Goal: Transaction & Acquisition: Purchase product/service

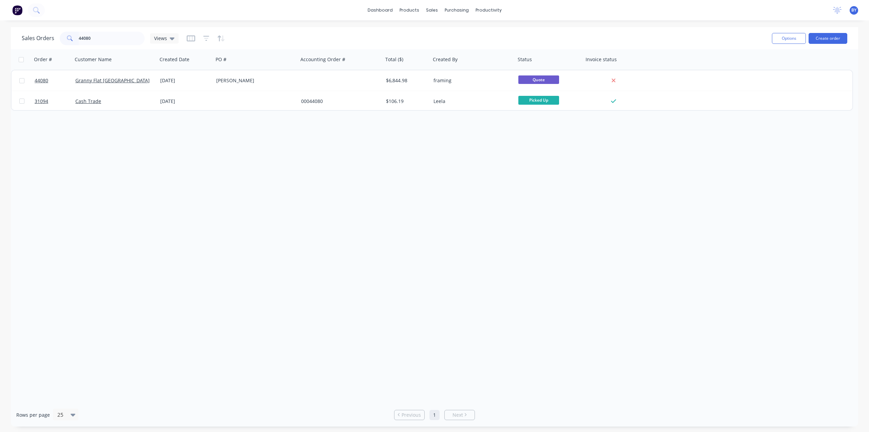
type input "44080"
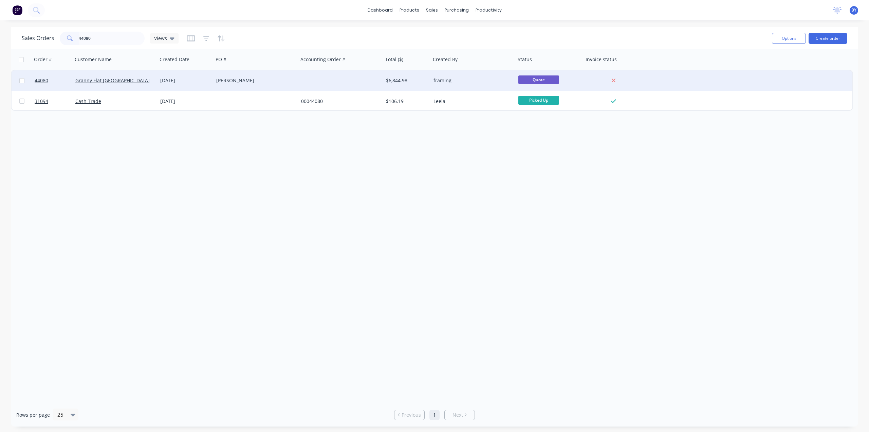
click at [138, 81] on div "Granny Flat WA" at bounding box center [112, 80] width 75 height 7
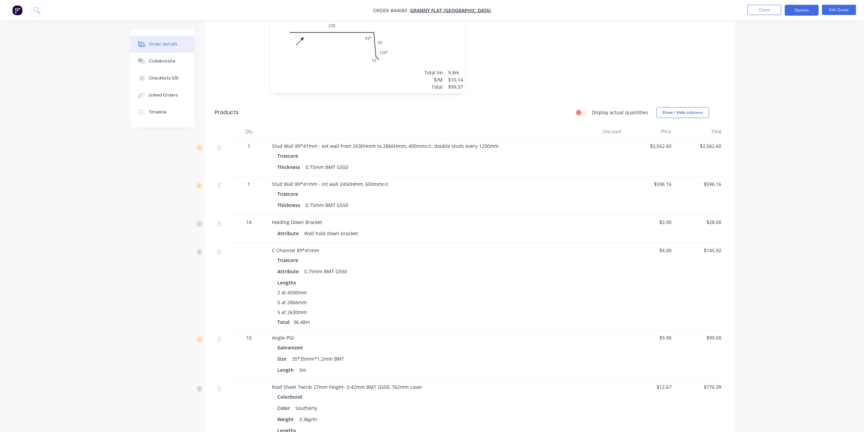
scroll to position [362, 0]
click at [467, 188] on div "Truecore" at bounding box center [421, 193] width 289 height 10
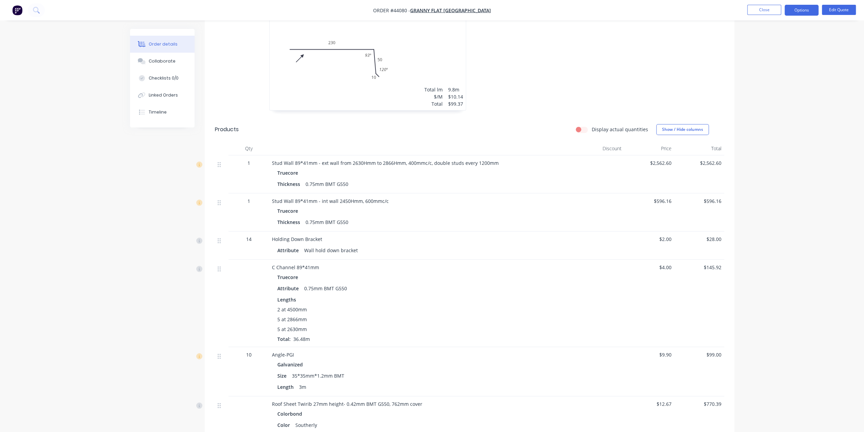
scroll to position [272, 0]
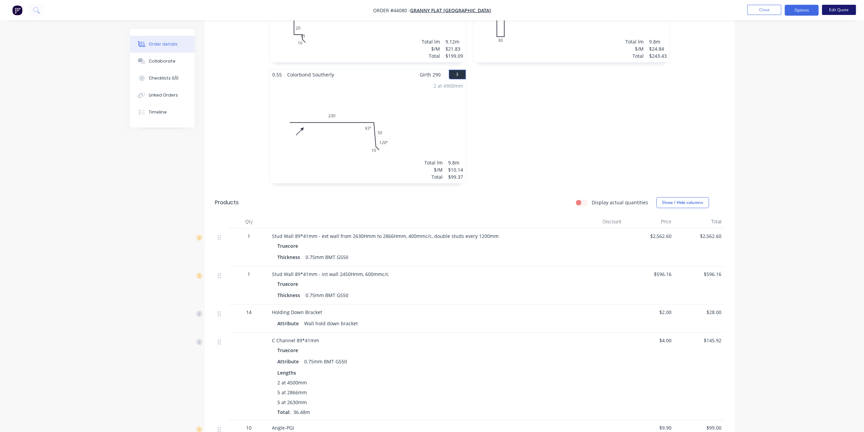
click at [839, 10] on button "Edit Quote" at bounding box center [839, 10] width 34 height 10
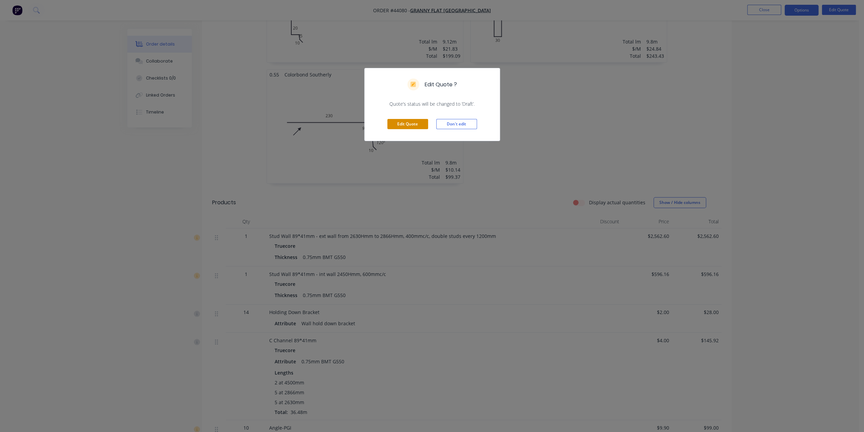
click at [408, 126] on button "Edit Quote" at bounding box center [407, 124] width 41 height 10
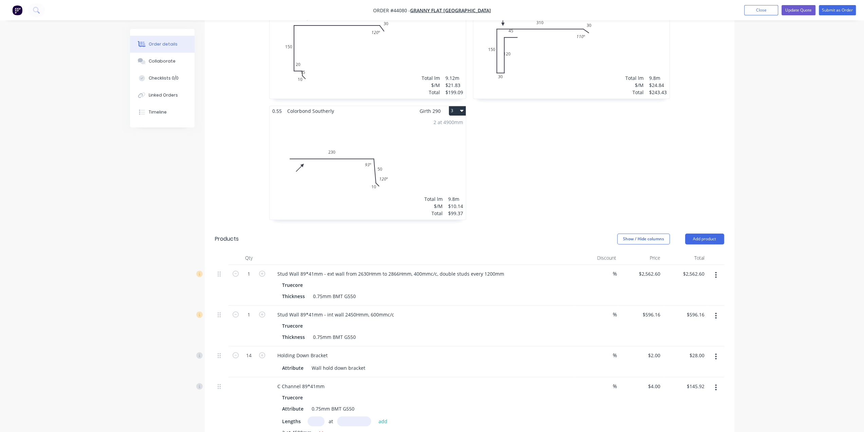
scroll to position [317, 0]
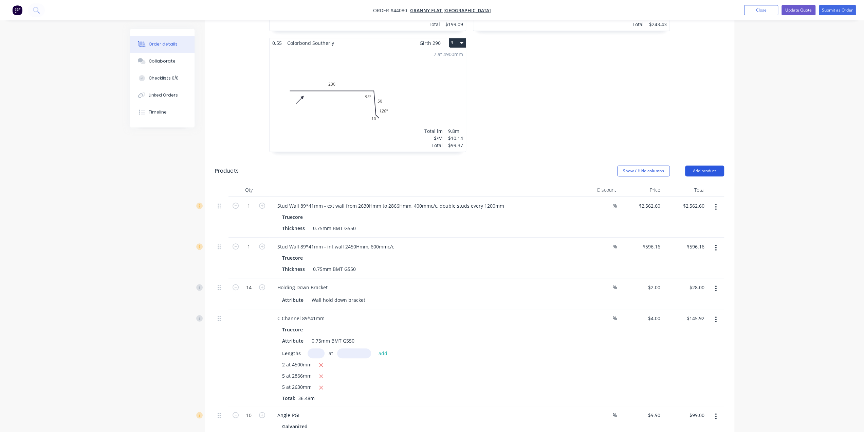
click at [702, 165] on button "Add product" at bounding box center [704, 170] width 39 height 11
click at [686, 183] on div "Product catalogue" at bounding box center [692, 188] width 52 height 10
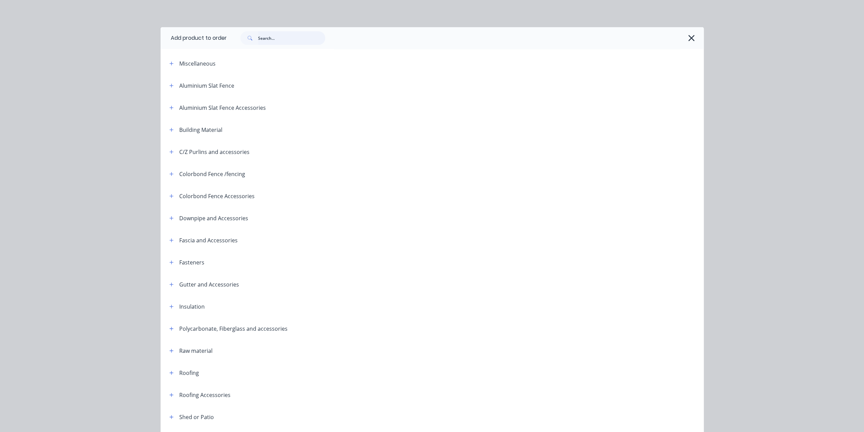
click at [267, 39] on input "text" at bounding box center [291, 38] width 67 height 14
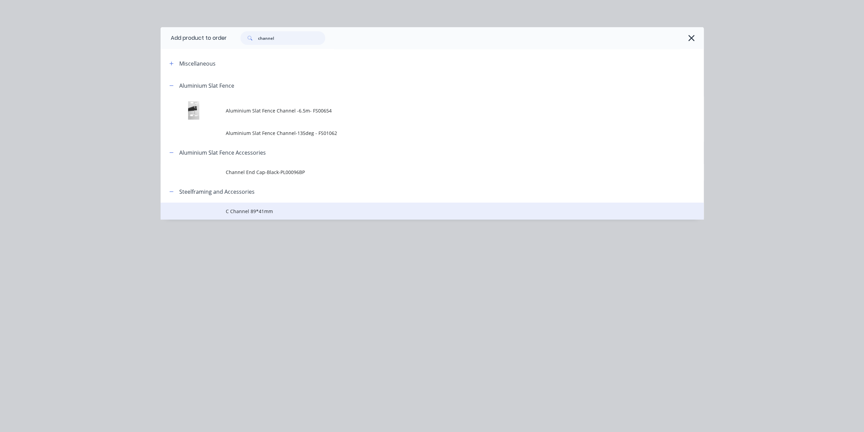
type input "channel"
click at [297, 213] on span "C Channel 89*41mm" at bounding box center [417, 210] width 382 height 7
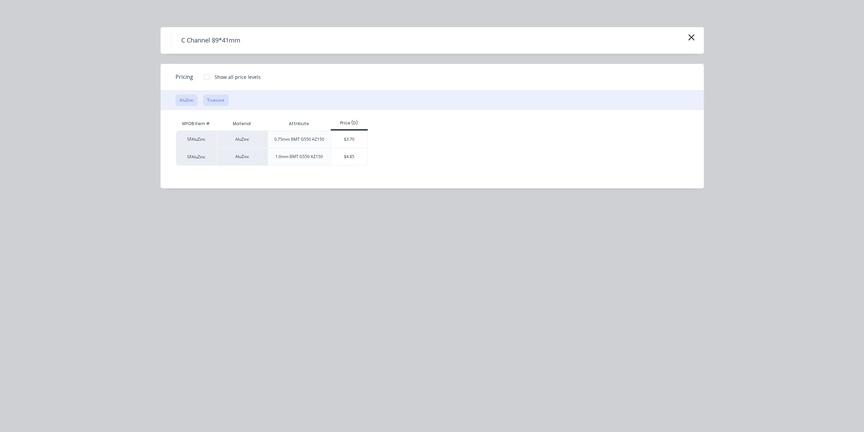
click at [216, 100] on button "Truecore" at bounding box center [215, 100] width 25 height 12
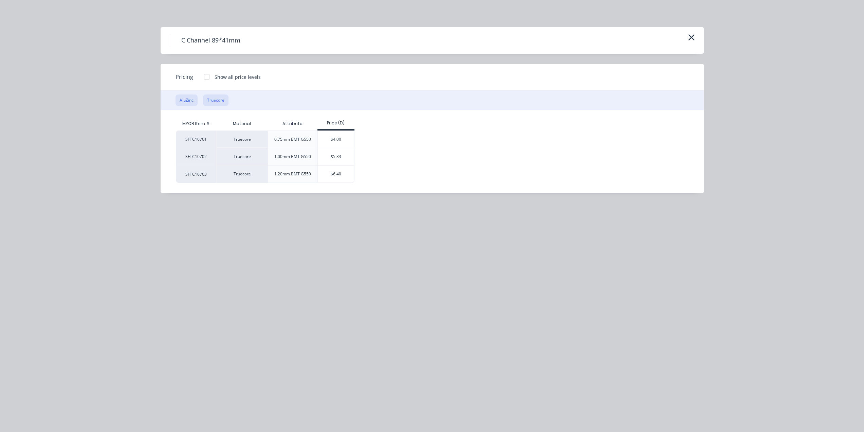
click at [185, 100] on button "AluZinc" at bounding box center [187, 100] width 22 height 12
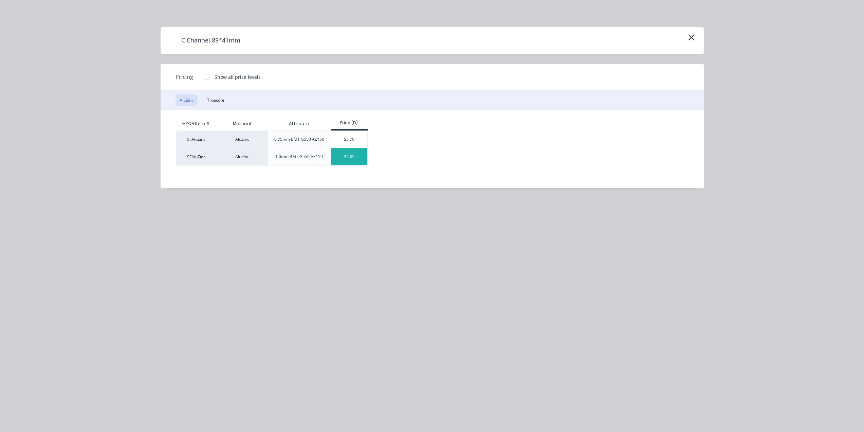
click at [362, 158] on div "$4.85" at bounding box center [349, 156] width 36 height 17
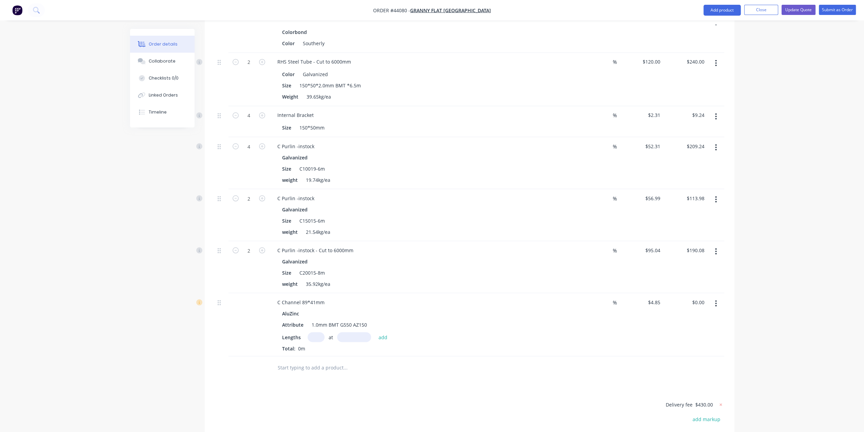
scroll to position [1248, 0]
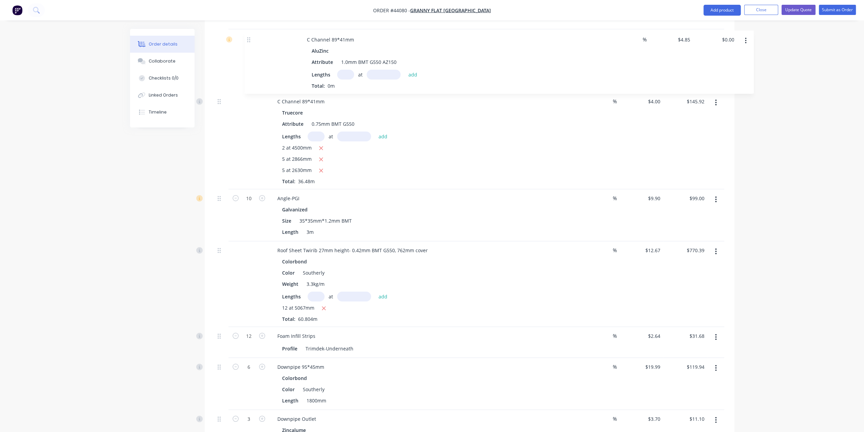
drag, startPoint x: 218, startPoint y: 202, endPoint x: 249, endPoint y: 39, distance: 166.1
click at [249, 39] on div "1 Stud Wall 89*41mm - ext wall from 2630Hmm to 2866Hmm, 400mmc/c, double studs …" at bounding box center [469, 418] width 509 height 1002
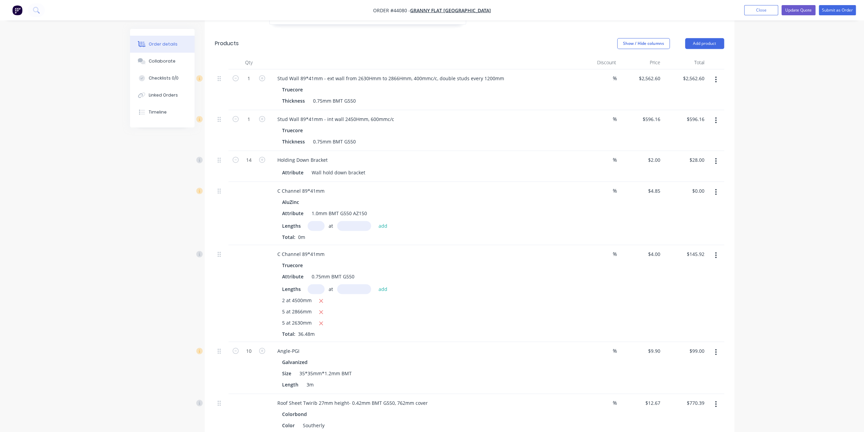
scroll to position [376, 0]
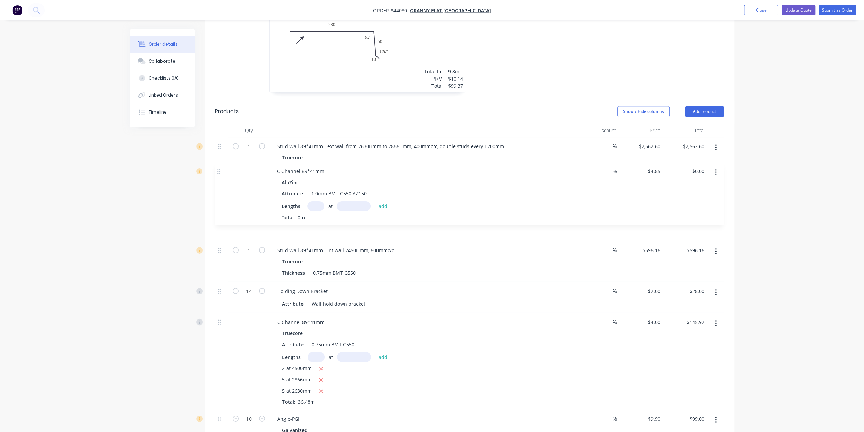
drag, startPoint x: 218, startPoint y: 249, endPoint x: 218, endPoint y: 170, distance: 78.8
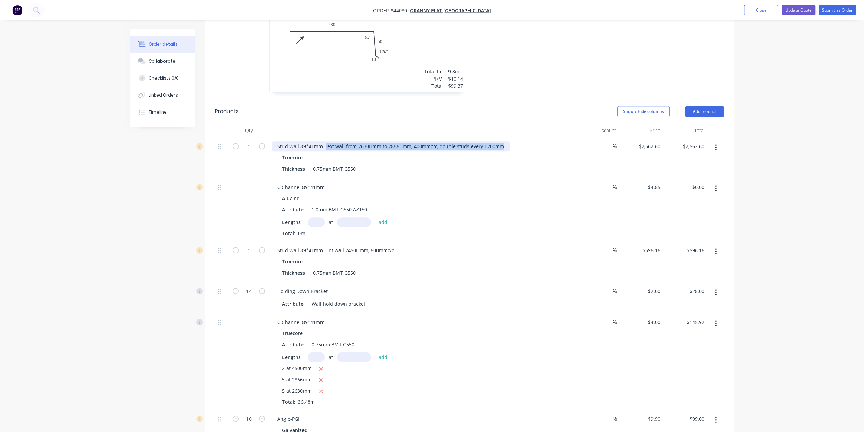
drag, startPoint x: 325, startPoint y: 134, endPoint x: 519, endPoint y: 133, distance: 194.3
click at [519, 141] on div "Stud Wall 89*41mm - ext wall from 2630Hmm to 2866Hmm, 400mmc/c, double studs ev…" at bounding box center [422, 146] width 300 height 10
copy div "ext wall from 2630Hmm to 2866Hmm, 400mmc/c, double studs every 1200mm"
click at [325, 182] on div "C Channel 89*41mm" at bounding box center [301, 187] width 58 height 10
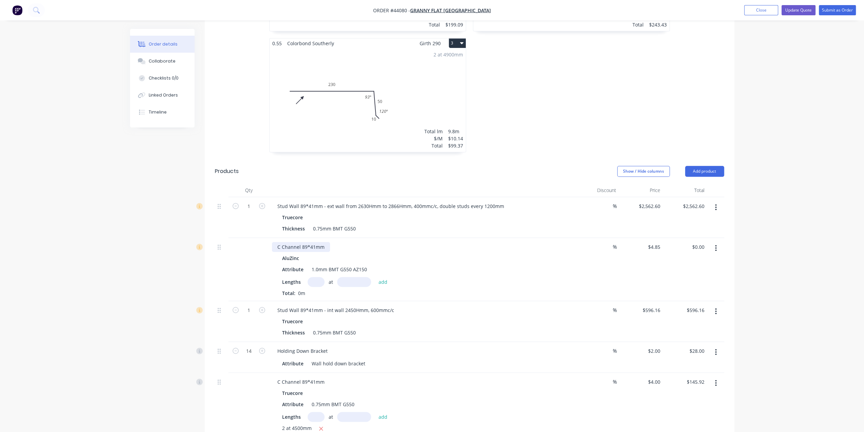
click at [326, 242] on div "C Channel 89*41mm" at bounding box center [301, 247] width 58 height 10
click at [486, 264] on div "AluZinc Attribute 1.0mm BMT G550 AZ150 Lengths at add Total: 0m" at bounding box center [422, 274] width 300 height 43
drag, startPoint x: 393, startPoint y: 235, endPoint x: 398, endPoint y: 235, distance: 5.8
click at [398, 242] on div "C Channel 89*41mm - ext wall from 2630Hmm to 2866Hmm, 400mmc/c, double studs ev…" at bounding box center [391, 247] width 239 height 10
click at [430, 264] on div "Attribute 1.0mm BMT G550 AZ150" at bounding box center [420, 269] width 283 height 10
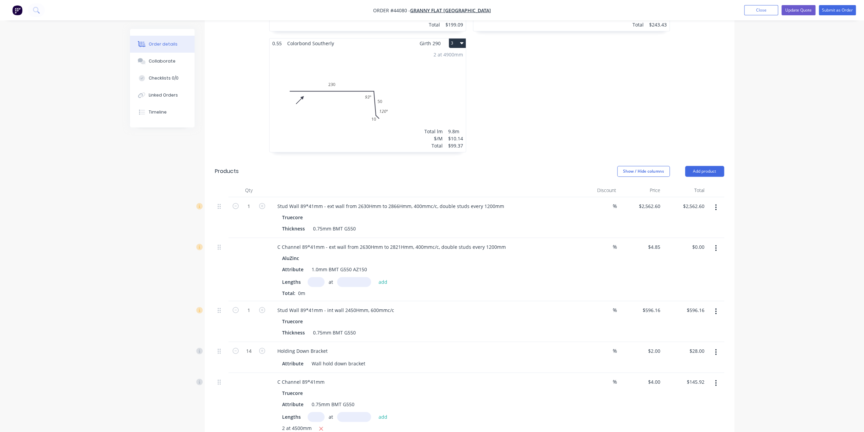
click at [429, 253] on div "AluZinc" at bounding box center [422, 258] width 280 height 10
drag, startPoint x: 429, startPoint y: 251, endPoint x: 434, endPoint y: 246, distance: 6.7
click at [435, 253] on div "AluZinc" at bounding box center [422, 258] width 280 height 10
click at [442, 264] on div "Attribute 1.0mm BMT G550 AZ150" at bounding box center [420, 269] width 283 height 10
drag, startPoint x: 327, startPoint y: 235, endPoint x: 336, endPoint y: 235, distance: 8.8
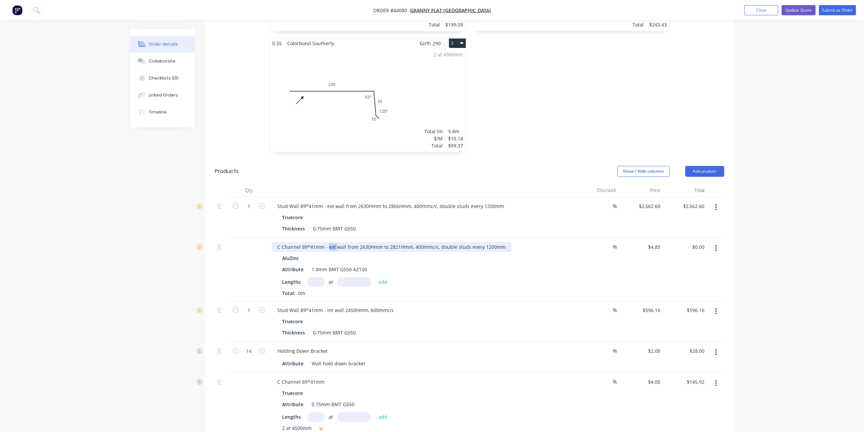
click at [336, 242] on div "C Channel 89*41mm - ext wall from 2630Hmm to 2821Hmm, 400mmc/c, double studs ev…" at bounding box center [391, 247] width 239 height 10
click at [491, 264] on div "Attribute 1.0mm BMT G550 AZ150" at bounding box center [420, 269] width 283 height 10
click at [459, 242] on div "C Channel 89*41mm - wall panels from 2630Hmm to 2821Hmm, 400mmc/c, double studs…" at bounding box center [396, 247] width 248 height 10
click at [443, 242] on div "C Channel 89*41mm - wall panels from 2630Hmm to 2821Hmm, 400mmc/c, double studs…" at bounding box center [396, 247] width 248 height 10
drag, startPoint x: 421, startPoint y: 234, endPoint x: 590, endPoint y: 231, distance: 168.1
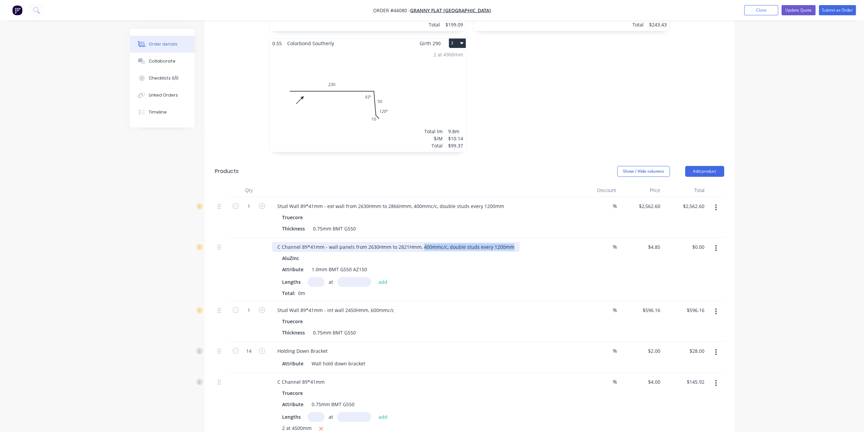
click at [590, 238] on div "C Channel 89*41mm - wall panels from 2630Hmm to 2821Hmm, 400mmc/c, double studs…" at bounding box center [469, 269] width 509 height 63
click at [555, 289] on div "Total: 0m" at bounding box center [422, 292] width 280 height 7
click at [316, 277] on input "text" at bounding box center [316, 282] width 17 height 10
type input "1"
drag, startPoint x: 365, startPoint y: 273, endPoint x: 318, endPoint y: 267, distance: 47.2
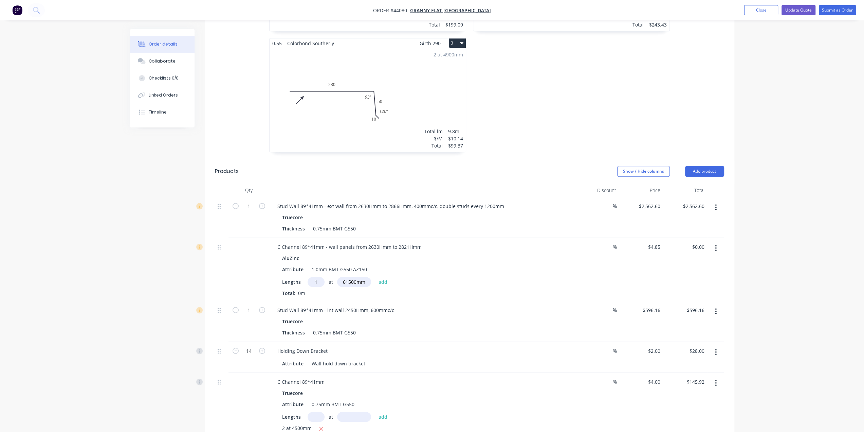
click at [318, 277] on div "1 at 61500mm add" at bounding box center [350, 282] width 84 height 10
type input "614450mm"
click at [383, 277] on button "add" at bounding box center [383, 281] width 16 height 9
type input "$2,980.08"
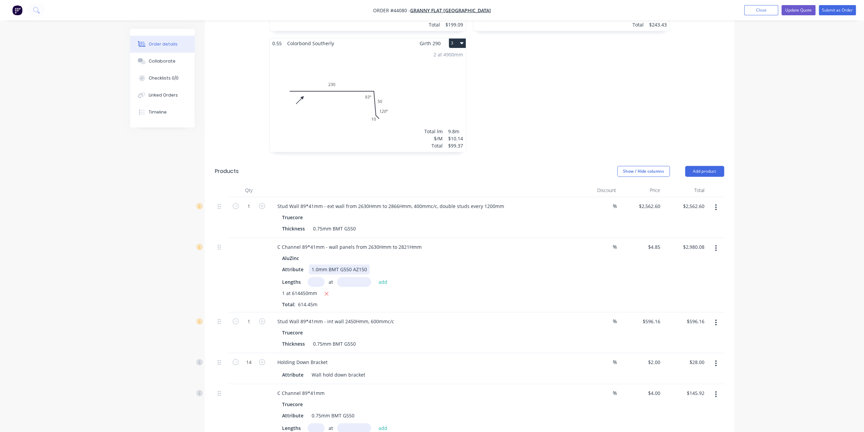
click at [560, 264] on div "Attribute 1.0mm BMT G550 AZ150" at bounding box center [420, 269] width 283 height 10
drag, startPoint x: 561, startPoint y: 245, endPoint x: 558, endPoint y: 245, distance: 3.8
click at [561, 253] on div "AluZinc" at bounding box center [422, 258] width 280 height 10
click at [717, 203] on icon "button" at bounding box center [716, 206] width 2 height 7
click at [682, 261] on div "Delete" at bounding box center [692, 266] width 52 height 10
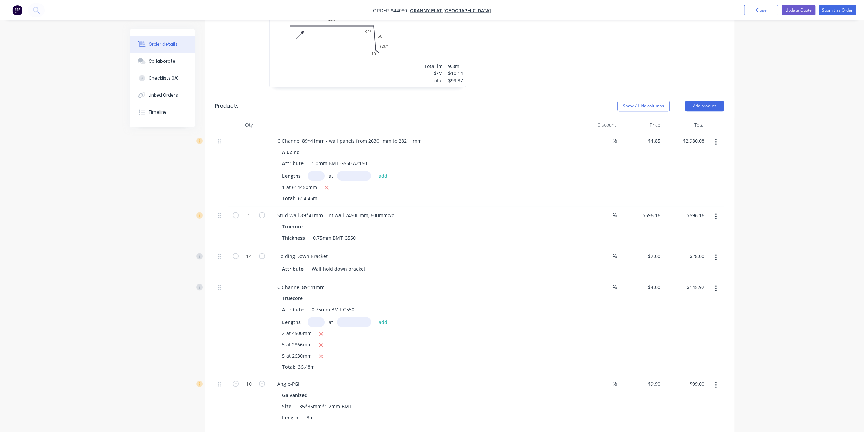
scroll to position [384, 0]
click at [492, 261] on div "Attribute Wall hold down bracket" at bounding box center [420, 266] width 283 height 10
click at [467, 219] on div "Truecore" at bounding box center [422, 224] width 280 height 10
click at [718, 207] on button "button" at bounding box center [716, 213] width 16 height 12
click at [684, 267] on div "Delete" at bounding box center [692, 272] width 52 height 10
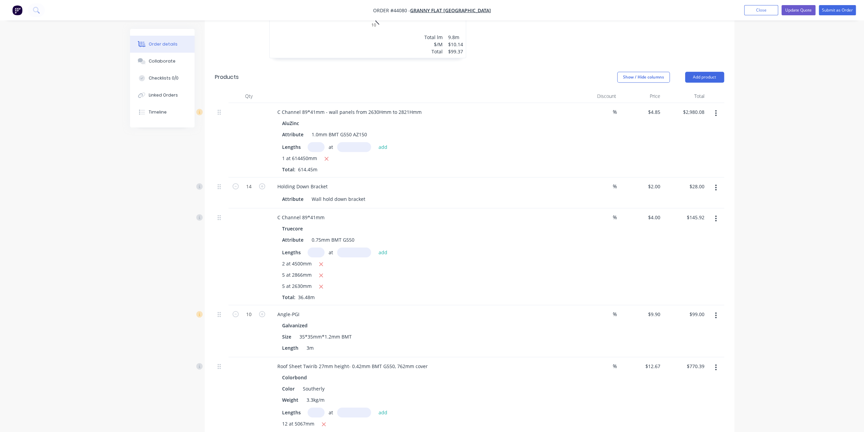
scroll to position [407, 0]
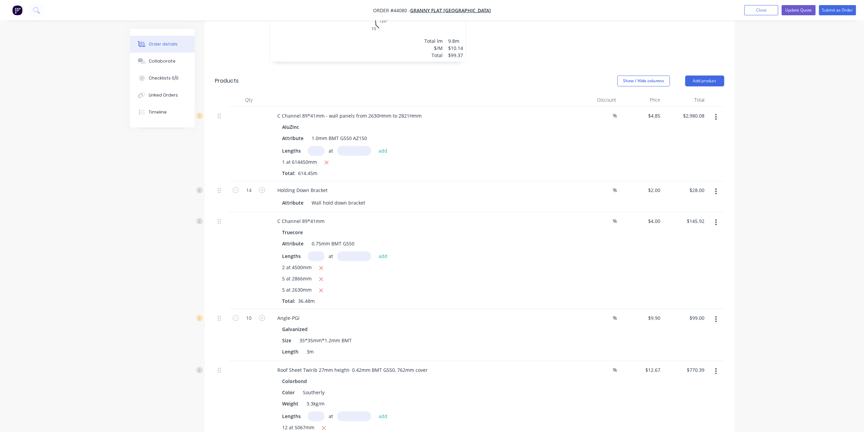
click at [315, 146] on input "text" at bounding box center [316, 151] width 17 height 10
type input "2"
type input "4500"
click at [375, 146] on button "add" at bounding box center [383, 150] width 16 height 9
type input "$3,023.73"
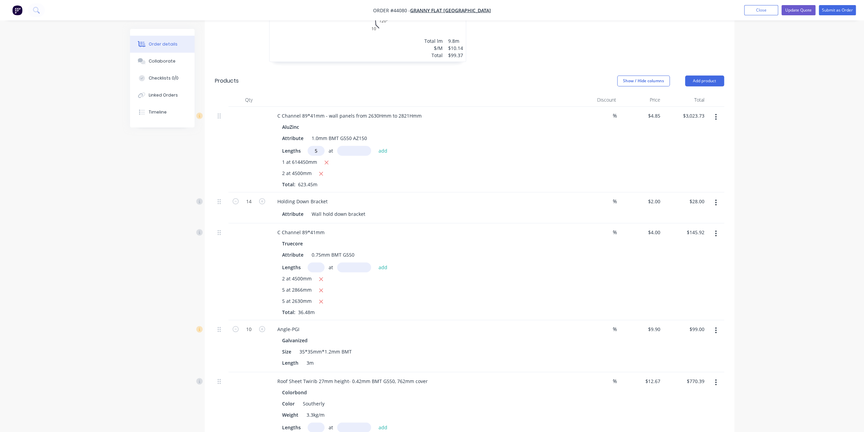
type input "5"
type input "2821"
click at [375, 146] on button "add" at bounding box center [383, 150] width 16 height 9
type input "$3,092.14"
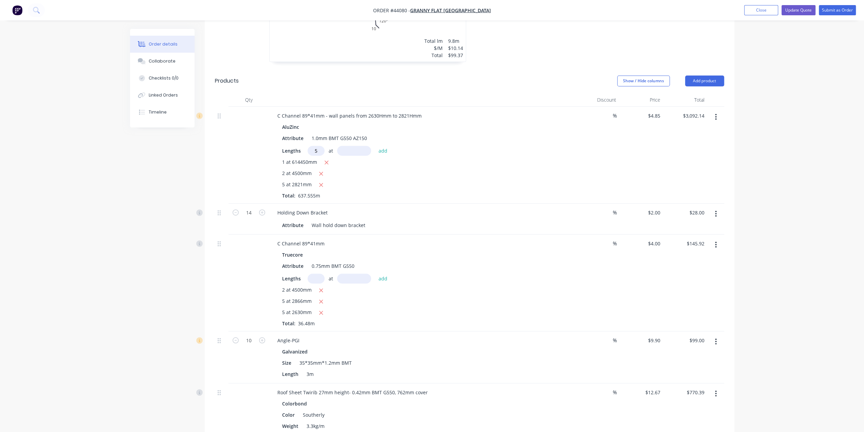
type input "5"
type input "2630"
click at [375, 146] on button "add" at bounding box center [383, 150] width 16 height 9
type input "$3,155.92"
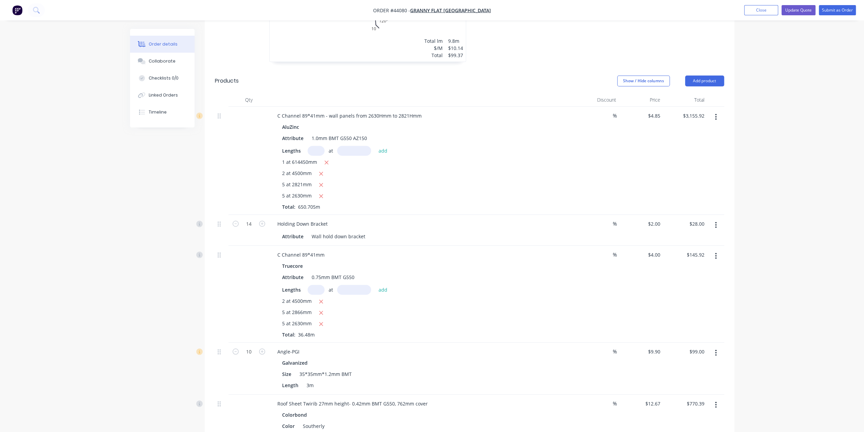
click at [467, 192] on div "5 at 2630mm" at bounding box center [422, 196] width 280 height 8
click at [507, 342] on div "Angle-PGI Galvanized Size 35*35mm*1.2mm BMT Length 3m" at bounding box center [422, 368] width 306 height 52
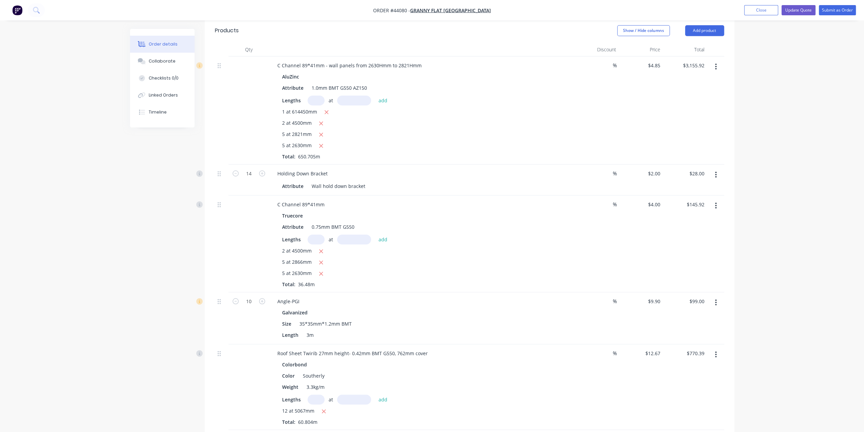
scroll to position [464, 0]
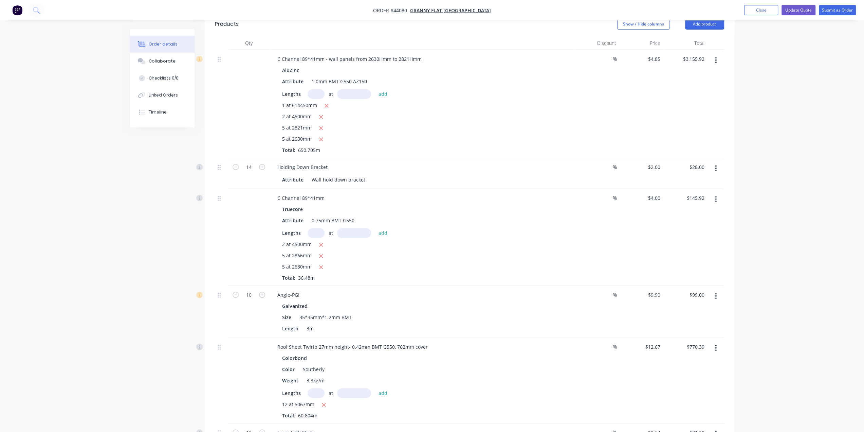
drag, startPoint x: 816, startPoint y: 1, endPoint x: 746, endPoint y: 60, distance: 91.3
click at [743, 66] on div "Order details Collaborate Checklists 0/0 Linked Orders Timeline Order details C…" at bounding box center [432, 364] width 864 height 1656
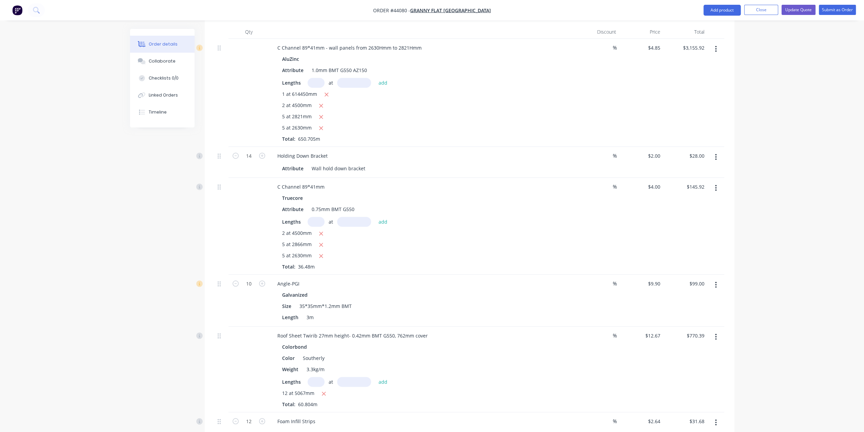
click at [457, 229] on div "2 at 4500mm" at bounding box center [422, 233] width 280 height 8
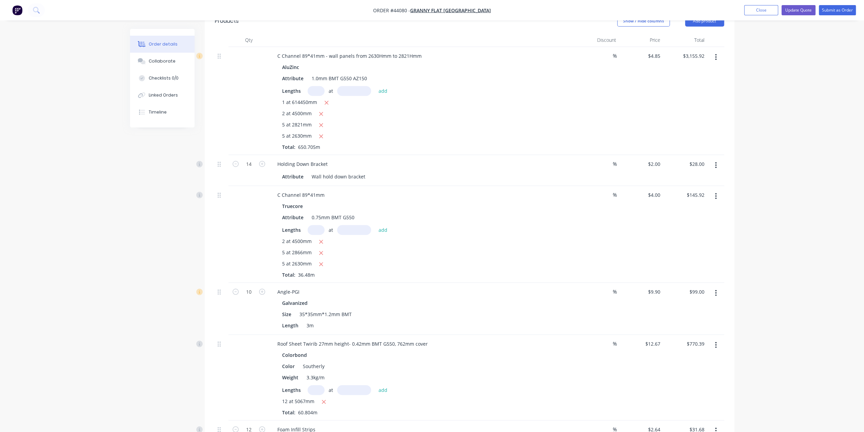
scroll to position [452, 0]
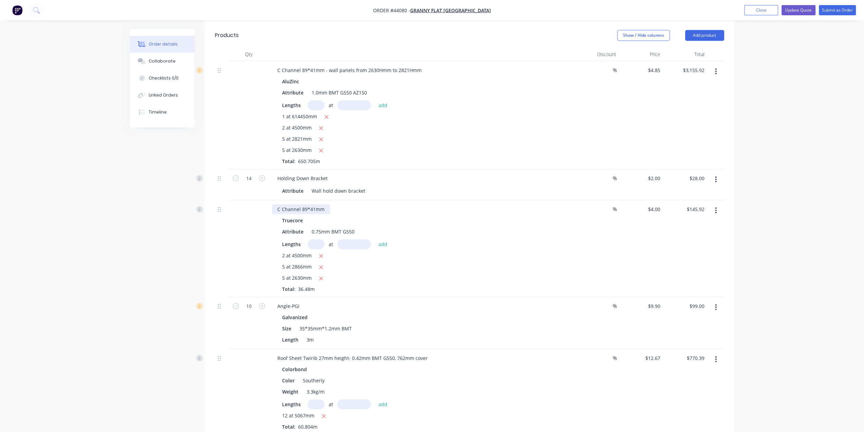
click at [325, 204] on div "C Channel 89*41mm" at bounding box center [301, 209] width 58 height 10
click at [491, 276] on div "2 at 4500mm 5 at 2866mm 5 at 2630mm Total: 36.48m" at bounding box center [422, 272] width 280 height 41
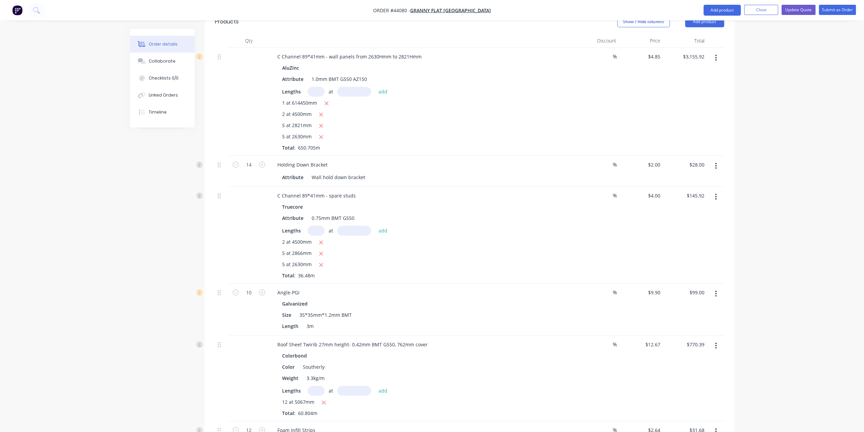
scroll to position [464, 0]
drag, startPoint x: 341, startPoint y: 186, endPoint x: 401, endPoint y: 187, distance: 60.5
click at [401, 193] on div "C Channel 89*41mm - spare studs" at bounding box center [422, 198] width 300 height 10
click at [438, 204] on div "Truecore Attribute 0.75mm BMT G550 Lengths at add 2 at 4500mm 5 at 2866mm 5 at …" at bounding box center [422, 242] width 300 height 77
click at [435, 290] on div "Angle-PGI" at bounding box center [422, 295] width 300 height 10
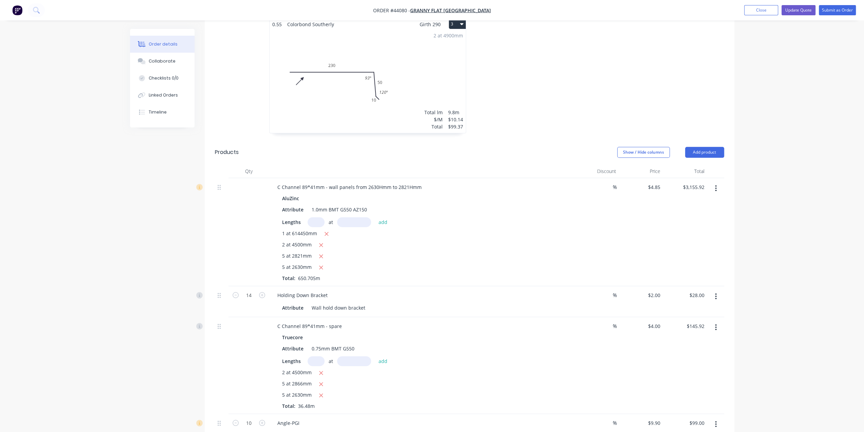
scroll to position [396, 0]
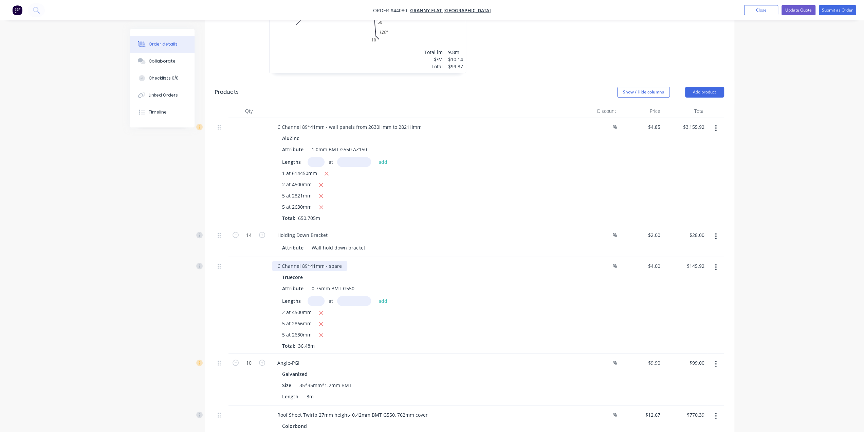
click at [344, 261] on div "C Channel 89*41mm - spare" at bounding box center [309, 266] width 75 height 10
click at [479, 320] on div "5 at 2866mm" at bounding box center [422, 324] width 280 height 8
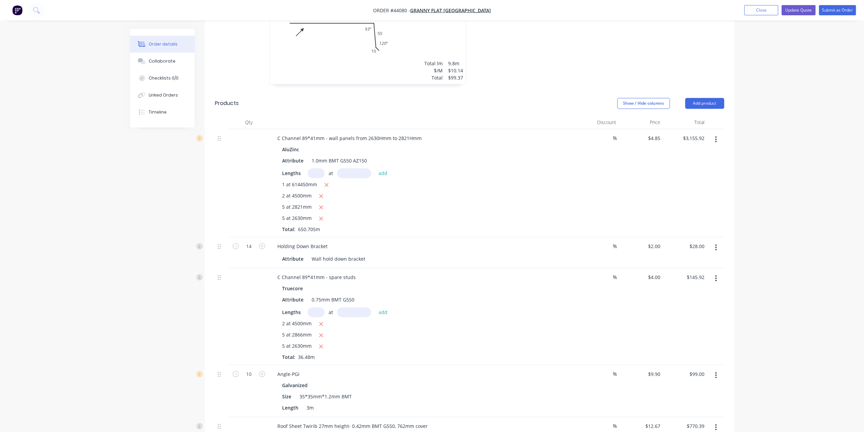
click at [316, 307] on input "text" at bounding box center [316, 312] width 17 height 10
type input "5"
type input "2821"
click at [375, 307] on button "add" at bounding box center [383, 311] width 16 height 9
click at [321, 333] on icon "button" at bounding box center [322, 335] width 4 height 4
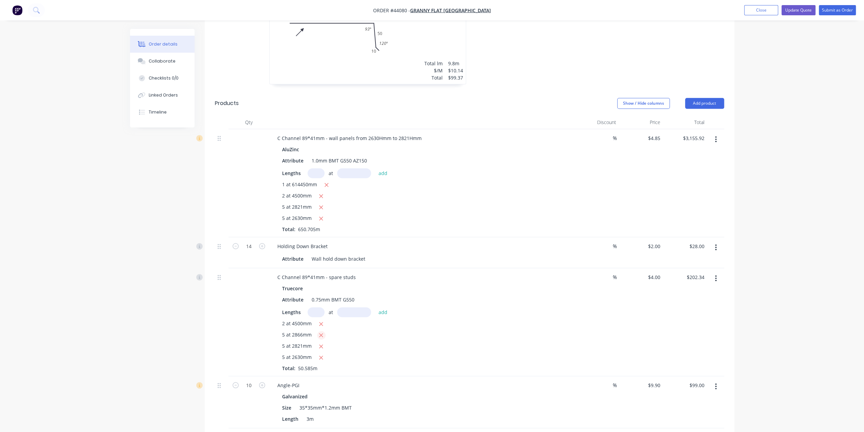
type input "$145.02"
click at [426, 293] on div "Truecore Attribute 0.75mm BMT G550 Lengths at add 2 at 4500mm 5 at 2821mm 5 at …" at bounding box center [422, 321] width 300 height 77
click at [720, 272] on button "button" at bounding box center [716, 278] width 16 height 12
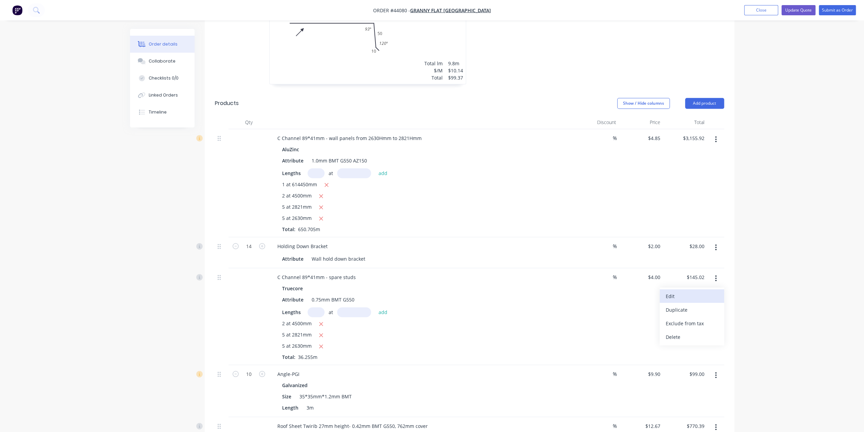
click at [715, 291] on div "Edit" at bounding box center [692, 296] width 52 height 10
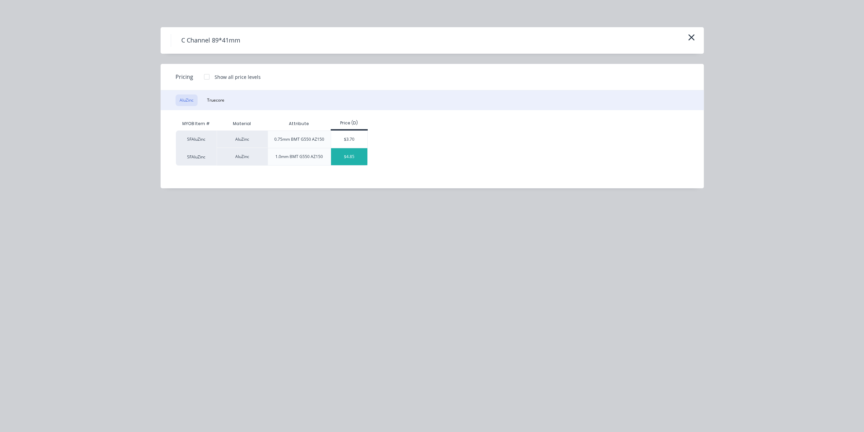
click at [357, 158] on div "$4.85" at bounding box center [349, 156] width 36 height 17
type input "$4.85"
type input "$175.84"
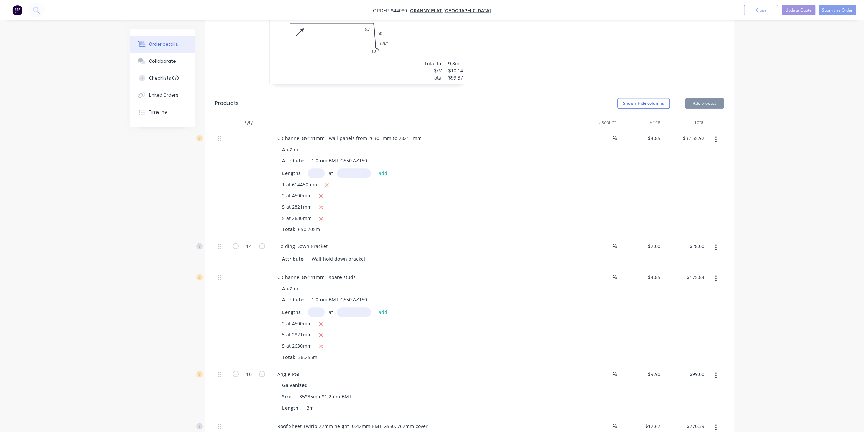
scroll to position [486, 0]
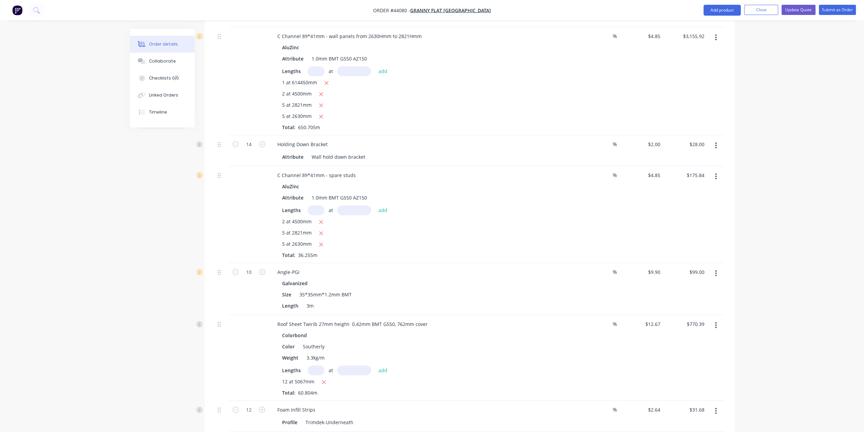
click at [437, 240] on div "5 at 2630mm" at bounding box center [422, 244] width 280 height 8
click at [446, 240] on div "5 at 2630mm" at bounding box center [422, 244] width 280 height 8
click at [439, 229] on div "5 at 2821mm" at bounding box center [422, 233] width 280 height 8
click at [314, 205] on input "text" at bounding box center [316, 210] width 17 height 10
type input "2"
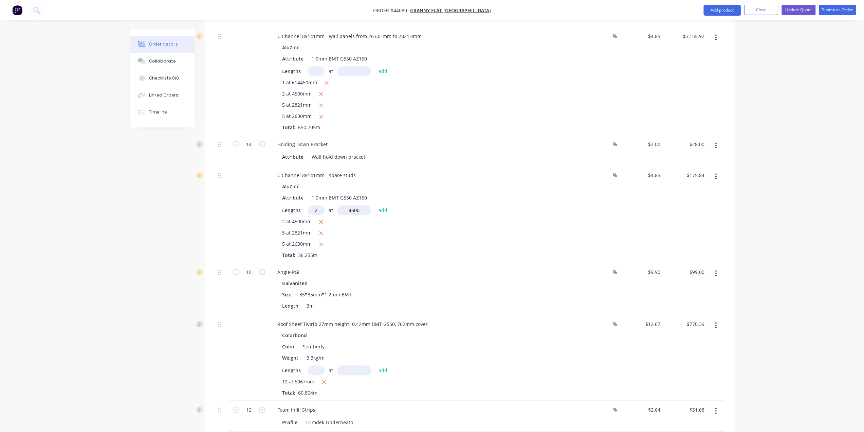
type input "4500"
click at [375, 205] on button "add" at bounding box center [383, 209] width 16 height 9
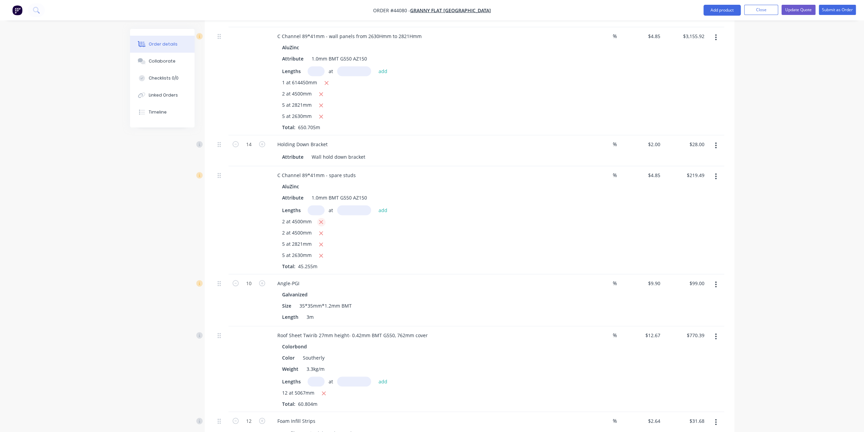
click at [322, 220] on icon "button" at bounding box center [322, 222] width 4 height 4
type input "$175.84"
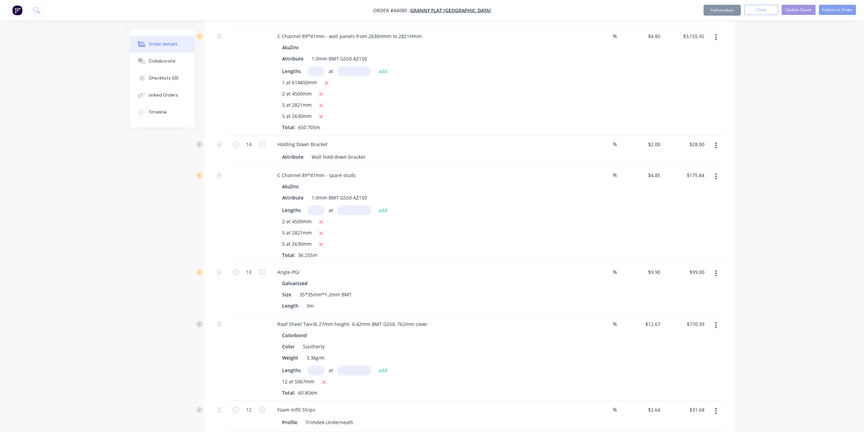
click at [319, 205] on input "text" at bounding box center [316, 210] width 17 height 10
type input "5"
type input "2821"
click at [375, 205] on button "add" at bounding box center [383, 209] width 16 height 9
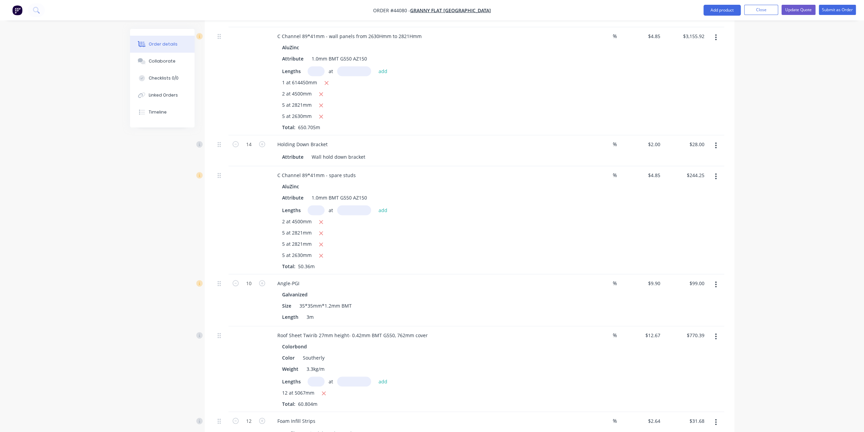
click at [319, 205] on input "text" at bounding box center [316, 210] width 17 height 10
click at [320, 230] on icon "button" at bounding box center [321, 233] width 4 height 6
type input "$175.84"
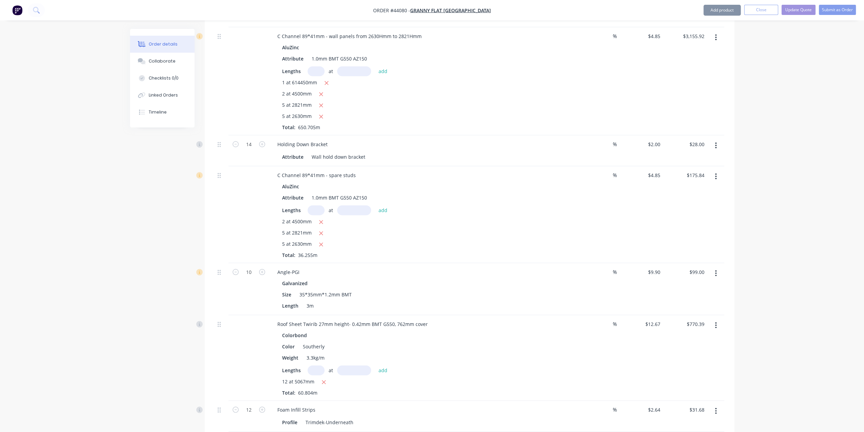
click at [317, 205] on input "text" at bounding box center [316, 210] width 17 height 10
type input "5"
type input "2630"
click at [375, 205] on button "add" at bounding box center [383, 209] width 16 height 9
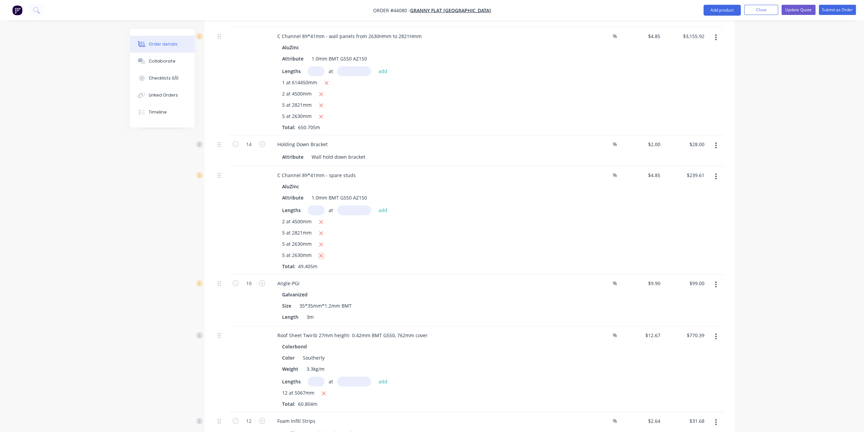
click at [318, 251] on button "button" at bounding box center [321, 255] width 8 height 8
type input "$175.84"
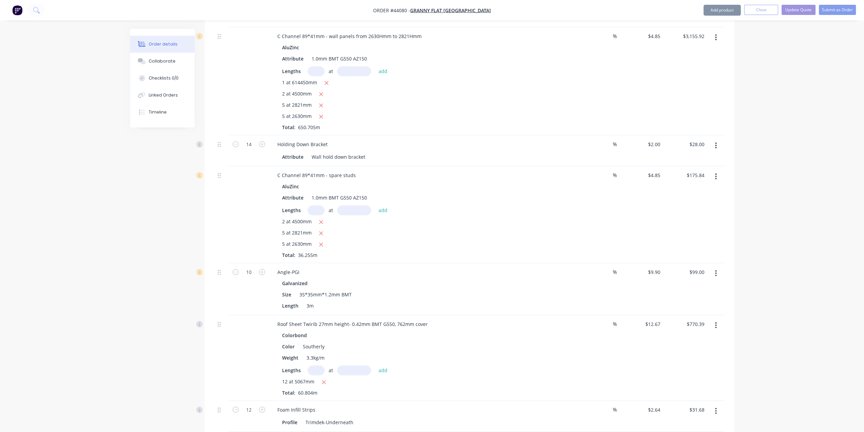
click at [448, 241] on div "2 at 4500mm 5 at 2821mm 5 at 2630mm Total: 36.255m" at bounding box center [422, 238] width 280 height 41
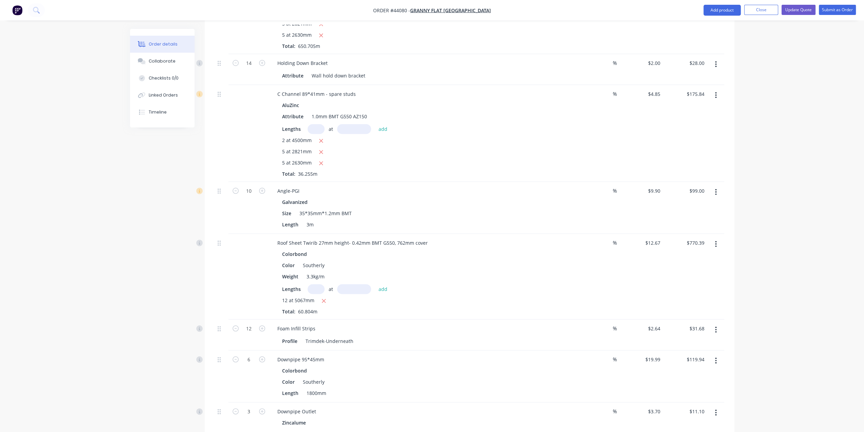
scroll to position [565, 0]
click at [311, 126] on input "text" at bounding box center [316, 131] width 17 height 10
click at [317, 126] on input "text" at bounding box center [316, 131] width 17 height 10
type input "2"
type input "5500"
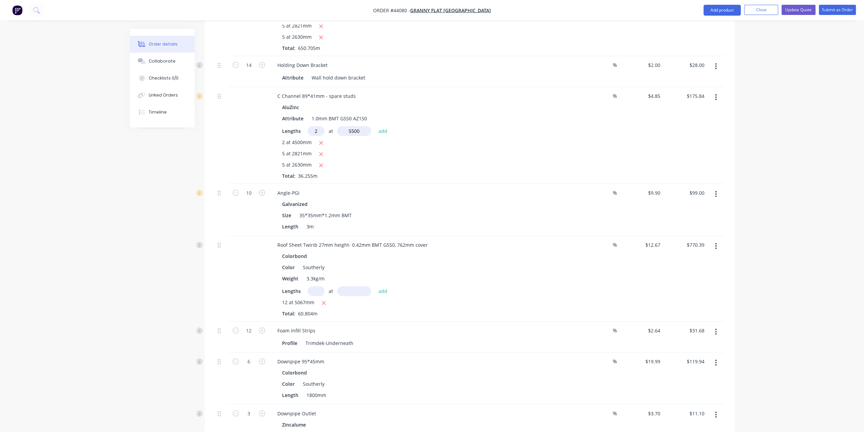
click at [375, 126] on button "add" at bounding box center [383, 130] width 16 height 9
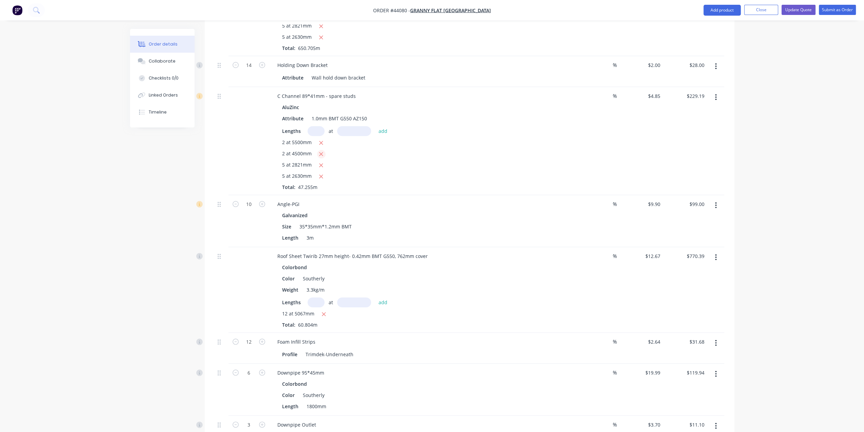
click at [319, 151] on icon "button" at bounding box center [321, 154] width 4 height 6
type input "$185.54"
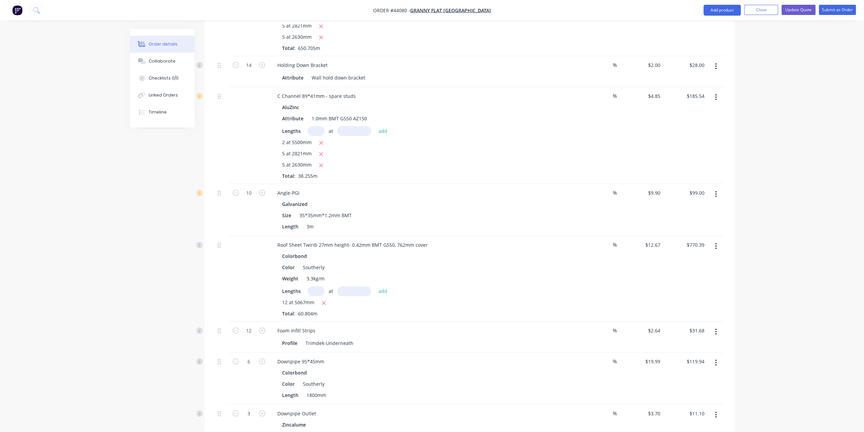
click at [311, 286] on input "text" at bounding box center [316, 291] width 17 height 10
type input "15"
type input "4215"
click at [375, 286] on button "add" at bounding box center [383, 290] width 16 height 9
click at [323, 300] on icon "button" at bounding box center [324, 303] width 4 height 6
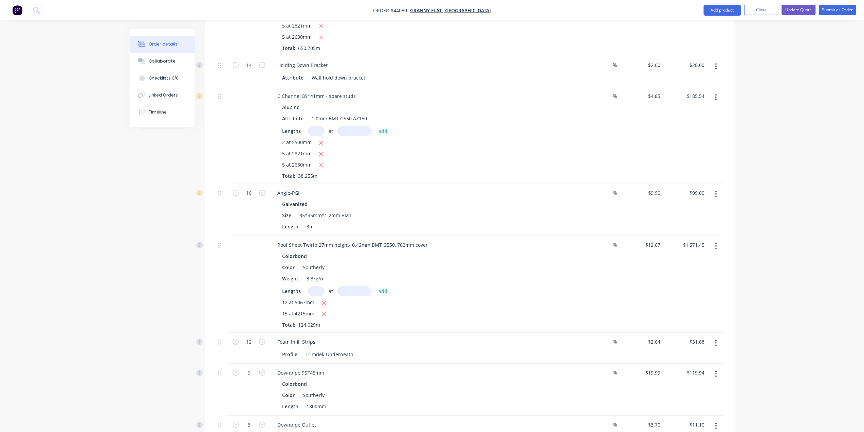
type input "$801.06"
click at [319, 286] on input "text" at bounding box center [316, 291] width 17 height 10
type input "15"
type input "4220"
click at [375, 286] on button "add" at bounding box center [383, 290] width 16 height 9
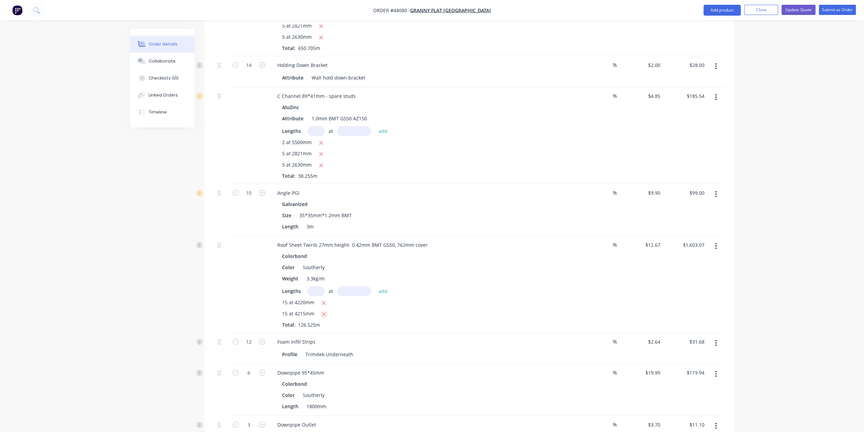
click at [325, 311] on icon "button" at bounding box center [324, 314] width 4 height 6
type input "$802.01"
click at [441, 299] on div "15 at 4220mm" at bounding box center [422, 303] width 280 height 8
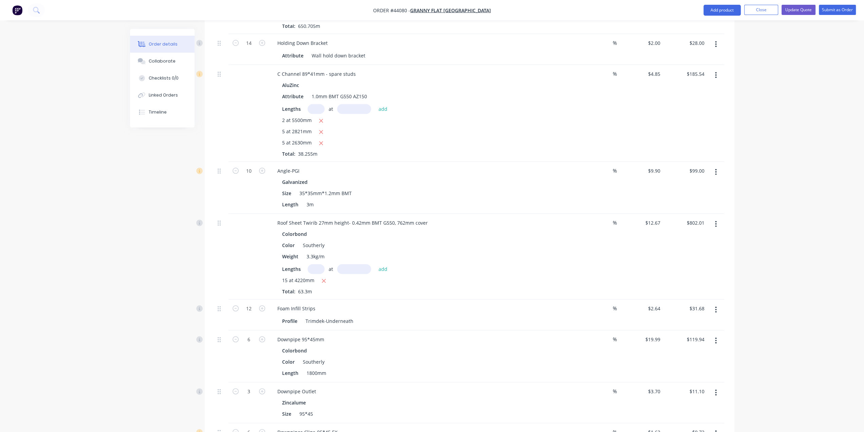
scroll to position [656, 0]
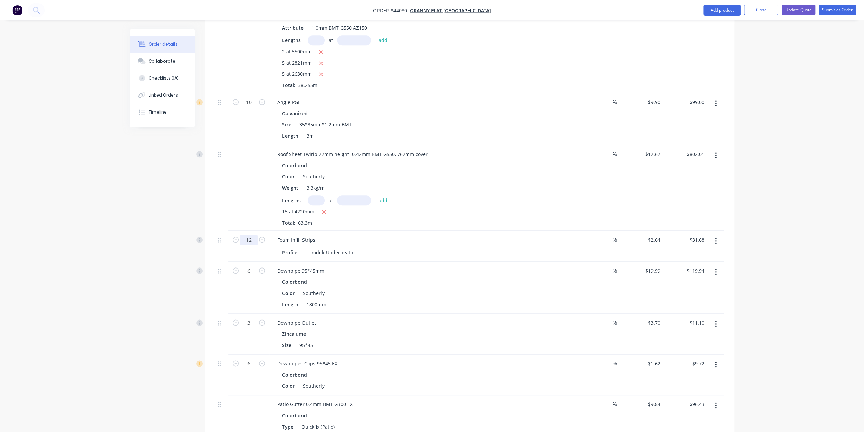
type input "15"
type input "$39.60"
click at [109, 233] on div "Order details Collaborate Checklists 0/0 Linked Orders Timeline Order details C…" at bounding box center [432, 172] width 864 height 1656
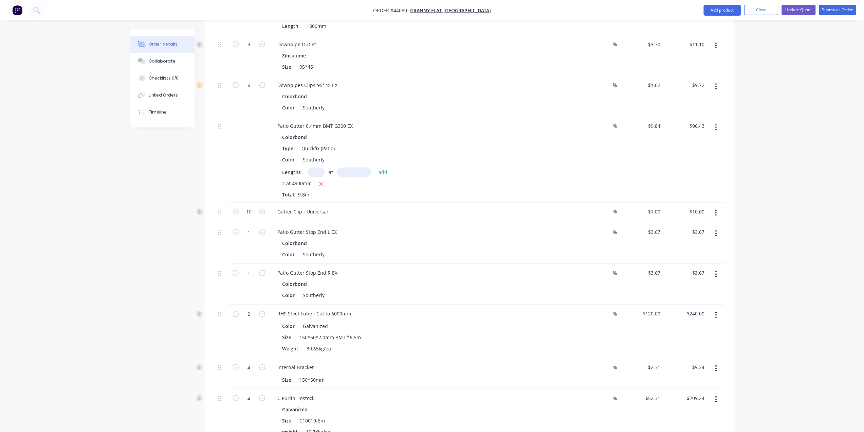
scroll to position [928, 0]
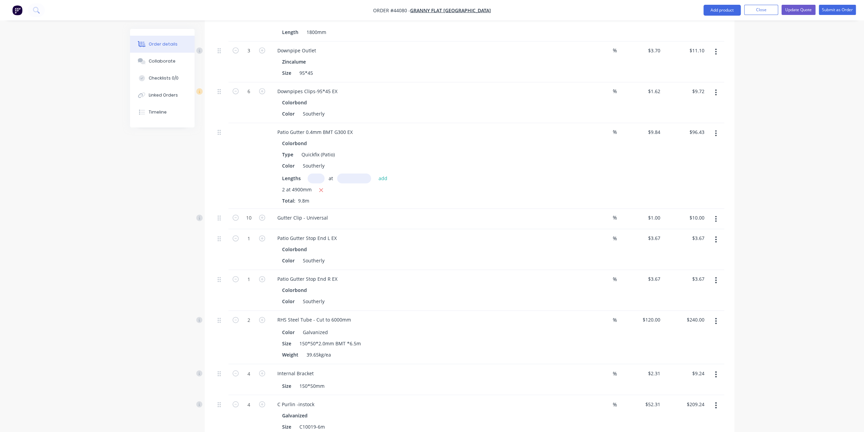
click at [318, 173] on input "text" at bounding box center [316, 178] width 17 height 10
click at [316, 173] on input "text" at bounding box center [316, 178] width 17 height 10
type input "2"
type input "5900"
click at [375, 173] on button "add" at bounding box center [383, 177] width 16 height 9
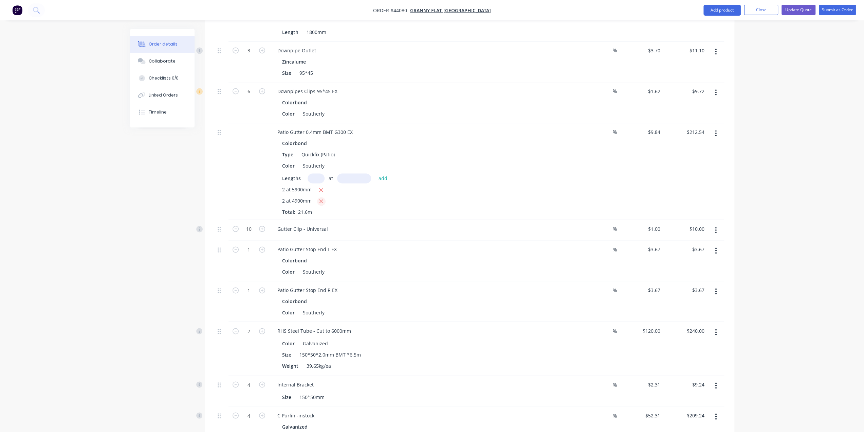
click at [321, 199] on icon "button" at bounding box center [322, 201] width 4 height 4
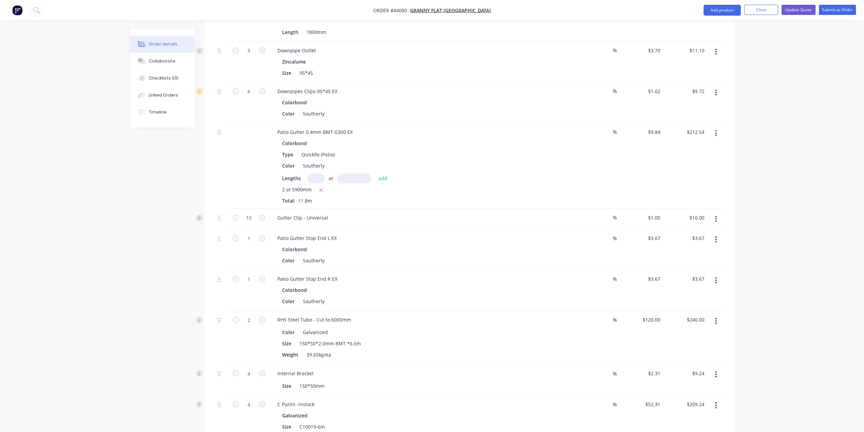
type input "$116.11"
type input "12"
type input "$12.00"
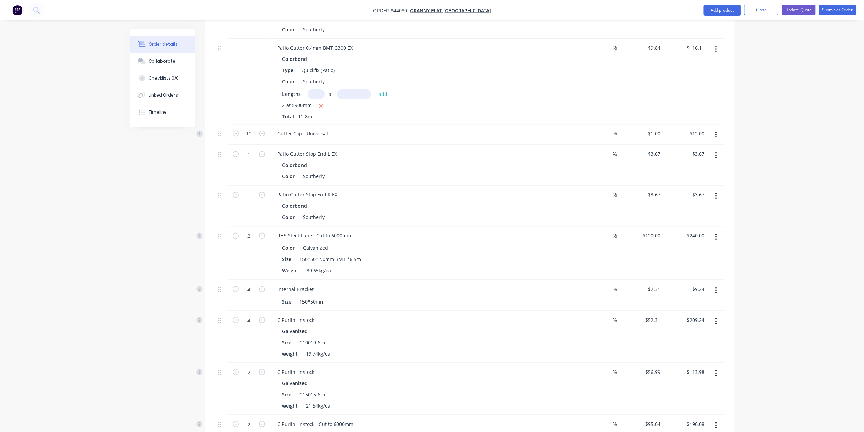
scroll to position [1030, 0]
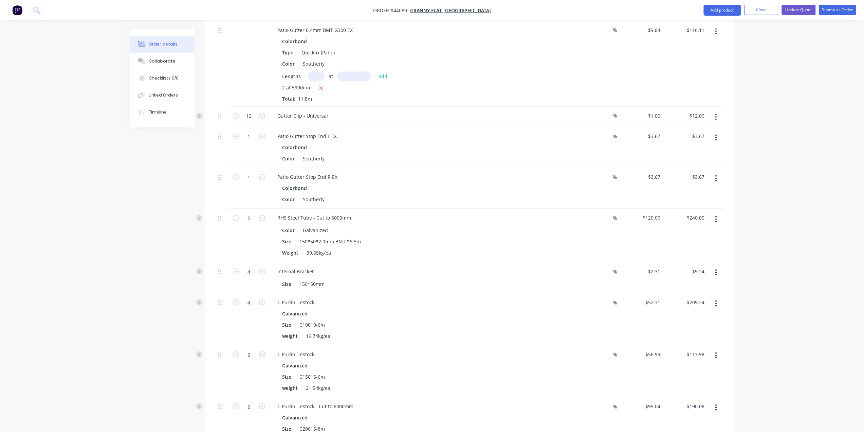
click at [235, 229] on div "2" at bounding box center [249, 235] width 41 height 53
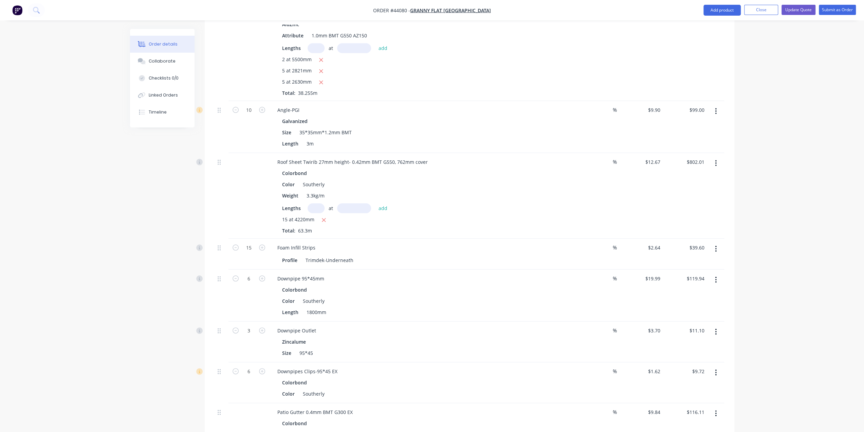
scroll to position [634, 0]
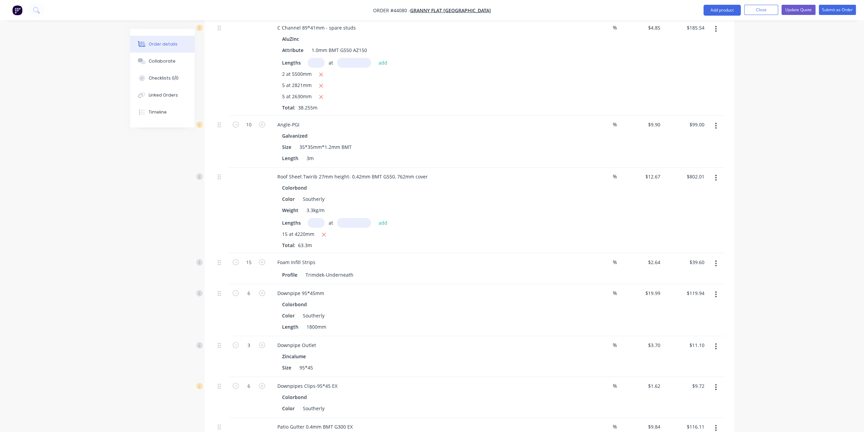
drag, startPoint x: 439, startPoint y: 278, endPoint x: 446, endPoint y: 281, distance: 6.7
click at [442, 288] on div "Downpipe 95*45mm" at bounding box center [422, 293] width 300 height 10
click at [802, 384] on div "Order details Collaborate Checklists 0/0 Linked Orders Timeline Order details C…" at bounding box center [432, 194] width 864 height 1656
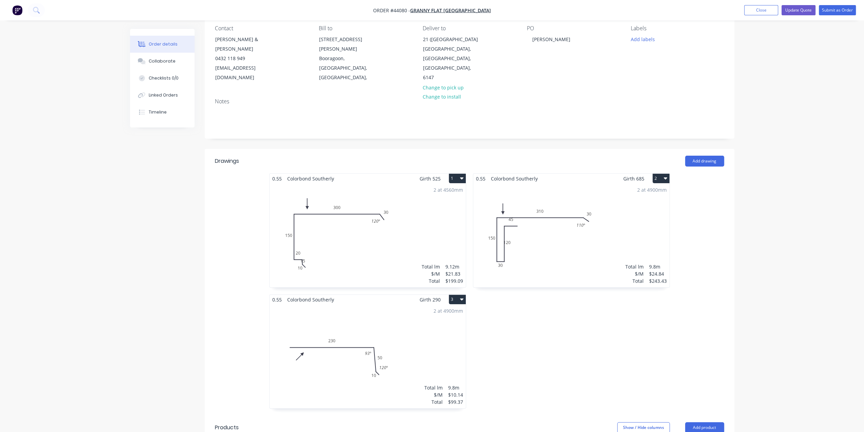
scroll to position [56, 0]
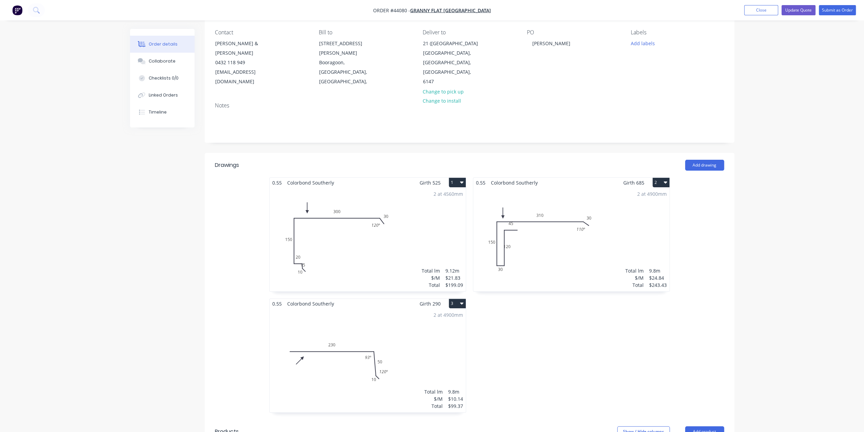
click at [621, 225] on div "2 at 4900mm Total lm $/M Total 9.8m $24.84 $243.43" at bounding box center [571, 239] width 196 height 104
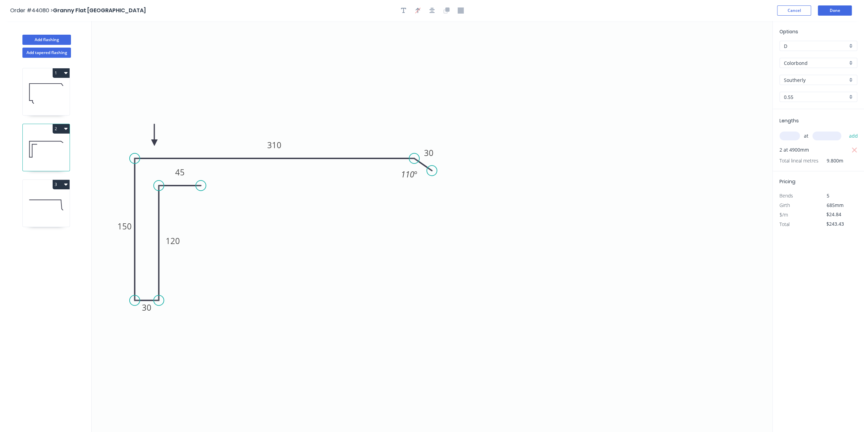
click at [789, 131] on input "text" at bounding box center [790, 135] width 20 height 9
type input "2"
type input "5900"
click at [846, 130] on button "add" at bounding box center [854, 136] width 16 height 12
click at [857, 149] on button "button" at bounding box center [854, 150] width 8 height 10
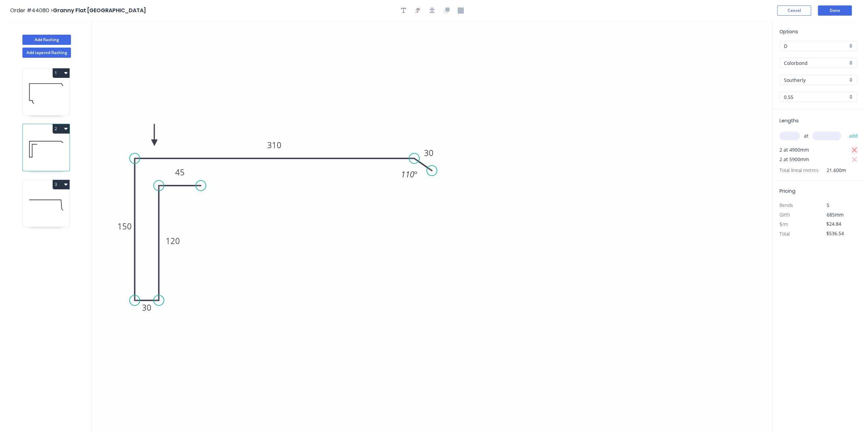
type input "$293.11"
click at [56, 95] on icon at bounding box center [46, 93] width 47 height 43
type input "$21.83"
type input "$199.09"
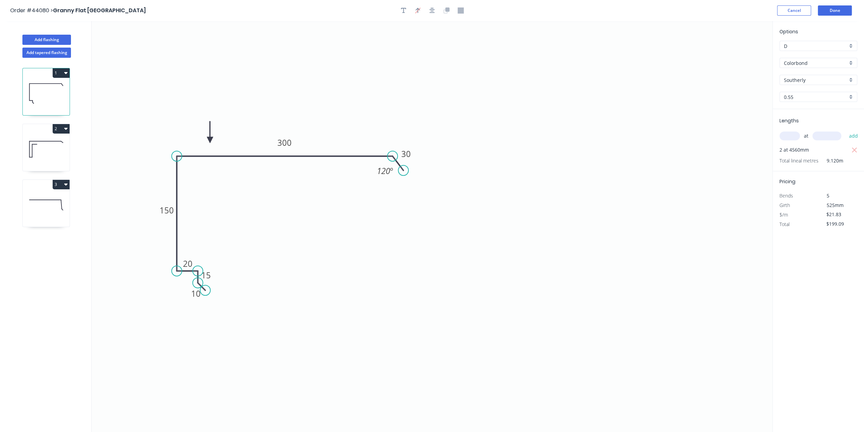
click at [40, 210] on icon at bounding box center [46, 204] width 47 height 43
type input "$10.14"
type input "$99.37"
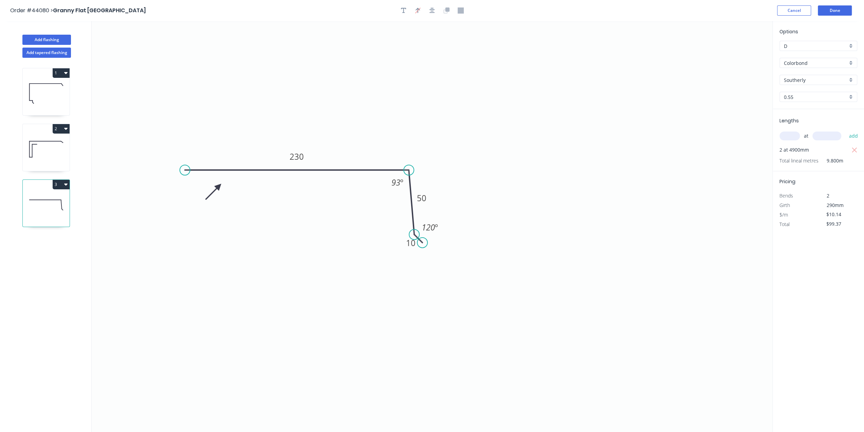
click at [789, 135] on input "text" at bounding box center [790, 135] width 20 height 9
type input "2"
type input "5900"
click at [846, 130] on button "add" at bounding box center [854, 136] width 16 height 12
click at [857, 148] on icon "button" at bounding box center [855, 150] width 6 height 8
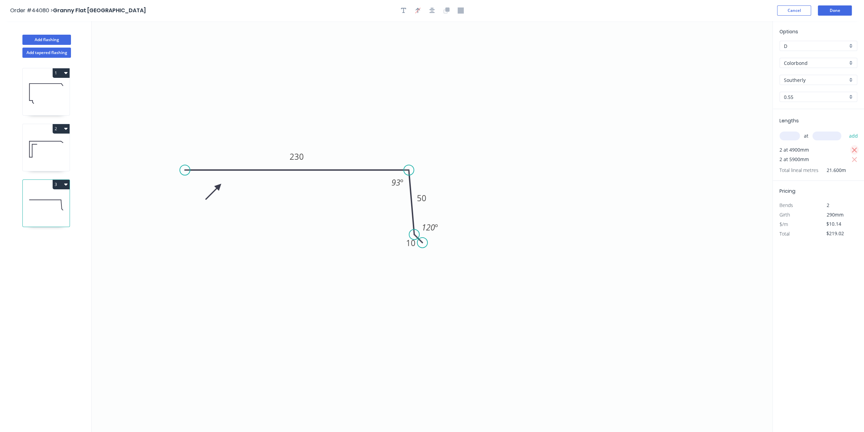
type input "$119.65"
click at [47, 90] on icon at bounding box center [46, 93] width 47 height 43
type input "$21.83"
type input "$199.09"
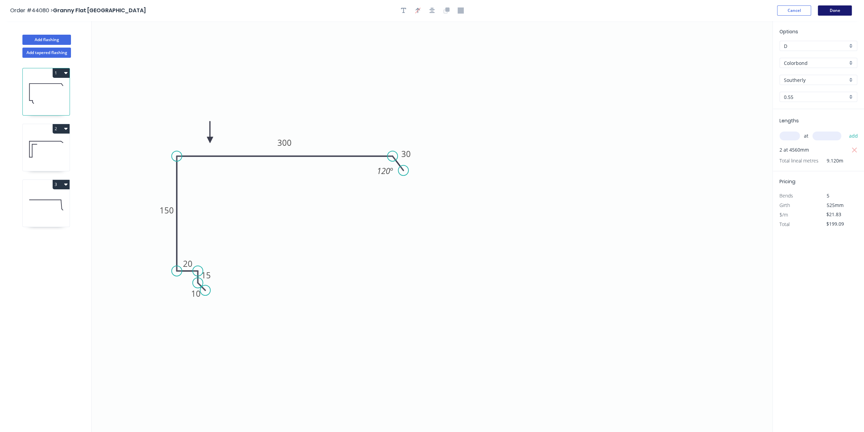
click at [843, 9] on button "Done" at bounding box center [835, 10] width 34 height 10
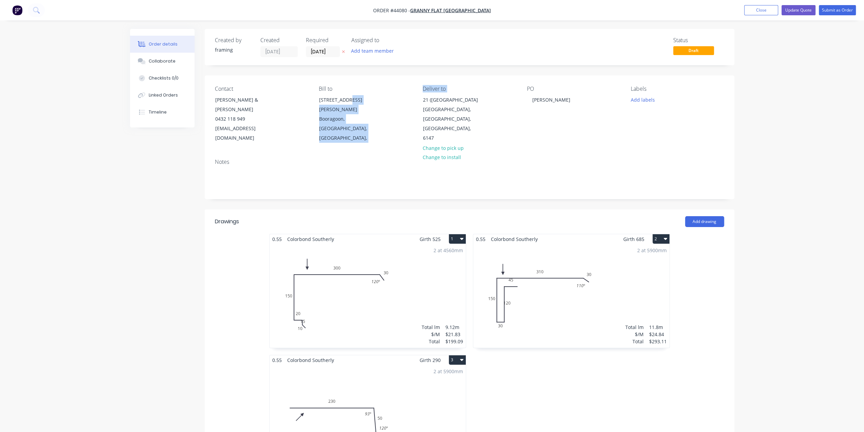
click at [418, 102] on div "Contact Damon Isbester & Tamara Lissovski 0432 118 949 kiran@grannyflatswa.com …" at bounding box center [470, 114] width 530 height 78
click at [410, 103] on div "Bill to 92 McCoy st Booragoon, Western Australia, Australia," at bounding box center [365, 114] width 93 height 57
drag, startPoint x: 415, startPoint y: 104, endPoint x: 405, endPoint y: 102, distance: 10.1
click at [391, 140] on div "Contact Damon Isbester & Tamara Lissovski 0432 118 949 kiran@grannyflatswa.com …" at bounding box center [470, 114] width 530 height 78
drag, startPoint x: 416, startPoint y: 101, endPoint x: 493, endPoint y: 111, distance: 77.5
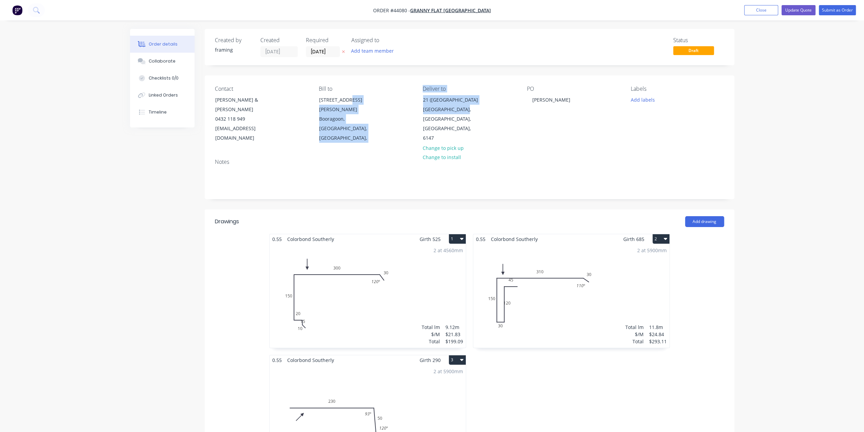
click at [485, 110] on div "Contact Damon Isbester & Tamara Lissovski 0432 118 949 kiran@grannyflatswa.com …" at bounding box center [470, 114] width 530 height 78
drag, startPoint x: 508, startPoint y: 114, endPoint x: 465, endPoint y: 80, distance: 53.9
click at [507, 113] on div "Deliver to 21 (Lot 32) Valonia Road LANGFORD, Western Australia, Australia, 614…" at bounding box center [469, 114] width 93 height 57
click at [460, 81] on div "Contact Damon Isbester & Tamara Lissovski 0432 118 949 kiran@grannyflatswa.com …" at bounding box center [470, 114] width 530 height 78
click at [446, 88] on div "Deliver to" at bounding box center [469, 89] width 93 height 6
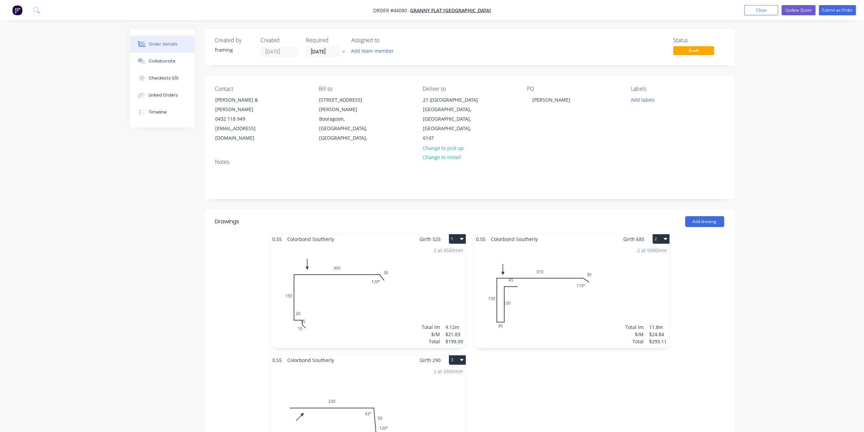
drag, startPoint x: 456, startPoint y: 87, endPoint x: 494, endPoint y: 105, distance: 42.6
click at [494, 105] on div "Deliver to 21 (Lot 32) Valonia Road LANGFORD, Western Australia, Australia, 614…" at bounding box center [469, 114] width 93 height 57
copy div "21 (Lot 32) Valonia Road LANGFORD, Western"
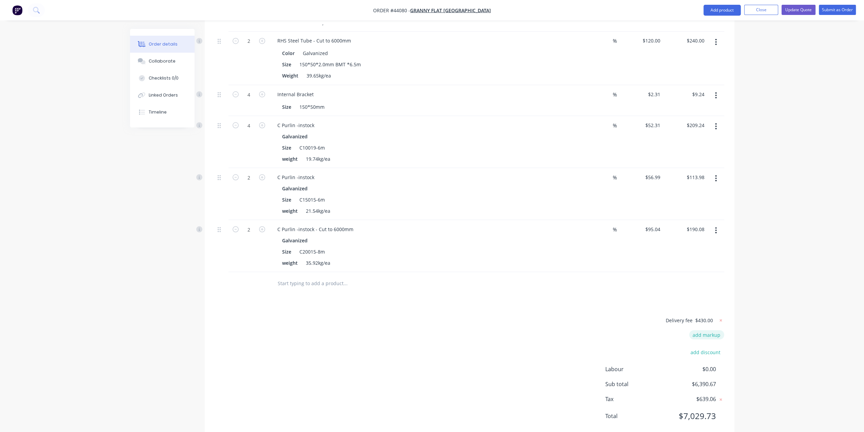
scroll to position [1211, 0]
click at [721, 312] on icon at bounding box center [721, 315] width 7 height 7
click at [712, 311] on button "add delivery fee" at bounding box center [703, 315] width 44 height 9
type input "480"
click input "submit" at bounding box center [0, 0] width 0 height 0
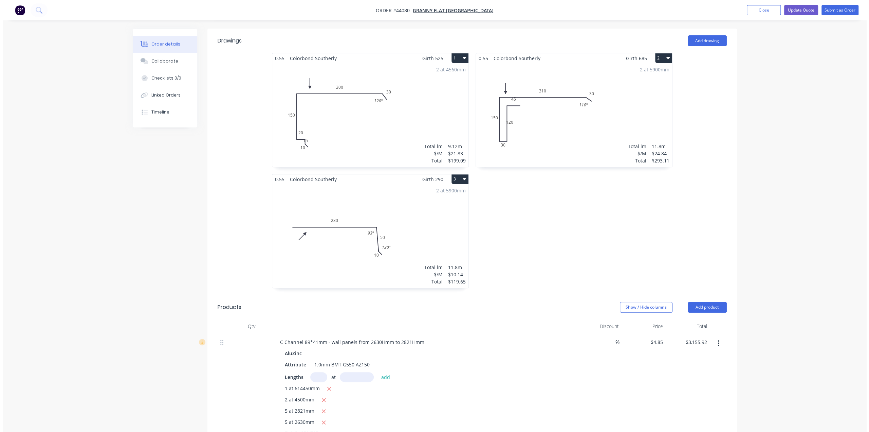
scroll to position [115, 0]
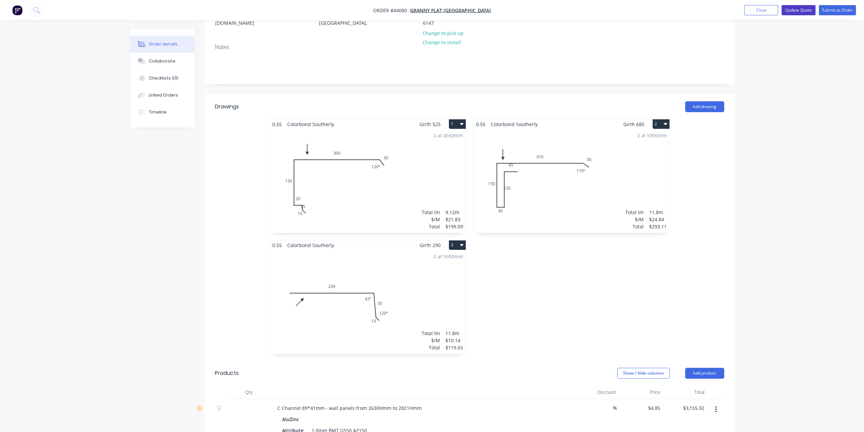
click at [796, 10] on button "Update Quote" at bounding box center [799, 10] width 34 height 10
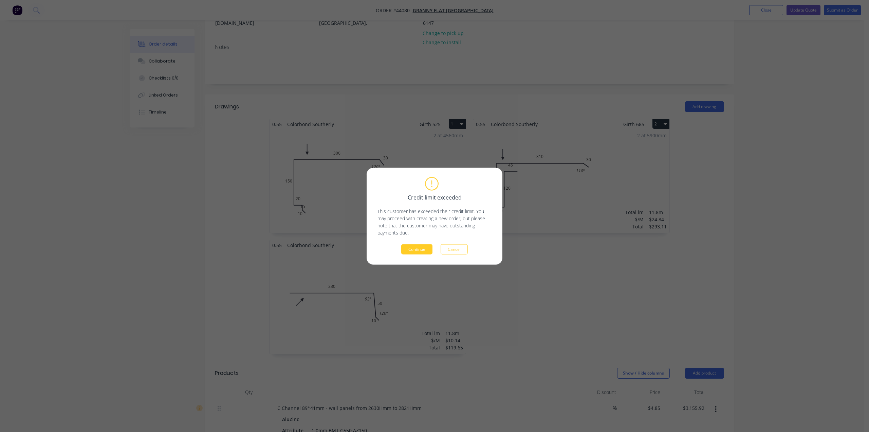
click at [420, 248] on button "Continue" at bounding box center [416, 249] width 31 height 10
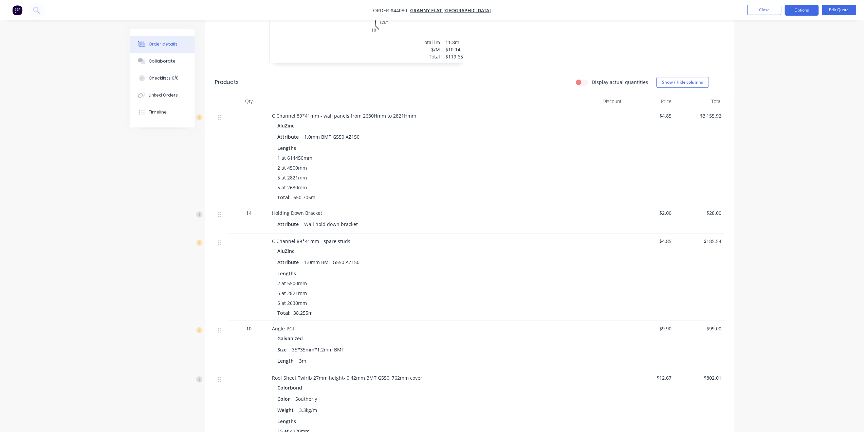
scroll to position [391, 0]
click at [801, 10] on button "Options" at bounding box center [802, 10] width 34 height 11
drag, startPoint x: 849, startPoint y: 51, endPoint x: 848, endPoint y: 45, distance: 6.5
click at [849, 51] on div "Order details Collaborate Checklists 0/0 Linked Orders Timeline Order details C…" at bounding box center [432, 366] width 864 height 1514
click at [838, 11] on button "Edit Quote" at bounding box center [839, 10] width 34 height 10
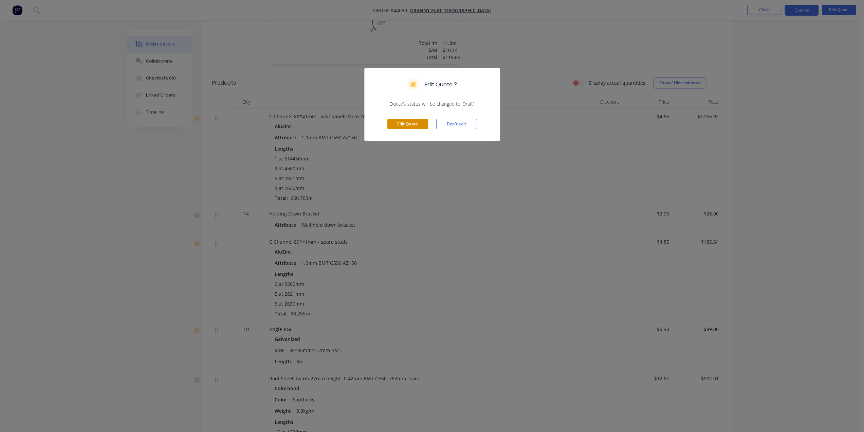
click at [401, 123] on button "Edit Quote" at bounding box center [407, 124] width 41 height 10
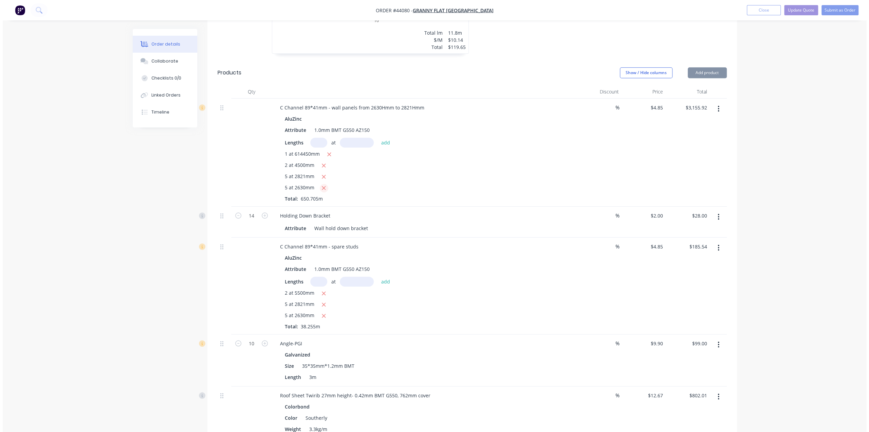
scroll to position [430, 0]
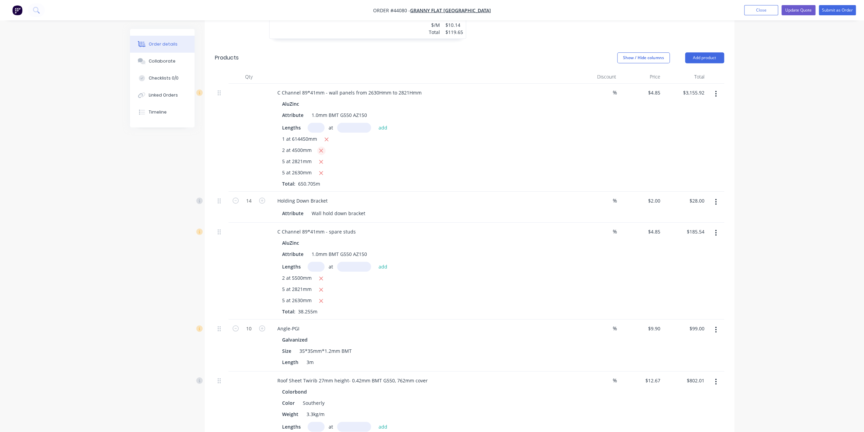
click at [322, 147] on icon "button" at bounding box center [321, 150] width 4 height 6
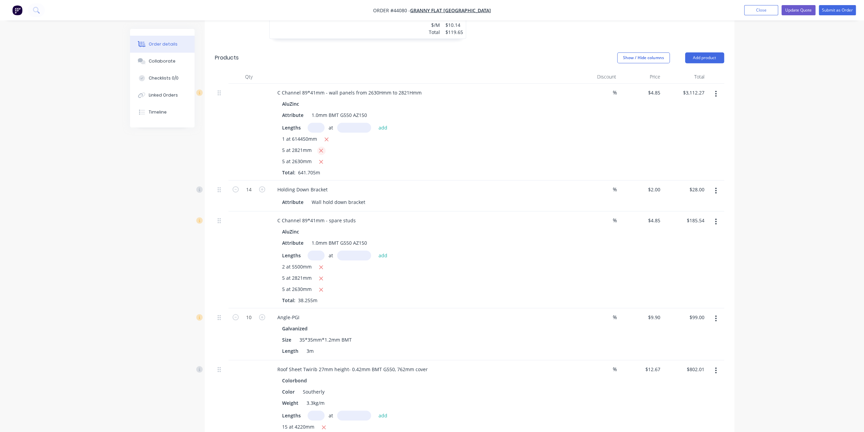
click at [321, 149] on icon "button" at bounding box center [322, 151] width 4 height 4
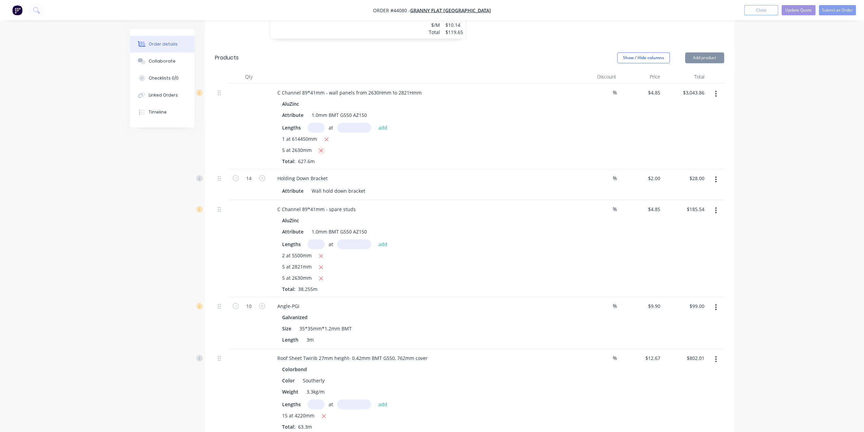
click at [321, 149] on icon "button" at bounding box center [322, 151] width 4 height 4
type input "$2,980.08"
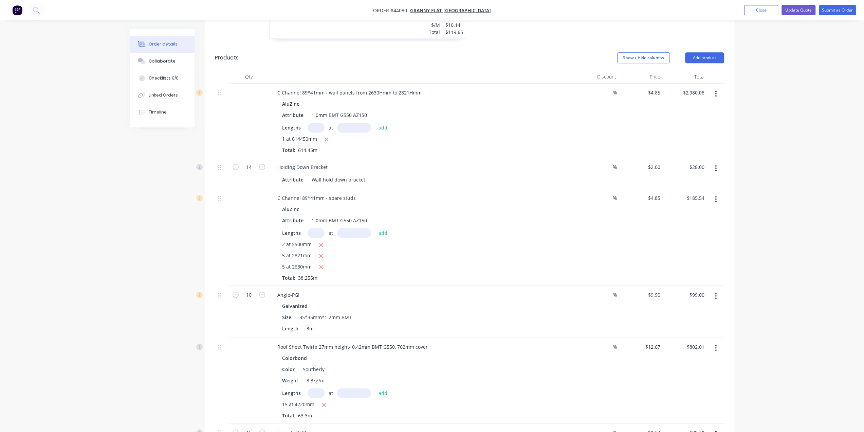
click at [547, 189] on div "C Channel 89*41mm - spare studs AluZinc Attribute 1.0mm BMT G550 AZ150 Lengths …" at bounding box center [422, 237] width 306 height 97
drag, startPoint x: 219, startPoint y: 187, endPoint x: 217, endPoint y: 150, distance: 37.4
click at [796, 6] on button "Update Quote" at bounding box center [799, 10] width 34 height 10
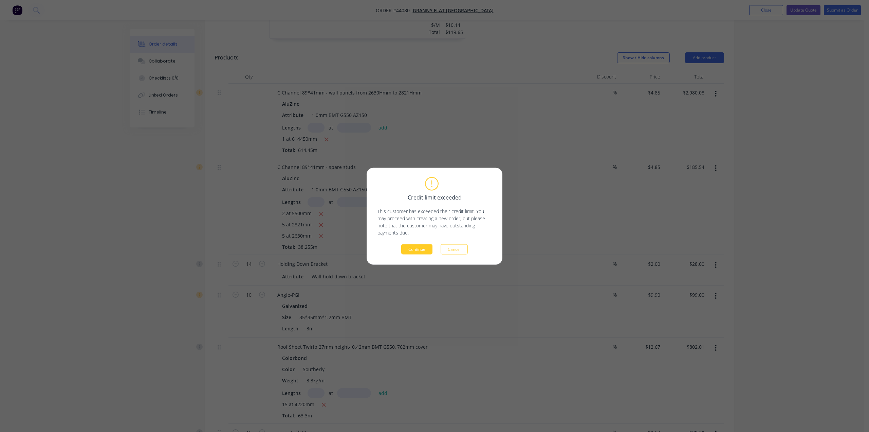
click at [424, 248] on button "Continue" at bounding box center [416, 249] width 31 height 10
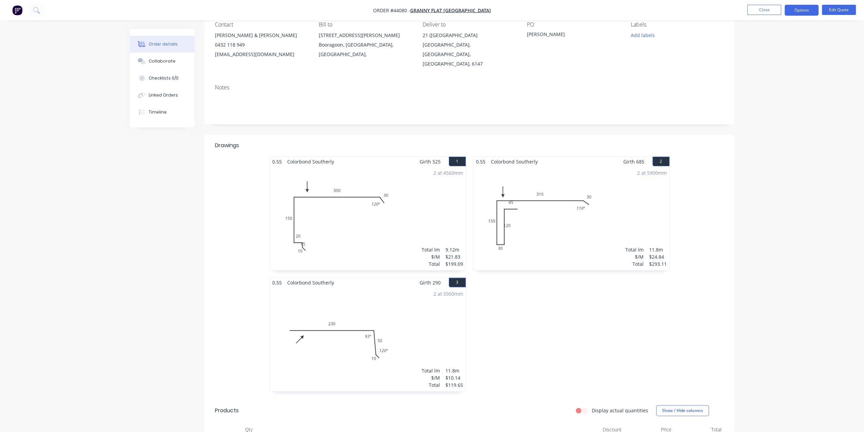
scroll to position [0, 0]
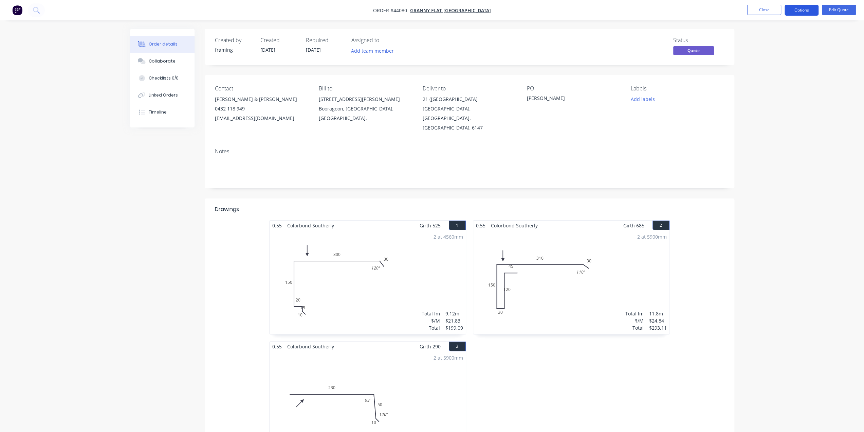
click at [798, 11] on button "Options" at bounding box center [802, 10] width 34 height 11
click at [772, 40] on div "Quote" at bounding box center [781, 41] width 62 height 10
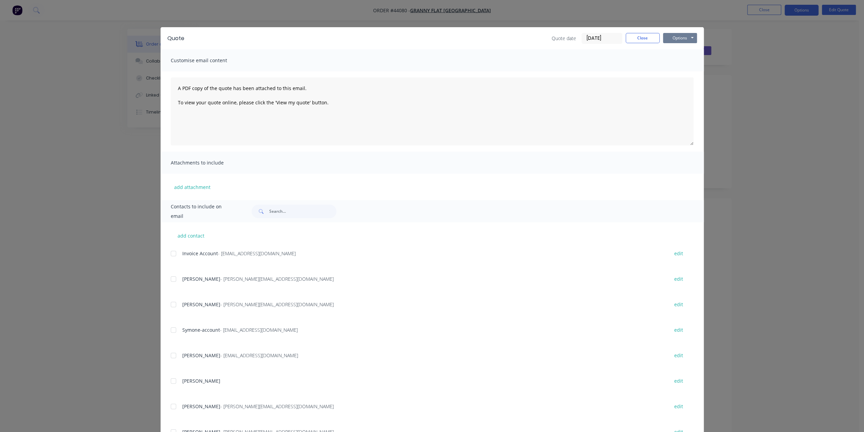
click at [676, 38] on button "Options" at bounding box center [680, 38] width 34 height 10
click at [675, 62] on button "Print" at bounding box center [684, 61] width 43 height 11
drag, startPoint x: 828, startPoint y: 123, endPoint x: 708, endPoint y: 95, distance: 123.1
click at [828, 122] on div "Quote Quote date [DATE] Close Options Preview Print Email Customise email conte…" at bounding box center [432, 216] width 864 height 432
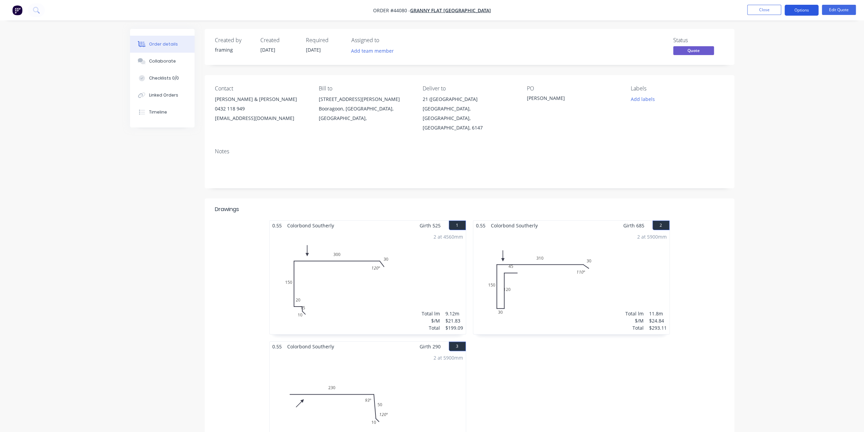
drag, startPoint x: 794, startPoint y: 10, endPoint x: 791, endPoint y: 15, distance: 5.6
click at [794, 10] on button "Options" at bounding box center [802, 10] width 34 height 11
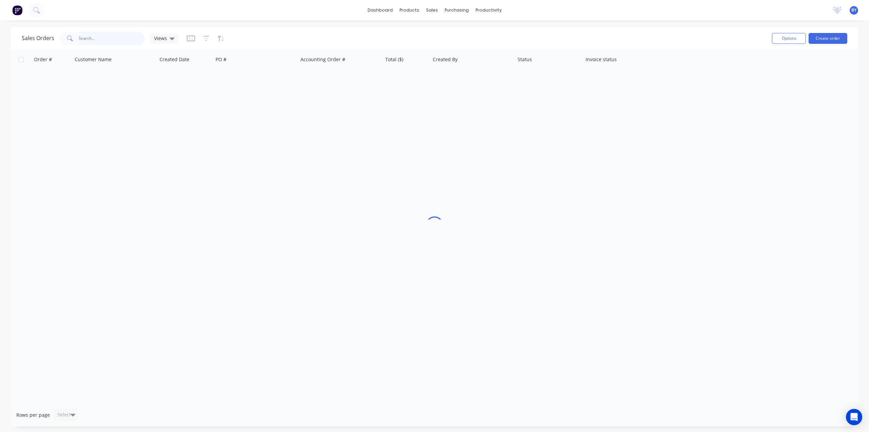
click at [119, 40] on input "text" at bounding box center [112, 39] width 66 height 14
click at [122, 40] on input "text" at bounding box center [112, 39] width 66 height 14
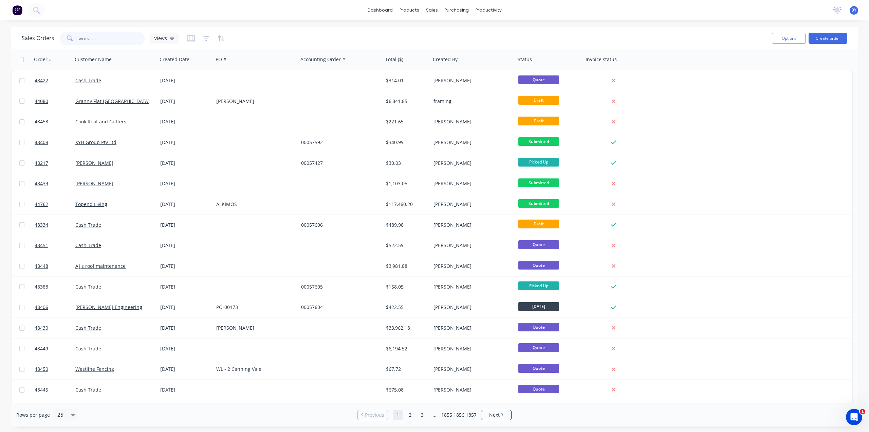
click at [119, 38] on input "text" at bounding box center [112, 39] width 66 height 14
click at [106, 40] on input "text" at bounding box center [112, 39] width 66 height 14
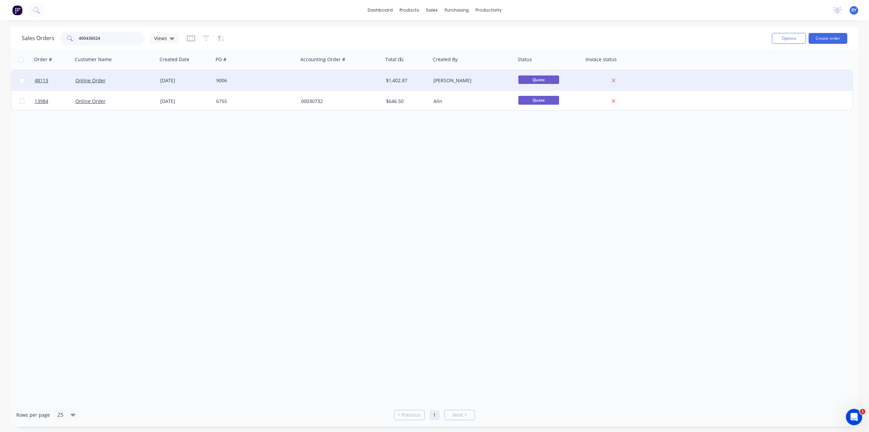
type input "400436024"
click at [134, 82] on div "Online Order" at bounding box center [112, 80] width 75 height 7
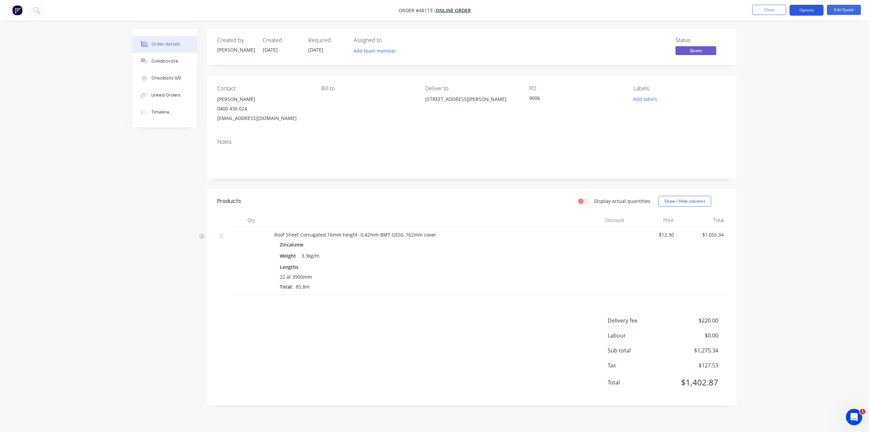
click at [803, 13] on button "Options" at bounding box center [807, 10] width 34 height 11
click at [779, 42] on div "Quote" at bounding box center [786, 41] width 62 height 10
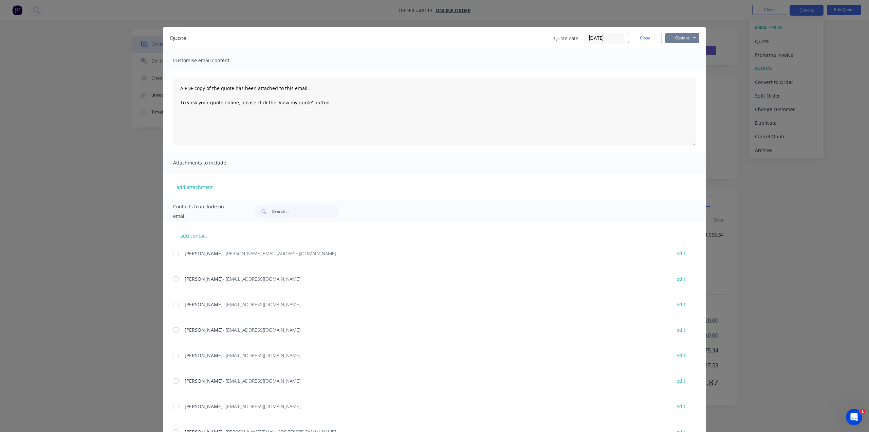
drag, startPoint x: 685, startPoint y: 38, endPoint x: 683, endPoint y: 43, distance: 5.2
click at [685, 38] on button "Options" at bounding box center [683, 38] width 34 height 10
click at [681, 64] on button "Print" at bounding box center [687, 61] width 43 height 11
drag, startPoint x: 776, startPoint y: 125, endPoint x: 746, endPoint y: 113, distance: 31.7
click at [776, 125] on div "Quote Quote date 25/08/25 Close Options Preview Print Email Customise email con…" at bounding box center [434, 216] width 869 height 432
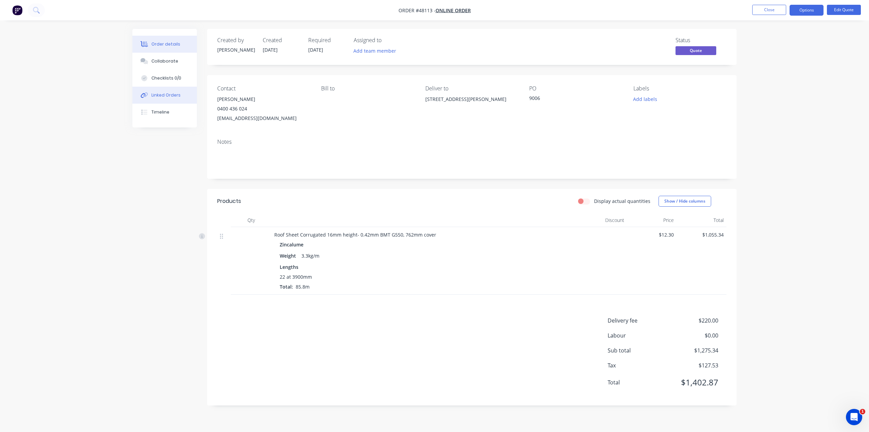
click at [160, 95] on div "Linked Orders" at bounding box center [165, 95] width 29 height 6
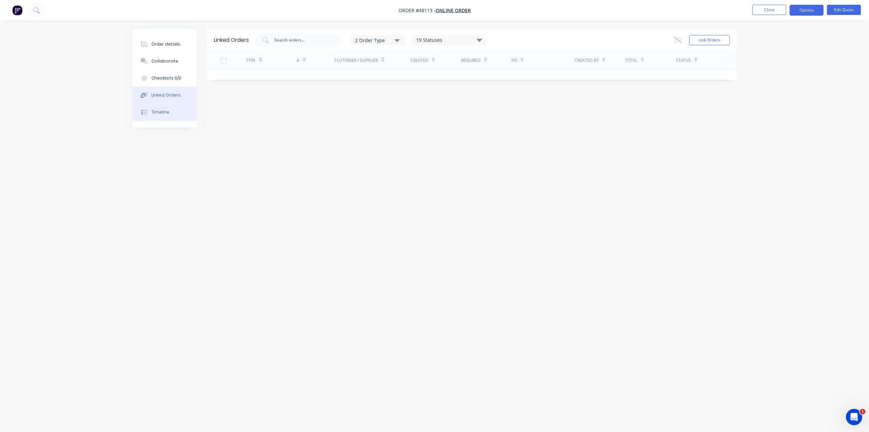
click at [165, 112] on div "Timeline" at bounding box center [160, 112] width 18 height 6
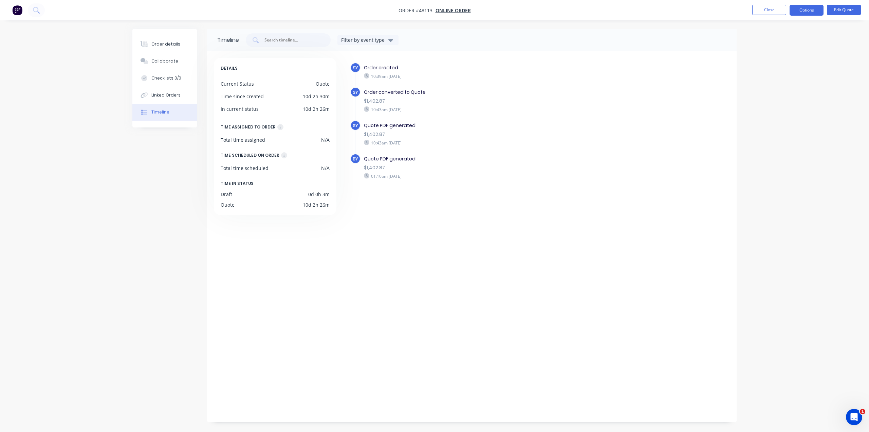
click at [450, 214] on div "SY Order created 10:39am Friday 15/08/25 SY Order converted to Quote $1,402.87 …" at bounding box center [536, 235] width 387 height 354
click at [444, 197] on div "SY Order created 10:39am Friday 15/08/25 SY Order converted to Quote $1,402.87 …" at bounding box center [540, 132] width 380 height 141
click at [454, 186] on div "SY Order created 10:39am Friday 15/08/25 SY Order converted to Quote $1,402.87 …" at bounding box center [540, 132] width 380 height 141
click at [445, 175] on div "01:10pm Monday 25/08/25" at bounding box center [481, 176] width 235 height 6
click at [450, 174] on div "01:10pm Monday 25/08/25" at bounding box center [481, 176] width 235 height 6
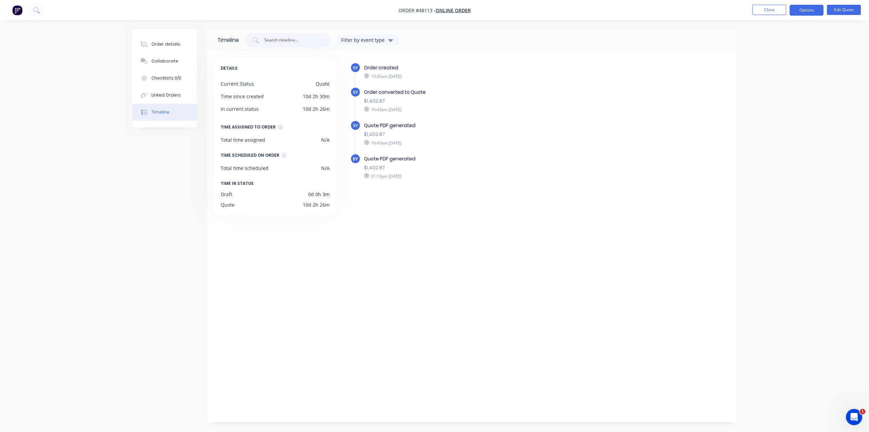
drag, startPoint x: 463, startPoint y: 172, endPoint x: 448, endPoint y: 172, distance: 14.6
click at [448, 173] on div "01:10pm Monday 25/08/25" at bounding box center [481, 176] width 235 height 6
click at [462, 173] on div "01:10pm Monday 25/08/25" at bounding box center [481, 176] width 235 height 6
click at [467, 177] on div "01:10pm Monday 25/08/25" at bounding box center [481, 176] width 235 height 6
click at [155, 49] on button "Order details" at bounding box center [164, 44] width 65 height 17
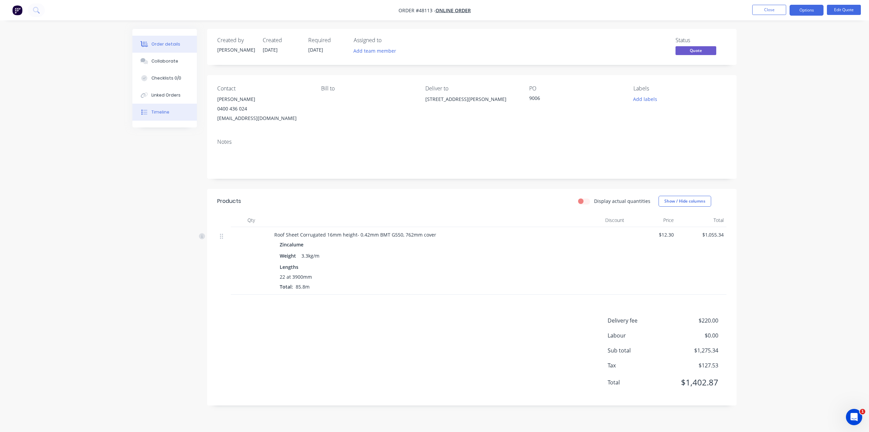
click at [170, 110] on button "Timeline" at bounding box center [164, 112] width 65 height 17
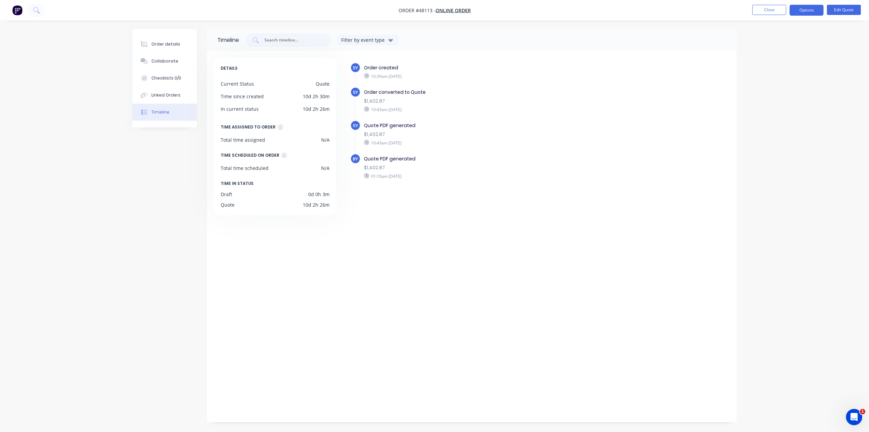
click at [484, 176] on div "01:10pm Monday 25/08/25" at bounding box center [481, 176] width 235 height 6
click at [293, 191] on div "Draft 0d 0h 3m" at bounding box center [275, 194] width 109 height 7
drag, startPoint x: 302, startPoint y: 194, endPoint x: 358, endPoint y: 194, distance: 55.7
click at [307, 194] on div "Draft 0d 0h 3m" at bounding box center [275, 194] width 109 height 7
click at [376, 193] on div "SY Order created 10:39am Friday 15/08/25 SY Order converted to Quote $1,402.87 …" at bounding box center [540, 132] width 380 height 141
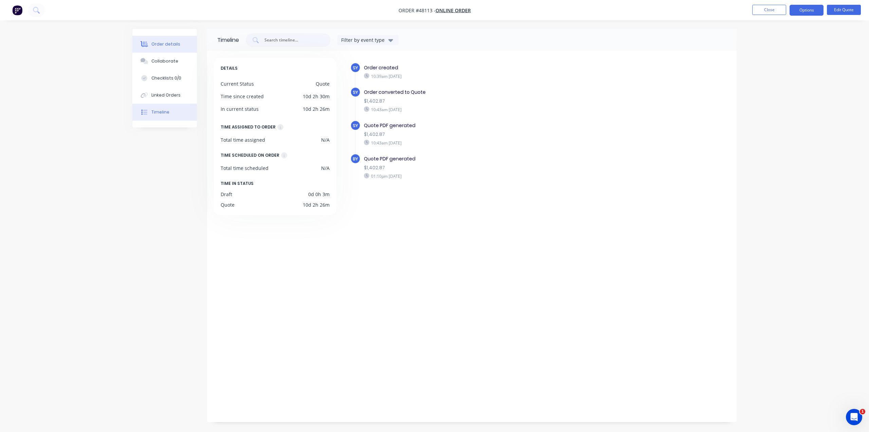
click at [162, 41] on div "Order details" at bounding box center [165, 44] width 29 height 6
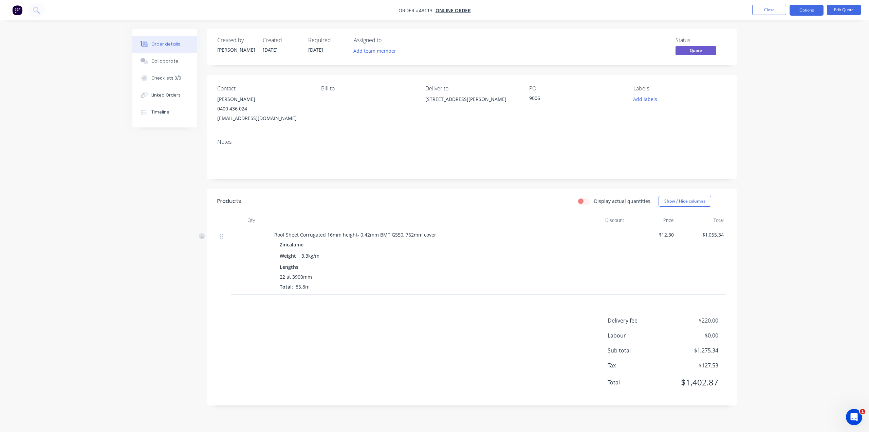
click at [795, 332] on div "Order details Collaborate Checklists 0/0 Linked Orders Timeline Order details C…" at bounding box center [434, 216] width 869 height 432
drag, startPoint x: 419, startPoint y: 320, endPoint x: 417, endPoint y: 275, distance: 45.2
click at [417, 309] on div "Products Display actual quantities Show / Hide columns Qty Discount Price Total…" at bounding box center [472, 297] width 530 height 216
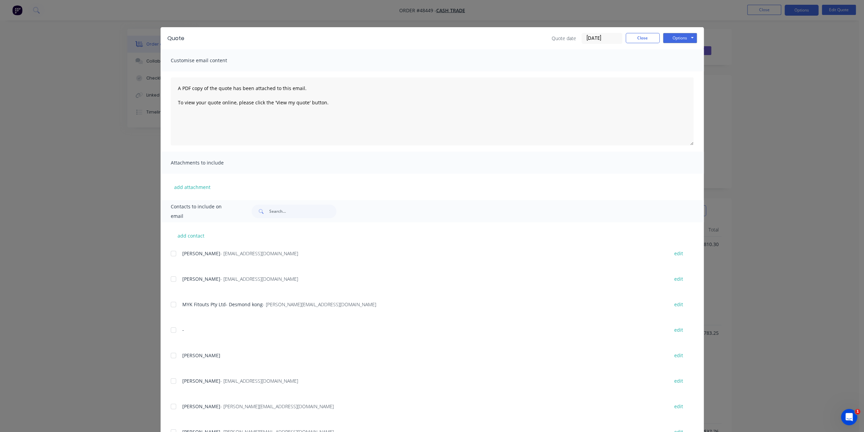
click at [799, 106] on div "Quote Quote date 25/08/25 Close Options Preview Print Email Customise email con…" at bounding box center [432, 216] width 864 height 432
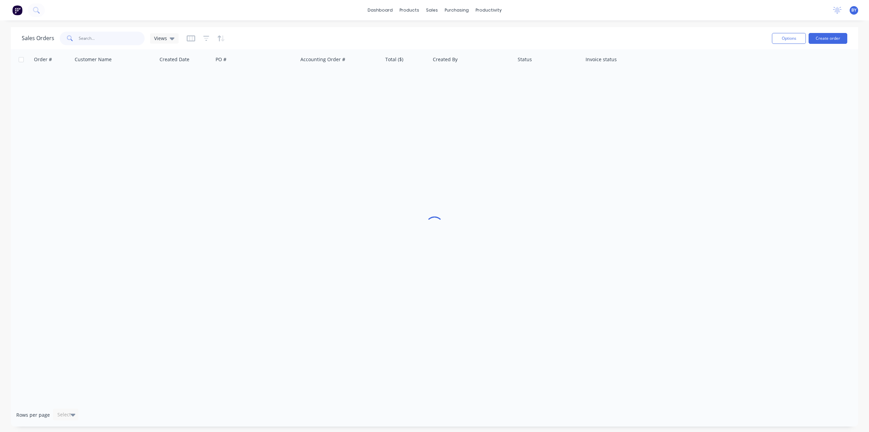
click at [95, 40] on input "text" at bounding box center [112, 39] width 66 height 14
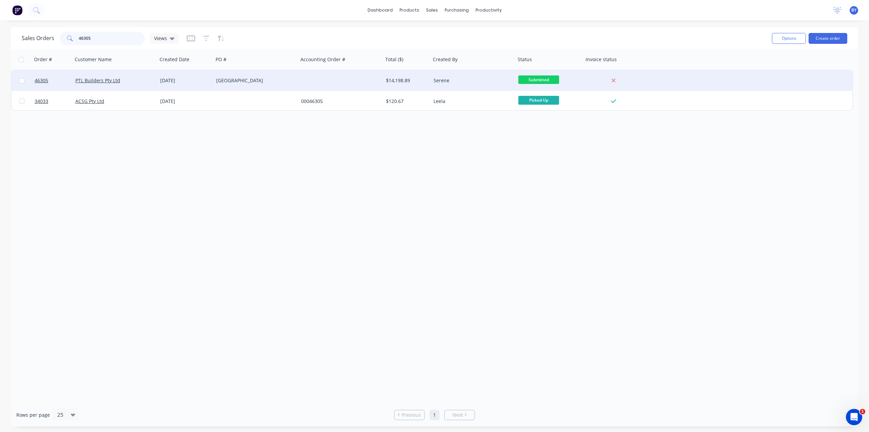
type input "46305"
click at [141, 80] on div "PTL Builders Pty Ltd" at bounding box center [112, 80] width 75 height 7
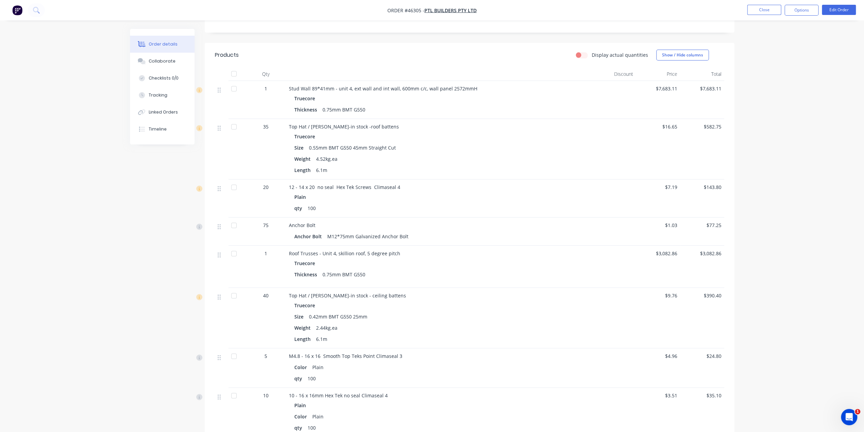
scroll to position [153, 0]
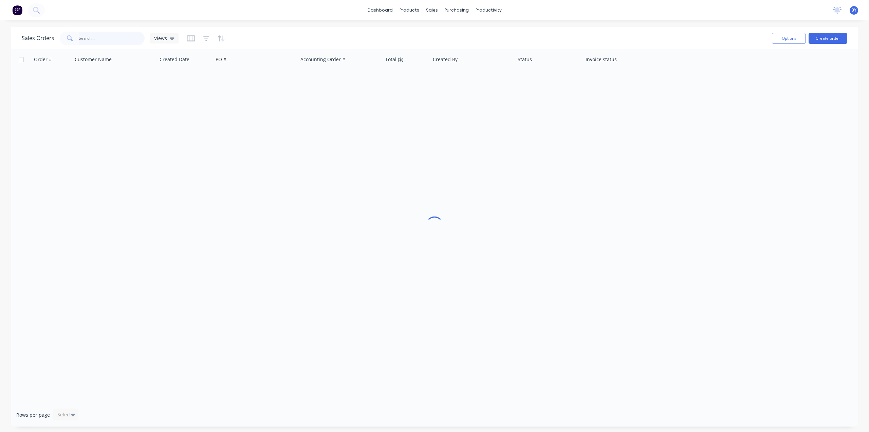
click at [103, 41] on input "text" at bounding box center [112, 39] width 66 height 14
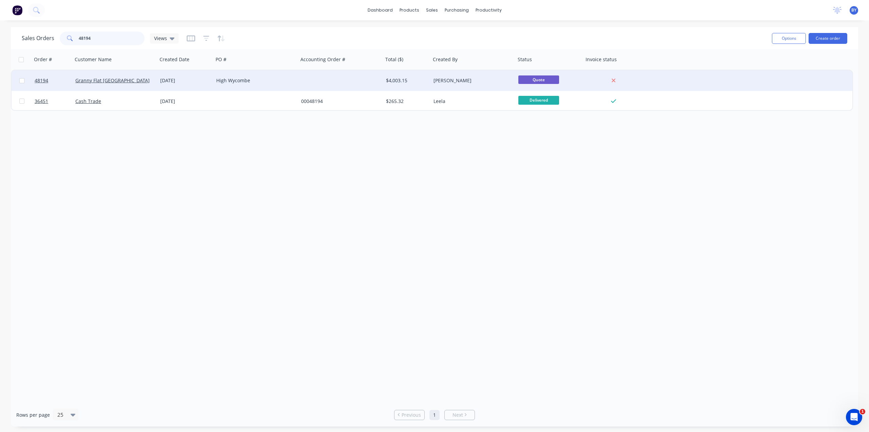
type input "48194"
click at [135, 79] on div "Granny Flat WA" at bounding box center [112, 80] width 75 height 7
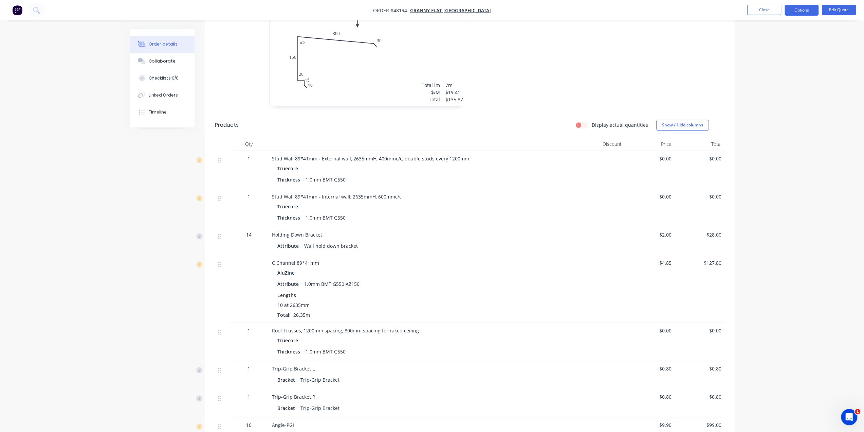
scroll to position [408, 0]
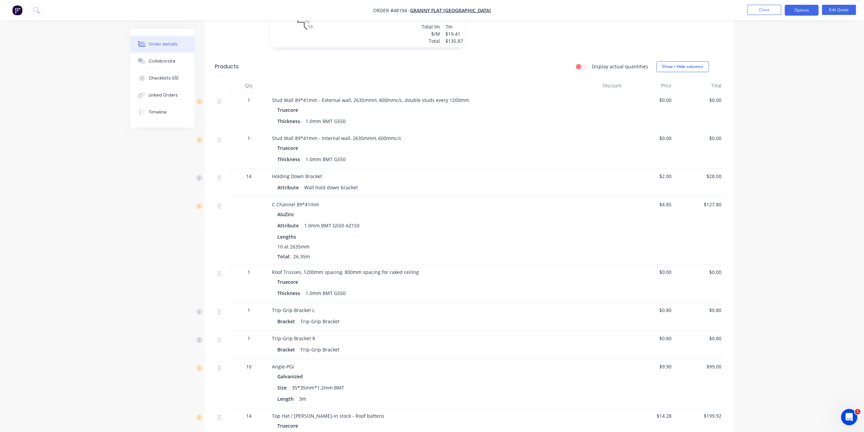
click at [436, 154] on div "Thickness 1.0mm BMT G550" at bounding box center [421, 159] width 289 height 10
click at [847, 9] on button "Edit Quote" at bounding box center [839, 10] width 34 height 10
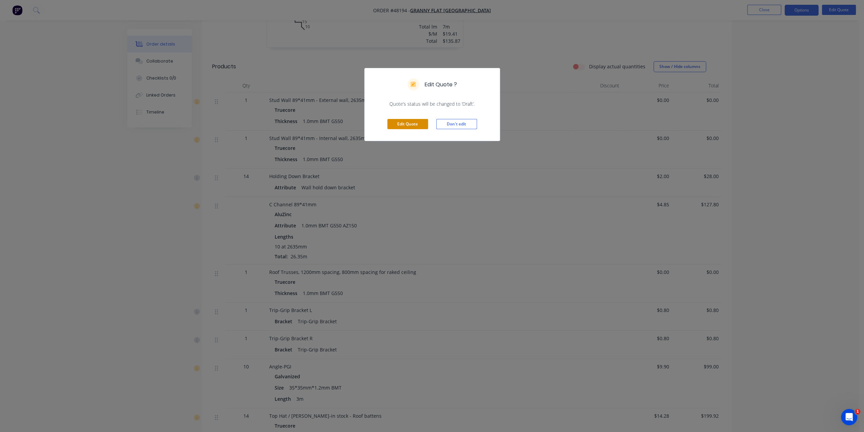
click at [406, 128] on button "Edit Quote" at bounding box center [407, 124] width 41 height 10
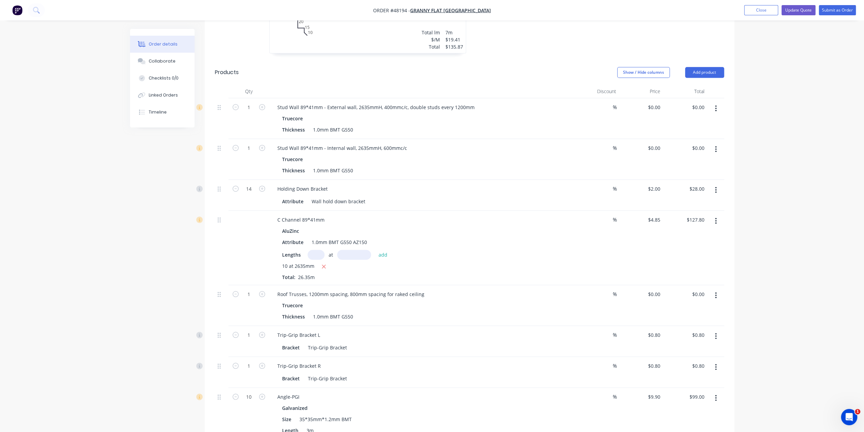
scroll to position [430, 0]
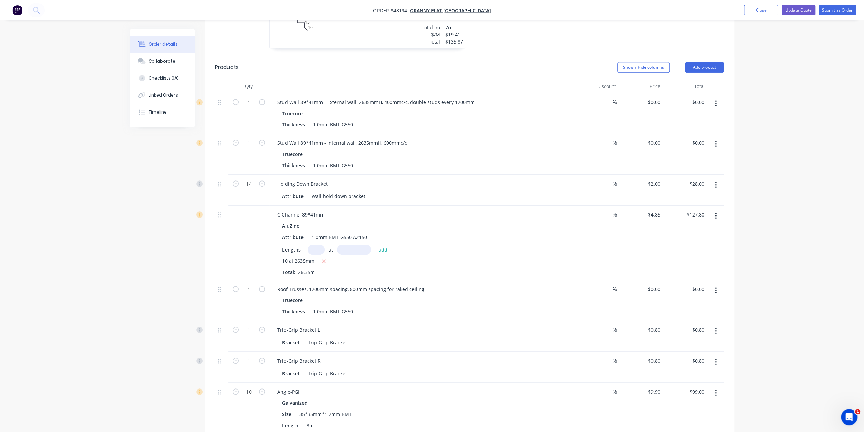
click at [714, 210] on button "button" at bounding box center [716, 216] width 16 height 12
click at [702, 229] on div "Edit" at bounding box center [692, 234] width 52 height 10
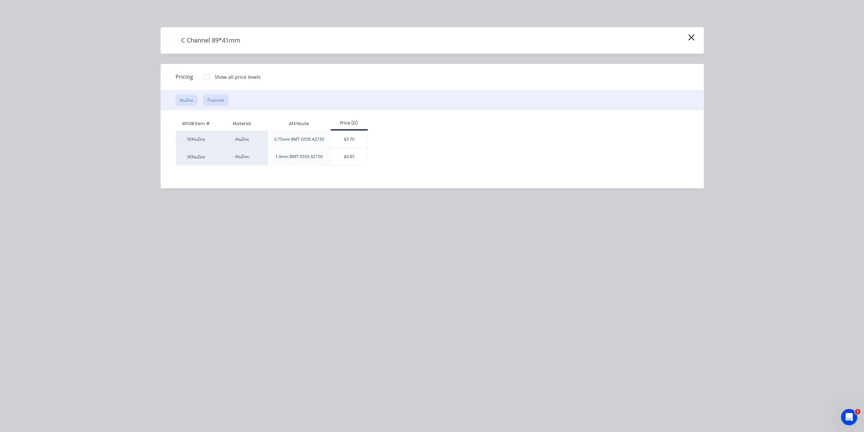
click at [216, 99] on button "Truecore" at bounding box center [215, 100] width 25 height 12
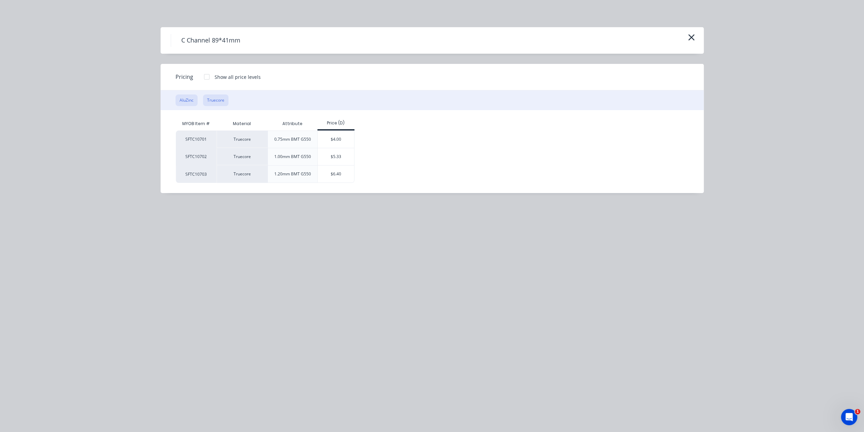
click at [190, 97] on button "AluZinc" at bounding box center [187, 100] width 22 height 12
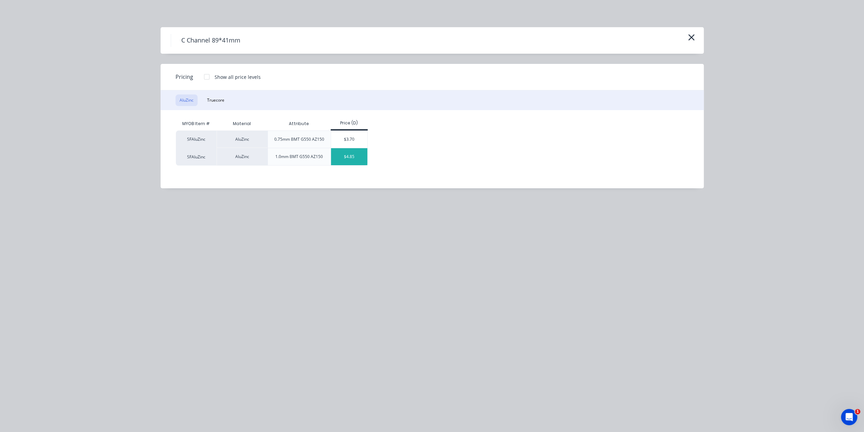
click at [354, 159] on div "$4.85" at bounding box center [349, 156] width 36 height 17
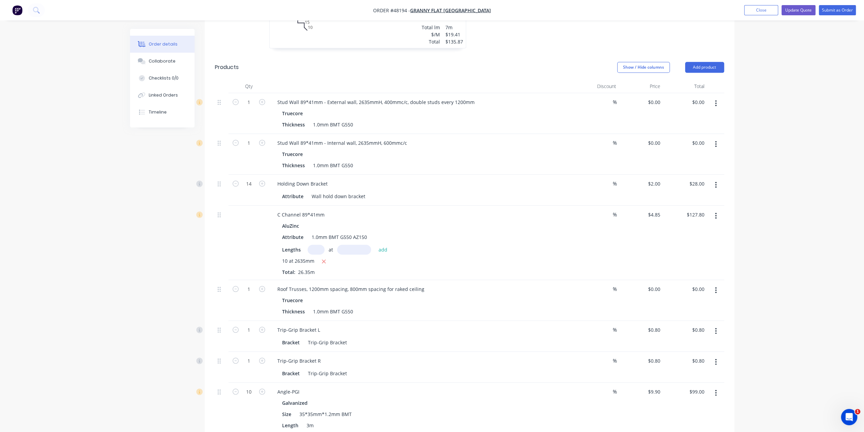
click at [507, 221] on div "AluZinc Attribute 1.0mm BMT G550 AZ150 Lengths at add 10 at 2635mm Total: 26.35m" at bounding box center [422, 248] width 300 height 55
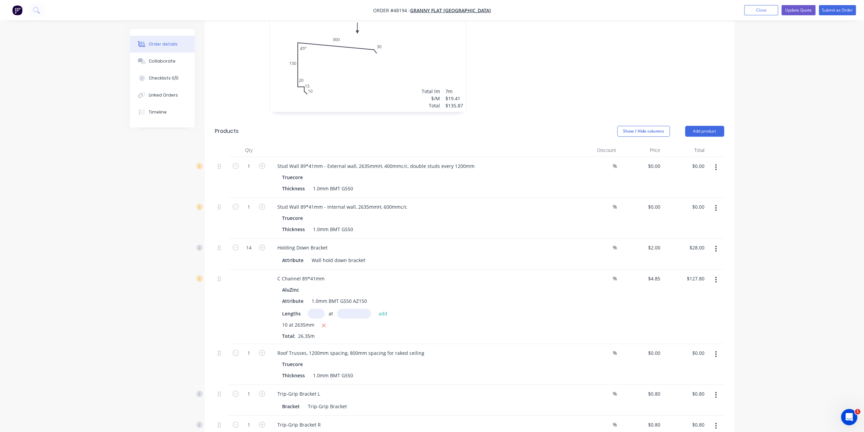
scroll to position [362, 0]
click at [716, 280] on icon "button" at bounding box center [716, 283] width 2 height 7
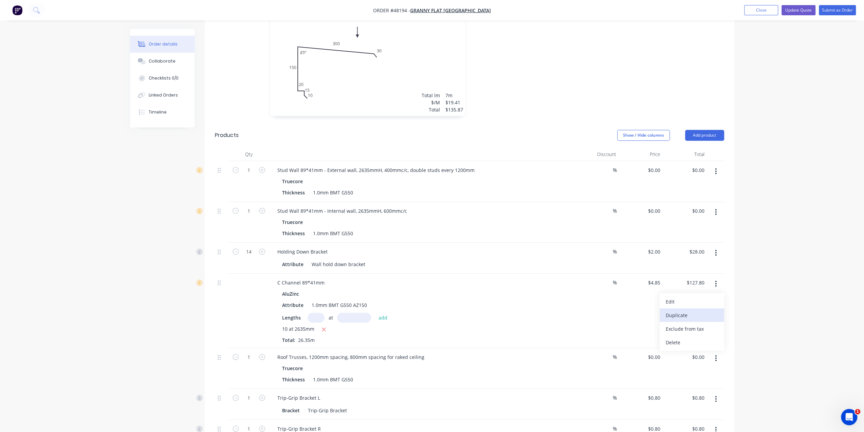
click at [679, 310] on div "Duplicate" at bounding box center [692, 315] width 52 height 10
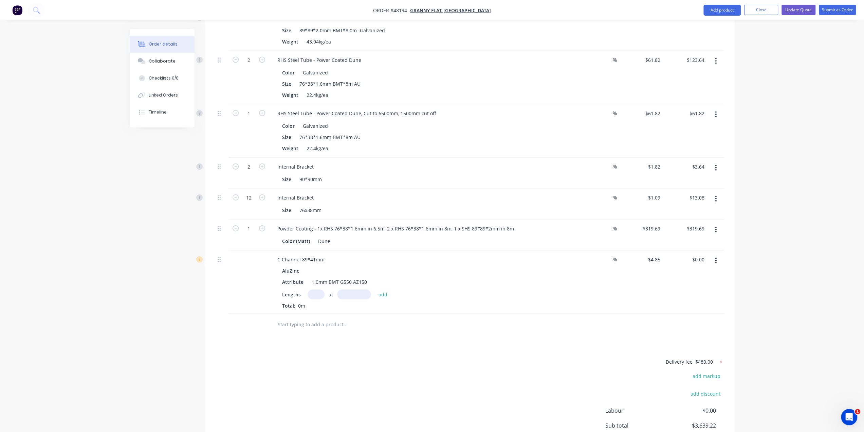
scroll to position [1711, 0]
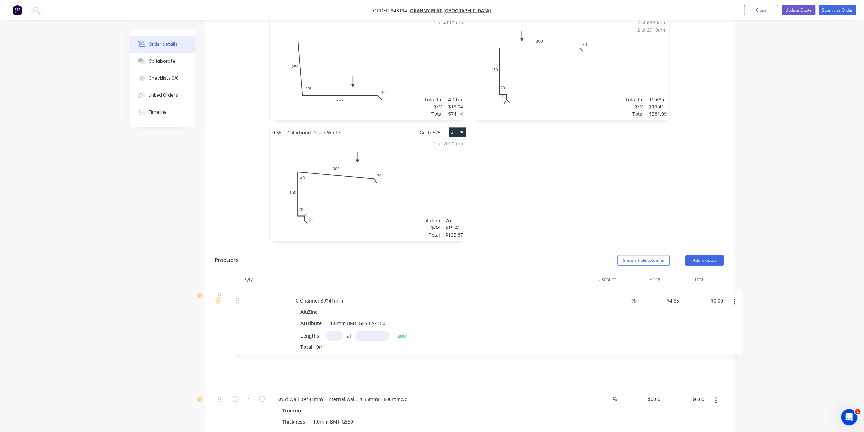
drag, startPoint x: 218, startPoint y: 201, endPoint x: 238, endPoint y: 296, distance: 96.5
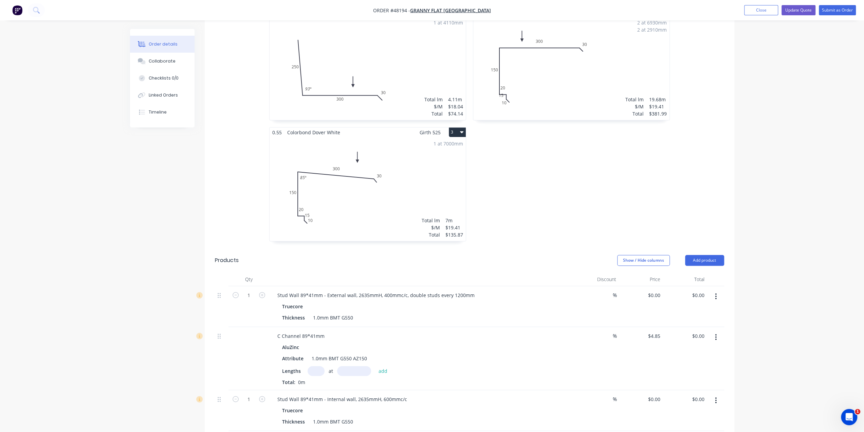
scroll to position [316, 0]
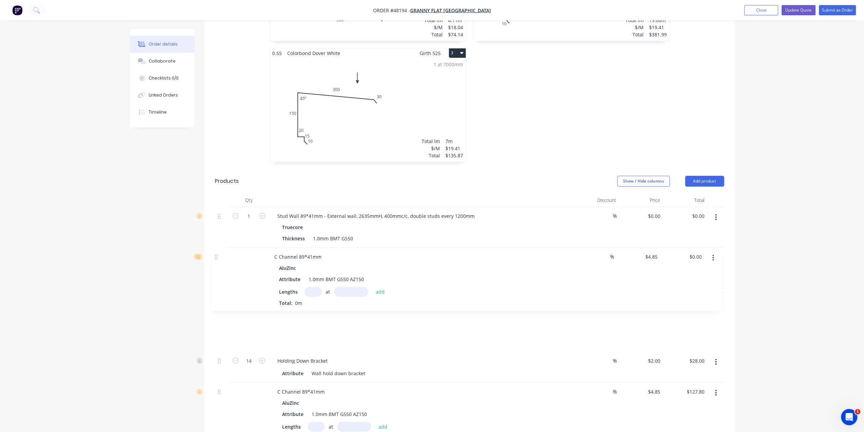
drag, startPoint x: 219, startPoint y: 227, endPoint x: 217, endPoint y: 259, distance: 32.3
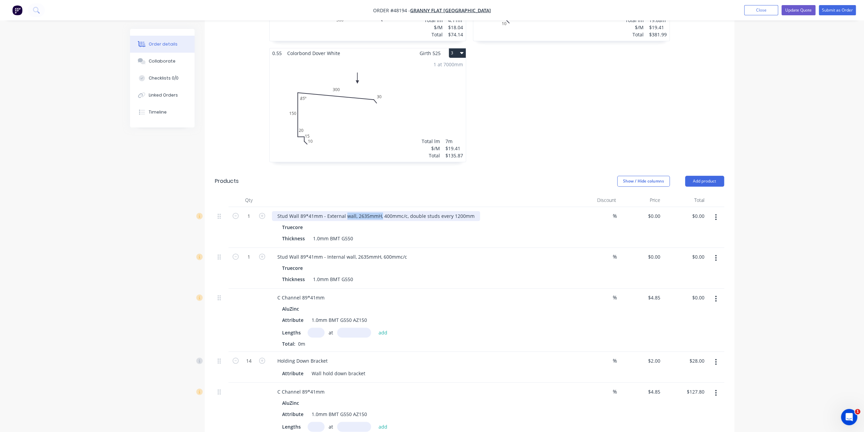
drag, startPoint x: 345, startPoint y: 185, endPoint x: 380, endPoint y: 184, distance: 35.0
click at [380, 211] on div "Stud Wall 89*41mm - External wall, 2635mmH, 400mmc/c, double studs every 1200mm" at bounding box center [376, 216] width 208 height 10
copy div "wall, 2635mmH,"
click at [326, 292] on div "C Channel 89*41mm" at bounding box center [301, 297] width 58 height 10
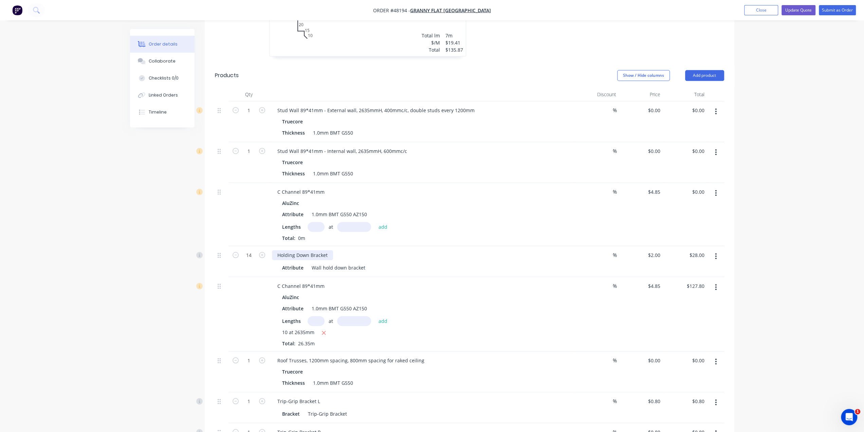
scroll to position [381, 0]
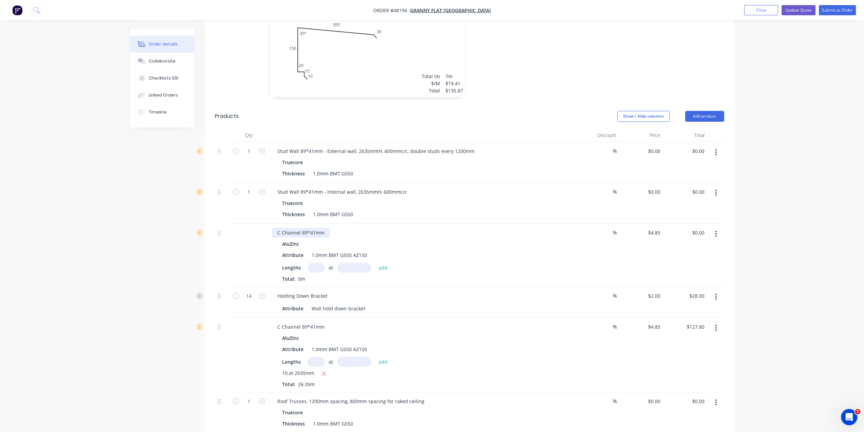
click at [327, 228] on div "C Channel 89*41mm" at bounding box center [301, 233] width 58 height 10
click at [365, 228] on div "C Channel 89*41mm - wall, 2635mmH," at bounding box center [321, 233] width 98 height 10
click at [336, 228] on div "C Channel 89*41mm - wall, 2635mmH," at bounding box center [321, 233] width 98 height 10
click at [382, 228] on div "C Channel 89*41mm - wall panels, 2635mmH," at bounding box center [329, 233] width 115 height 10
click at [465, 223] on div "C Channel 89*41mm - wall panels, 2635mmH AluZinc Attribute 1.0mm BMT G550 AZ150…" at bounding box center [422, 254] width 306 height 63
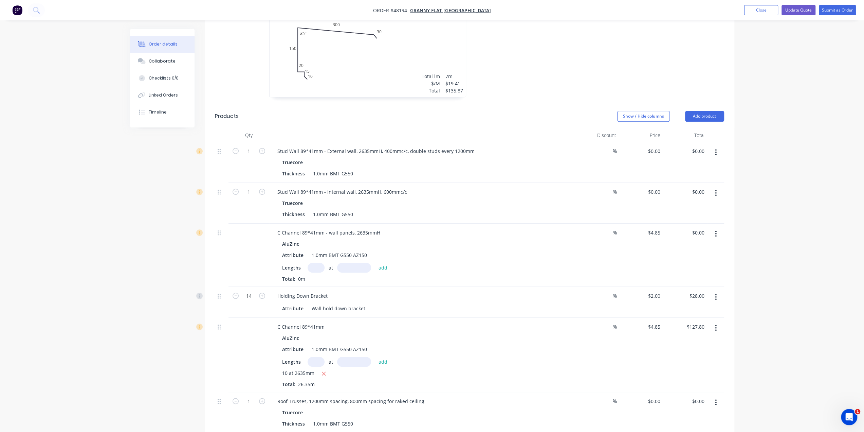
click at [713, 187] on button "button" at bounding box center [716, 193] width 16 height 12
click at [349, 228] on div "C Channel 89*41mm - wall panels, 2635mmH" at bounding box center [329, 233] width 114 height 10
click at [713, 146] on button "button" at bounding box center [716, 152] width 16 height 12
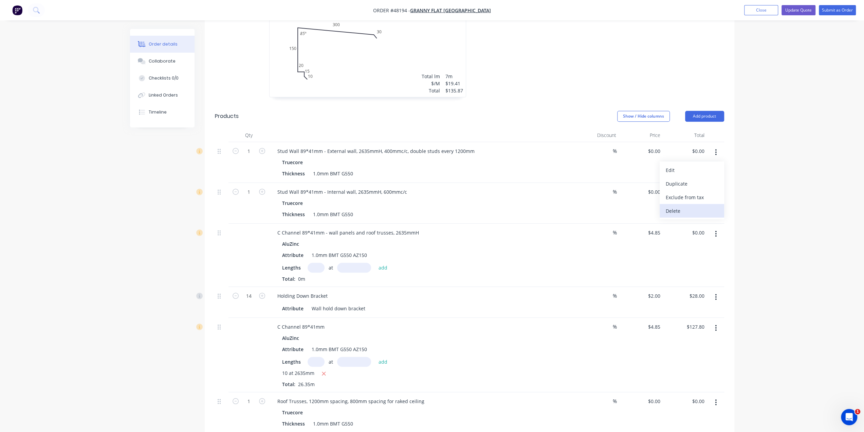
click at [699, 206] on div "Delete" at bounding box center [692, 211] width 52 height 10
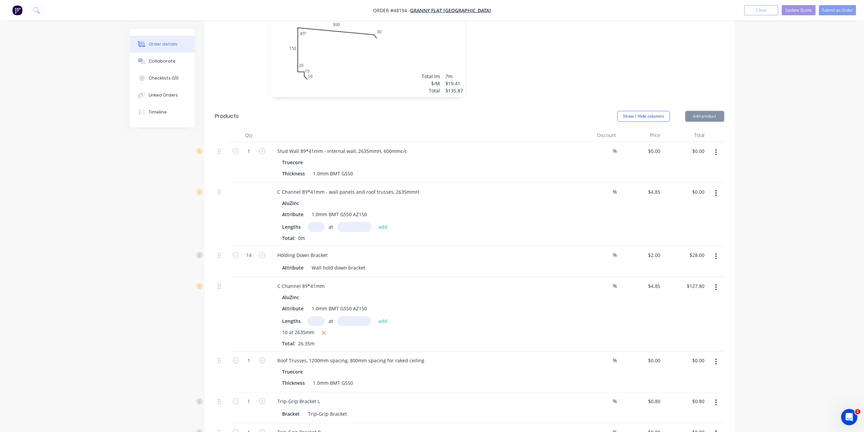
click at [716, 149] on icon "button" at bounding box center [716, 152] width 1 height 6
click at [699, 206] on div "Delete" at bounding box center [692, 211] width 52 height 10
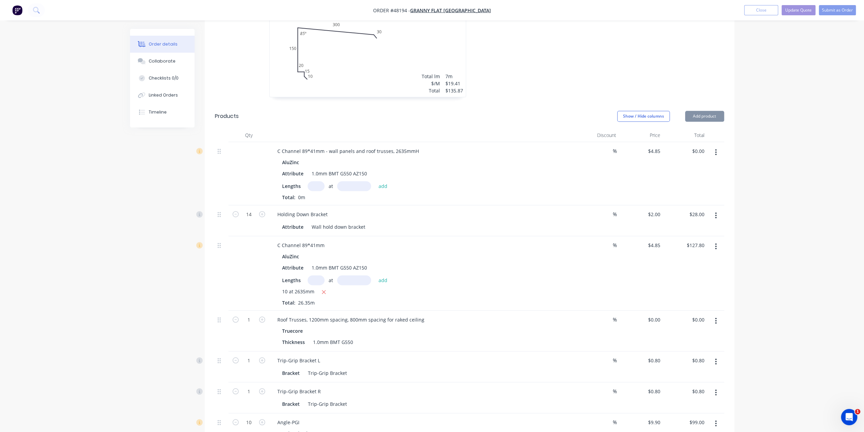
click at [314, 181] on input "text" at bounding box center [316, 186] width 17 height 10
type input "1"
type input "843610"
click at [375, 181] on button "add" at bounding box center [383, 185] width 16 height 9
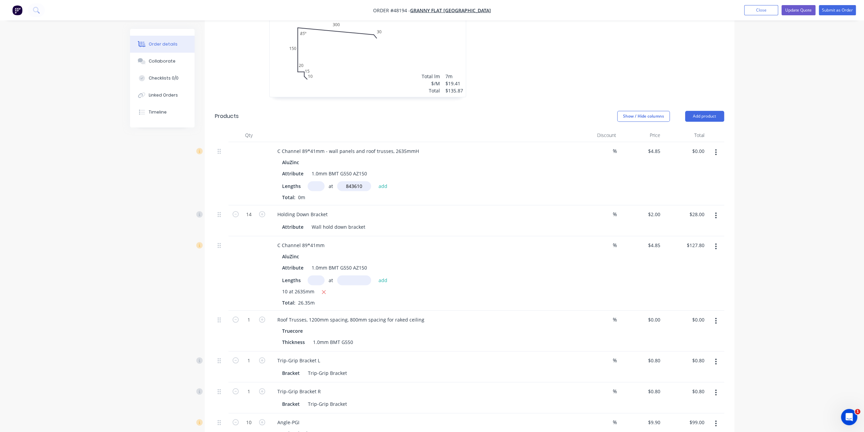
type input "$4,091.51"
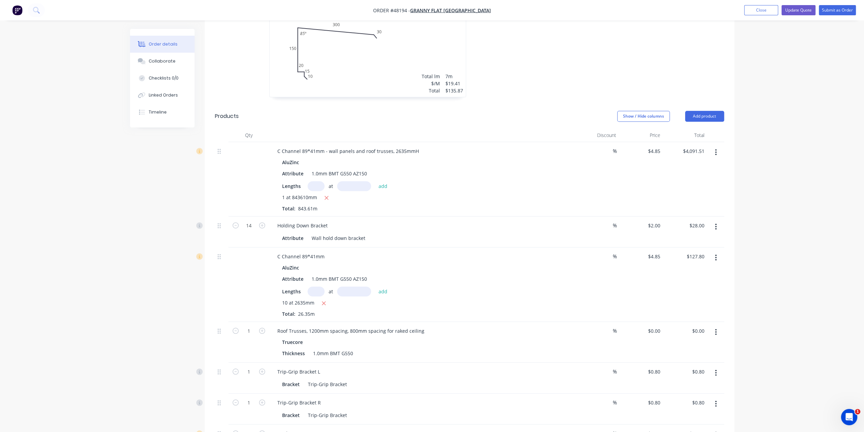
click at [469, 194] on div "1 at 843610mm" at bounding box center [422, 198] width 280 height 8
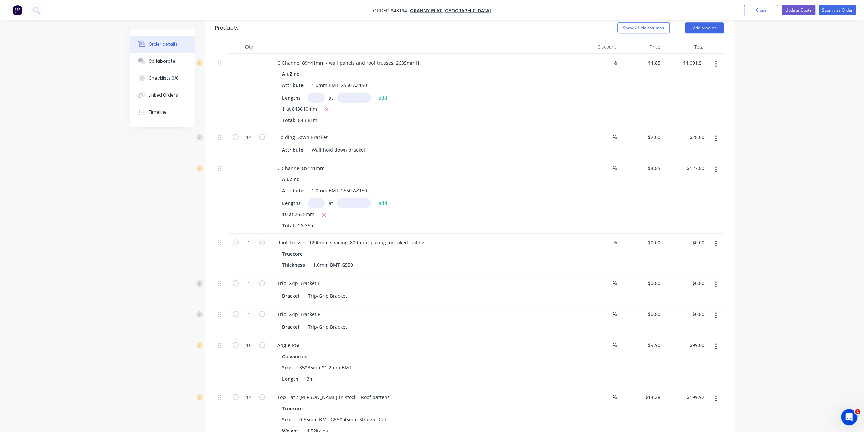
scroll to position [471, 0]
click at [327, 161] on div "C Channel 89*41mm" at bounding box center [301, 166] width 58 height 10
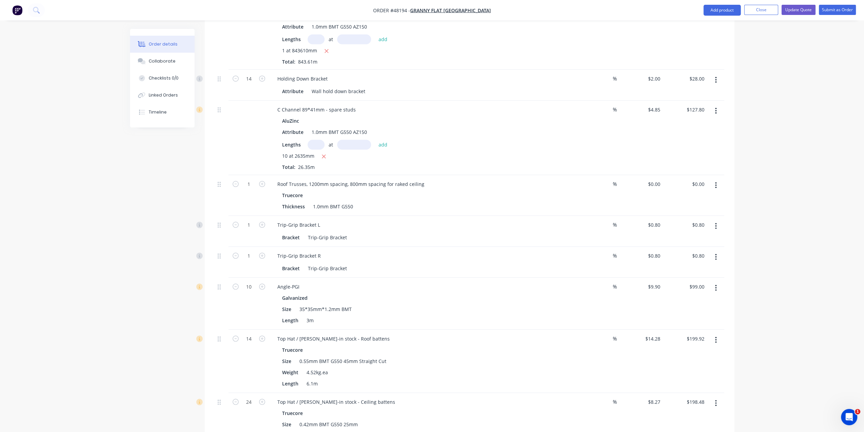
scroll to position [528, 0]
click at [719, 179] on button "button" at bounding box center [716, 185] width 16 height 12
click at [688, 238] on div "Delete" at bounding box center [692, 243] width 52 height 10
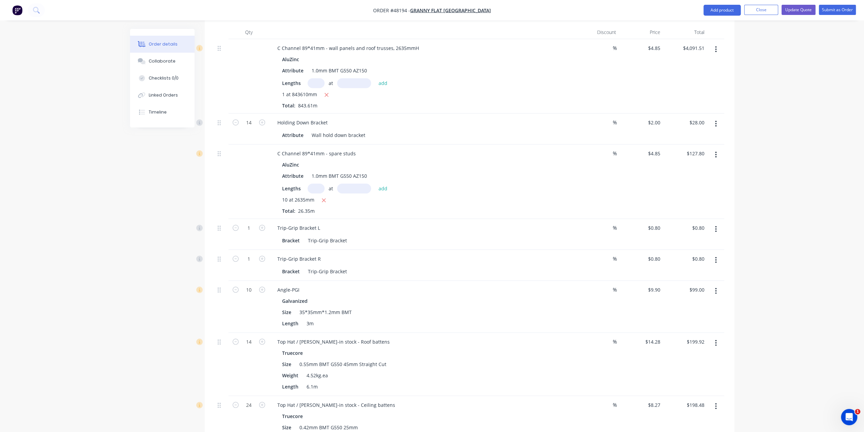
scroll to position [471, 0]
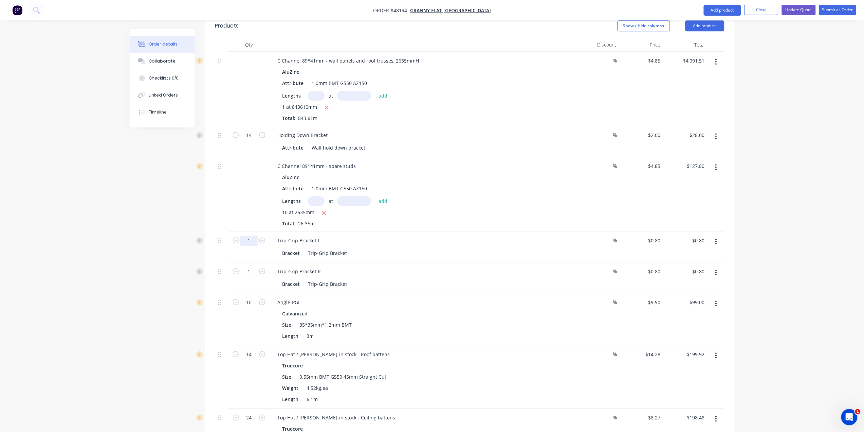
click at [252, 140] on input "1" at bounding box center [249, 135] width 18 height 10
type input "20"
type input "$16.00"
click at [251, 140] on input "1" at bounding box center [249, 135] width 18 height 10
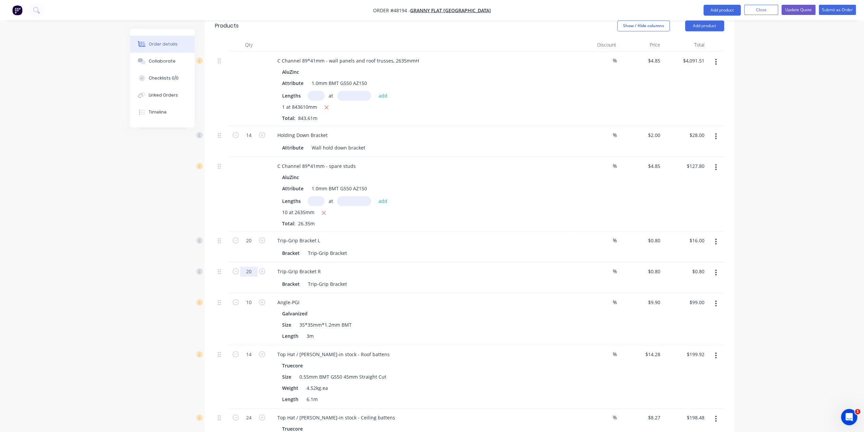
type input "20"
type input "$16.00"
click at [205, 351] on button at bounding box center [203, 354] width 14 height 6
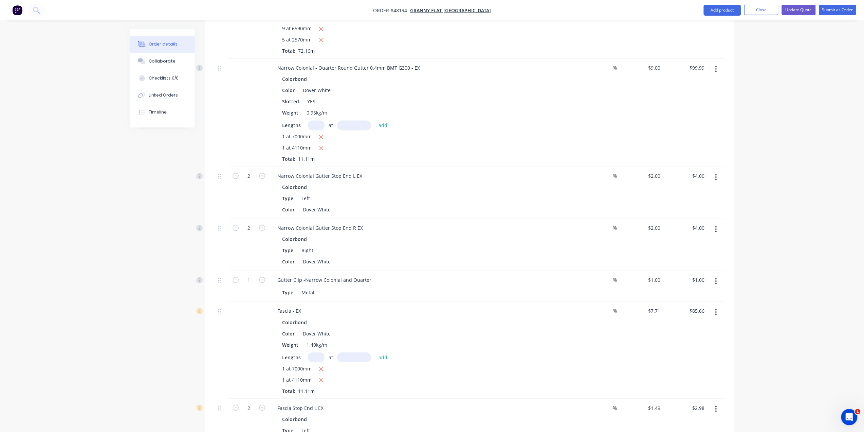
scroll to position [970, 0]
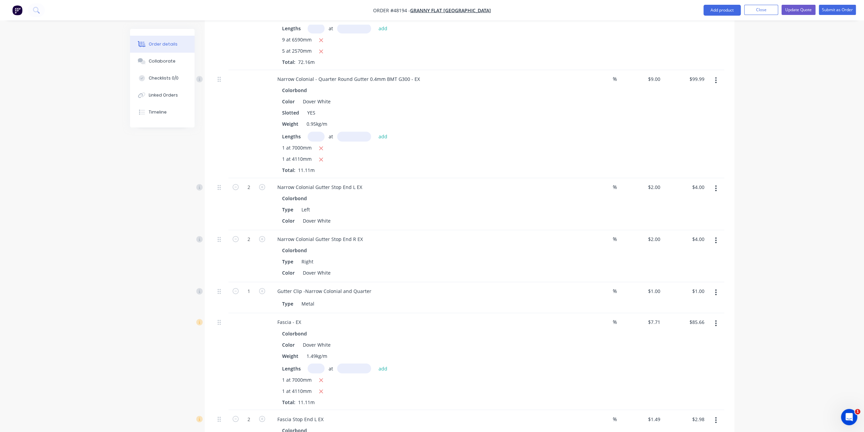
drag, startPoint x: 802, startPoint y: 309, endPoint x: 795, endPoint y: 306, distance: 7.8
click at [802, 310] on div "Order details Collaborate Checklists 0/0 Linked Orders Timeline Order details C…" at bounding box center [432, 62] width 864 height 2064
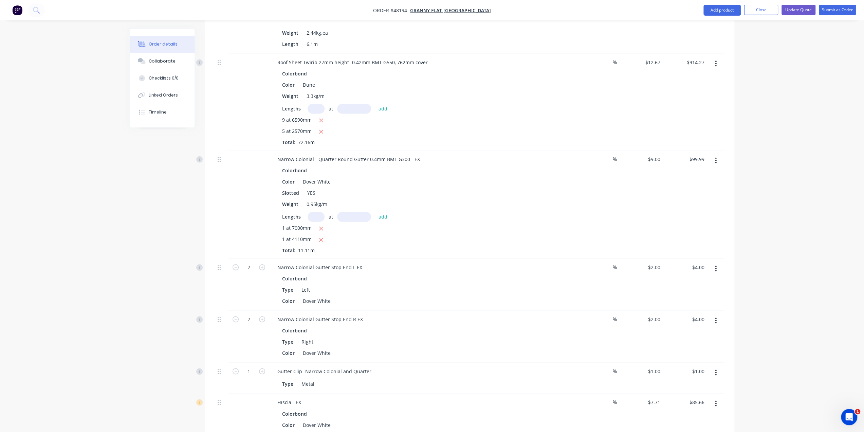
scroll to position [913, 0]
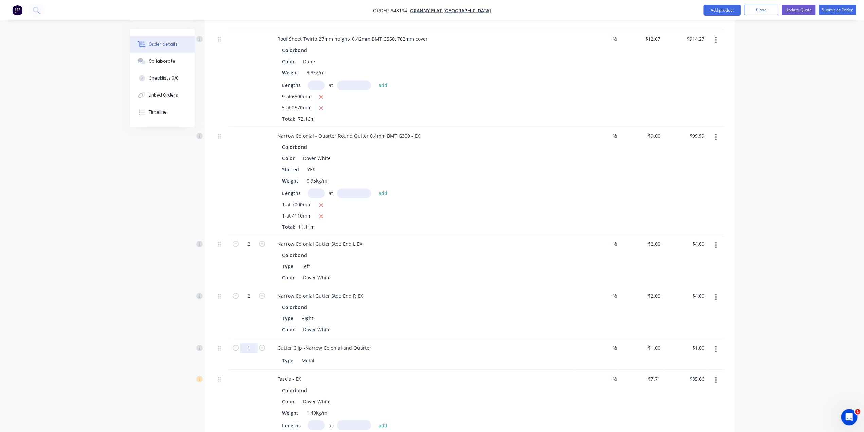
type input "14"
type input "$14.00"
click at [147, 281] on div "Created by Bob Created 18/08/25 Required 02/09/25 Assigned to Add team member S…" at bounding box center [432, 134] width 604 height 2036
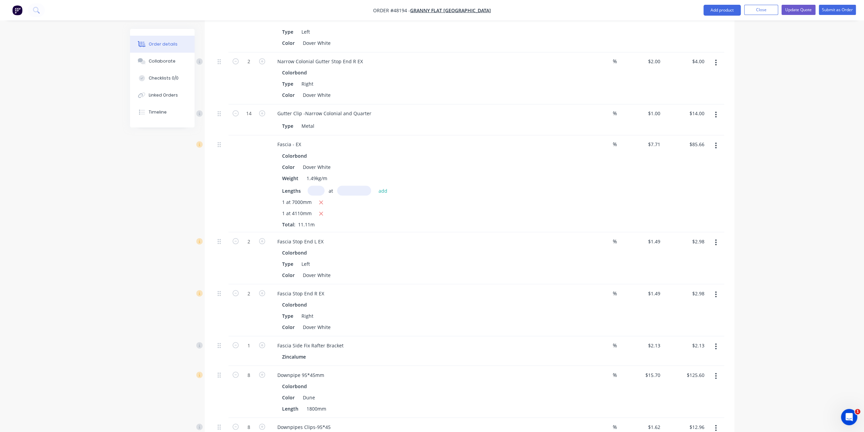
scroll to position [1162, 0]
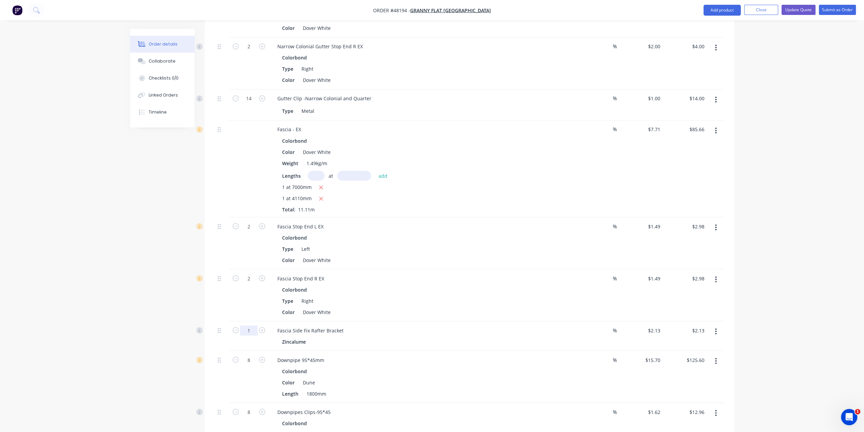
click at [250, 274] on div "2" at bounding box center [249, 295] width 41 height 52
type input "12"
type input "$25.56"
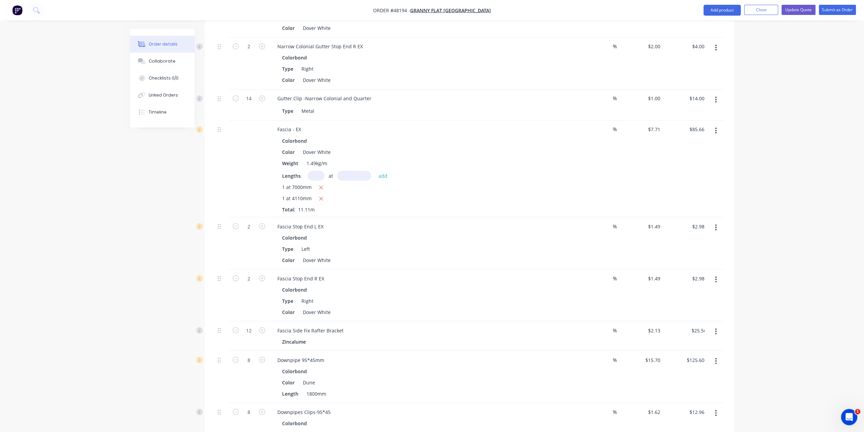
click at [253, 269] on div "2" at bounding box center [249, 295] width 41 height 52
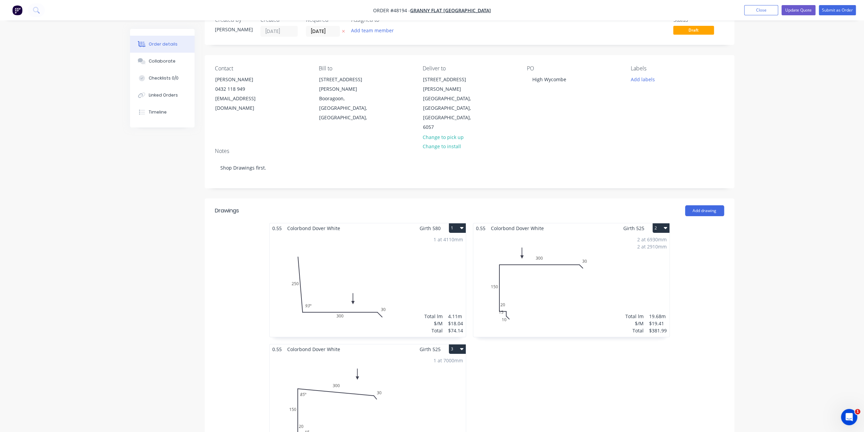
scroll to position [0, 0]
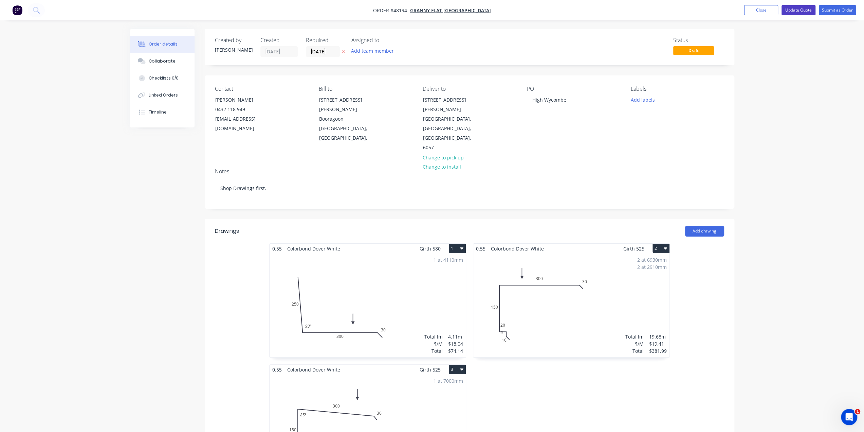
click at [795, 10] on button "Update Quote" at bounding box center [799, 10] width 34 height 10
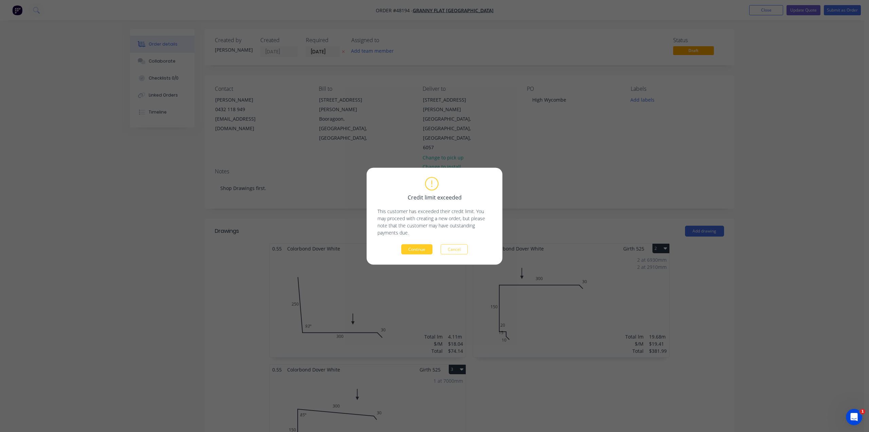
click at [416, 250] on button "Continue" at bounding box center [416, 249] width 31 height 10
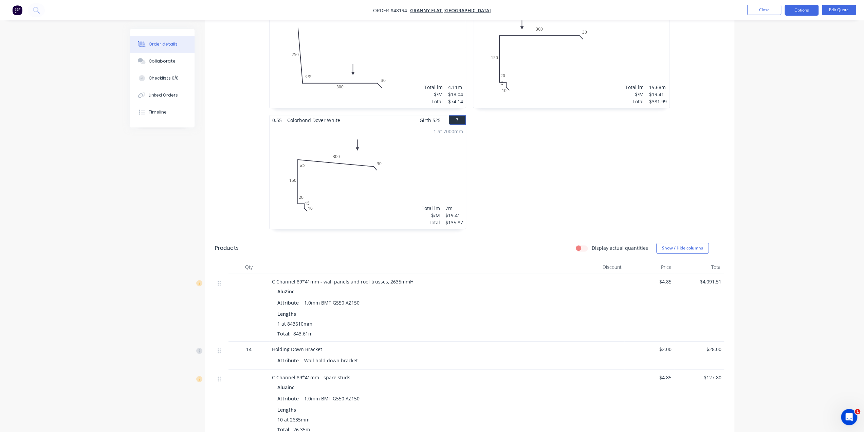
scroll to position [191, 0]
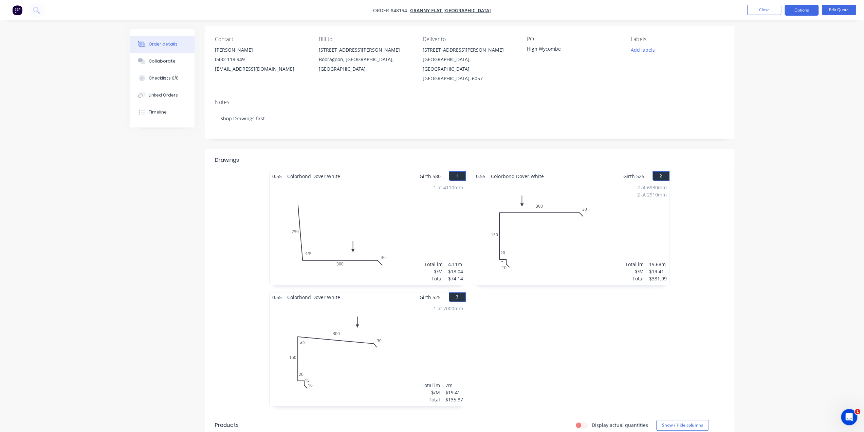
scroll to position [0, 0]
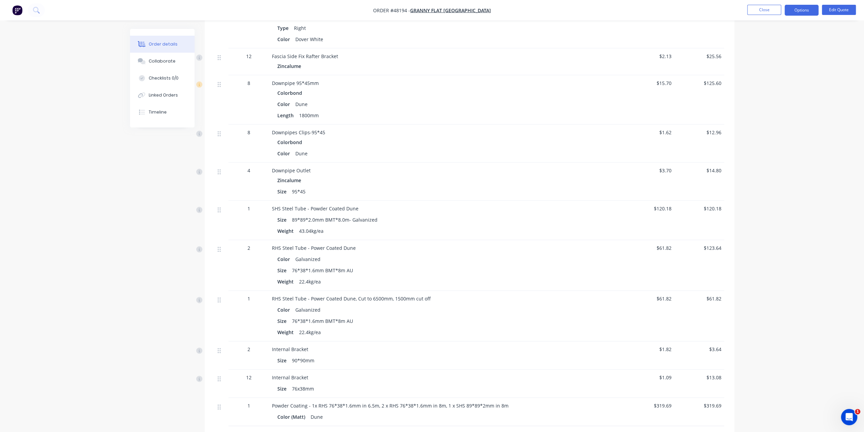
scroll to position [1404, 0]
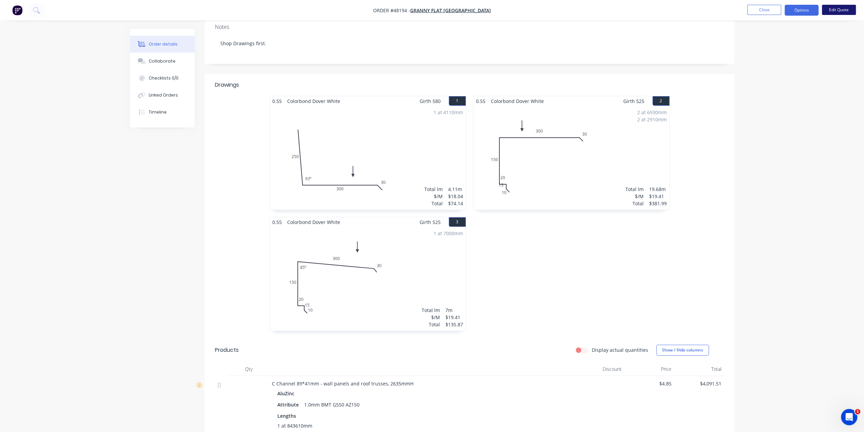
click at [842, 10] on button "Edit Quote" at bounding box center [839, 10] width 34 height 10
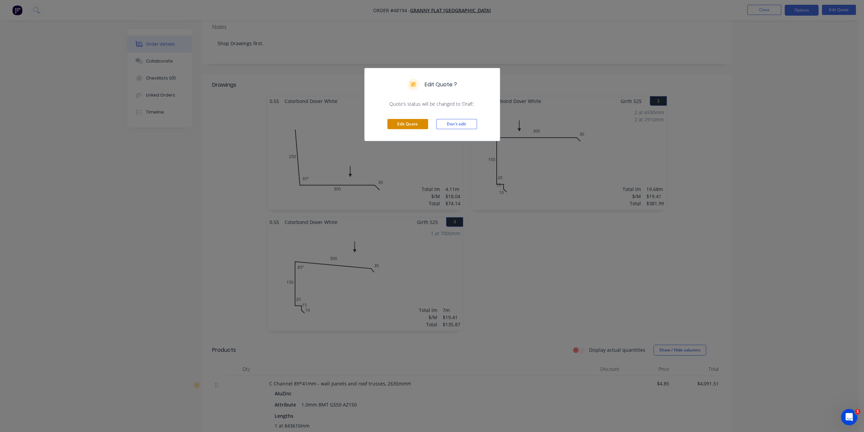
click at [414, 127] on button "Edit Quote" at bounding box center [407, 124] width 41 height 10
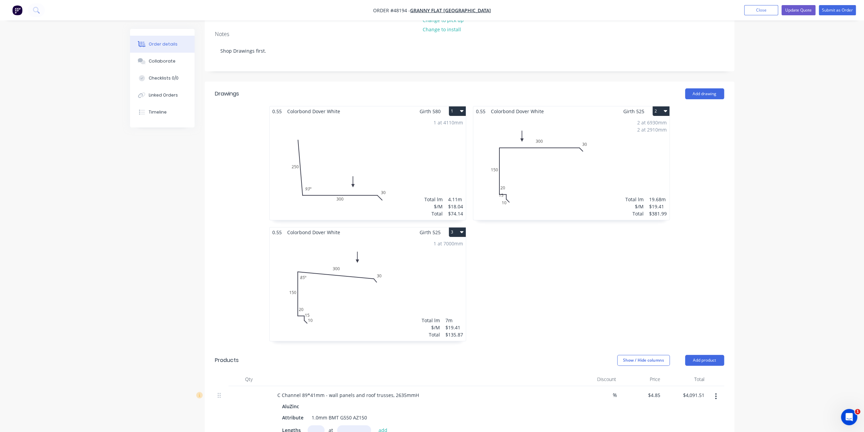
scroll to position [204, 0]
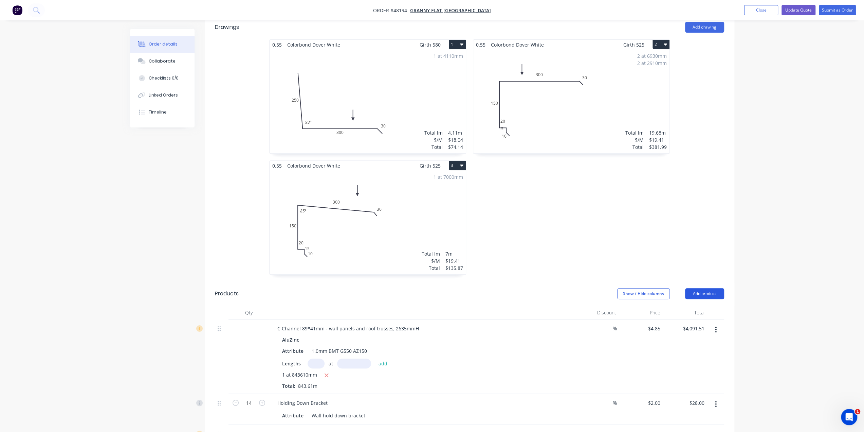
click at [701, 288] on button "Add product" at bounding box center [704, 293] width 39 height 11
click at [694, 306] on div "Product catalogue" at bounding box center [692, 311] width 52 height 10
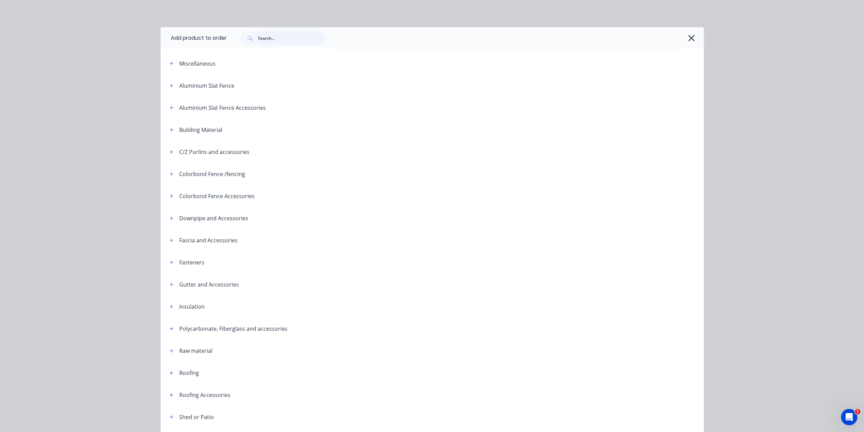
click at [292, 39] on input "text" at bounding box center [291, 38] width 67 height 14
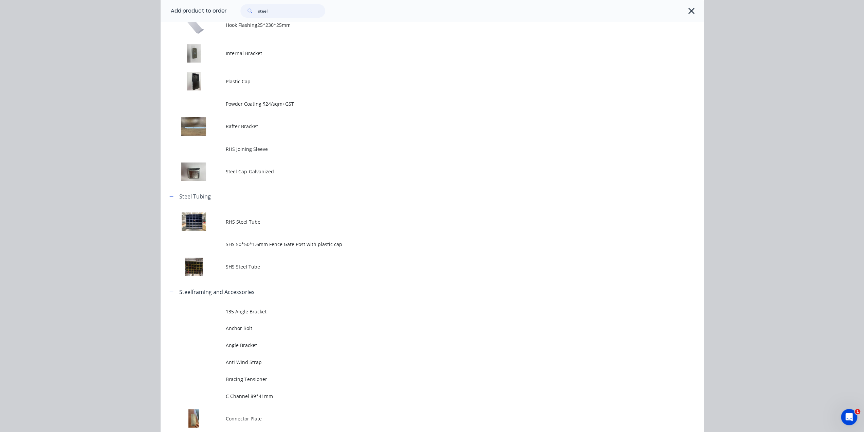
scroll to position [283, 0]
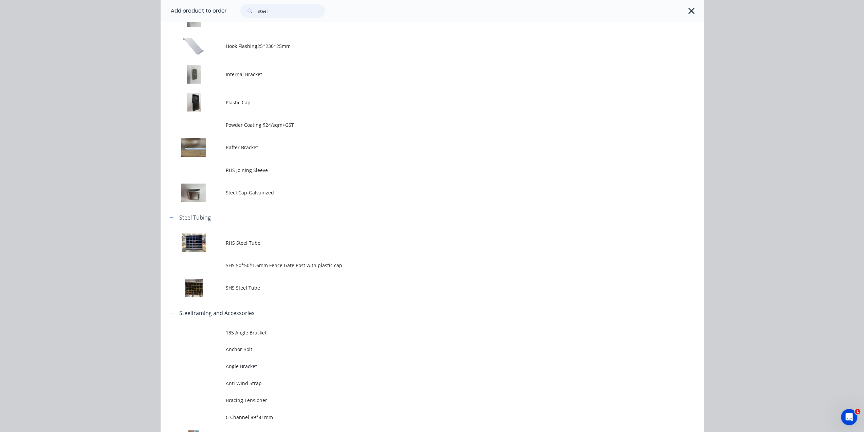
drag, startPoint x: 250, startPoint y: 12, endPoint x: 175, endPoint y: 8, distance: 74.5
click at [177, 8] on header "Add product to order steel" at bounding box center [432, 11] width 543 height 22
type input "strap"
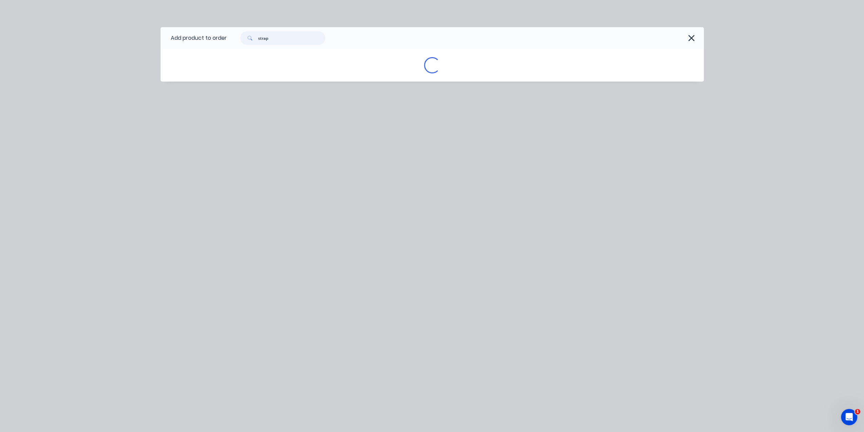
scroll to position [0, 0]
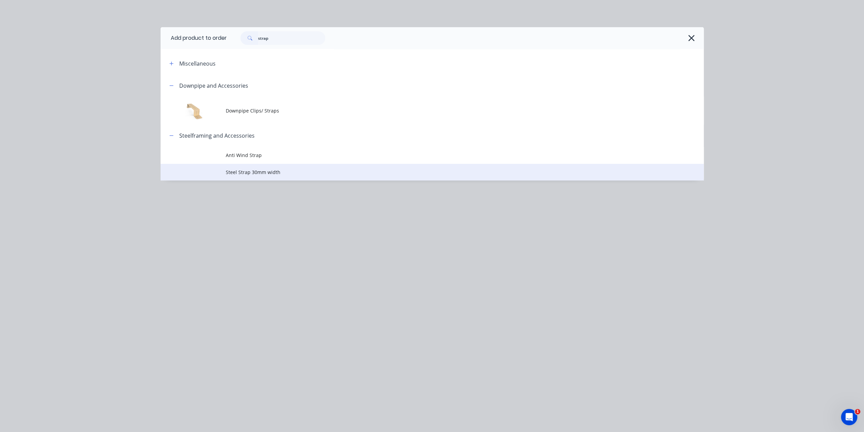
click at [285, 169] on span "Steel Strap 30mm width" at bounding box center [417, 171] width 382 height 7
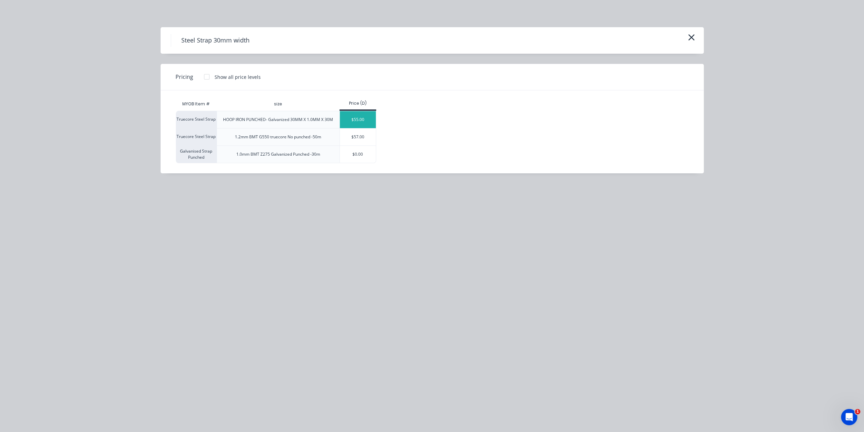
click at [361, 123] on div "$55.00" at bounding box center [358, 119] width 36 height 17
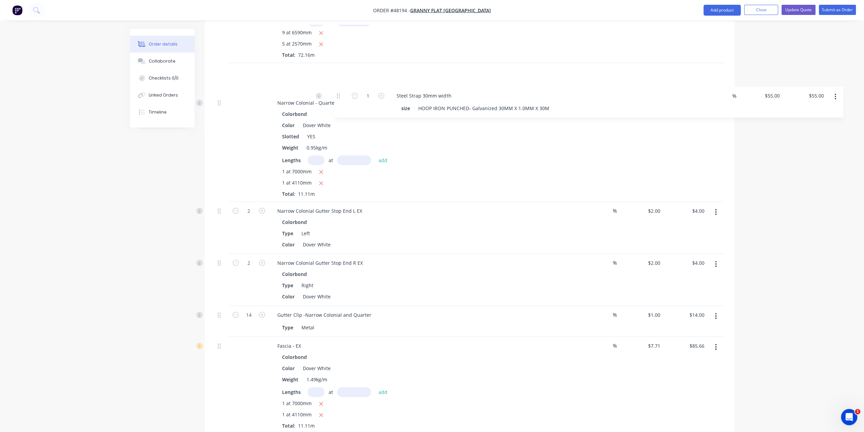
scroll to position [976, 0]
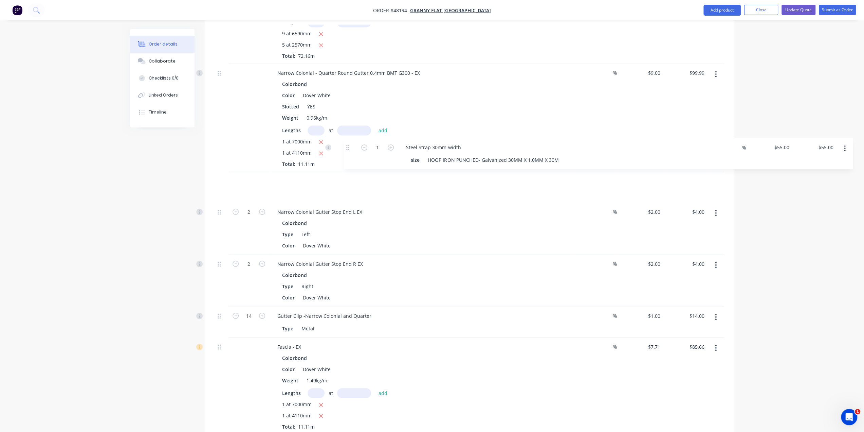
drag, startPoint x: 219, startPoint y: 316, endPoint x: 348, endPoint y: 145, distance: 213.7
click at [348, 145] on div "C Channel 89*41mm - wall panels and roof trusses, 2635mmH AluZinc Attribute 1.0…" at bounding box center [469, 244] width 509 height 1395
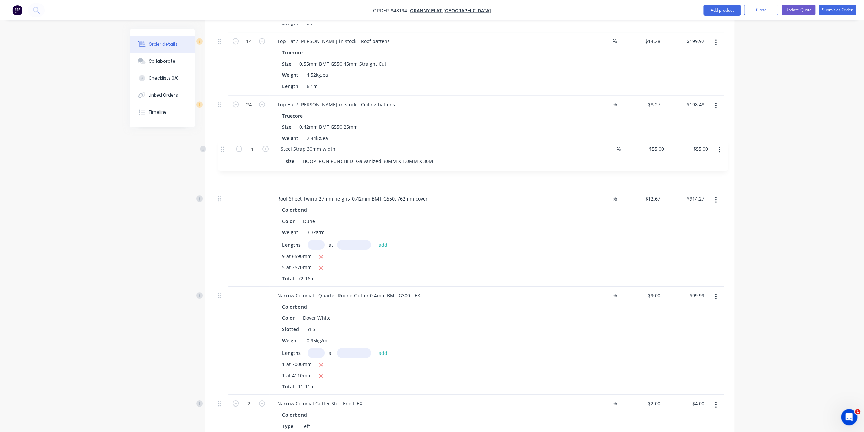
drag, startPoint x: 221, startPoint y: 343, endPoint x: 225, endPoint y: 141, distance: 202.1
click at [225, 141] on div "C Channel 89*41mm - wall panels and roof trusses, 2635mmH AluZinc Attribute 1.0…" at bounding box center [469, 436] width 509 height 1395
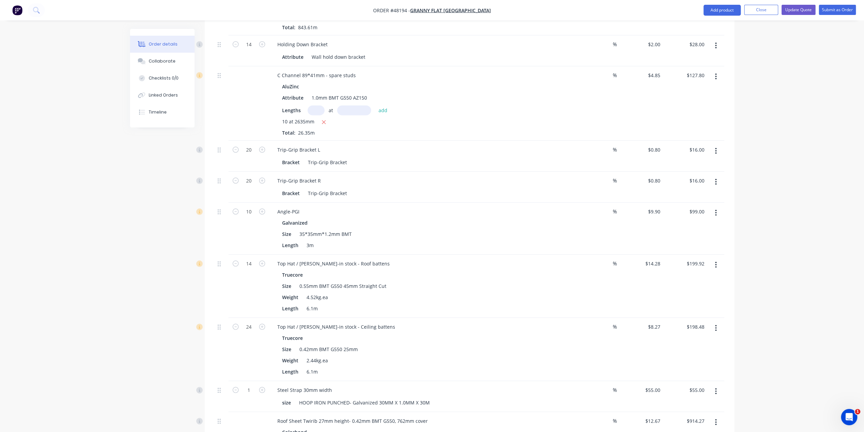
scroll to position [558, 0]
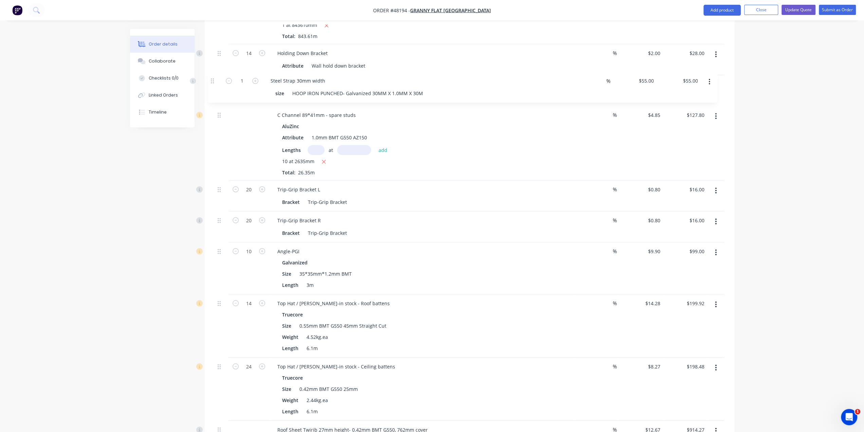
drag, startPoint x: 220, startPoint y: 365, endPoint x: 213, endPoint y: 78, distance: 286.7
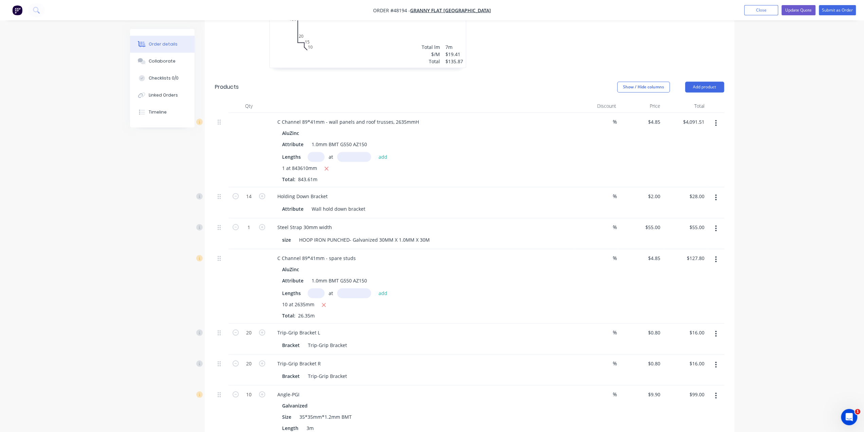
scroll to position [406, 0]
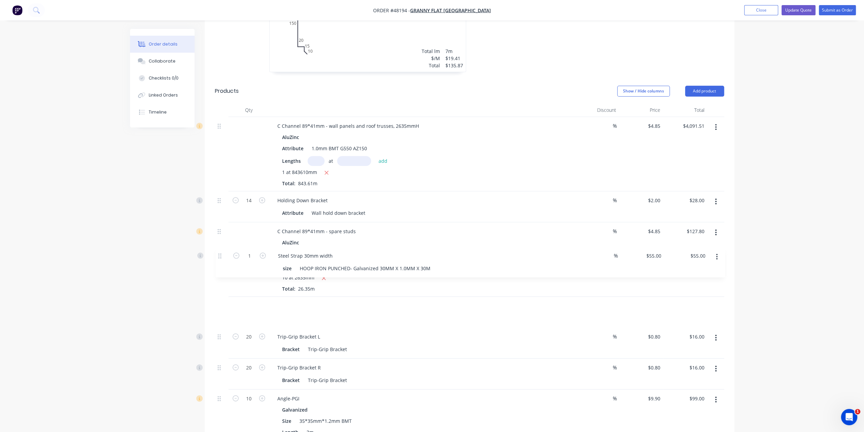
drag, startPoint x: 219, startPoint y: 203, endPoint x: 219, endPoint y: 266, distance: 63.2
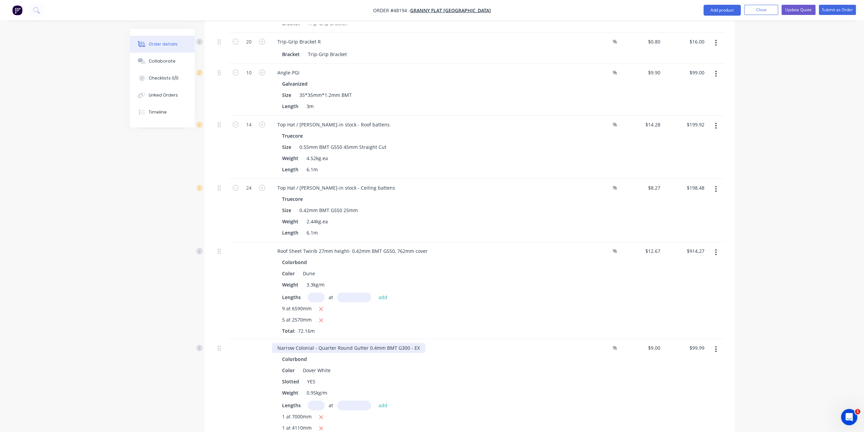
scroll to position [757, 0]
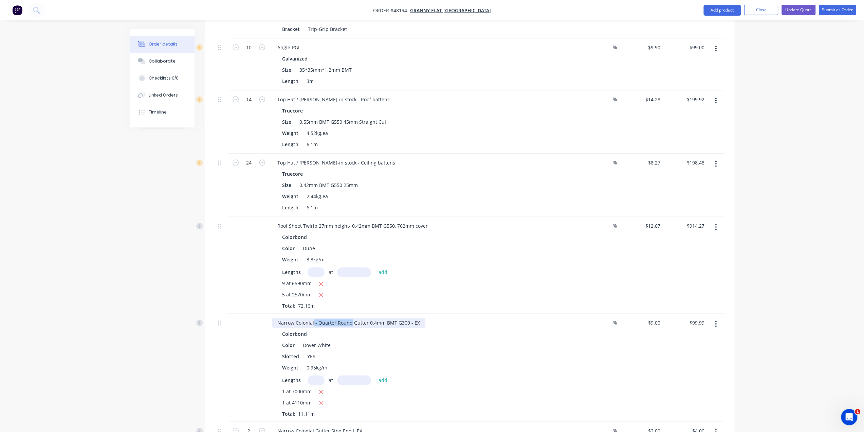
drag, startPoint x: 313, startPoint y: 291, endPoint x: 350, endPoint y: 289, distance: 37.1
click at [350, 318] on div "Narrow Colonial - Quarter Round Gutter 0.4mm BMT G300 - EX" at bounding box center [348, 323] width 153 height 10
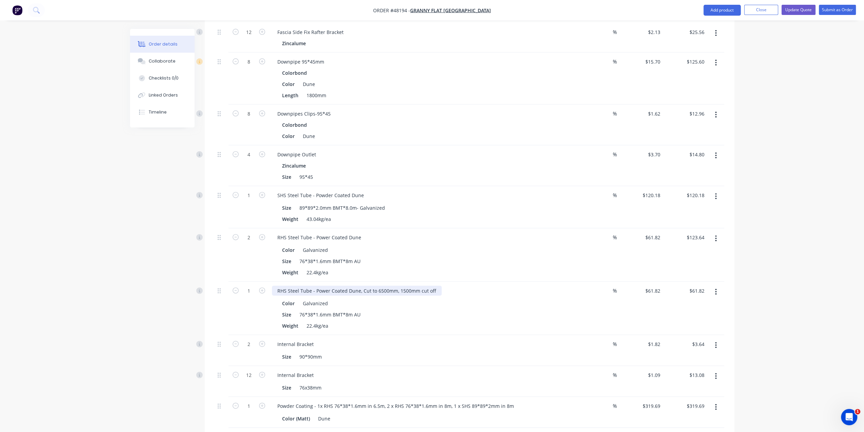
scroll to position [1493, 0]
click at [490, 265] on div "Weight 22.4kg/ea" at bounding box center [420, 270] width 283 height 10
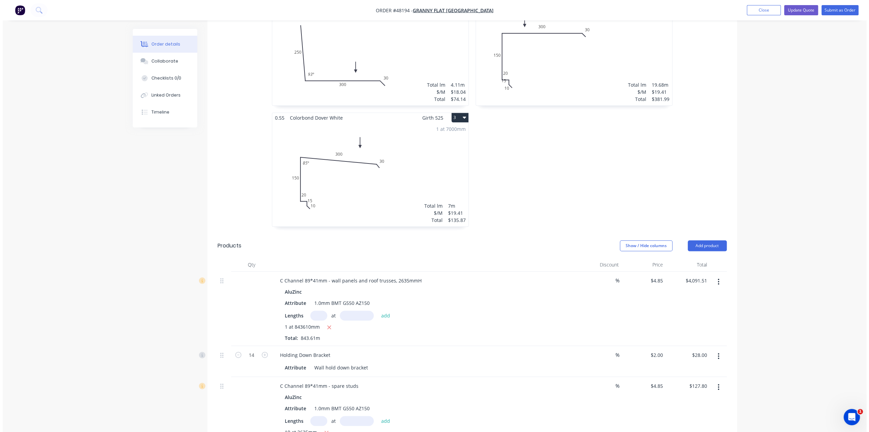
scroll to position [193, 0]
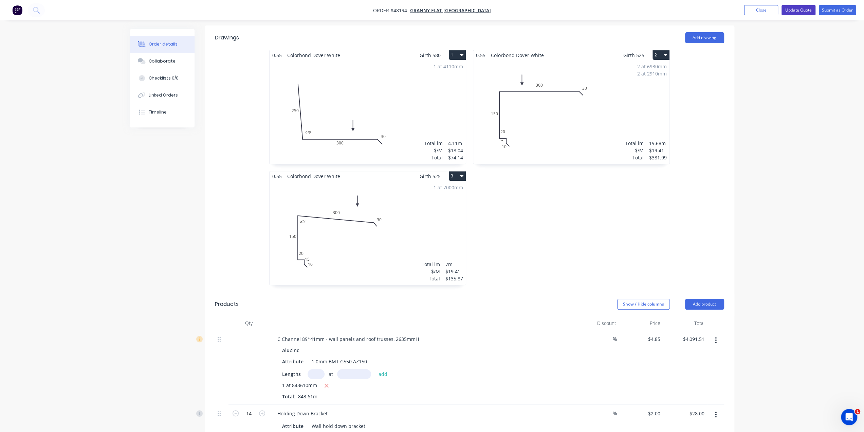
click at [797, 11] on button "Update Quote" at bounding box center [799, 10] width 34 height 10
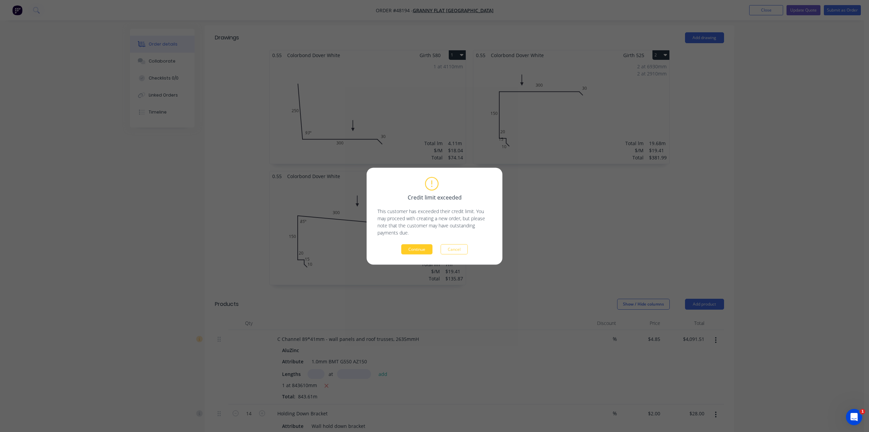
click at [422, 251] on button "Continue" at bounding box center [416, 249] width 31 height 10
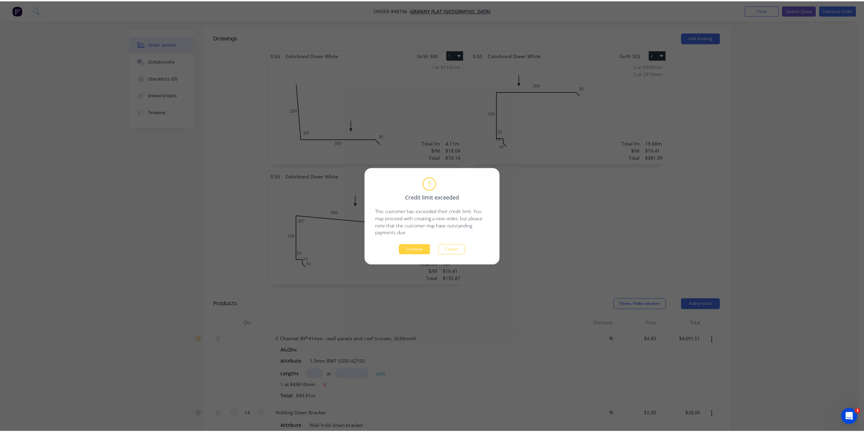
scroll to position [0, 0]
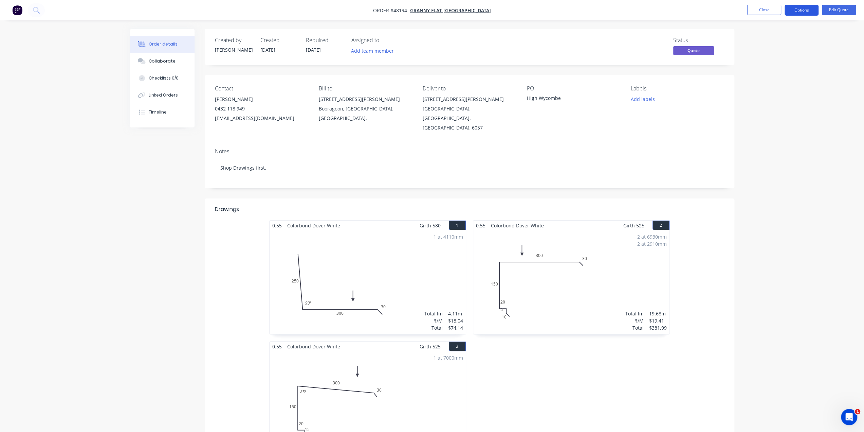
click at [802, 6] on button "Options" at bounding box center [802, 10] width 34 height 11
click at [770, 40] on div "Quote" at bounding box center [781, 41] width 62 height 10
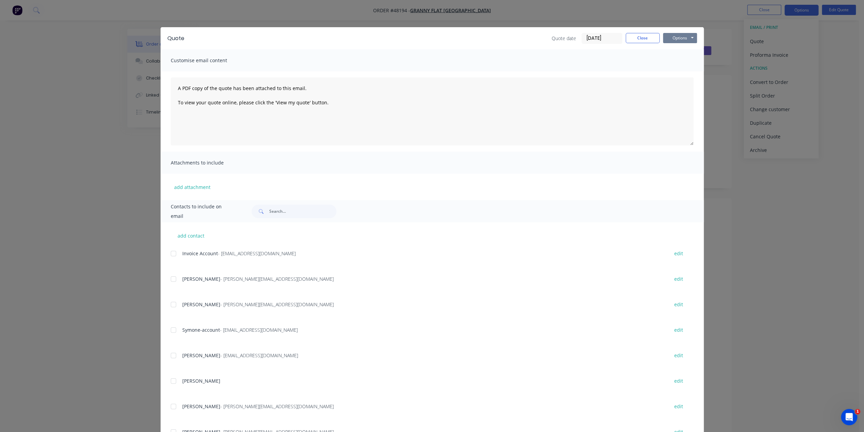
click at [678, 38] on button "Options" at bounding box center [680, 38] width 34 height 10
click at [672, 59] on button "Print" at bounding box center [684, 61] width 43 height 11
click at [743, 79] on div "Quote Quote date [DATE] Close Options Preview Print Email Customise email conte…" at bounding box center [432, 216] width 864 height 432
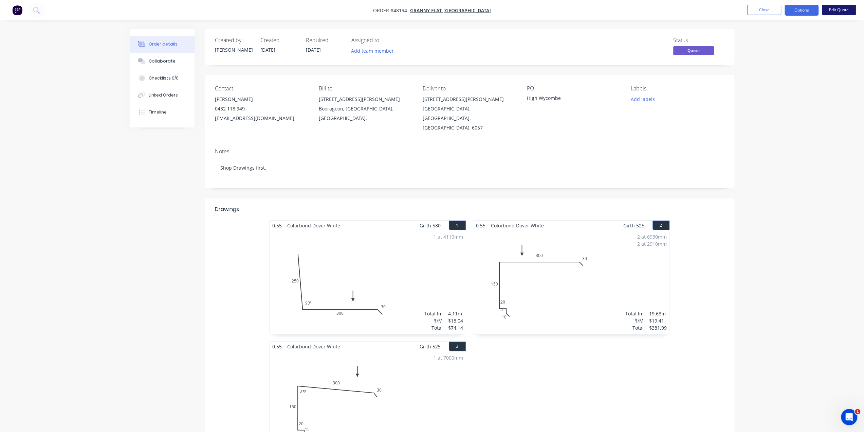
click at [840, 11] on button "Edit Quote" at bounding box center [839, 10] width 34 height 10
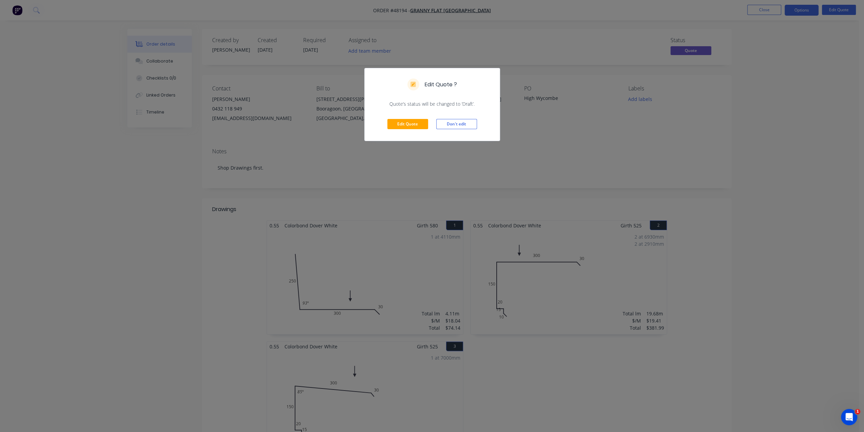
click at [670, 119] on div "Edit Quote ? Quote’s status will be changed to ‘Draft’. Edit Quote Don't edit" at bounding box center [432, 216] width 864 height 432
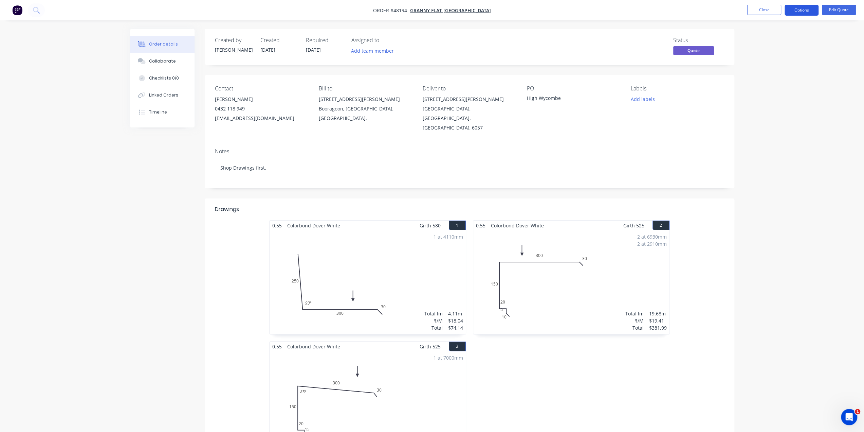
drag, startPoint x: 808, startPoint y: 8, endPoint x: 808, endPoint y: 13, distance: 4.1
click at [808, 8] on button "Options" at bounding box center [802, 10] width 34 height 11
click at [780, 83] on div "Convert to Order" at bounding box center [781, 82] width 62 height 10
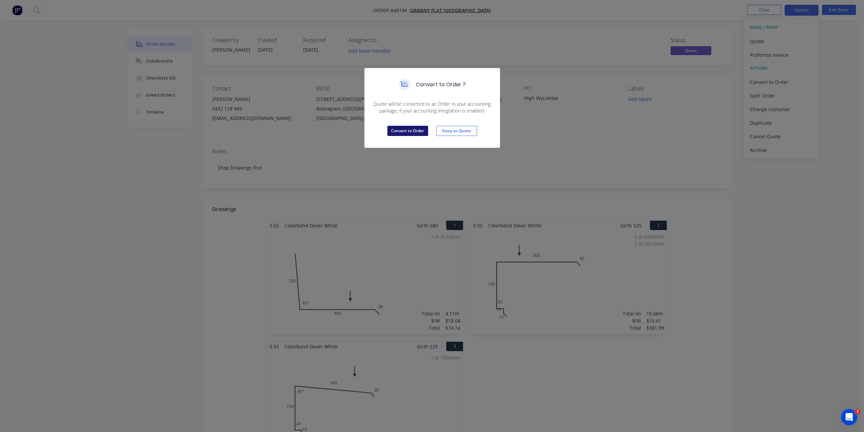
click at [405, 131] on button "Convert to Order" at bounding box center [407, 131] width 41 height 10
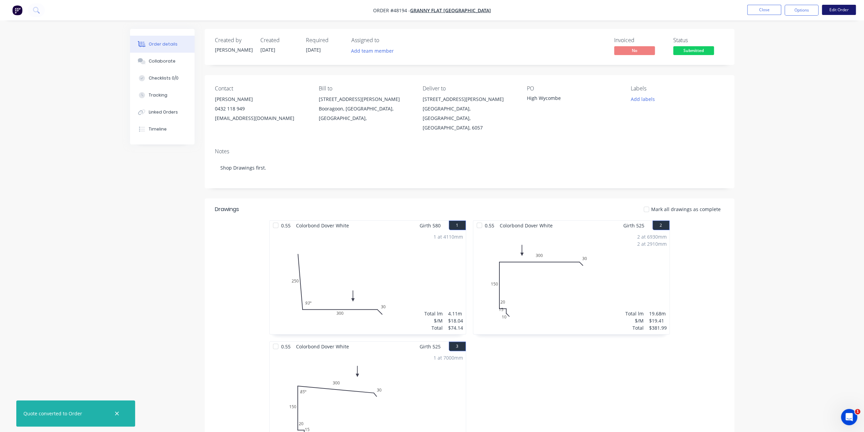
click at [837, 10] on button "Edit Order" at bounding box center [839, 10] width 34 height 10
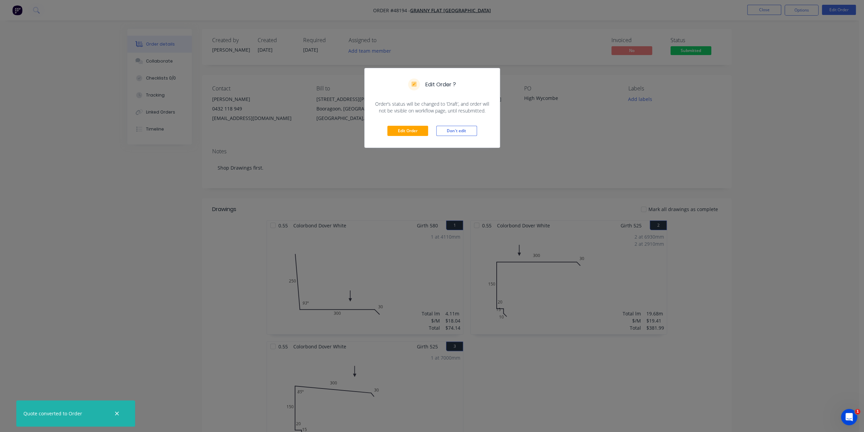
click at [816, 101] on div "Edit Order ? Order’s status will be changed to ‘Draft’, and order will not be v…" at bounding box center [432, 216] width 864 height 432
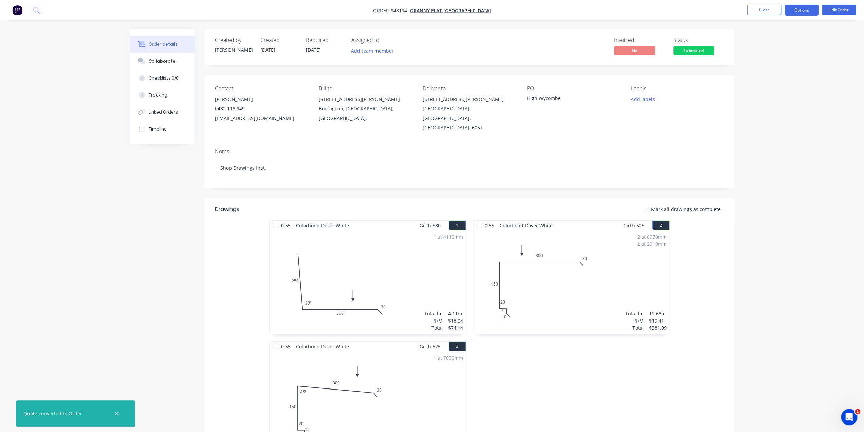
click at [804, 9] on button "Options" at bounding box center [802, 10] width 34 height 11
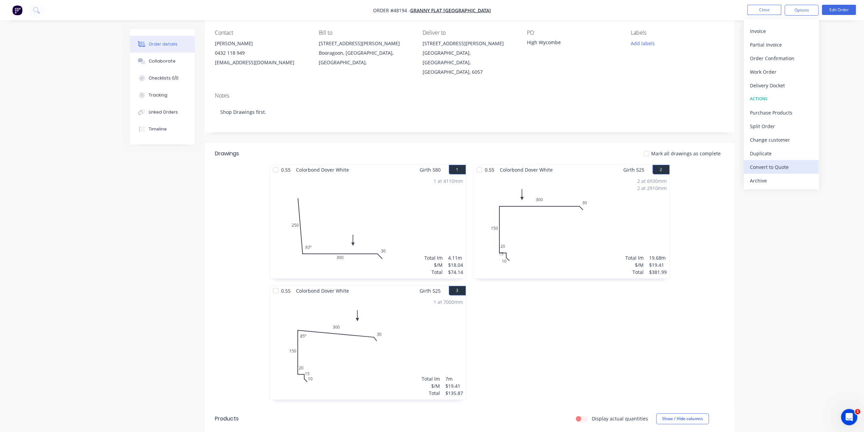
scroll to position [68, 0]
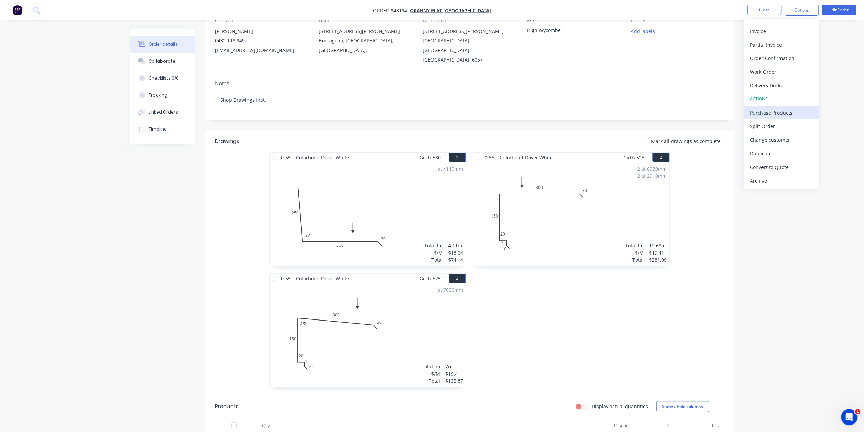
click at [778, 112] on div "Purchase Products" at bounding box center [781, 113] width 62 height 10
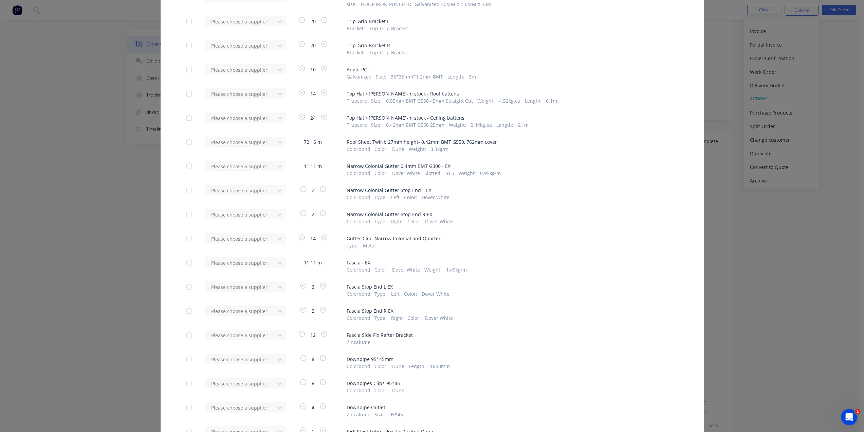
scroll to position [294, 0]
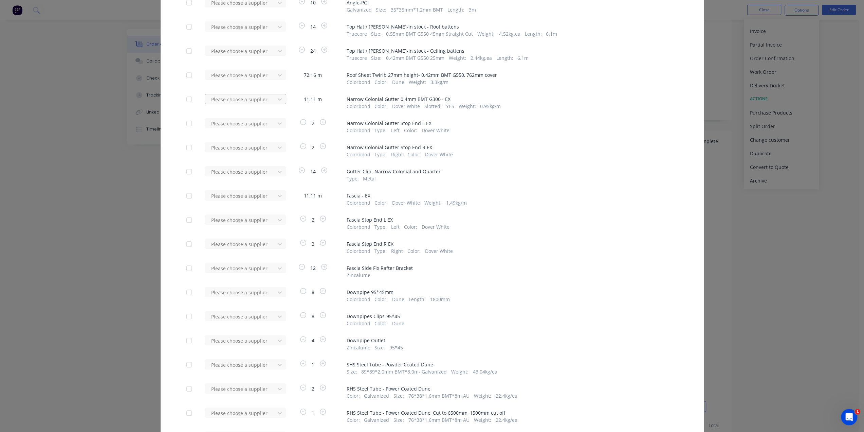
drag, startPoint x: 252, startPoint y: 151, endPoint x: 234, endPoint y: 140, distance: 20.9
click at [252, 151] on div "Metroll - Roofmart" at bounding box center [246, 149] width 82 height 13
drag, startPoint x: 232, startPoint y: 164, endPoint x: 226, endPoint y: 146, distance: 18.9
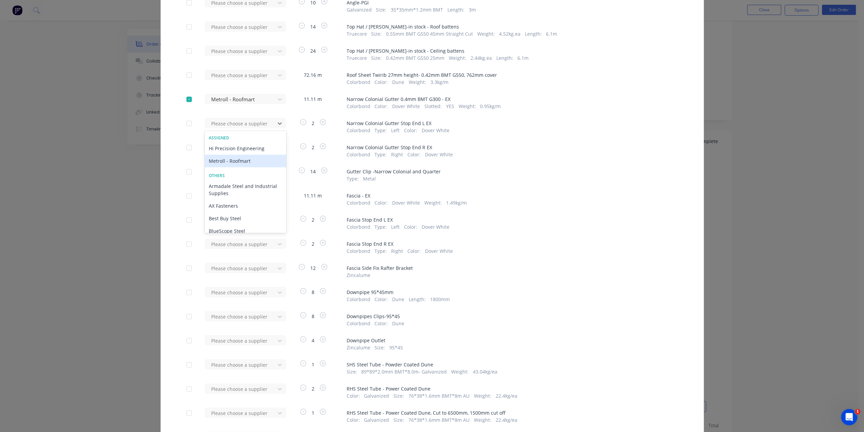
click at [232, 164] on div "Metroll - Roofmart" at bounding box center [246, 161] width 82 height 13
click at [229, 144] on div at bounding box center [241, 147] width 61 height 8
click at [223, 185] on div "Metroll - Roofmart" at bounding box center [246, 185] width 82 height 13
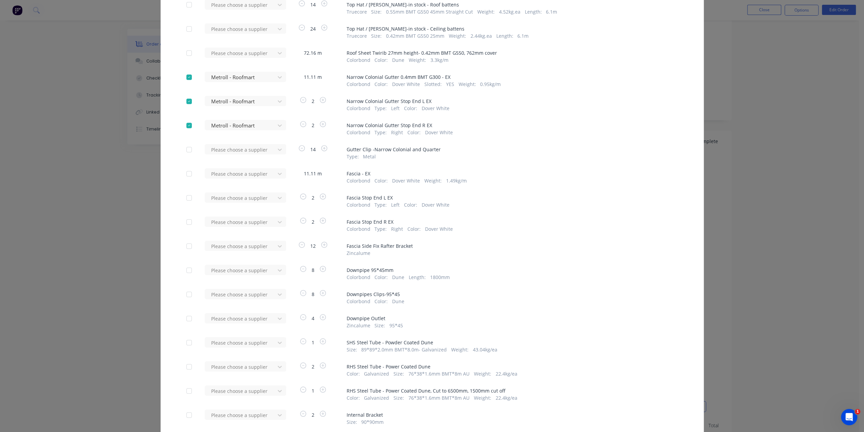
scroll to position [317, 0]
click at [185, 174] on div at bounding box center [189, 173] width 14 height 14
click at [186, 195] on div at bounding box center [189, 197] width 14 height 14
click at [187, 216] on div at bounding box center [189, 221] width 14 height 14
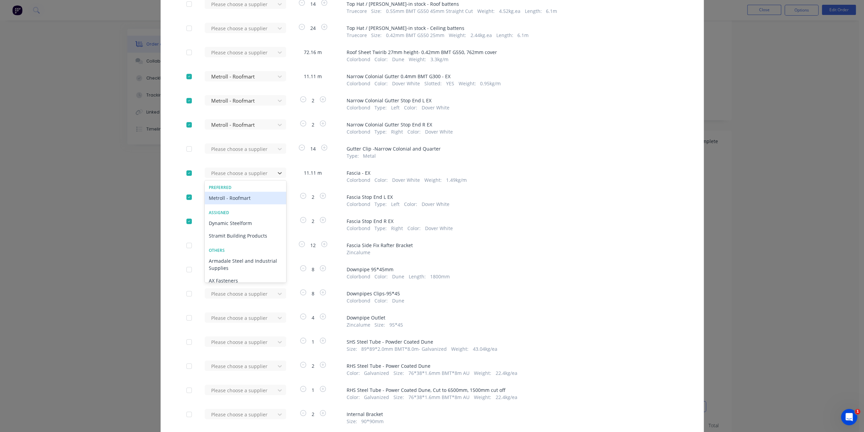
click at [215, 199] on div "Metroll - Roofmart" at bounding box center [246, 198] width 82 height 13
click at [224, 234] on div "Metroll - Roofmart" at bounding box center [246, 234] width 82 height 13
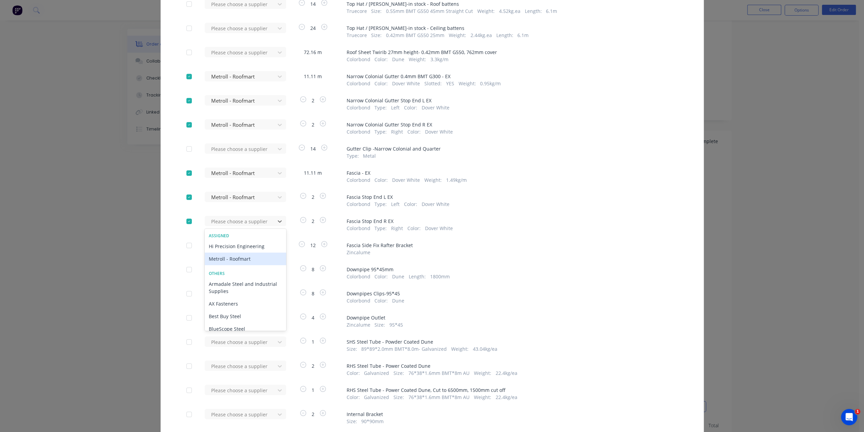
click at [224, 257] on div "Metroll - Roofmart" at bounding box center [246, 258] width 82 height 13
click at [622, 192] on div "Metroll - Roofmart 2 Fascia Stop End L EX Colorbond Type : Left Color : Dover W…" at bounding box center [432, 200] width 492 height 16
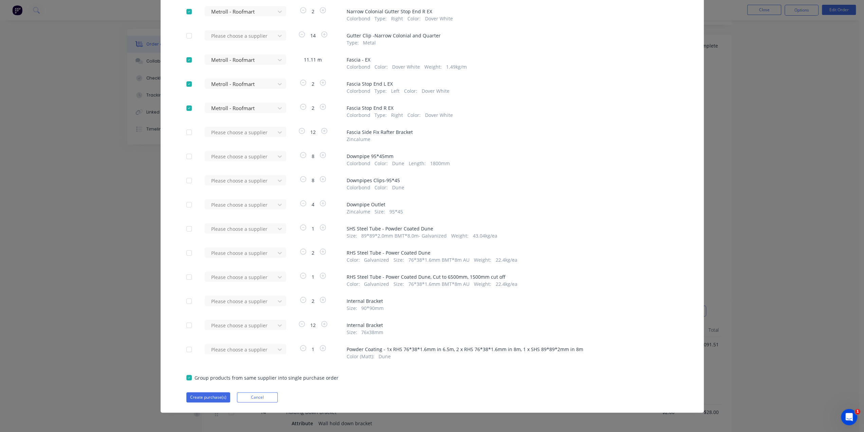
scroll to position [215, 0]
click at [195, 398] on button "Create purchase(s)" at bounding box center [208, 397] width 44 height 10
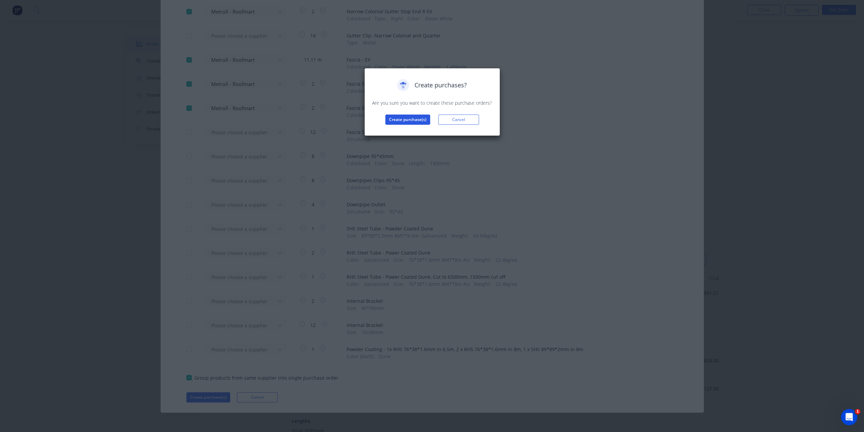
click at [413, 119] on button "Create purchase(s)" at bounding box center [407, 119] width 45 height 10
click at [416, 131] on button "View purchase(s)" at bounding box center [407, 130] width 41 height 10
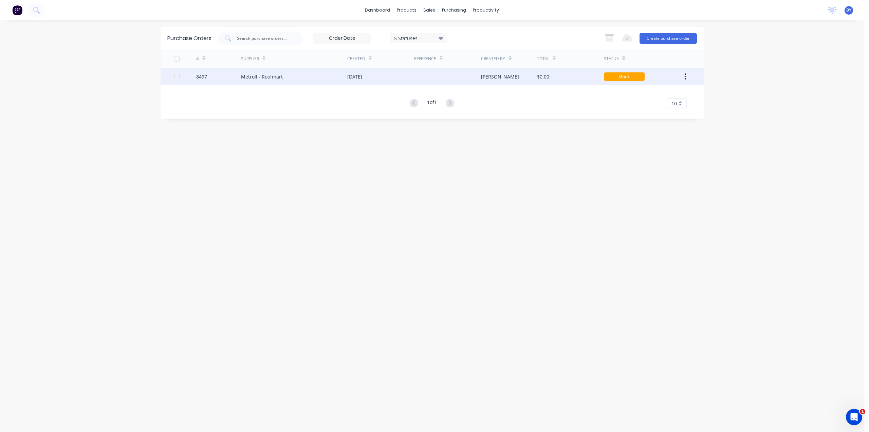
click at [577, 78] on div "$0.00" at bounding box center [570, 76] width 67 height 17
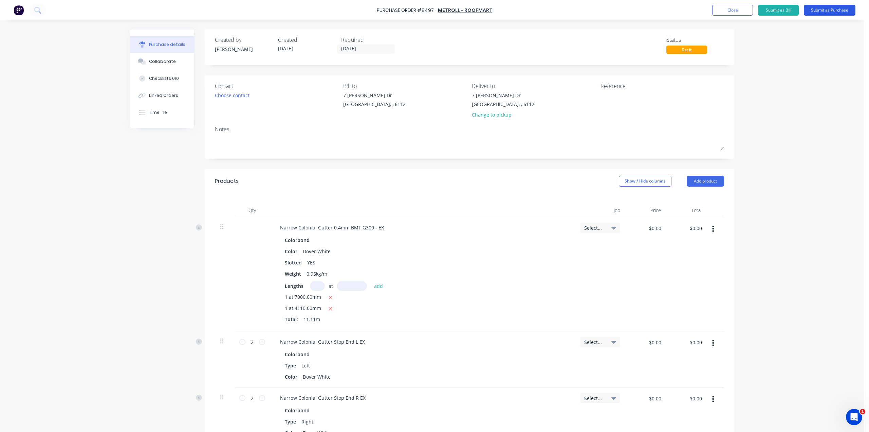
click at [818, 11] on button "Submit as Purchase" at bounding box center [830, 10] width 52 height 11
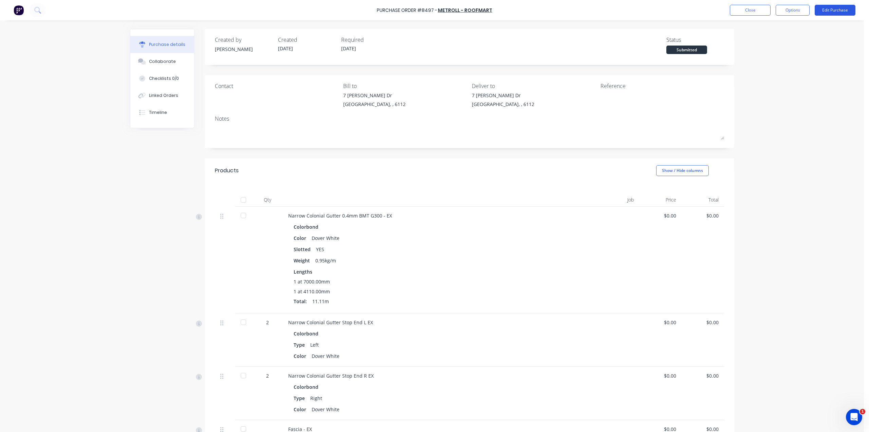
click at [826, 13] on button "Edit Purchase" at bounding box center [835, 10] width 41 height 11
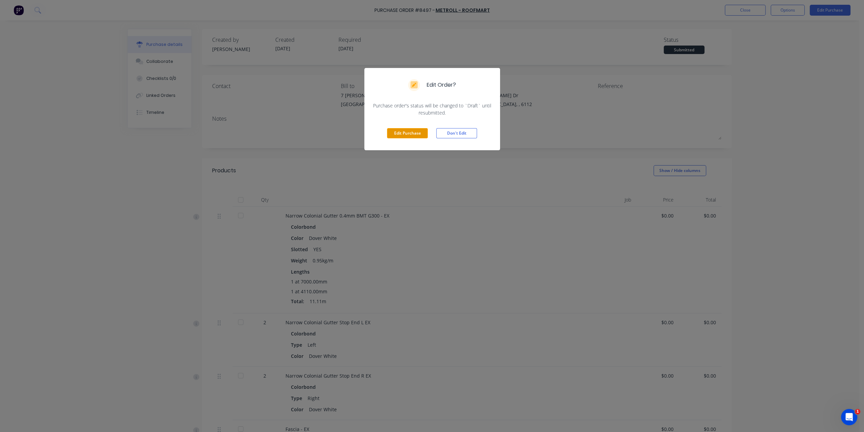
click at [412, 129] on button "Edit Purchase" at bounding box center [407, 133] width 41 height 10
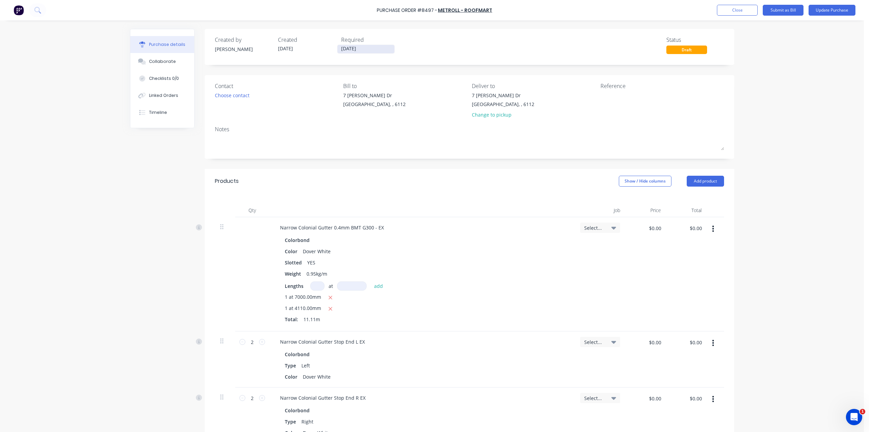
click at [349, 46] on input "[DATE]" at bounding box center [366, 49] width 57 height 8
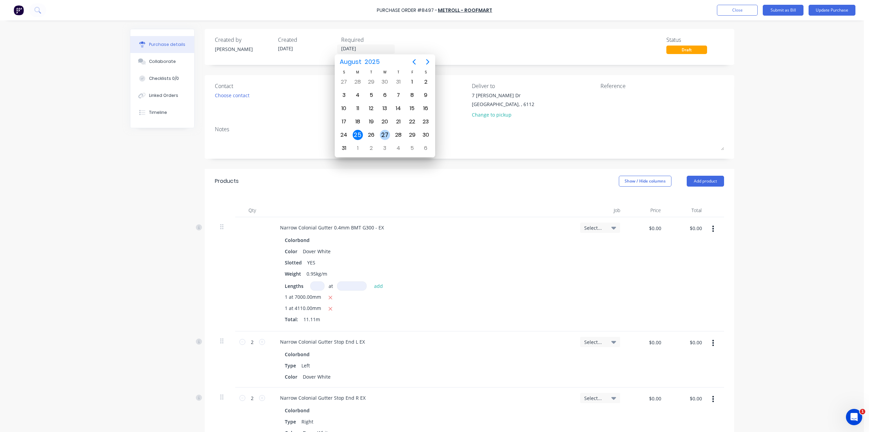
click at [386, 135] on div "27" at bounding box center [385, 135] width 10 height 10
type input "[DATE]"
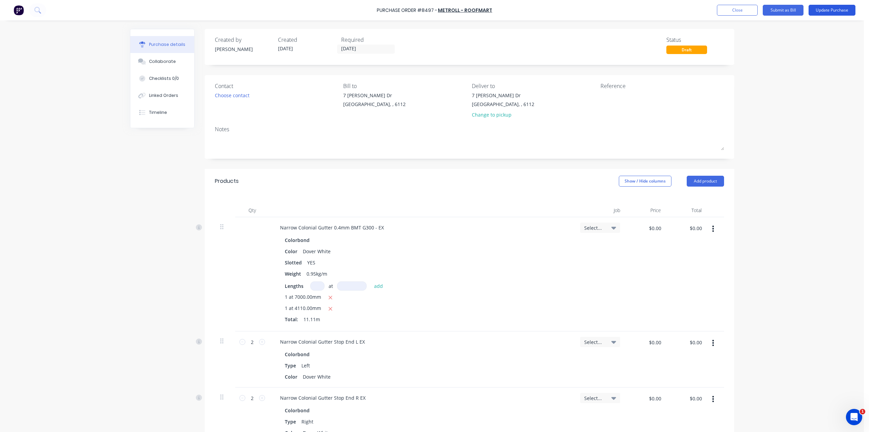
click at [820, 12] on button "Update Purchase" at bounding box center [832, 10] width 47 height 11
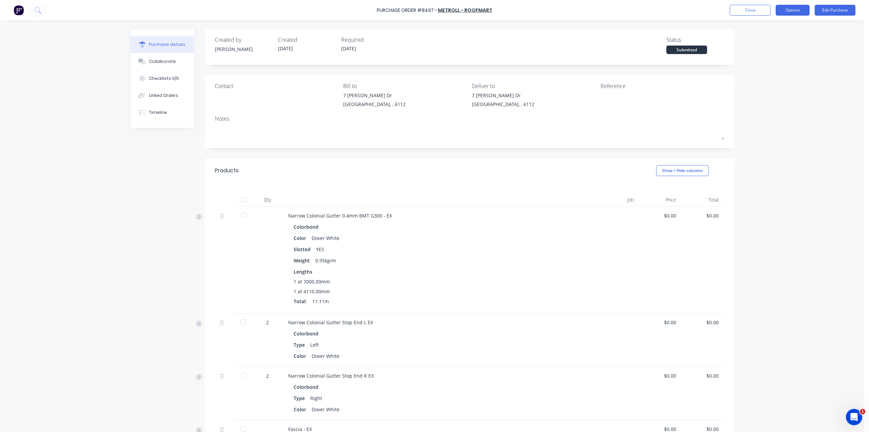
click at [797, 8] on button "Options" at bounding box center [793, 10] width 34 height 11
click at [783, 26] on div "Print / Email" at bounding box center [778, 28] width 52 height 10
click at [771, 54] on div "Without pricing" at bounding box center [778, 55] width 52 height 10
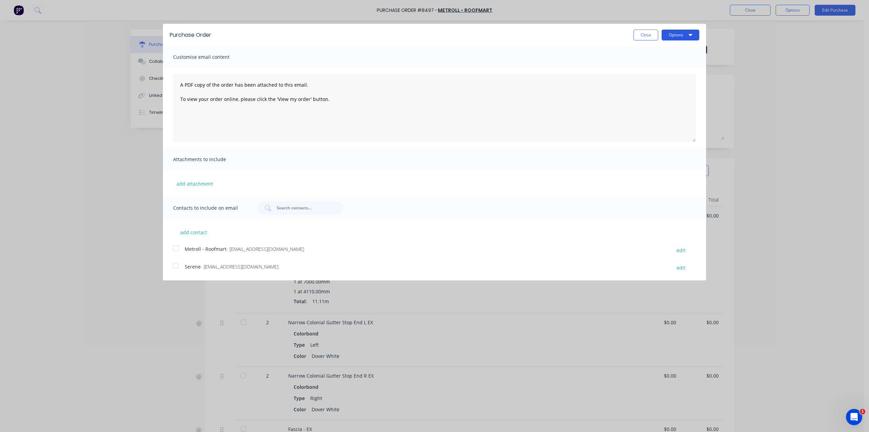
click at [675, 34] on button "Options" at bounding box center [681, 35] width 38 height 11
click at [667, 53] on div "Print" at bounding box center [667, 52] width 52 height 10
click at [774, 94] on div "Purchase Order Close Options Customise email content A PDF copy of the order ha…" at bounding box center [434, 216] width 869 height 432
click at [636, 37] on button "Close" at bounding box center [646, 35] width 25 height 11
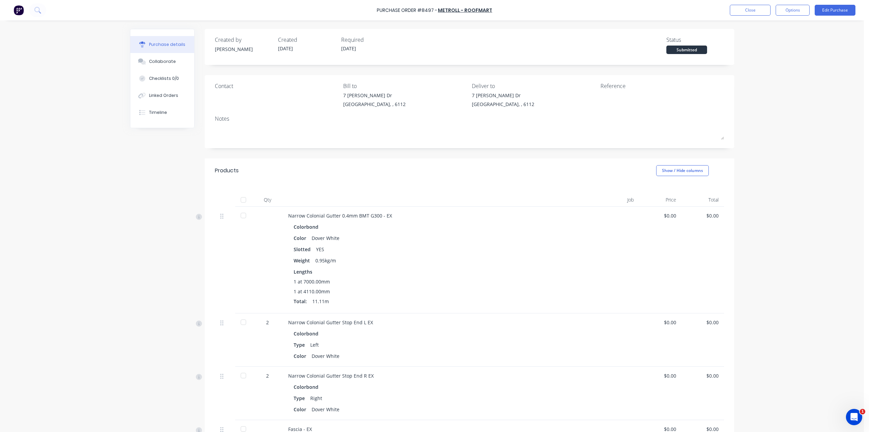
drag, startPoint x: 788, startPoint y: 292, endPoint x: 601, endPoint y: 220, distance: 200.7
click at [788, 292] on div "Purchase Order #8497 - Metroll - Roofmart Close Options Edit Purchase Purchase …" at bounding box center [432, 216] width 864 height 432
drag, startPoint x: 820, startPoint y: 322, endPoint x: 801, endPoint y: 295, distance: 32.6
click at [820, 322] on div "Purchase Order #8497 - Metroll - Roofmart Close Options Edit Purchase Purchase …" at bounding box center [432, 216] width 864 height 432
drag, startPoint x: 743, startPoint y: 143, endPoint x: 743, endPoint y: 139, distance: 4.4
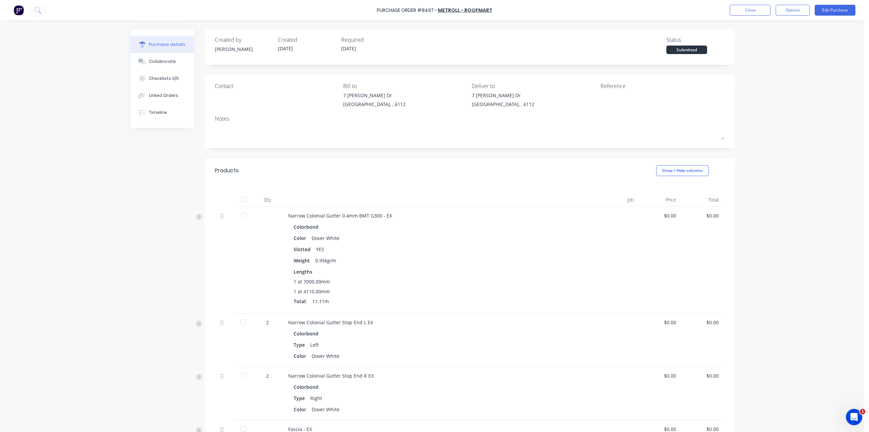
click at [744, 142] on div "Purchase Order #8497 - Metroll - Roofmart Close Options Edit Purchase Purchase …" at bounding box center [432, 216] width 864 height 432
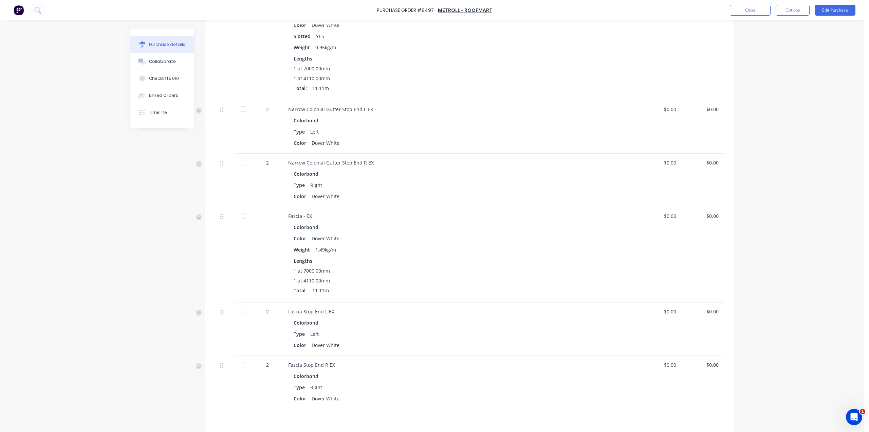
scroll to position [128, 0]
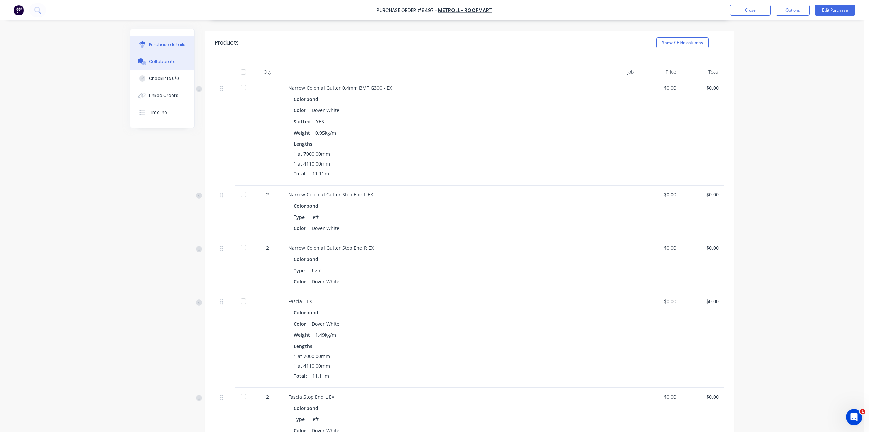
click at [138, 58] on icon at bounding box center [140, 60] width 5 height 4
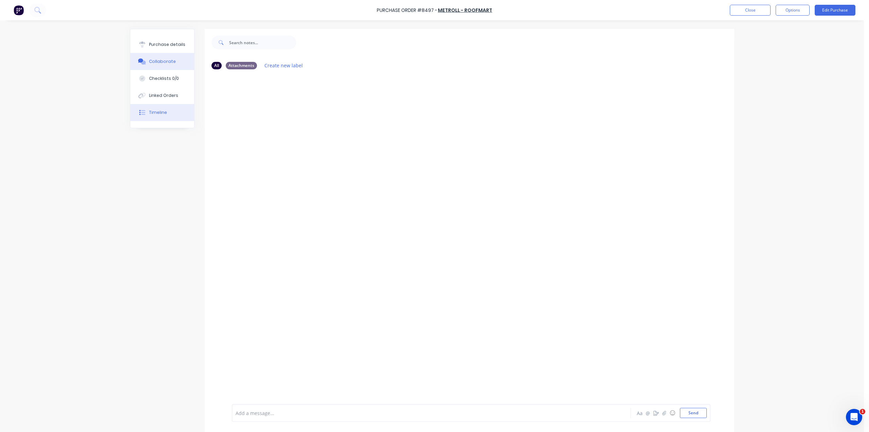
click at [153, 109] on button "Timeline" at bounding box center [162, 112] width 64 height 17
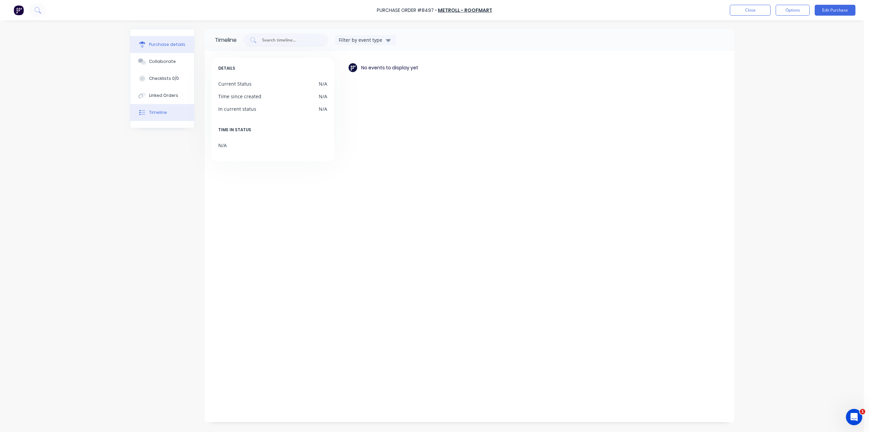
click at [160, 41] on div "Purchase details" at bounding box center [167, 44] width 36 height 6
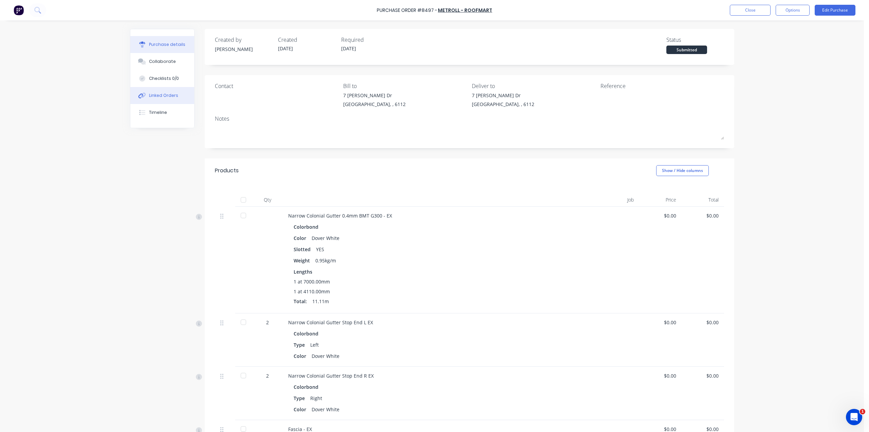
click at [162, 99] on button "Linked Orders" at bounding box center [162, 95] width 64 height 17
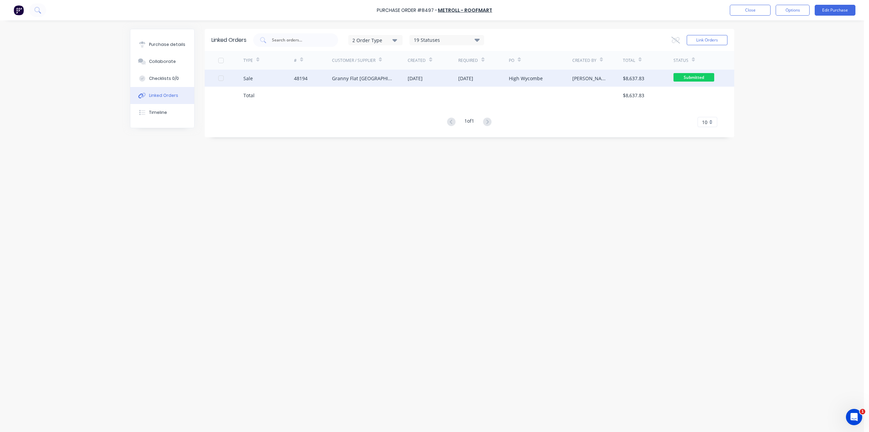
click at [423, 75] on div "[DATE]" at bounding box center [415, 78] width 15 height 7
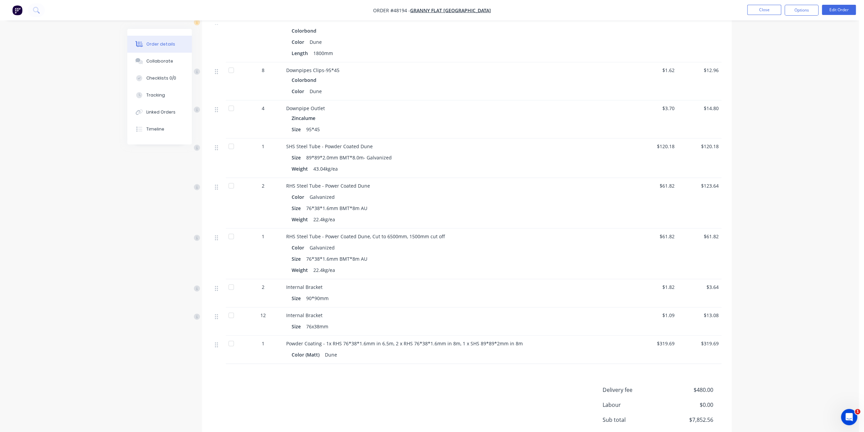
scroll to position [1474, 0]
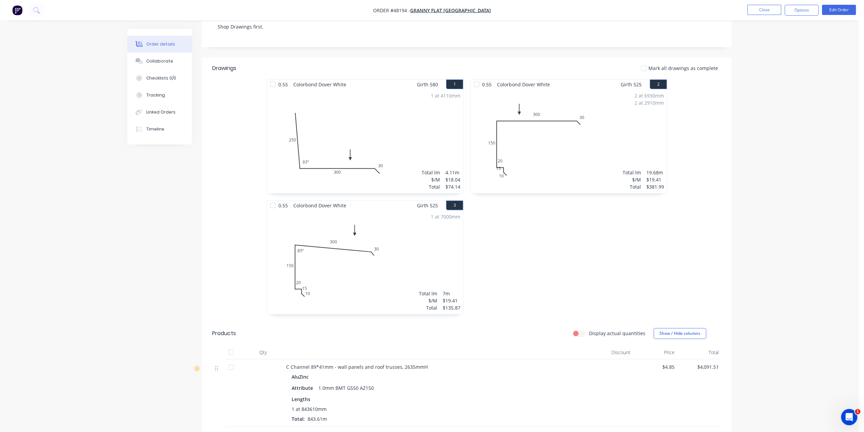
scroll to position [48, 0]
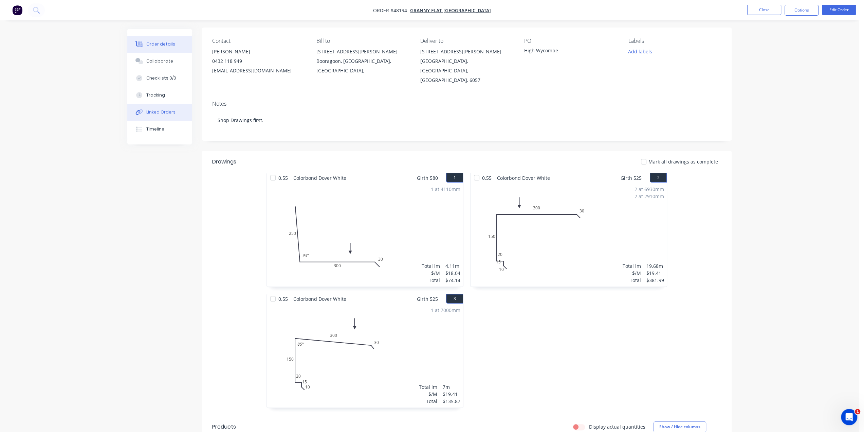
click at [151, 114] on div "Linked Orders" at bounding box center [160, 112] width 29 height 6
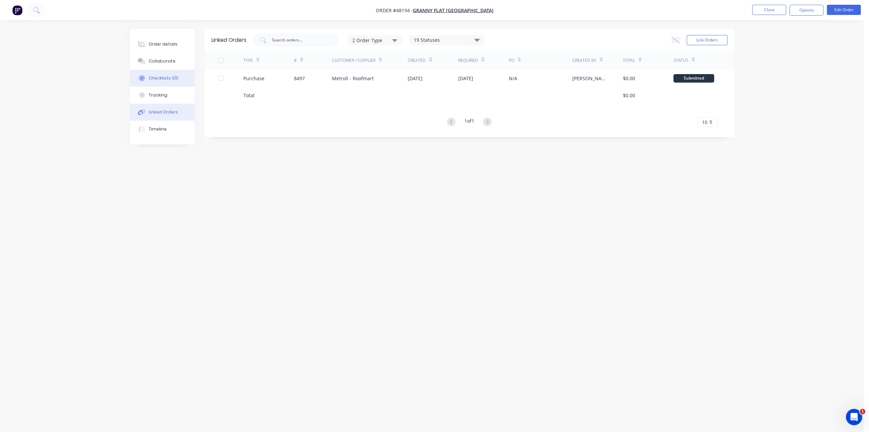
click at [165, 86] on button "Checklists 0/0" at bounding box center [162, 78] width 65 height 17
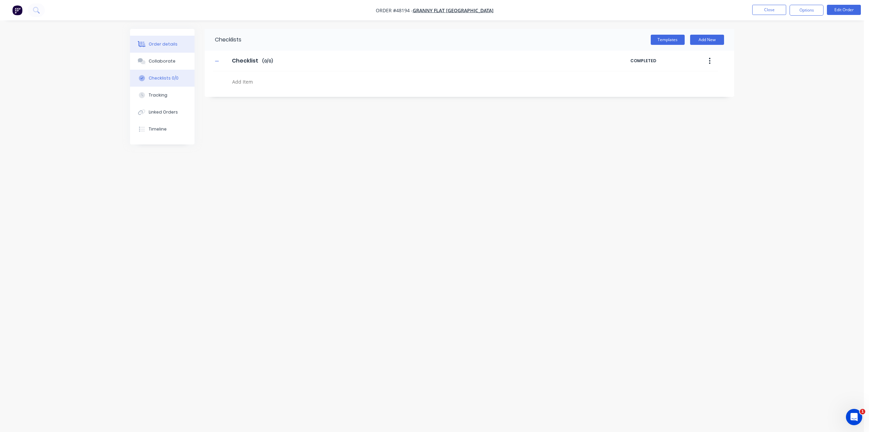
click at [162, 46] on div "Order details" at bounding box center [163, 44] width 29 height 6
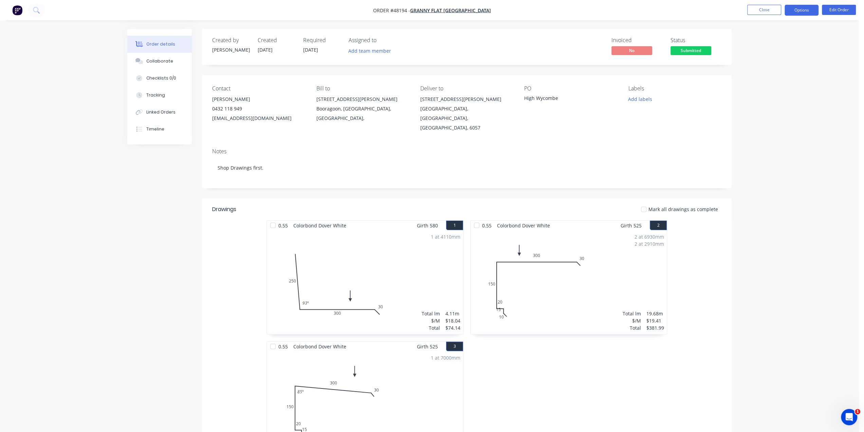
click at [801, 8] on button "Options" at bounding box center [802, 10] width 34 height 11
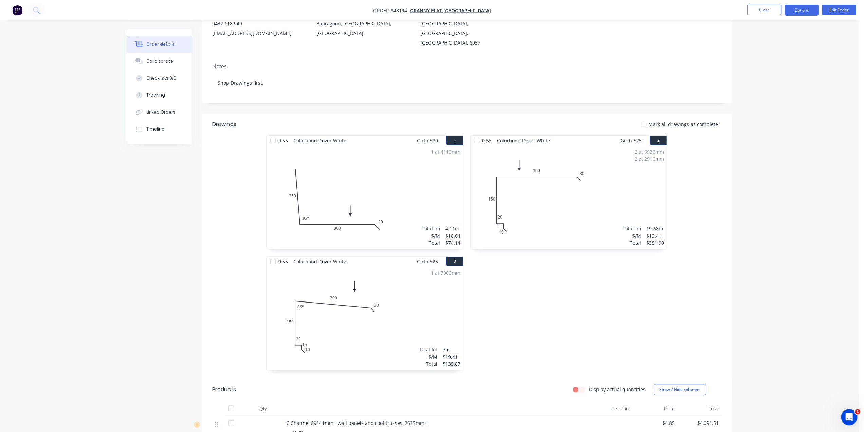
scroll to position [22, 0]
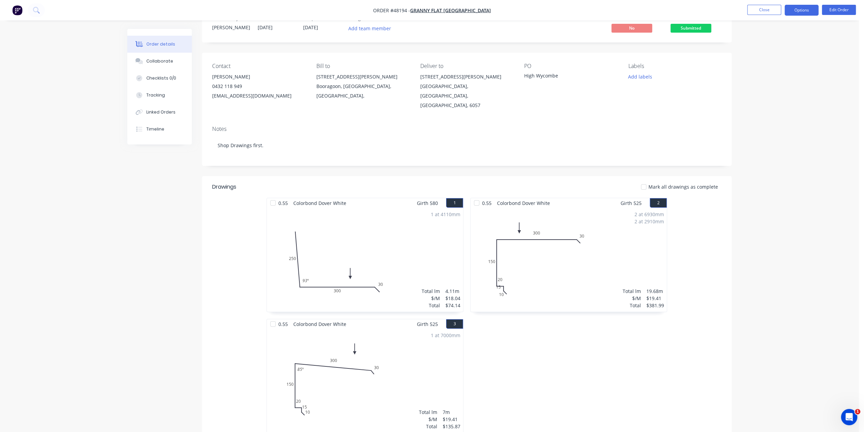
click at [795, 11] on button "Options" at bounding box center [802, 10] width 34 height 11
click at [786, 123] on div "Purchase Products" at bounding box center [781, 123] width 62 height 10
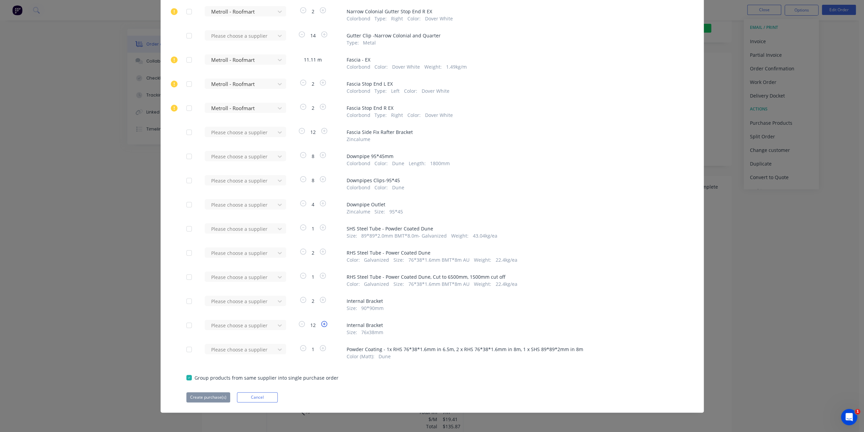
scroll to position [430, 0]
drag, startPoint x: 190, startPoint y: 349, endPoint x: 201, endPoint y: 350, distance: 11.3
click at [190, 349] on div at bounding box center [189, 349] width 14 height 14
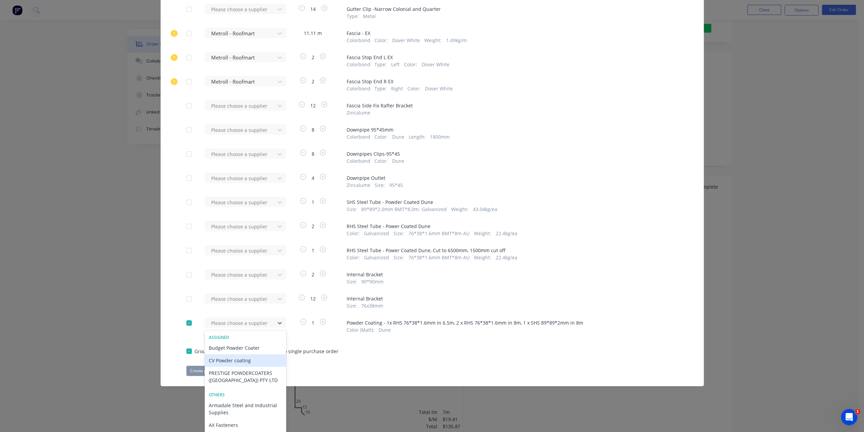
click at [261, 360] on div "CV Powder coating" at bounding box center [246, 360] width 82 height 13
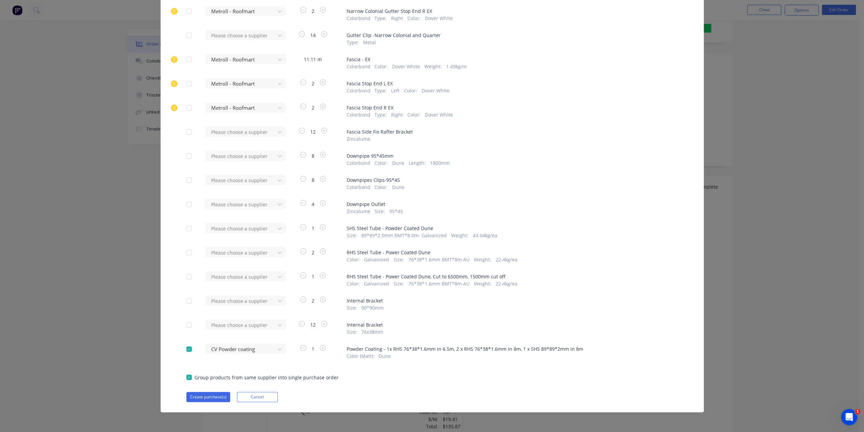
scroll to position [430, 0]
click at [206, 396] on button "Create purchase(s)" at bounding box center [208, 397] width 44 height 10
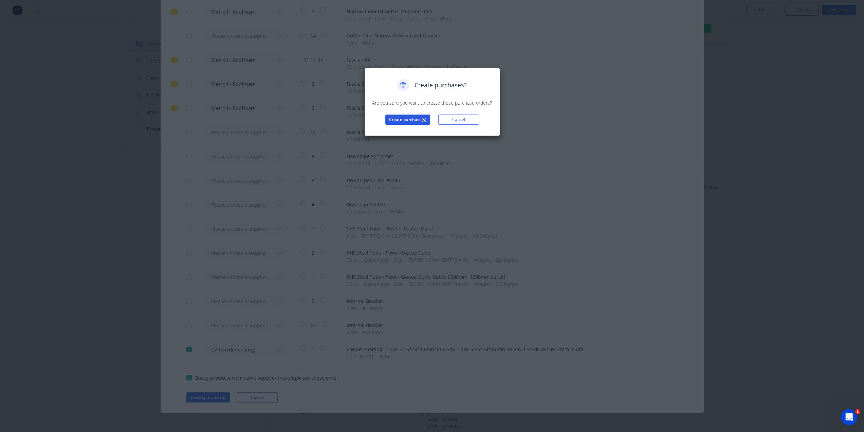
click at [412, 119] on button "Create purchase(s)" at bounding box center [407, 119] width 45 height 10
click at [414, 129] on button "View purchase(s)" at bounding box center [407, 130] width 41 height 10
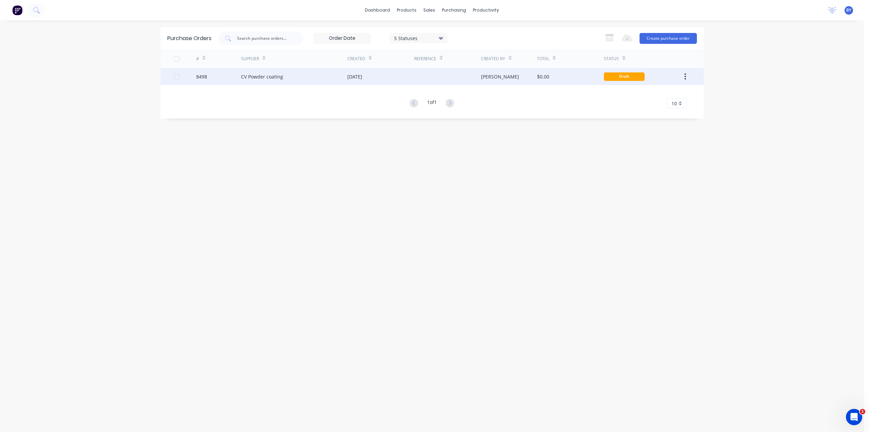
click at [581, 79] on div "$0.00" at bounding box center [570, 76] width 67 height 17
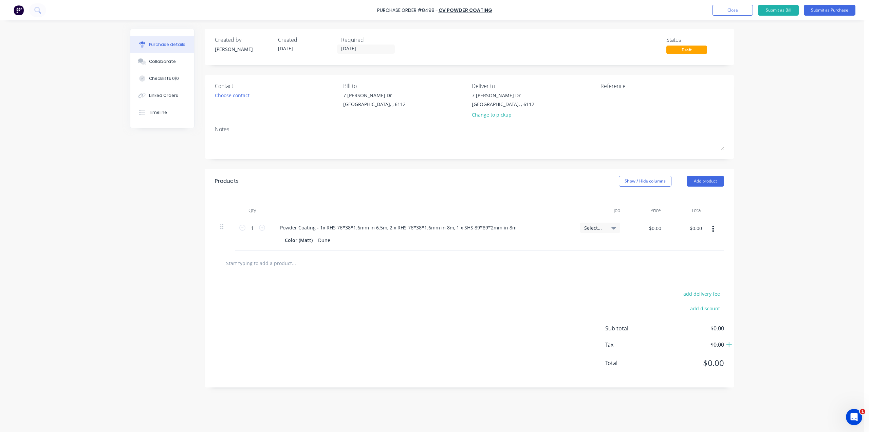
click at [502, 272] on div at bounding box center [469, 263] width 509 height 25
click at [600, 228] on span "Select..." at bounding box center [594, 227] width 20 height 7
click at [454, 314] on div "add delivery fee add discount Sub total $0.00 Tax $0.00 Total $0.00" at bounding box center [470, 331] width 530 height 112
click at [398, 324] on div "add delivery fee add discount Sub total $0.00 Tax $0.00 Total $0.00" at bounding box center [470, 331] width 530 height 112
click at [829, 12] on button "Submit as Purchase" at bounding box center [830, 10] width 52 height 11
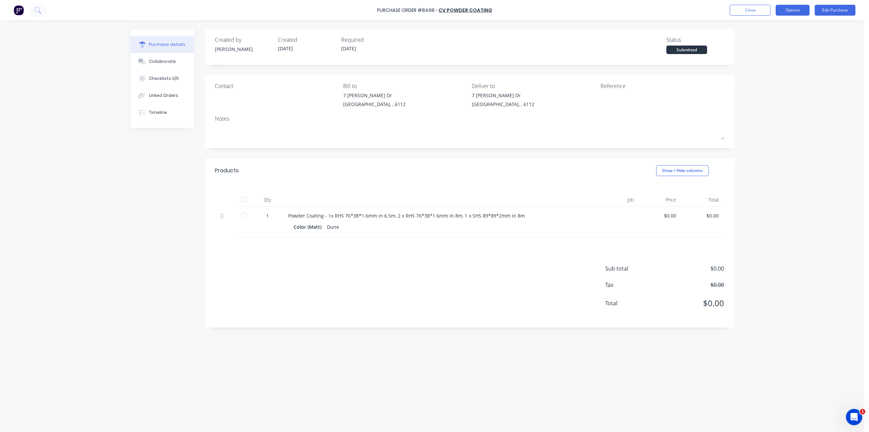
click at [788, 11] on button "Options" at bounding box center [793, 10] width 34 height 11
click at [828, 169] on div "Purchase Order #8498 - CV Powder coating Close Options Print / Email Convert to…" at bounding box center [432, 216] width 864 height 432
click at [799, 6] on button "Options" at bounding box center [793, 10] width 34 height 11
click at [777, 28] on div "Print / Email" at bounding box center [778, 28] width 52 height 10
click at [752, 144] on div "Purchase Order #8498 - CV Powder coating Close Options Back With pricing Withou…" at bounding box center [432, 216] width 864 height 432
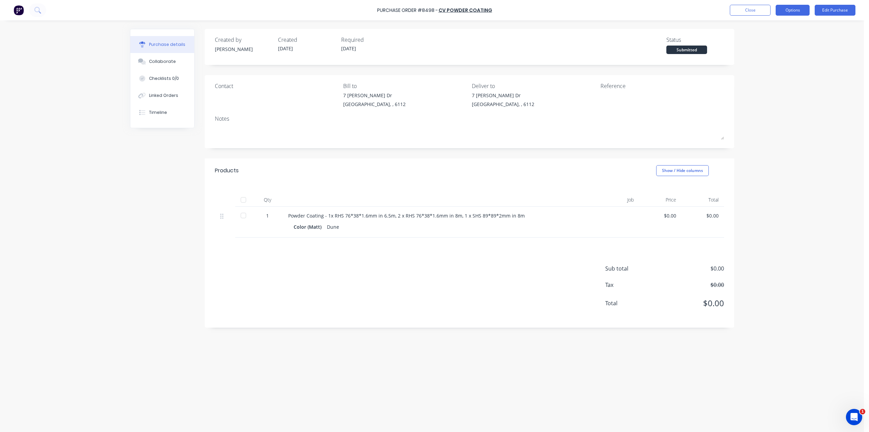
click at [785, 7] on button "Options" at bounding box center [793, 10] width 34 height 11
click at [858, 103] on div "Purchase Order #8498 - CV Powder coating Close Options Back With pricing Withou…" at bounding box center [432, 216] width 864 height 432
click at [799, 11] on button "Options" at bounding box center [793, 10] width 34 height 11
click at [825, 113] on div "Purchase Order #8498 - CV Powder coating Close Options Back With pricing Withou…" at bounding box center [432, 216] width 864 height 432
drag, startPoint x: 767, startPoint y: 149, endPoint x: 757, endPoint y: 63, distance: 86.8
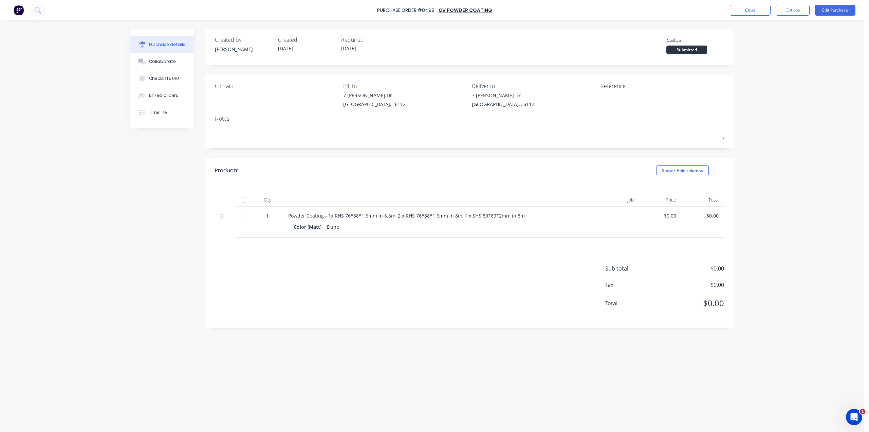
click at [767, 147] on div "Purchase Order #8498 - CV Powder coating Close Options Edit Purchase Purchase d…" at bounding box center [432, 216] width 864 height 432
click at [787, 17] on div "Purchase Order #8498 - CV Powder coating Close Options Edit Purchase" at bounding box center [434, 10] width 869 height 20
click at [785, 13] on button "Options" at bounding box center [793, 10] width 34 height 11
click at [774, 54] on div "Without pricing" at bounding box center [778, 55] width 52 height 10
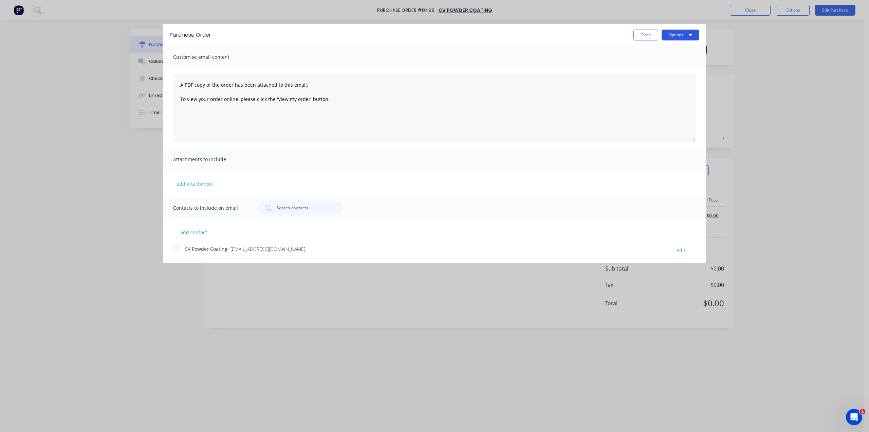
click at [680, 31] on button "Options" at bounding box center [681, 35] width 38 height 11
click at [679, 51] on div "Print" at bounding box center [667, 52] width 52 height 10
drag, startPoint x: 795, startPoint y: 113, endPoint x: 792, endPoint y: 112, distance: 3.5
click at [795, 112] on div "Purchase Order Close Options Customise email content A PDF copy of the order ha…" at bounding box center [434, 216] width 869 height 432
click at [782, 50] on div "Purchase Order Close Options Customise email content A PDF copy of the order ha…" at bounding box center [434, 216] width 869 height 432
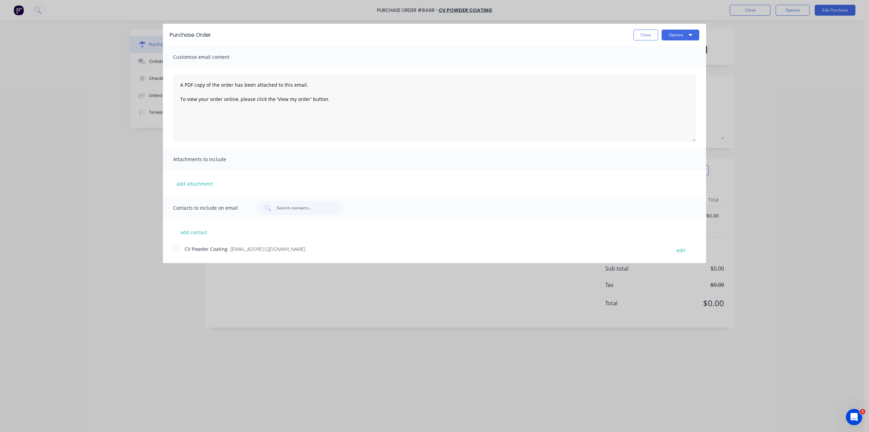
drag, startPoint x: 640, startPoint y: 37, endPoint x: 653, endPoint y: 36, distance: 12.6
click at [641, 37] on button "Close" at bounding box center [646, 35] width 25 height 11
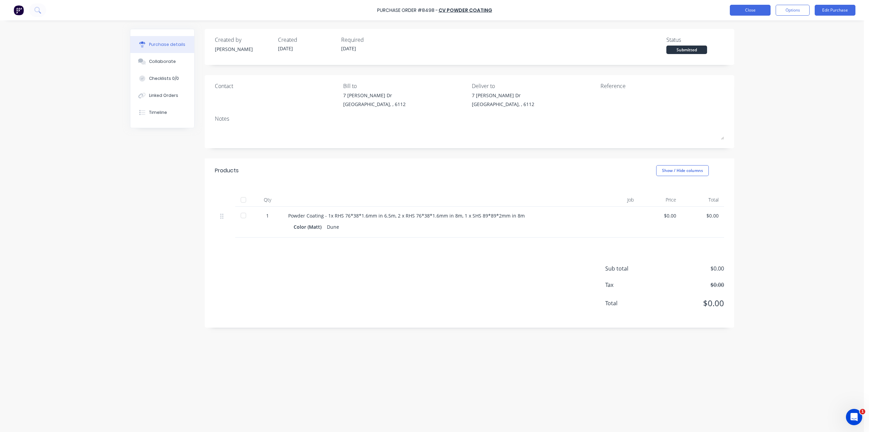
click at [744, 13] on button "Close" at bounding box center [750, 10] width 41 height 11
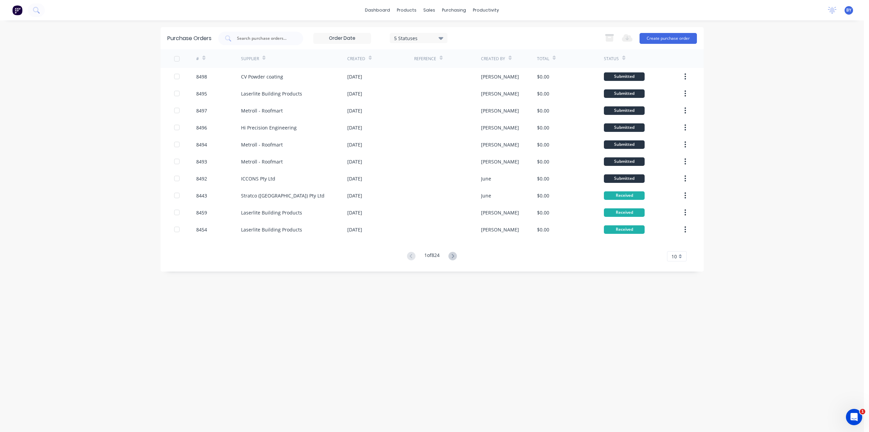
click at [794, 145] on div "dashboard products sales purchasing productivity dashboard products Product Cat…" at bounding box center [432, 216] width 864 height 432
click at [18, 11] on img at bounding box center [17, 10] width 10 height 10
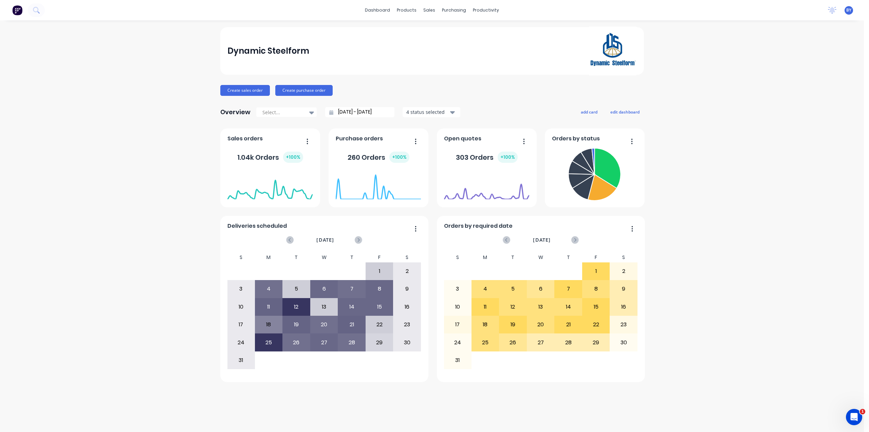
drag, startPoint x: 727, startPoint y: 354, endPoint x: 727, endPoint y: 341, distance: 13.6
click at [728, 352] on div "Dynamic Steelform Create sales order Create purchase order Overview Select... 2…" at bounding box center [432, 226] width 864 height 398
click at [428, 13] on div "sales" at bounding box center [429, 10] width 19 height 10
click at [466, 30] on div "Purchase Orders" at bounding box center [476, 33] width 36 height 6
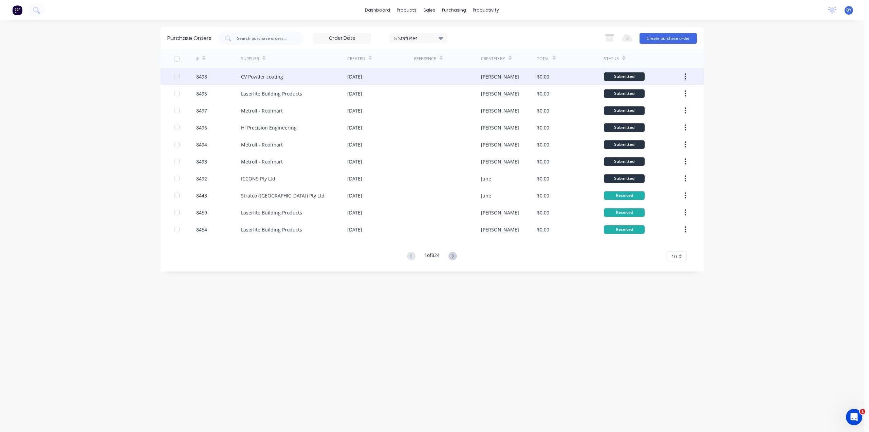
click at [433, 74] on div at bounding box center [447, 76] width 67 height 17
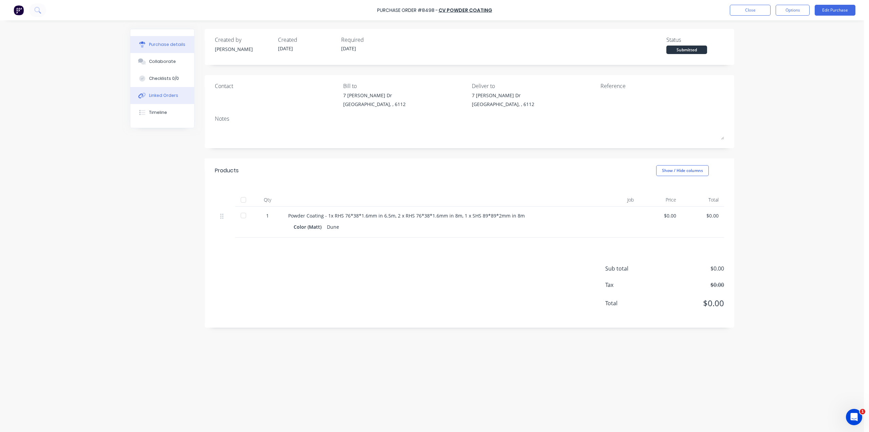
click at [170, 102] on button "Linked Orders" at bounding box center [162, 95] width 64 height 17
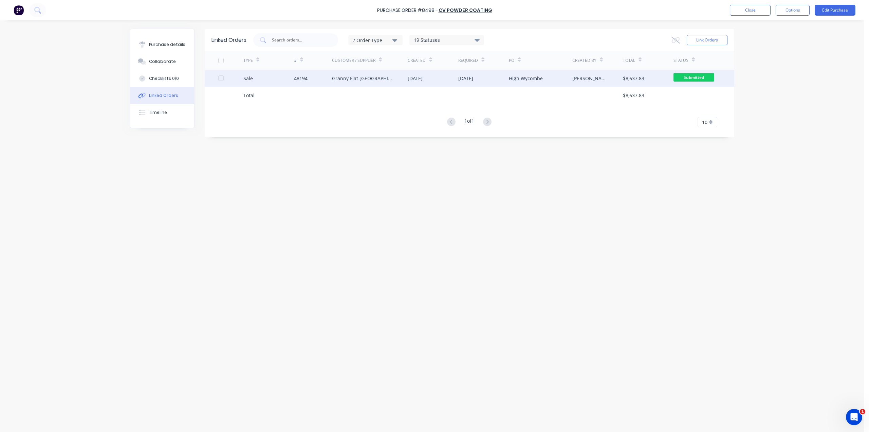
click at [496, 80] on div "[DATE]" at bounding box center [483, 78] width 51 height 17
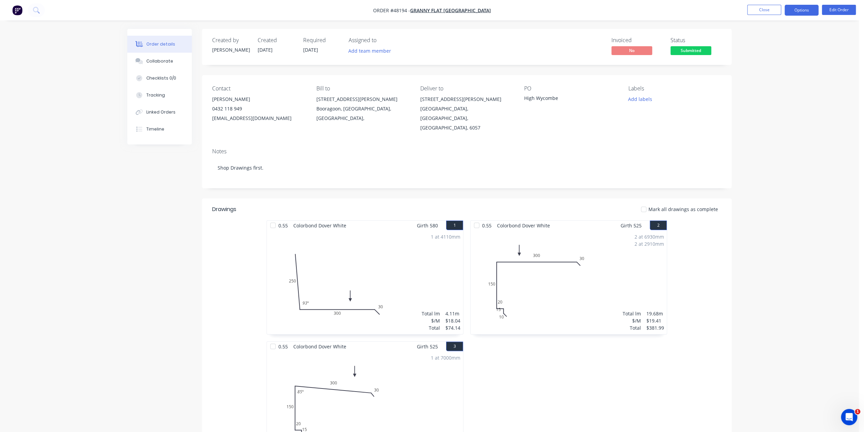
click at [802, 11] on button "Options" at bounding box center [802, 10] width 34 height 11
click at [795, 95] on div "Delivery Docket" at bounding box center [781, 96] width 62 height 10
click at [757, 82] on div "Custom" at bounding box center [781, 82] width 62 height 10
click at [762, 69] on div "Without pricing" at bounding box center [781, 69] width 62 height 10
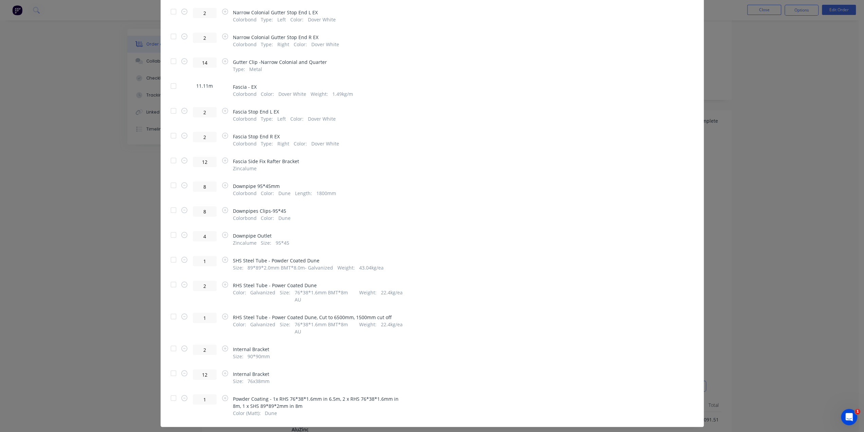
scroll to position [170, 0]
click at [169, 391] on div at bounding box center [174, 398] width 14 height 14
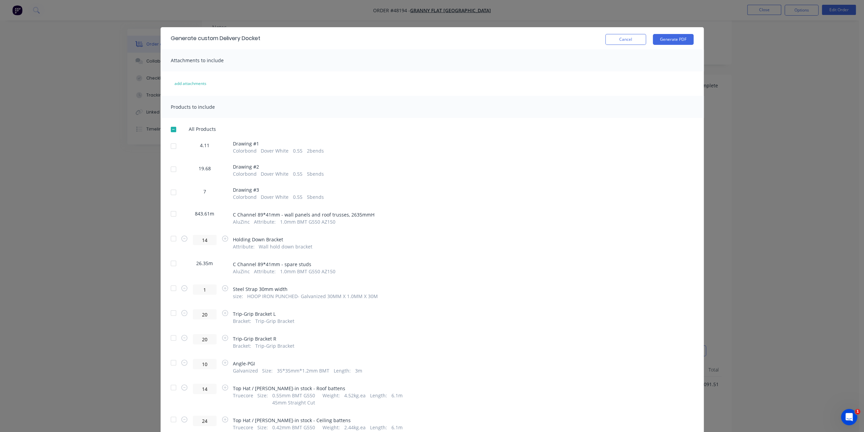
scroll to position [56, 0]
click at [680, 38] on button "Generate PDF" at bounding box center [673, 39] width 41 height 11
click at [772, 103] on div "Generate custom Delivery Docket Cancel Generate PDF Attachments to include add …" at bounding box center [432, 216] width 864 height 432
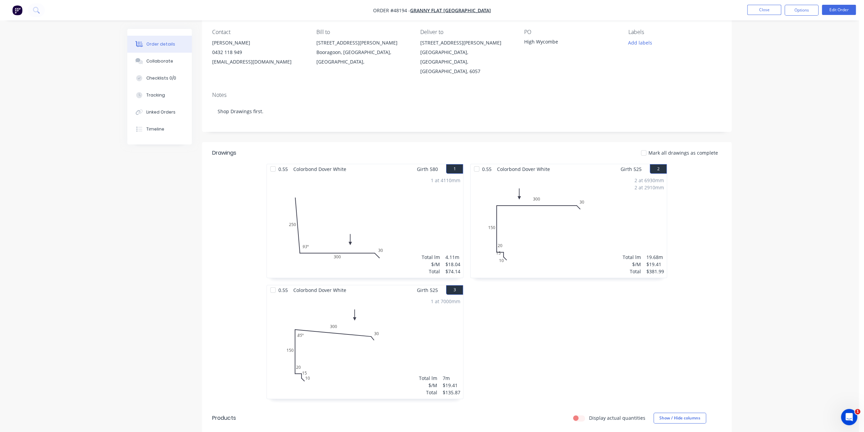
click at [793, 15] on button "Options" at bounding box center [802, 10] width 34 height 11
click at [772, 79] on div "Work Order" at bounding box center [781, 82] width 62 height 10
click at [761, 83] on div "Custom" at bounding box center [781, 82] width 62 height 10
click at [776, 71] on div "Without pricing" at bounding box center [781, 69] width 62 height 10
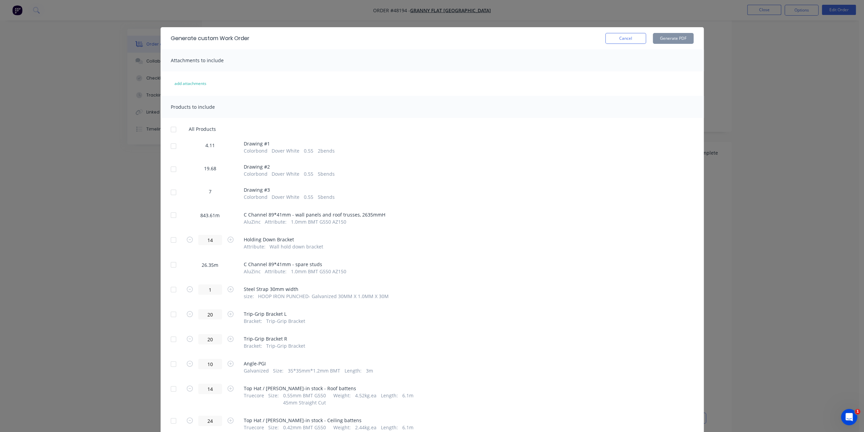
click at [173, 146] on div at bounding box center [174, 146] width 14 height 14
click at [173, 175] on div at bounding box center [174, 171] width 6 height 11
click at [169, 189] on div at bounding box center [174, 192] width 14 height 14
click at [171, 170] on div at bounding box center [174, 169] width 14 height 14
click at [625, 39] on button "Cancel" at bounding box center [625, 38] width 41 height 11
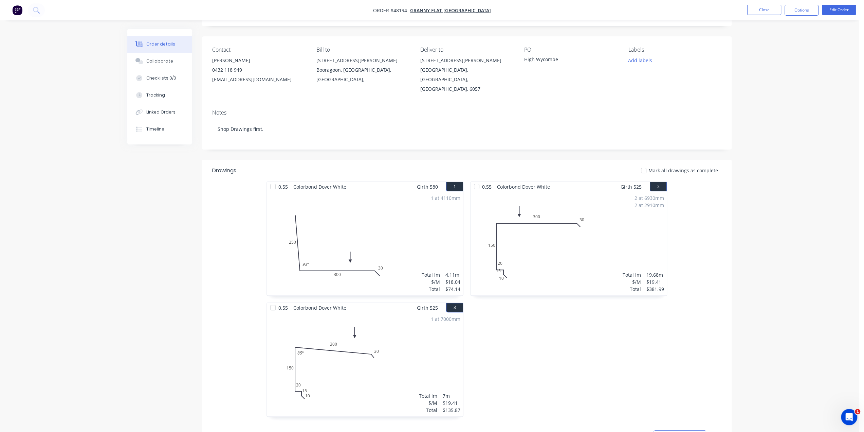
scroll to position [0, 0]
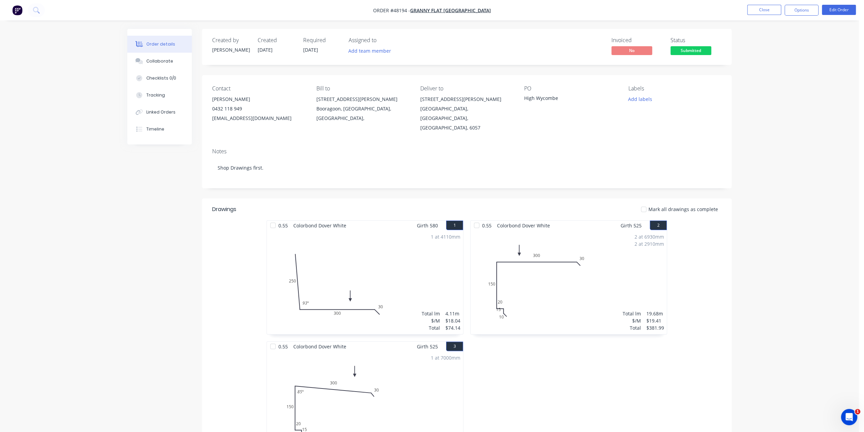
drag, startPoint x: 759, startPoint y: 105, endPoint x: 781, endPoint y: 25, distance: 82.7
click at [832, 12] on button "Edit Order" at bounding box center [839, 10] width 34 height 10
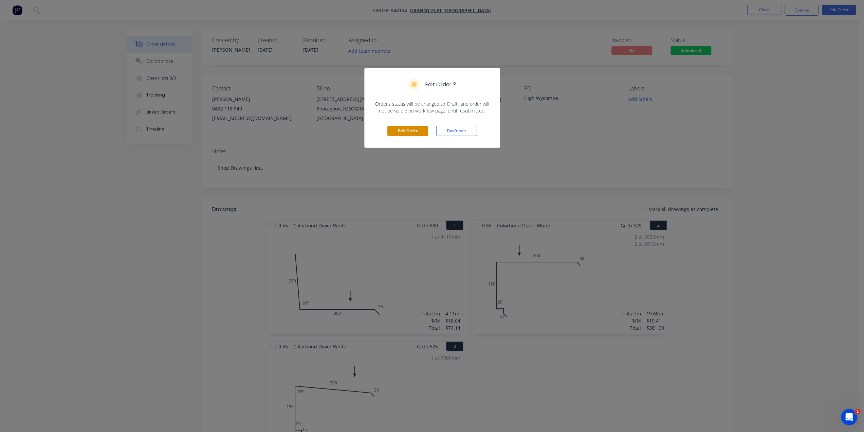
click at [404, 129] on button "Edit Order" at bounding box center [407, 131] width 41 height 10
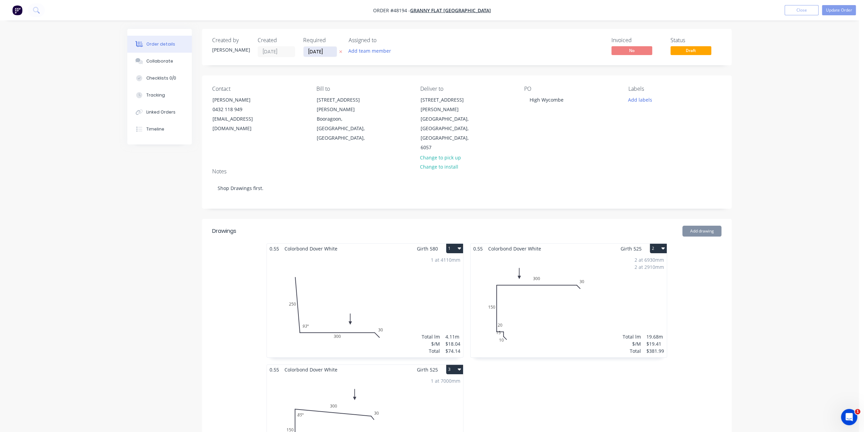
click at [317, 49] on input "[DATE]" at bounding box center [320, 52] width 33 height 10
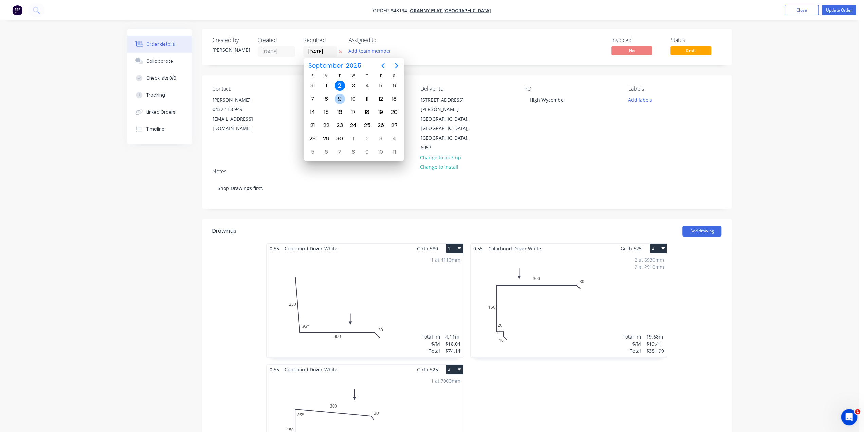
click at [339, 100] on div "9" at bounding box center [340, 99] width 10 height 10
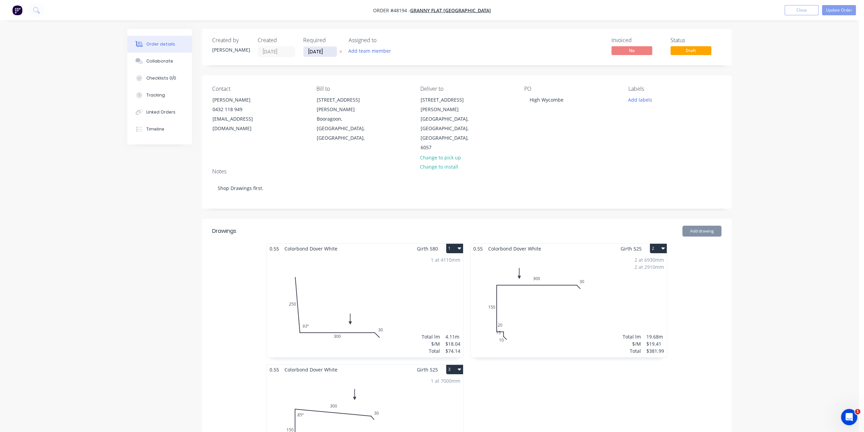
click at [320, 51] on input "09/09/25" at bounding box center [320, 52] width 33 height 10
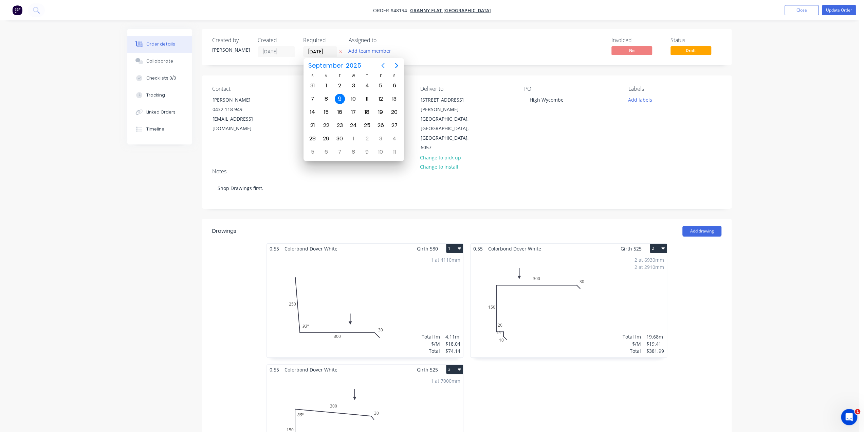
click at [380, 64] on icon "Previous page" at bounding box center [383, 65] width 8 height 8
click at [325, 148] on div "1" at bounding box center [326, 152] width 10 height 10
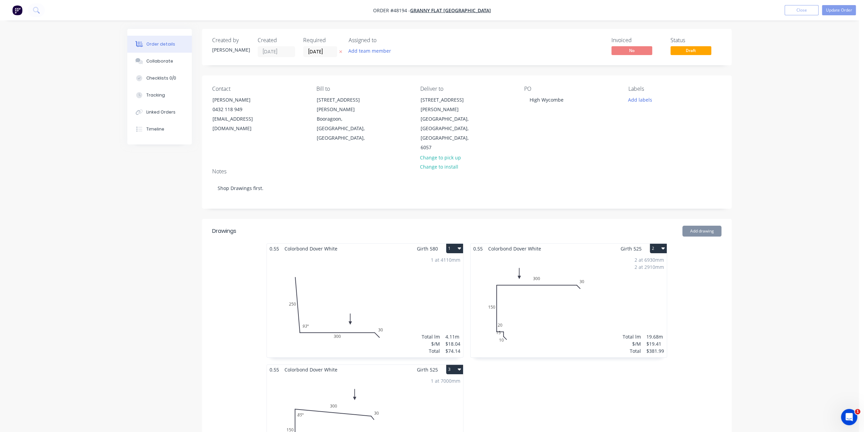
click at [319, 52] on input "[DATE]" at bounding box center [320, 52] width 33 height 10
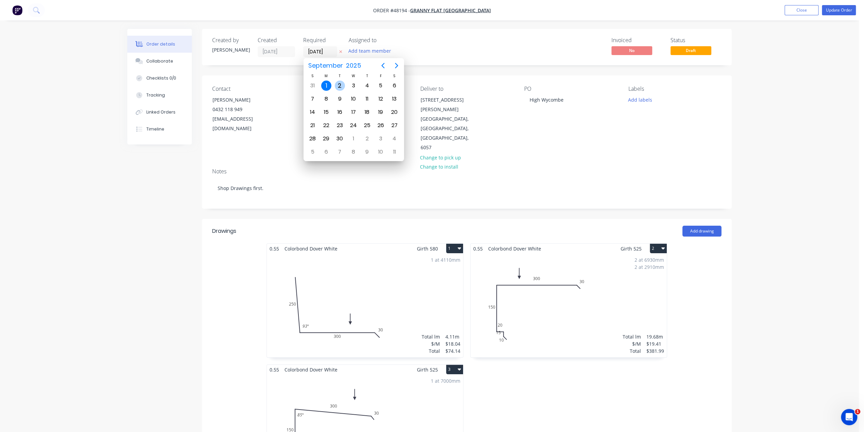
click at [338, 83] on div "2" at bounding box center [340, 85] width 10 height 10
type input "[DATE]"
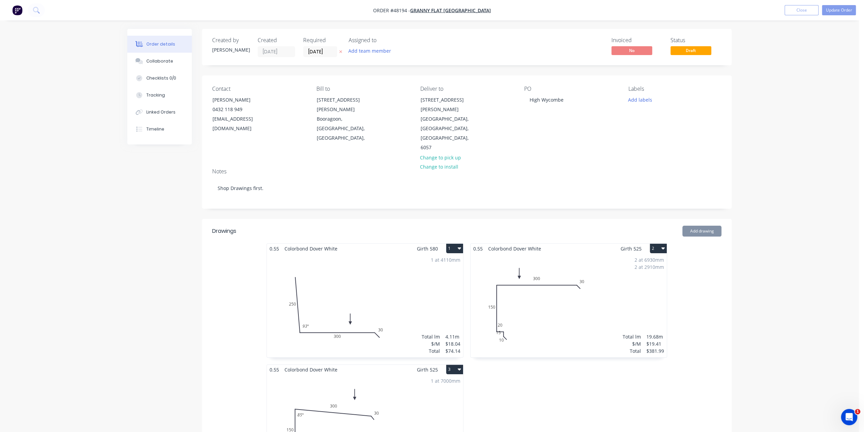
drag, startPoint x: 765, startPoint y: 80, endPoint x: 793, endPoint y: 57, distance: 35.7
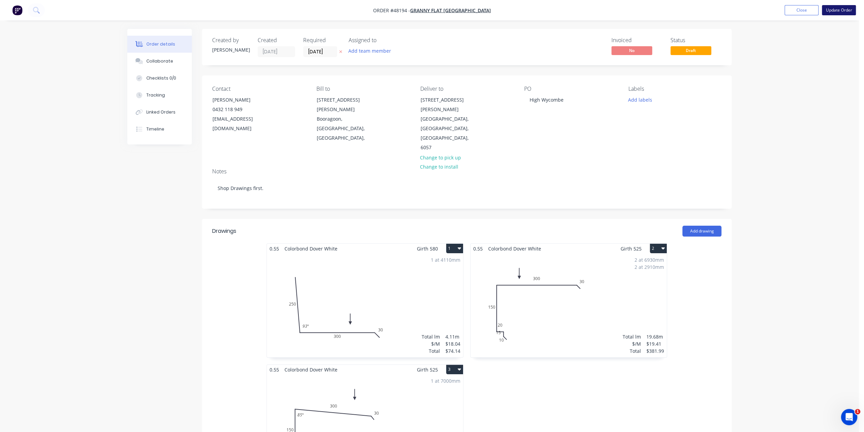
click at [831, 10] on button "Update Order" at bounding box center [839, 10] width 34 height 10
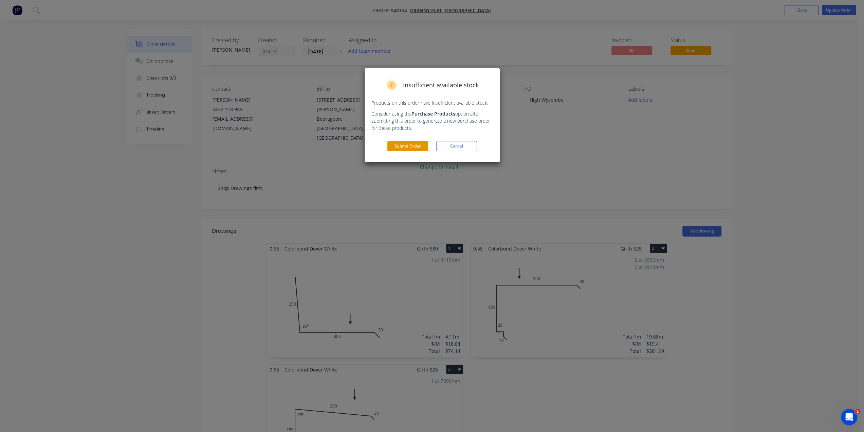
click at [411, 143] on button "Submit Order" at bounding box center [407, 146] width 41 height 10
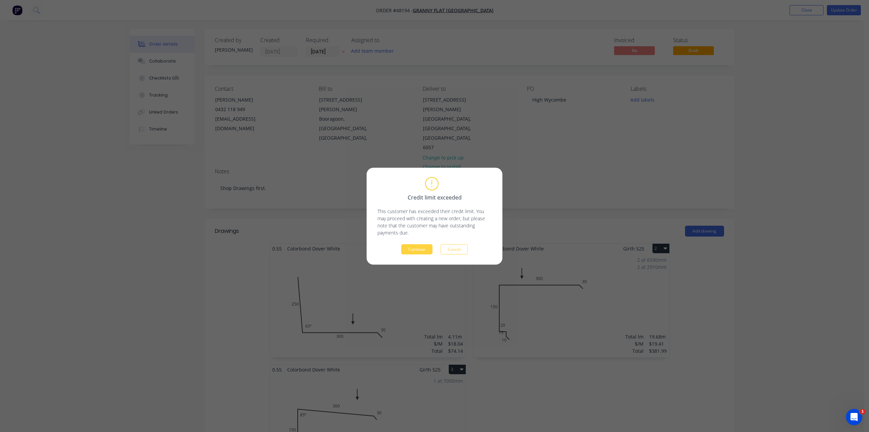
click at [416, 254] on div "Credit limit exceeded This customer has exceeded their credit limit. You may pr…" at bounding box center [435, 215] width 136 height 97
click at [424, 253] on button "Continue" at bounding box center [416, 249] width 31 height 10
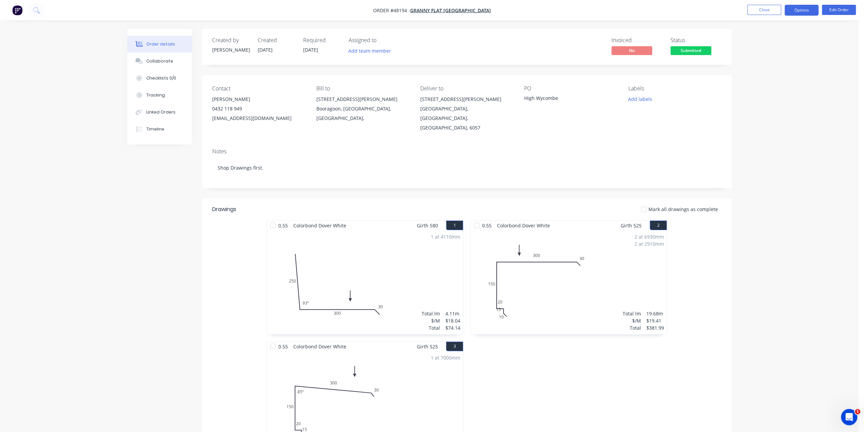
click at [797, 9] on button "Options" at bounding box center [802, 10] width 34 height 11
click at [770, 81] on div "Work Order" at bounding box center [781, 82] width 62 height 10
click at [763, 83] on div "Custom" at bounding box center [781, 82] width 62 height 10
click at [766, 71] on div "Without pricing" at bounding box center [781, 69] width 62 height 10
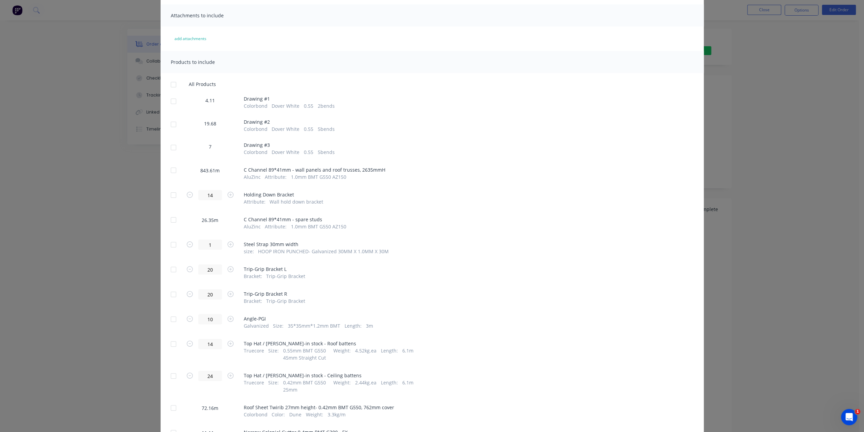
scroll to position [45, 0]
click at [170, 98] on div at bounding box center [174, 101] width 14 height 14
click at [171, 122] on div at bounding box center [174, 124] width 14 height 14
click at [168, 147] on div at bounding box center [174, 147] width 14 height 14
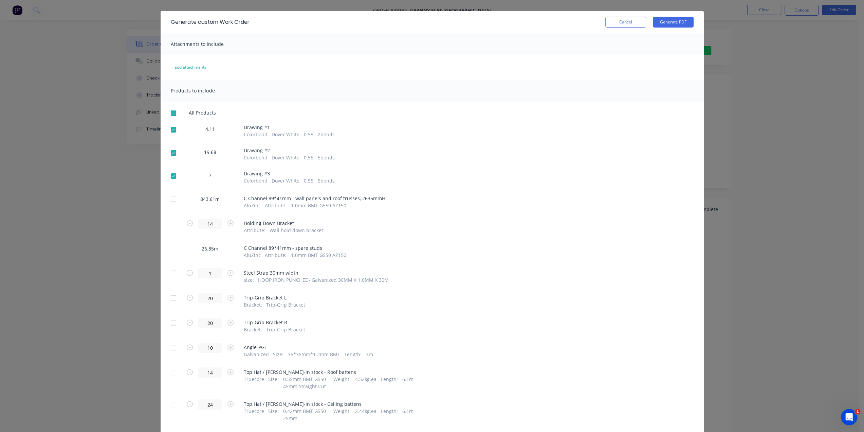
scroll to position [0, 0]
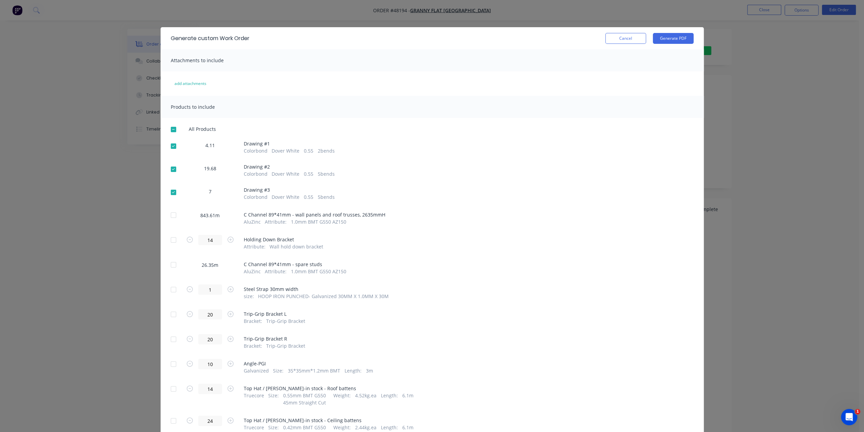
click at [674, 32] on div "Generate custom Work Order Cancel Generate PDF" at bounding box center [432, 38] width 543 height 22
click at [673, 38] on button "Generate PDF" at bounding box center [673, 38] width 41 height 11
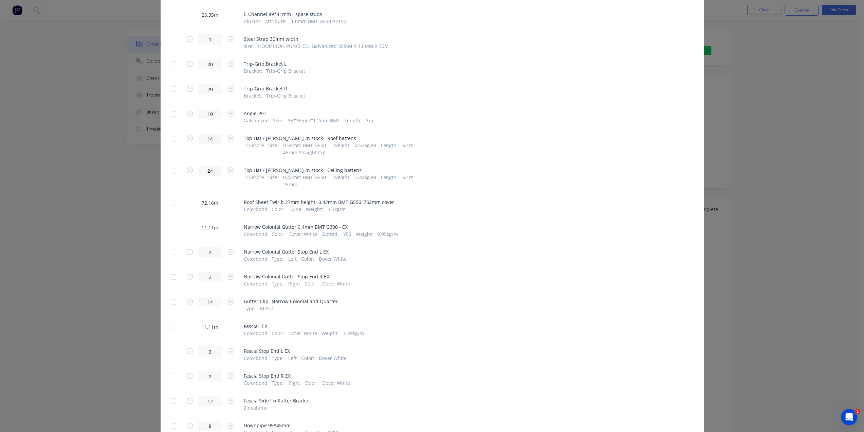
scroll to position [260, 0]
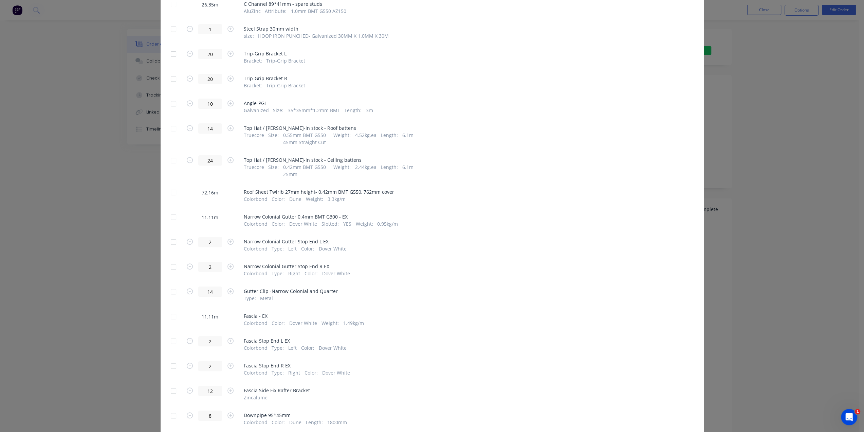
click at [172, 193] on div at bounding box center [174, 192] width 14 height 14
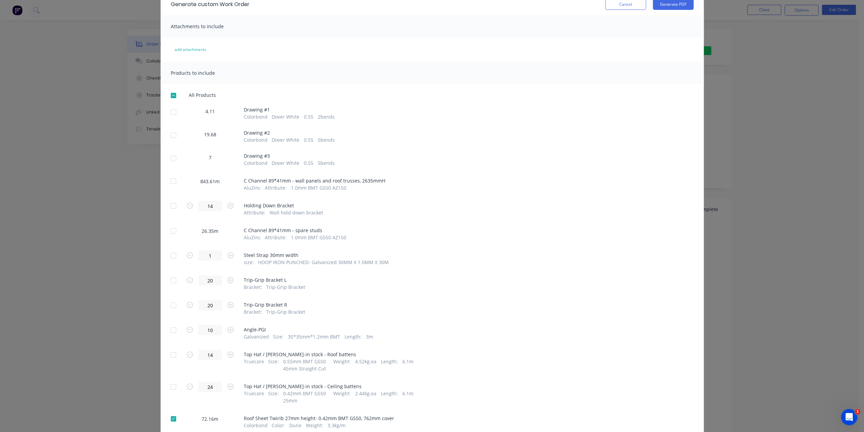
scroll to position [0, 0]
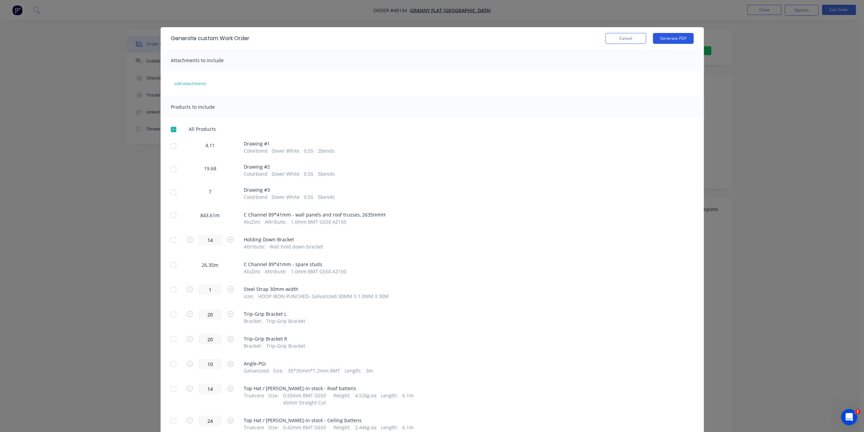
click at [669, 40] on button "Generate PDF" at bounding box center [673, 38] width 41 height 11
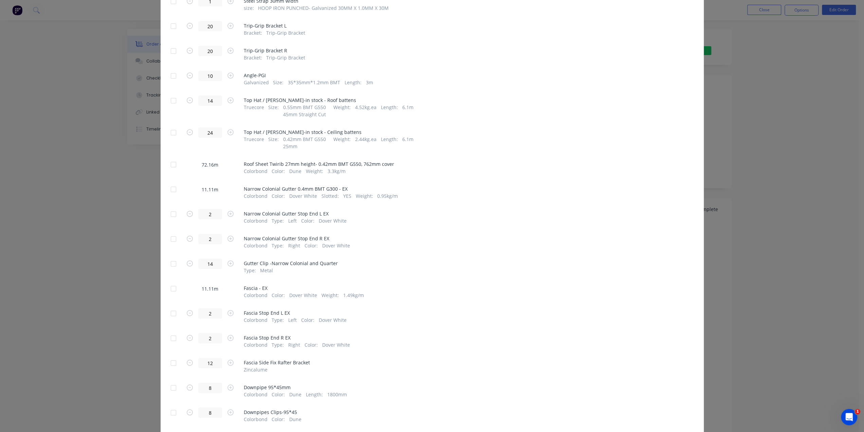
scroll to position [351, 0]
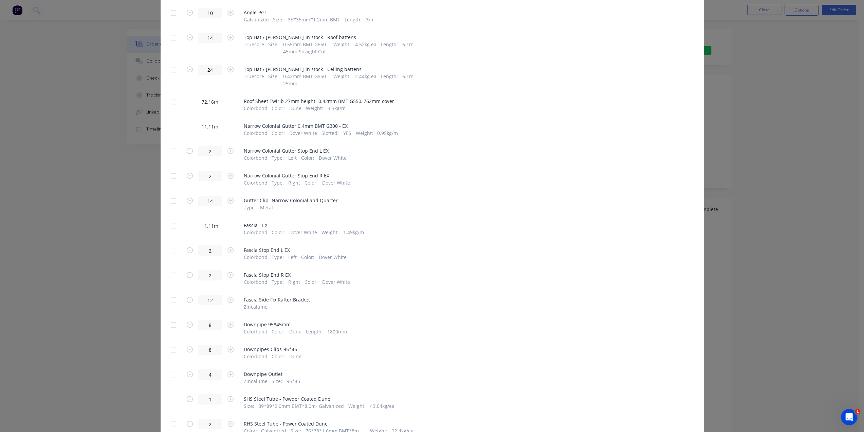
click at [173, 125] on div at bounding box center [174, 127] width 14 height 14
click at [170, 125] on div at bounding box center [174, 127] width 14 height 14
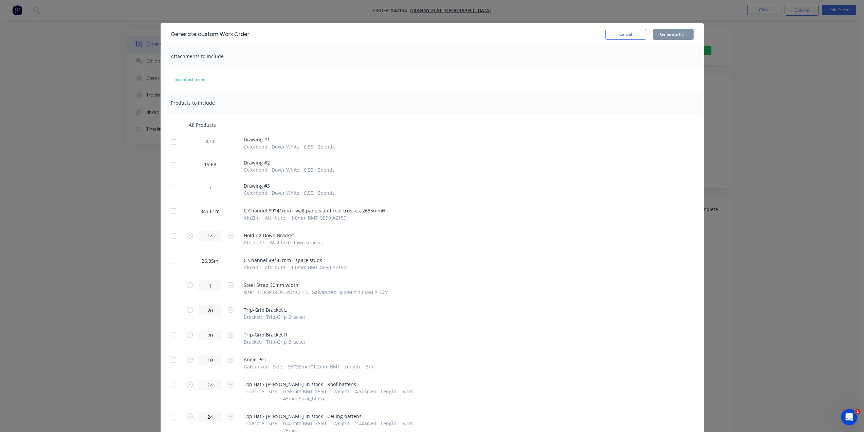
scroll to position [0, 0]
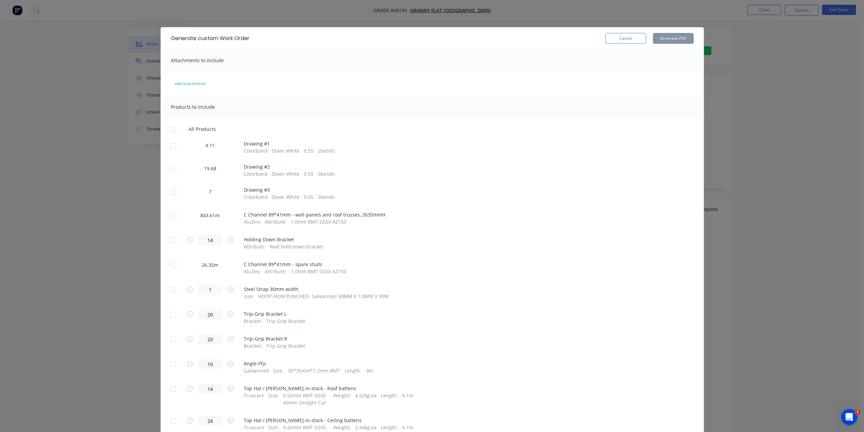
click at [780, 126] on div "Generate custom Work Order Cancel Generate PDF Attachments to include add attac…" at bounding box center [432, 216] width 864 height 432
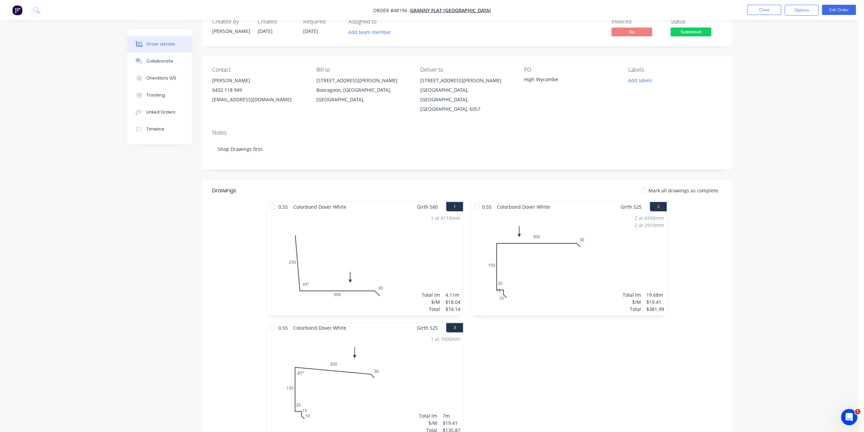
scroll to position [11, 0]
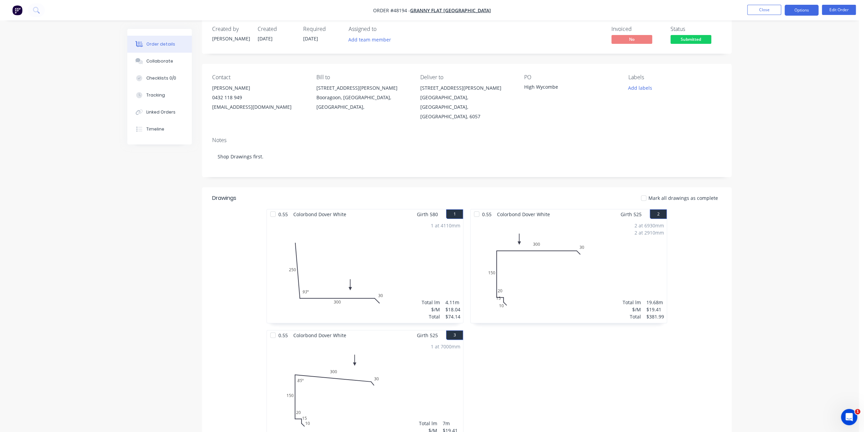
click at [803, 9] on button "Options" at bounding box center [802, 10] width 34 height 11
click at [805, 11] on button "Options" at bounding box center [802, 10] width 34 height 11
click at [780, 91] on div "Delivery Docket" at bounding box center [781, 96] width 62 height 10
click at [781, 70] on div "Without pricing" at bounding box center [781, 69] width 62 height 10
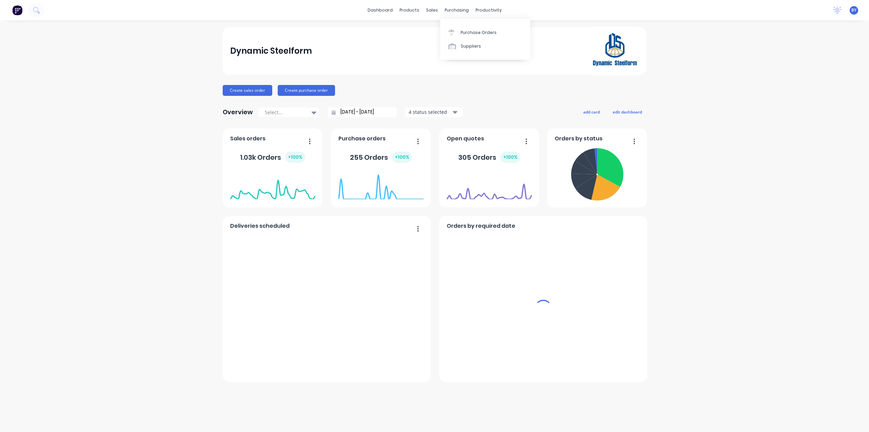
click at [90, 24] on div "Sales Orders Customers Price Level Manager" at bounding box center [45, 27] width 90 height 55
click at [18, 17] on div at bounding box center [13, 14] width 10 height 6
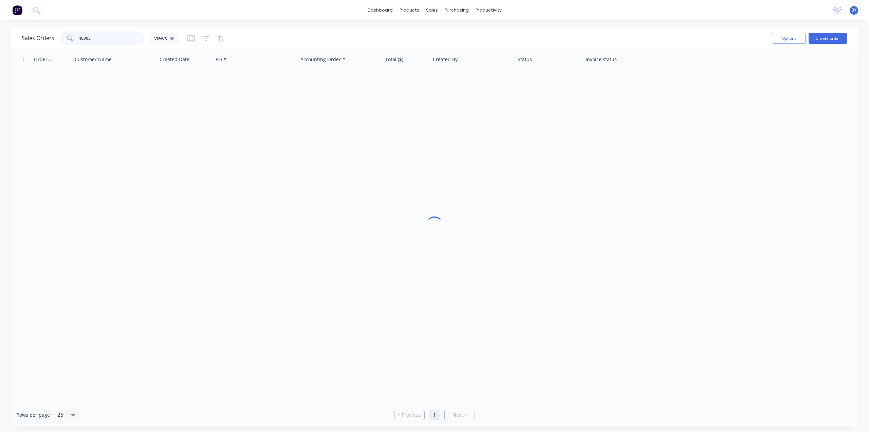
drag, startPoint x: 109, startPoint y: 39, endPoint x: 18, endPoint y: 37, distance: 90.7
click at [15, 38] on div "Sales Orders 46305 Views Options Create order" at bounding box center [435, 38] width 848 height 22
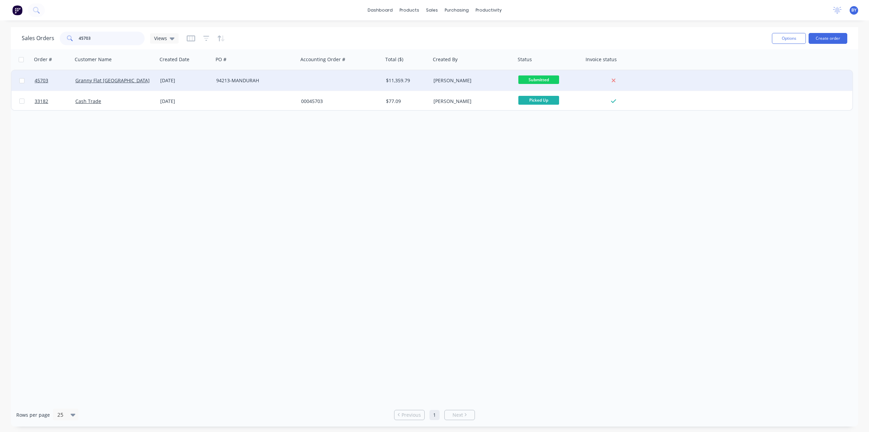
type input "45703"
click at [144, 77] on div "Granny Flat [GEOGRAPHIC_DATA]" at bounding box center [112, 80] width 75 height 7
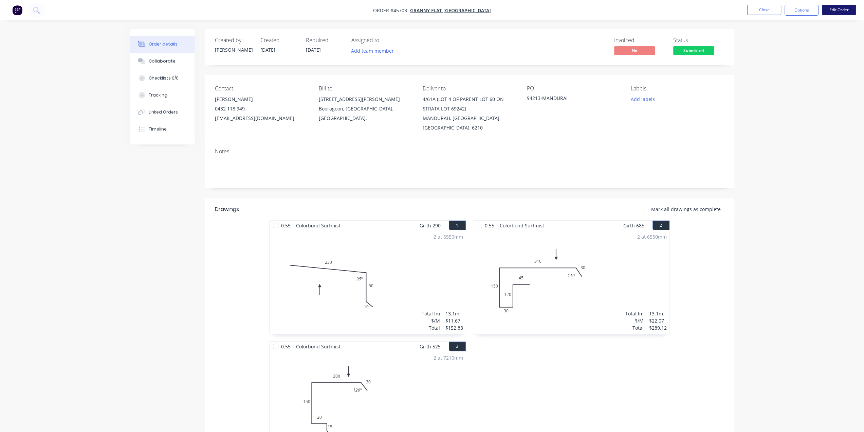
click at [826, 8] on button "Edit Order" at bounding box center [839, 10] width 34 height 10
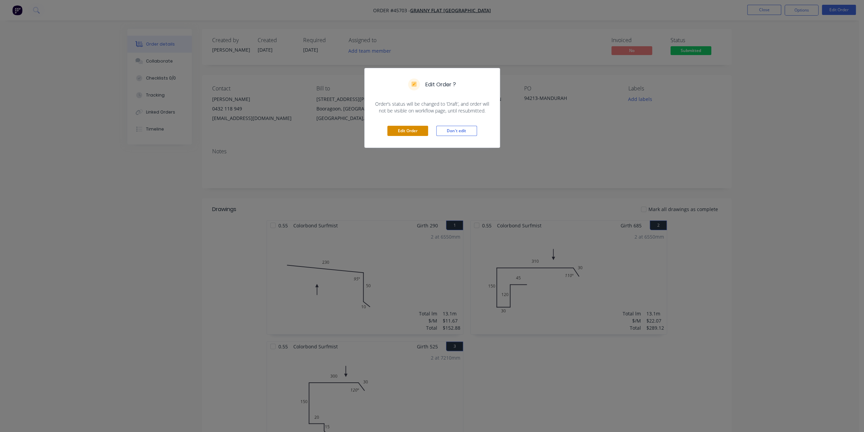
click at [405, 132] on button "Edit Order" at bounding box center [407, 131] width 41 height 10
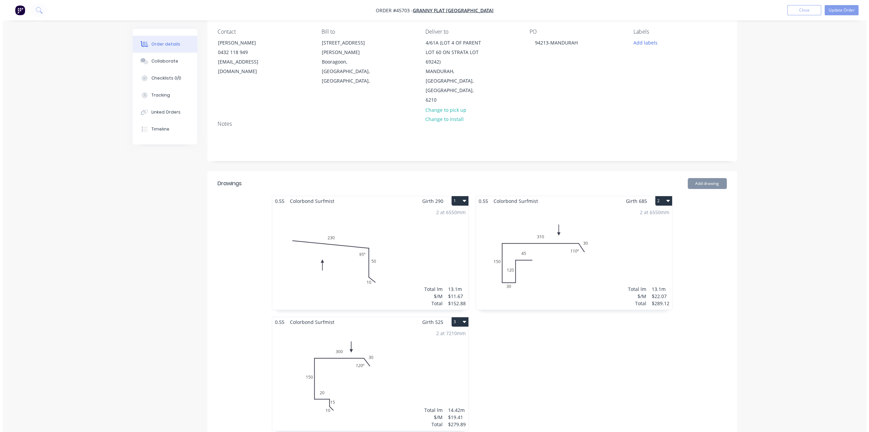
scroll to position [147, 0]
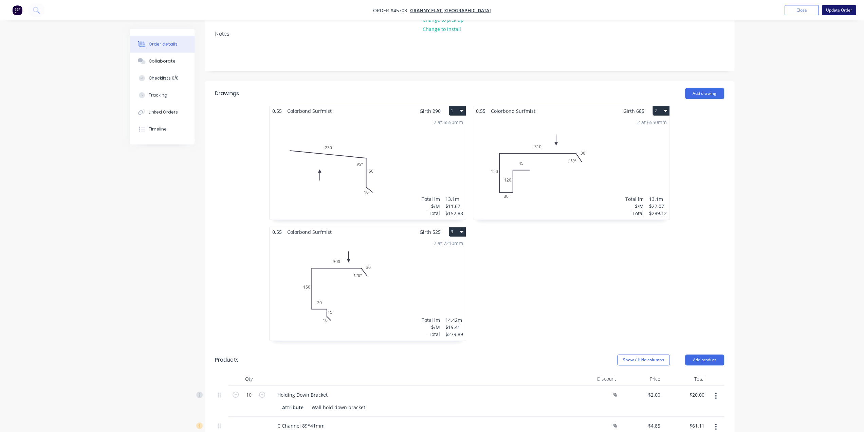
click at [834, 10] on button "Update Order" at bounding box center [839, 10] width 34 height 10
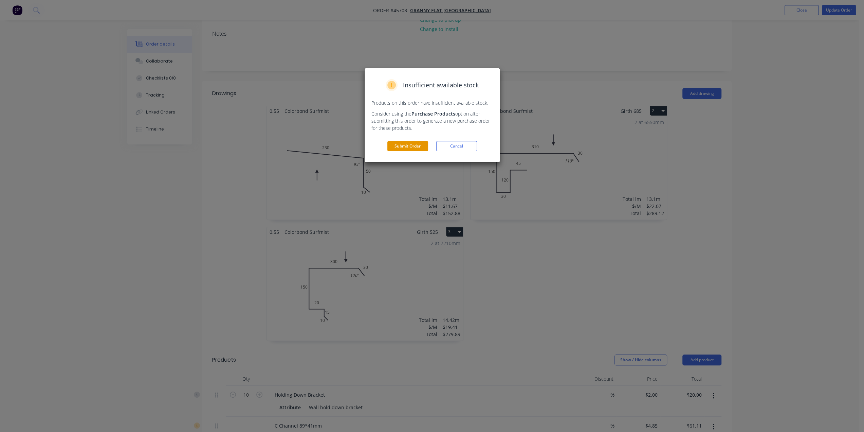
click at [408, 145] on button "Submit Order" at bounding box center [407, 146] width 41 height 10
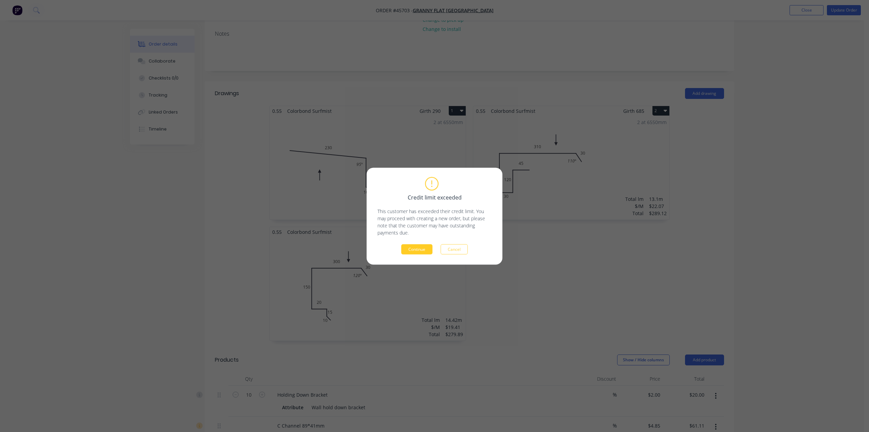
click at [421, 248] on button "Continue" at bounding box center [416, 249] width 31 height 10
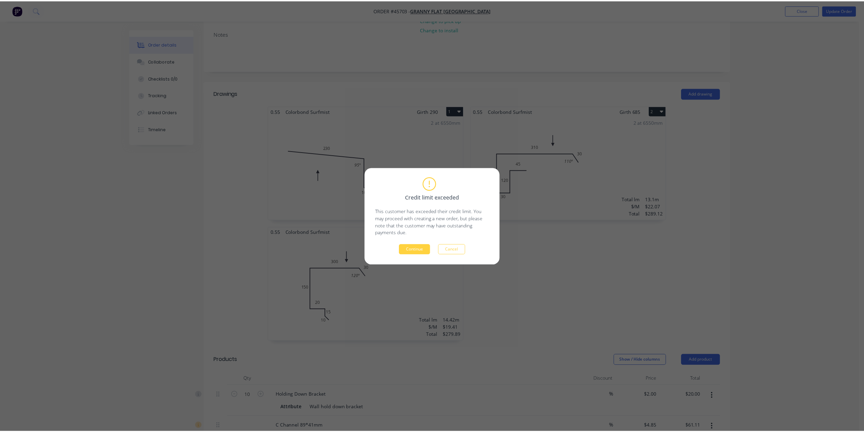
scroll to position [0, 0]
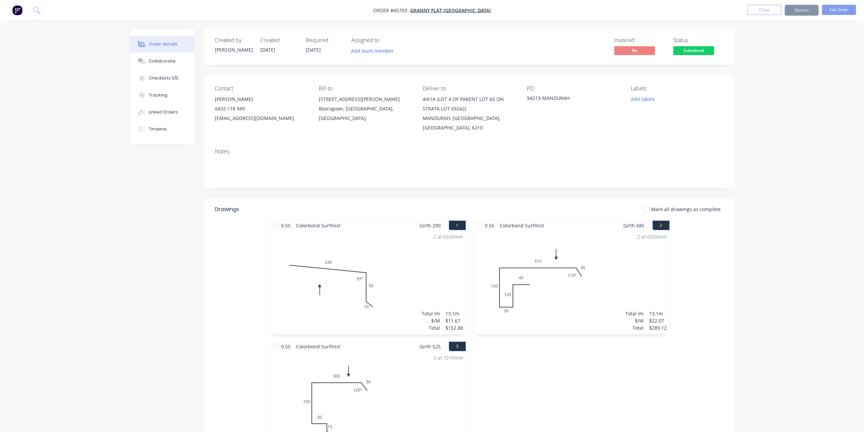
click at [300, 242] on div "2 at 6550mm Total lm $/M Total 13.1m $11.67 $152.88" at bounding box center [368, 282] width 196 height 104
click at [278, 226] on div at bounding box center [276, 225] width 14 height 14
click at [484, 227] on div "0.55 Colorbond Surfmist" at bounding box center [510, 225] width 74 height 10
click at [481, 225] on div at bounding box center [480, 225] width 14 height 14
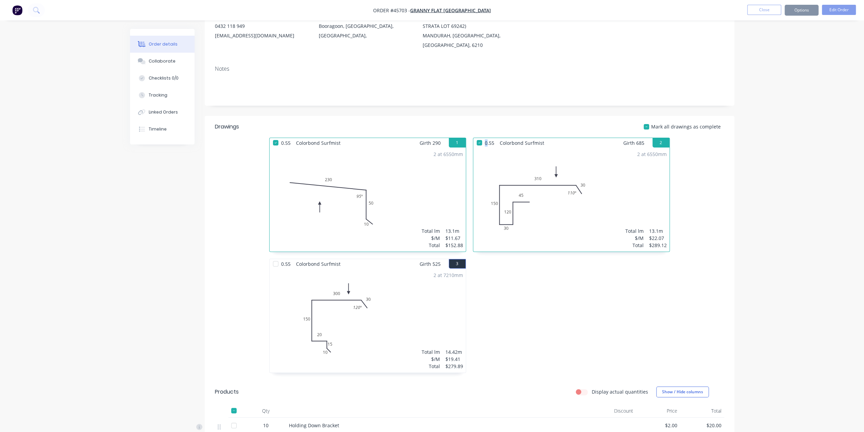
scroll to position [124, 0]
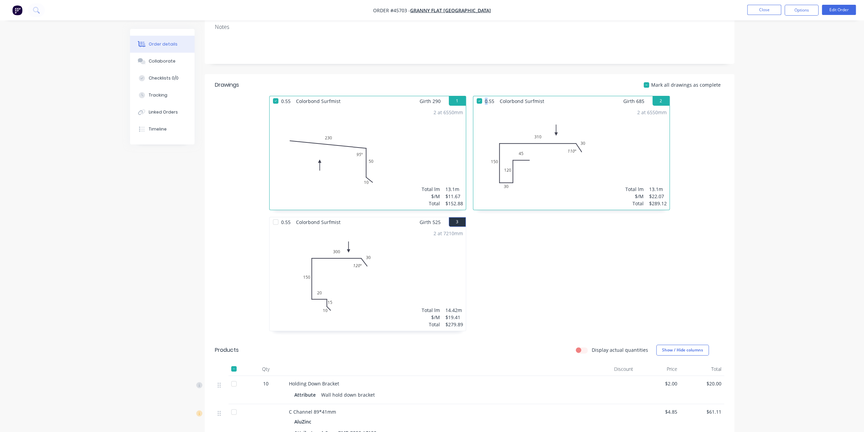
click at [274, 224] on div at bounding box center [276, 222] width 14 height 14
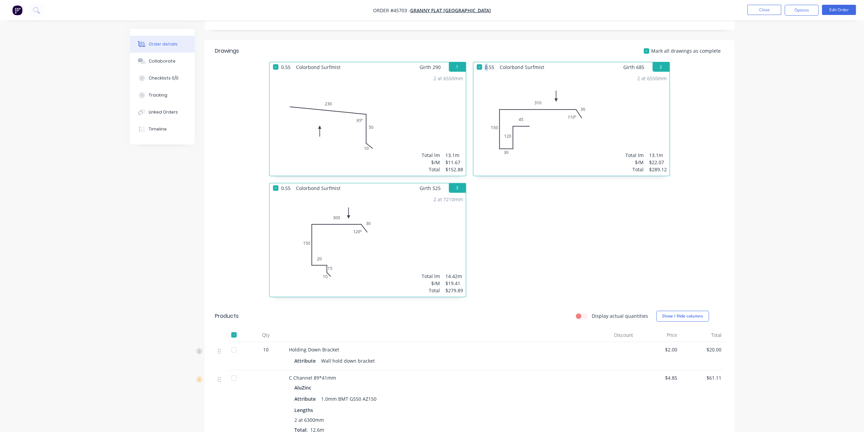
scroll to position [226, 0]
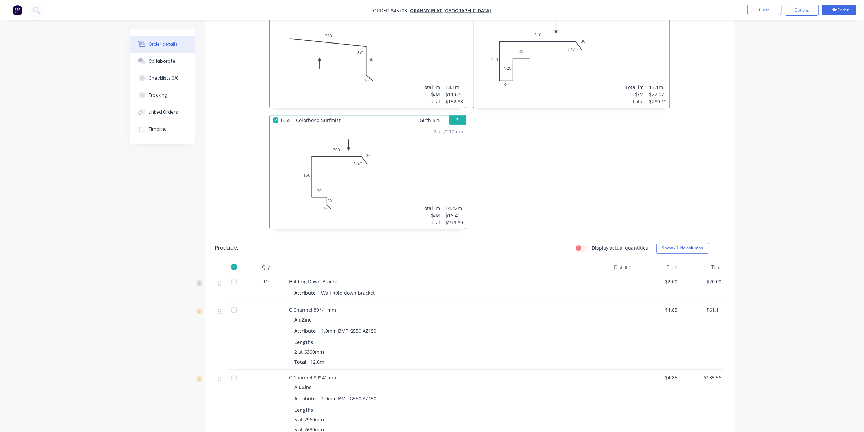
click at [235, 282] on div at bounding box center [234, 282] width 14 height 14
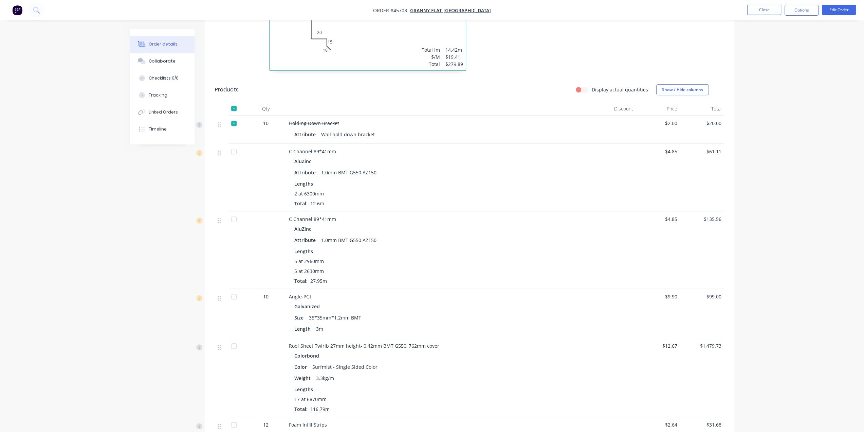
scroll to position [385, 0]
click at [233, 297] on div at bounding box center [234, 296] width 14 height 14
click at [241, 348] on div at bounding box center [237, 377] width 17 height 79
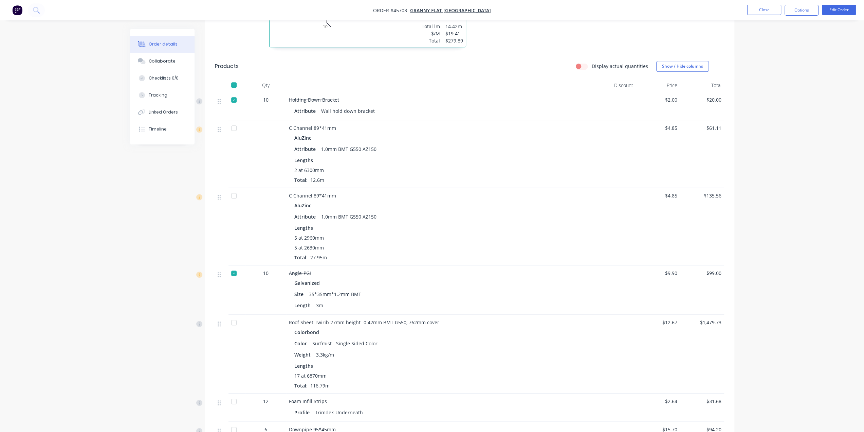
scroll to position [509, 0]
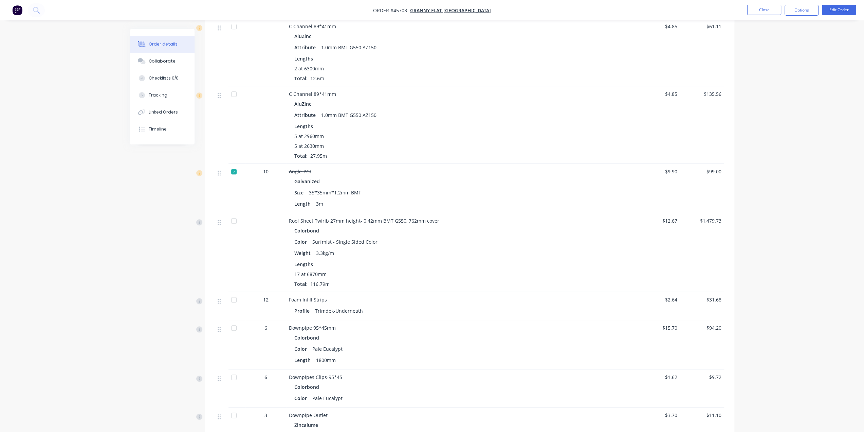
click at [236, 220] on div at bounding box center [234, 221] width 14 height 14
click at [231, 305] on div at bounding box center [234, 300] width 14 height 14
click at [237, 328] on div at bounding box center [234, 328] width 14 height 14
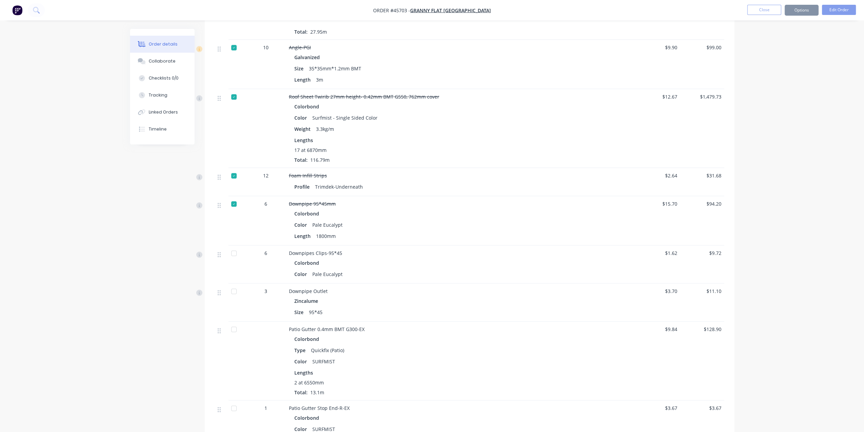
scroll to position [634, 0]
click at [236, 251] on div at bounding box center [234, 253] width 14 height 14
click at [235, 290] on div at bounding box center [234, 291] width 14 height 14
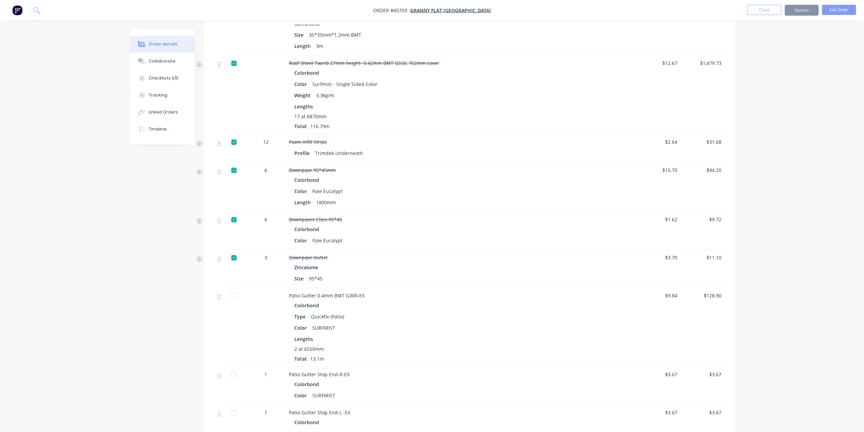
scroll to position [747, 0]
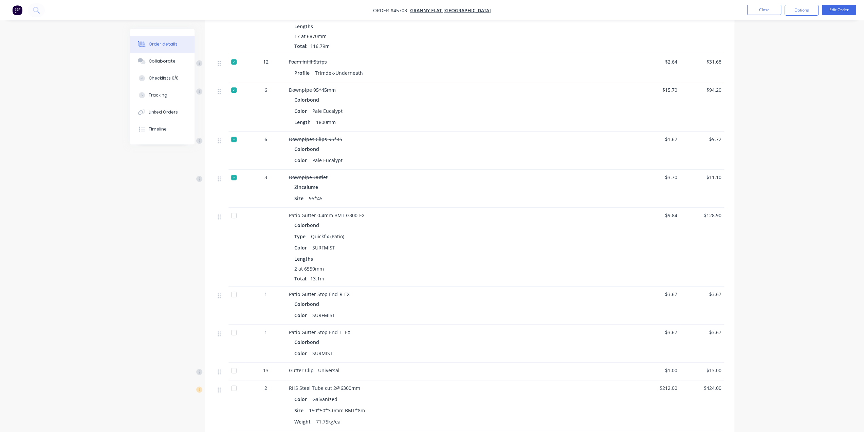
click at [235, 199] on div at bounding box center [237, 188] width 17 height 38
click at [237, 217] on div at bounding box center [234, 216] width 14 height 14
drag, startPoint x: 232, startPoint y: 297, endPoint x: 236, endPoint y: 312, distance: 16.0
click at [233, 296] on div at bounding box center [234, 294] width 14 height 14
click at [236, 330] on div at bounding box center [234, 332] width 14 height 14
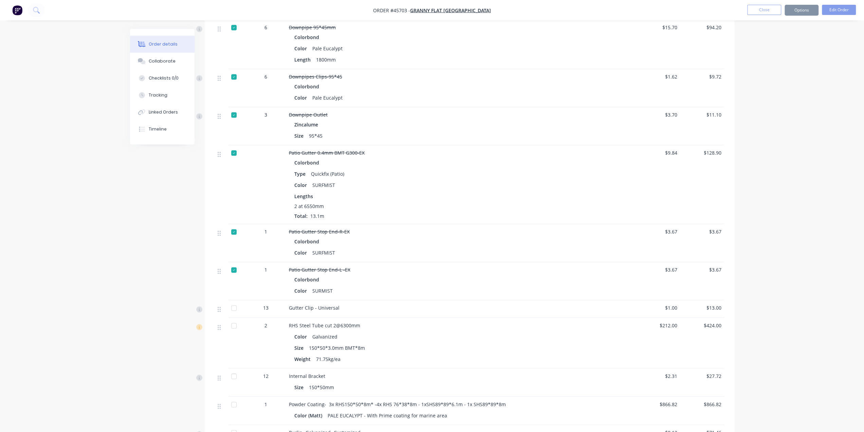
scroll to position [871, 0]
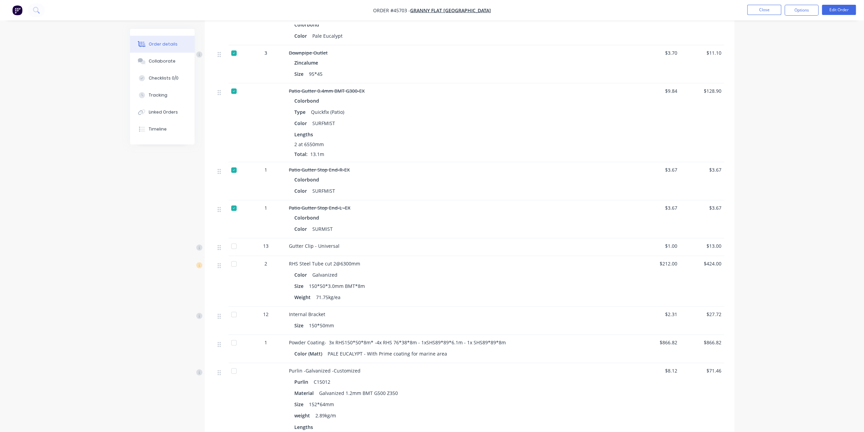
click at [234, 245] on div at bounding box center [234, 246] width 14 height 14
click at [236, 264] on div at bounding box center [234, 264] width 14 height 14
click at [235, 319] on div at bounding box center [234, 314] width 14 height 14
click at [236, 343] on div at bounding box center [234, 343] width 14 height 14
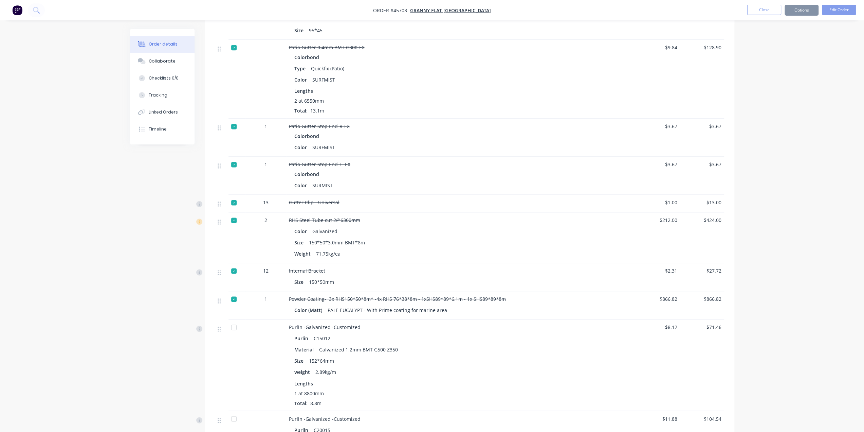
scroll to position [973, 0]
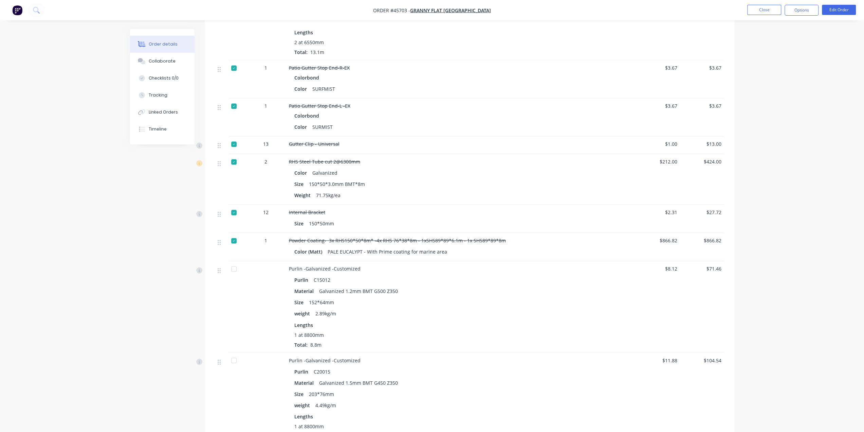
click at [234, 264] on div at bounding box center [234, 269] width 14 height 14
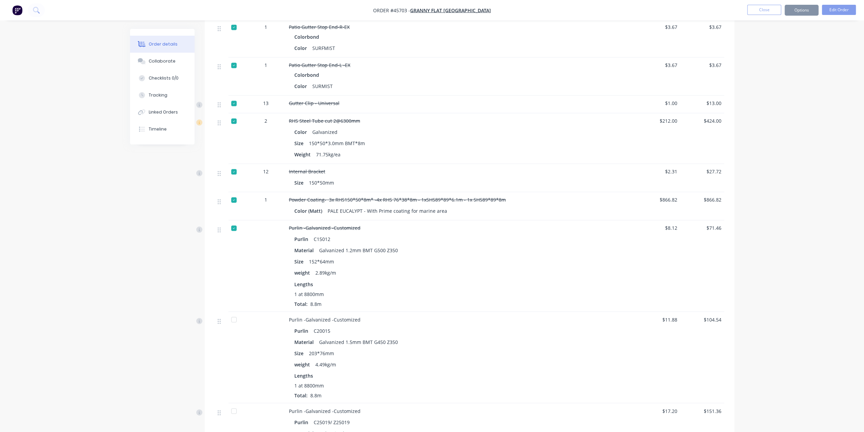
scroll to position [1087, 0]
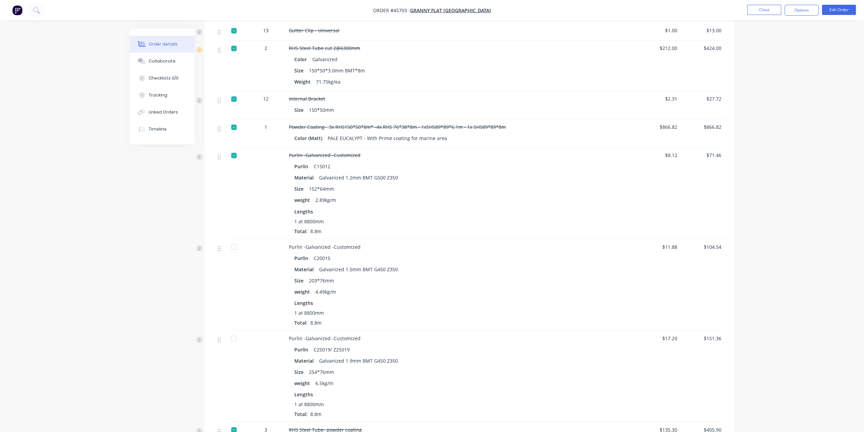
click at [238, 248] on div at bounding box center [234, 247] width 14 height 14
click at [237, 339] on div at bounding box center [234, 338] width 14 height 14
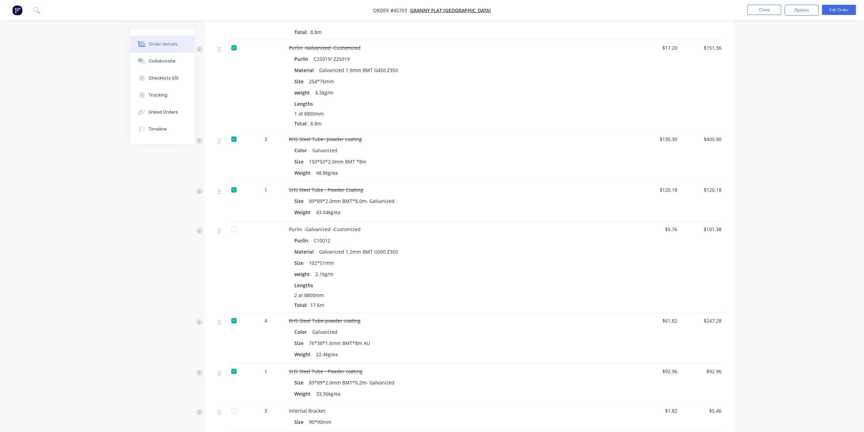
scroll to position [1381, 0]
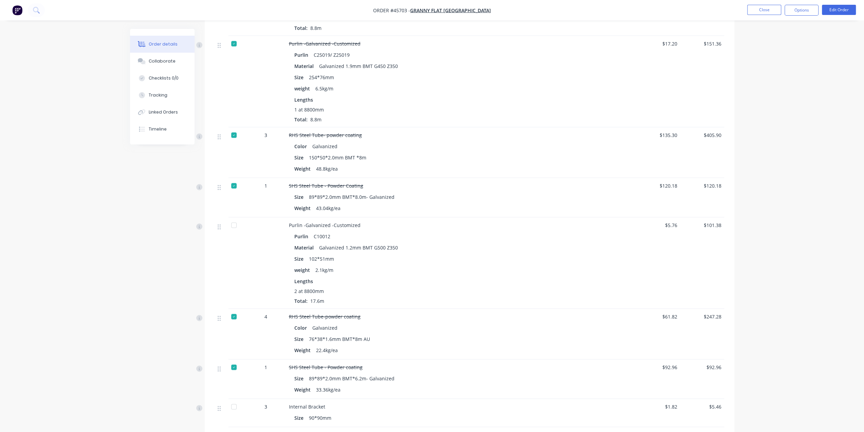
click at [234, 224] on div at bounding box center [234, 225] width 14 height 14
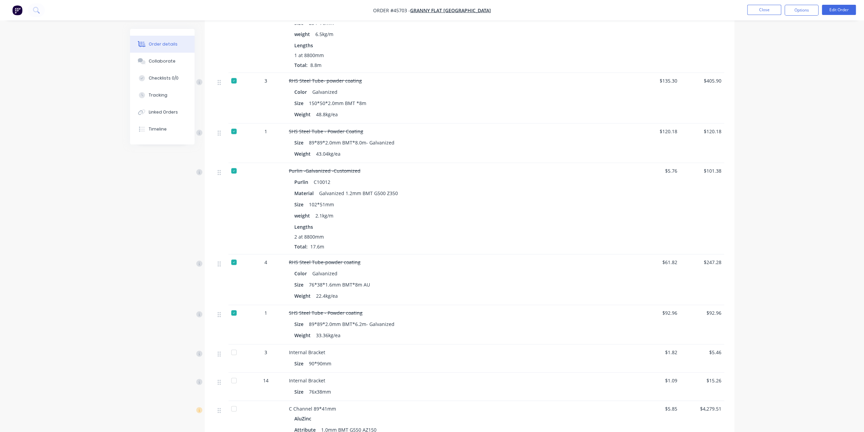
scroll to position [1505, 0]
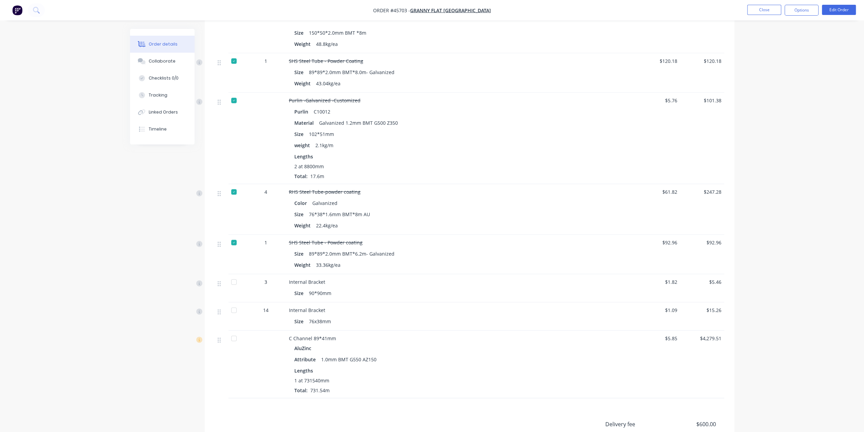
click at [236, 276] on div at bounding box center [234, 282] width 14 height 14
click at [233, 309] on div at bounding box center [234, 310] width 14 height 14
click at [238, 336] on div at bounding box center [234, 338] width 14 height 14
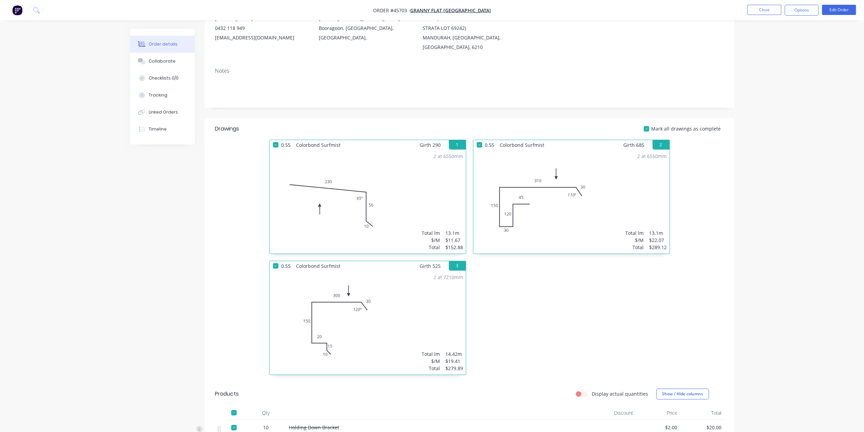
scroll to position [0, 0]
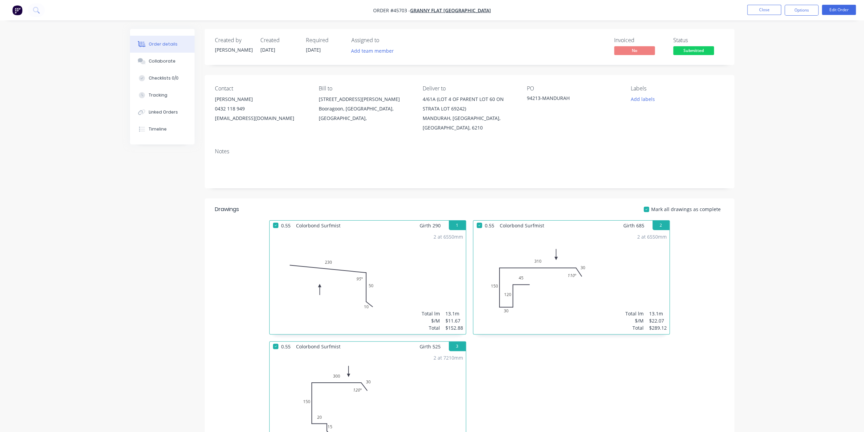
drag, startPoint x: 420, startPoint y: 101, endPoint x: 452, endPoint y: 118, distance: 36.0
click at [452, 118] on div "Contact [PERSON_NAME] [PHONE_NUMBER] [EMAIL_ADDRESS][DOMAIN_NAME] [PERSON_NAME]…" at bounding box center [470, 109] width 530 height 68
copy div "4/61A (LOT 4 OF PARENT LOT 60 ON STRATA LOT 69242) MANDURAH,"
click at [464, 144] on div "Notes" at bounding box center [470, 166] width 530 height 46
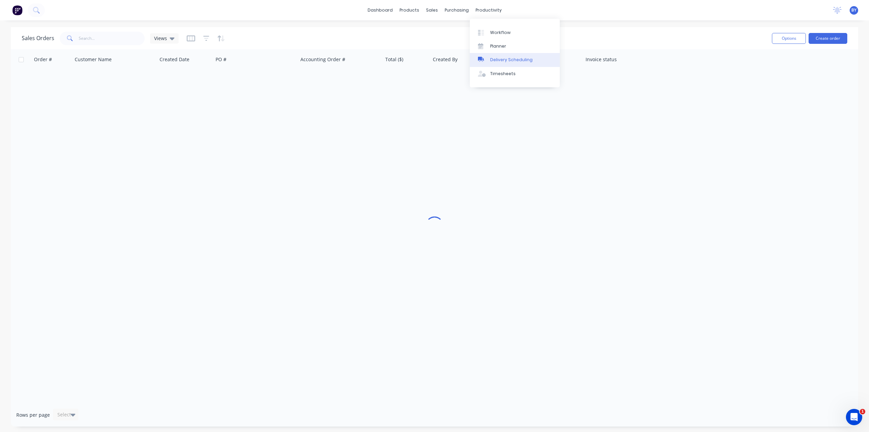
click at [498, 60] on div "Delivery Scheduling" at bounding box center [511, 60] width 42 height 6
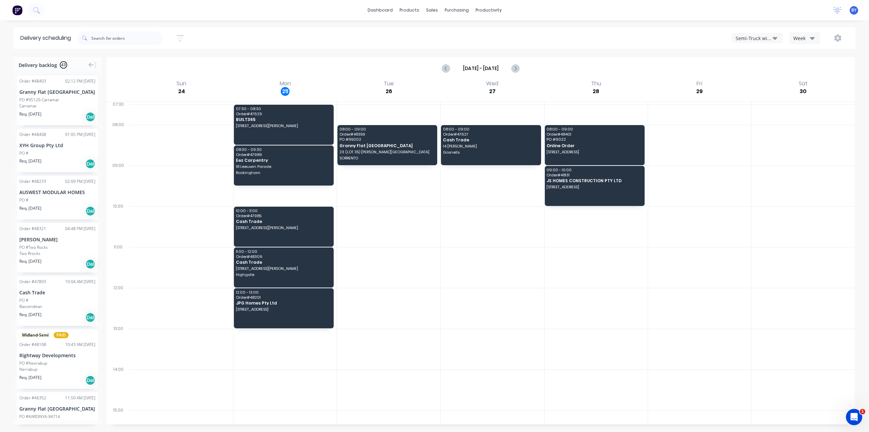
click at [759, 38] on div "Semi-Truck with Hiab" at bounding box center [754, 38] width 37 height 7
click at [764, 86] on div "Utes Delivery" at bounding box center [766, 83] width 67 height 14
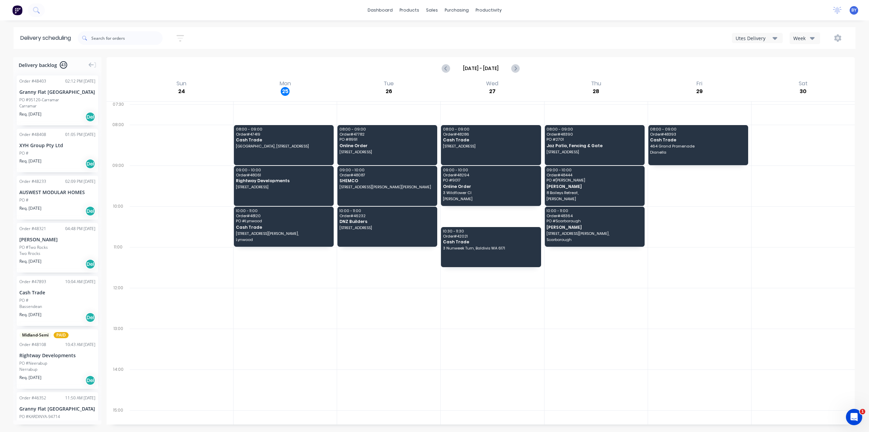
scroll to position [522, 0]
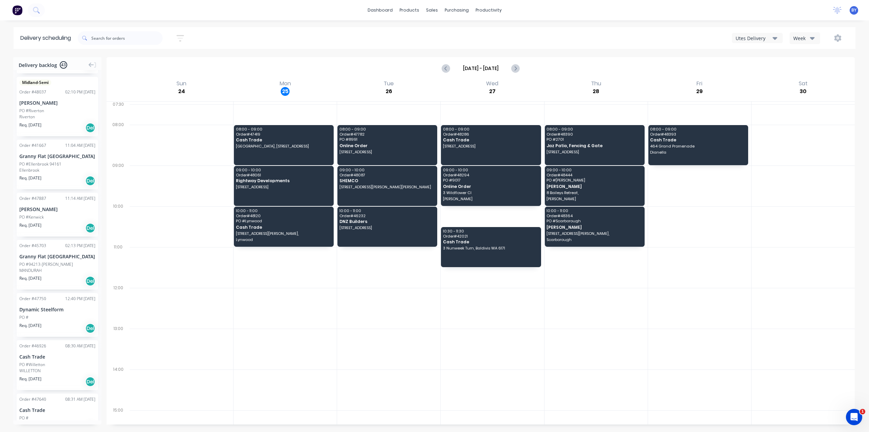
click at [560, 38] on div "Utes Delivery Week" at bounding box center [654, 38] width 389 height 12
click at [708, 146] on span "464 Grand Promenade" at bounding box center [697, 146] width 95 height 4
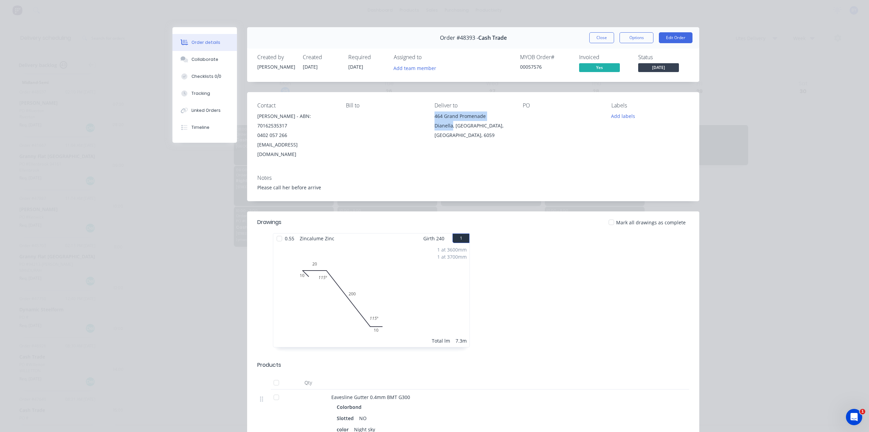
drag, startPoint x: 428, startPoint y: 119, endPoint x: 449, endPoint y: 128, distance: 23.0
click at [449, 128] on div "Contact [PERSON_NAME] - ABN: 70162535317 0402 057 266 [EMAIL_ADDRESS][DOMAIN_NA…" at bounding box center [473, 130] width 452 height 77
copy div "464 Grand Promenade [PERSON_NAME]"
click at [591, 37] on button "Close" at bounding box center [602, 37] width 25 height 11
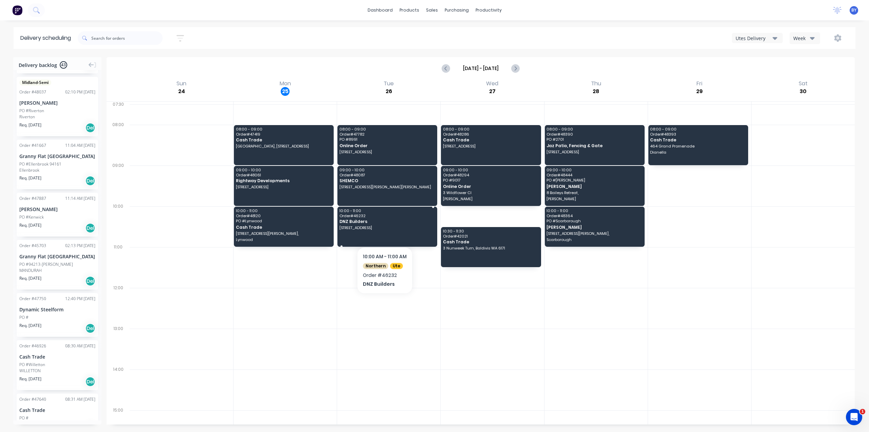
click at [384, 229] on span "[STREET_ADDRESS]" at bounding box center [387, 227] width 95 height 4
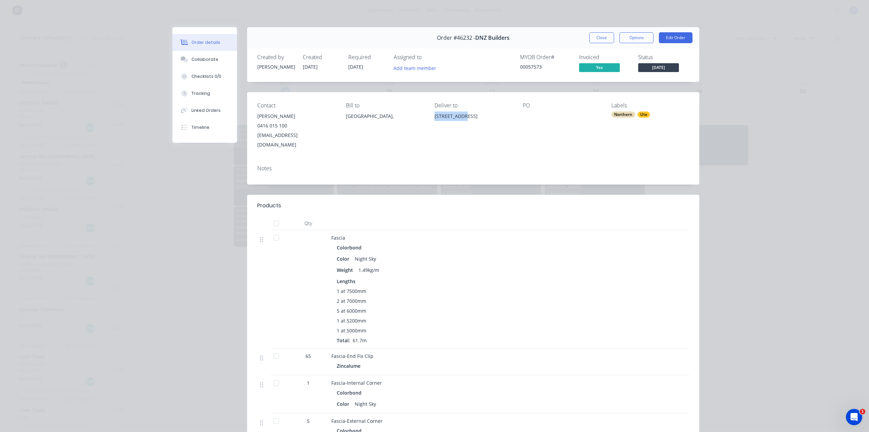
drag, startPoint x: 430, startPoint y: 117, endPoint x: 461, endPoint y: 117, distance: 30.9
click at [461, 117] on div "Contact [PERSON_NAME] [PHONE_NUMBER] [EMAIL_ADDRESS][DOMAIN_NAME] Bill to [GEOG…" at bounding box center [473, 126] width 452 height 68
copy div "10 Funday Ct"
click at [822, 109] on div "Order details Collaborate Checklists 0/0 Tracking Linked Orders Timeline Order …" at bounding box center [434, 216] width 869 height 432
click at [601, 39] on button "Close" at bounding box center [602, 37] width 25 height 11
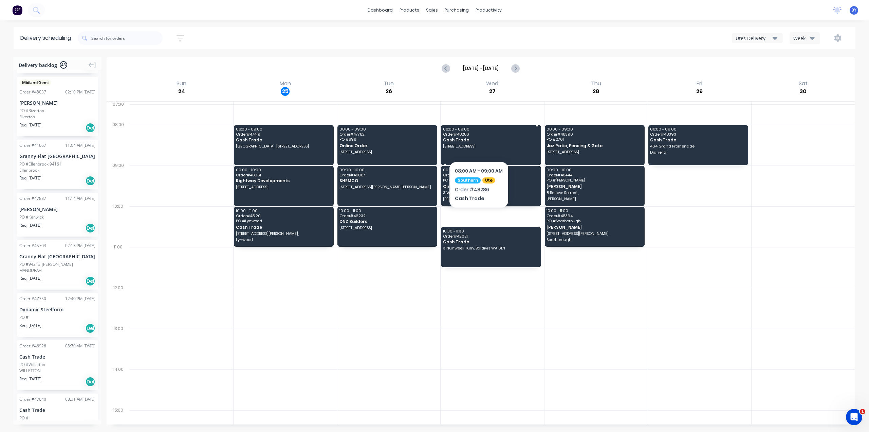
click at [479, 144] on span "10 Rise Ct, Mount Richon WA 6112" at bounding box center [490, 146] width 95 height 4
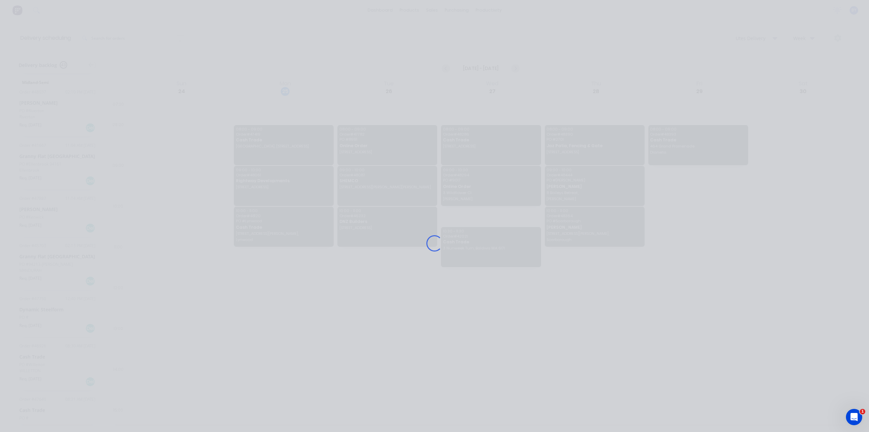
click at [796, 140] on div "Loading..." at bounding box center [434, 216] width 869 height 432
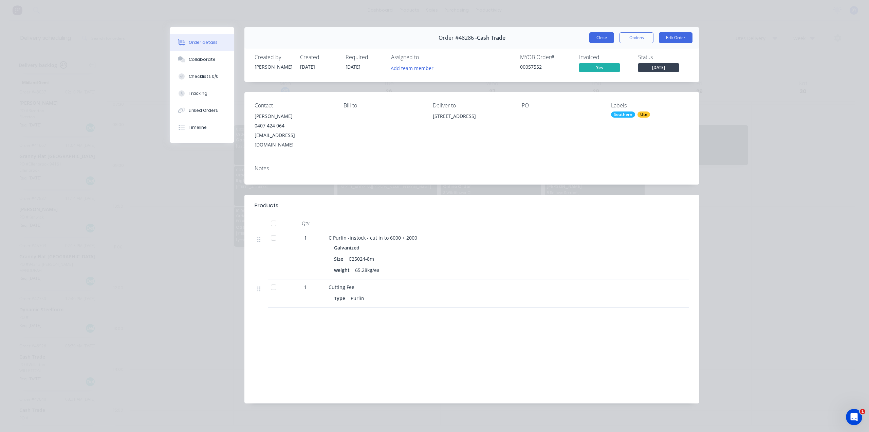
click at [602, 37] on button "Close" at bounding box center [602, 37] width 25 height 11
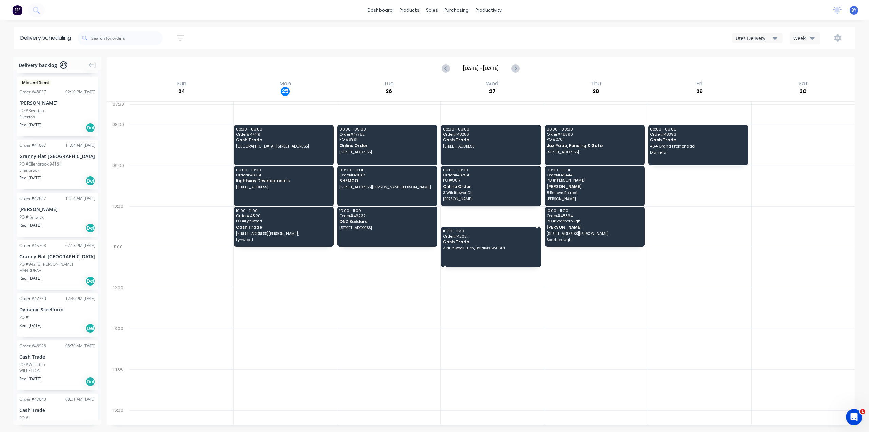
click at [469, 244] on div "10:30 - 11:30 Order # 42021 Cash Trade 3 Nunweek Turn, Baldivis WA 6171" at bounding box center [491, 247] width 100 height 40
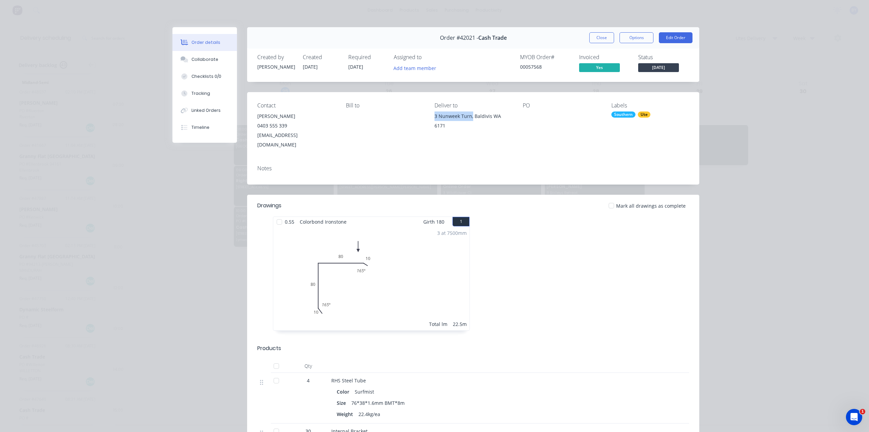
drag, startPoint x: 430, startPoint y: 118, endPoint x: 469, endPoint y: 121, distance: 38.8
click at [469, 120] on div "Contact Shane Timewell 0403 555 339 stime344@gmail.com Bill to Deliver to 3 Nun…" at bounding box center [473, 126] width 452 height 68
copy div "3 Nunweek Turn,"
click at [599, 43] on div "Order #42021 - Cash Trade Close Options Edit Order" at bounding box center [473, 37] width 452 height 21
click at [603, 39] on button "Close" at bounding box center [602, 37] width 25 height 11
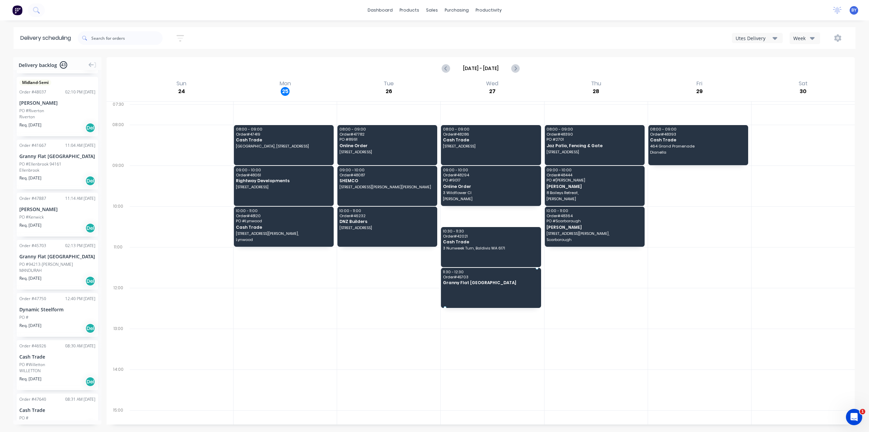
drag, startPoint x: 43, startPoint y: 255, endPoint x: 496, endPoint y: 282, distance: 453.8
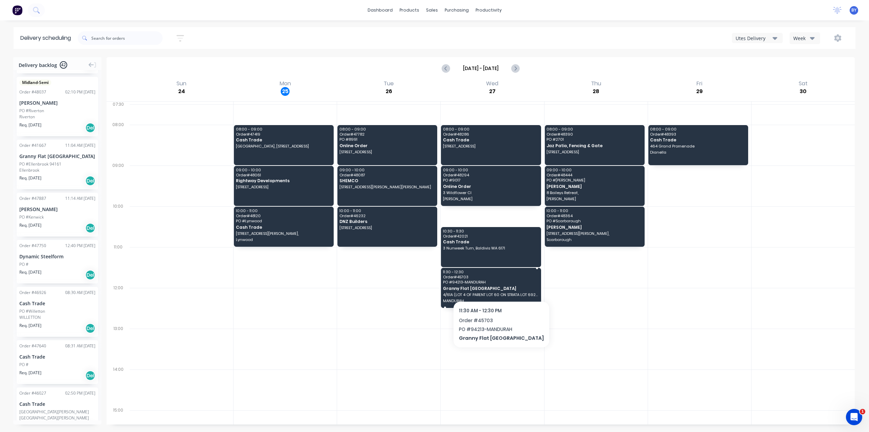
click at [486, 283] on span "PO # 94213-MANDURAH" at bounding box center [490, 282] width 95 height 4
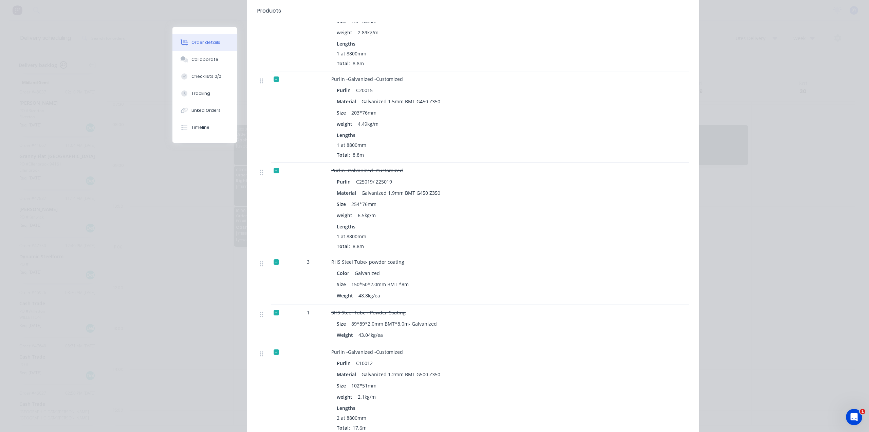
scroll to position [1370, 0]
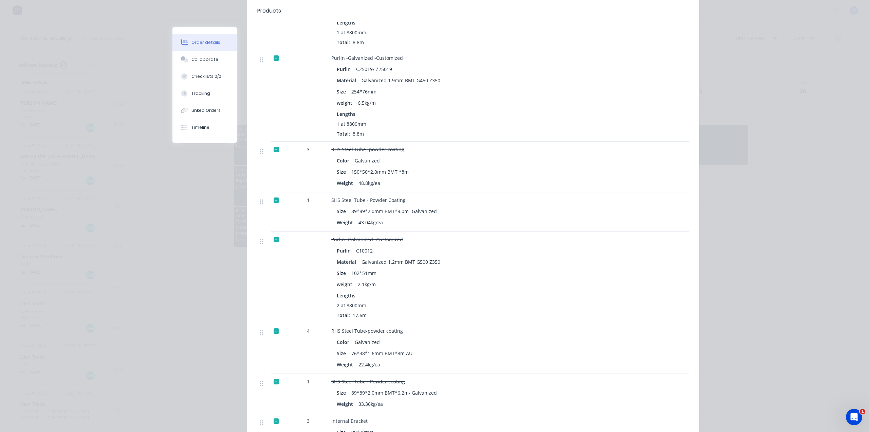
click at [822, 201] on div "Order details Collaborate Checklists 0/0 Tracking Linked Orders Timeline Order …" at bounding box center [434, 216] width 869 height 432
click at [808, 122] on div "Order details Collaborate Checklists 0/0 Tracking Linked Orders Timeline Order …" at bounding box center [434, 216] width 869 height 432
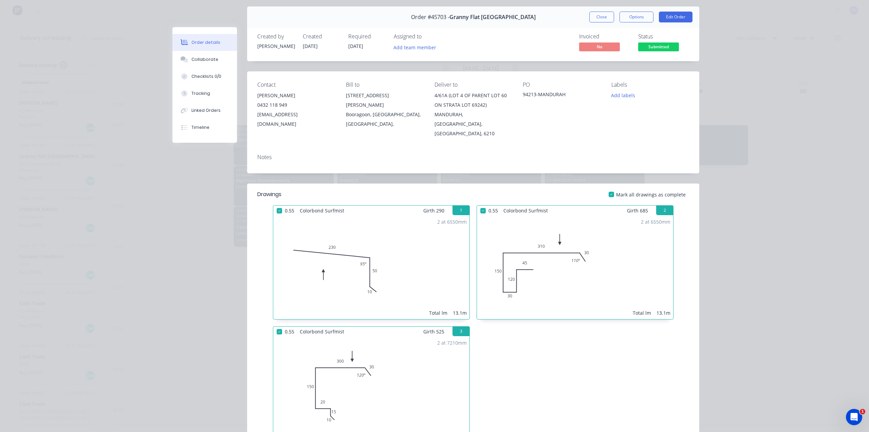
scroll to position [0, 0]
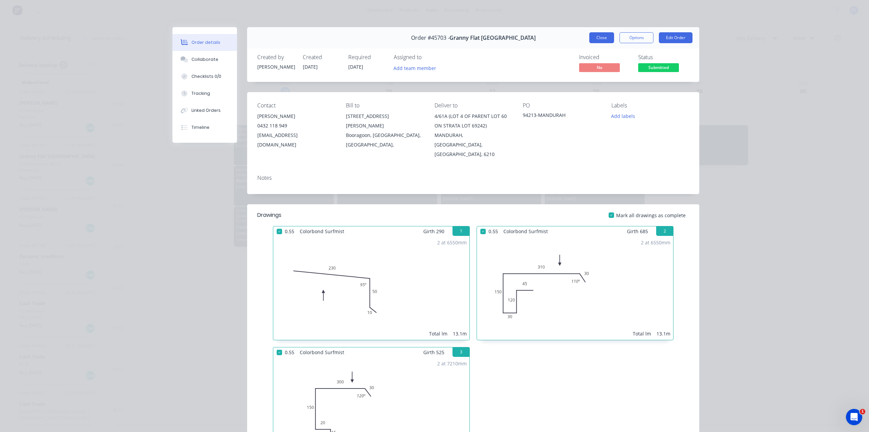
click at [607, 36] on button "Close" at bounding box center [602, 37] width 25 height 11
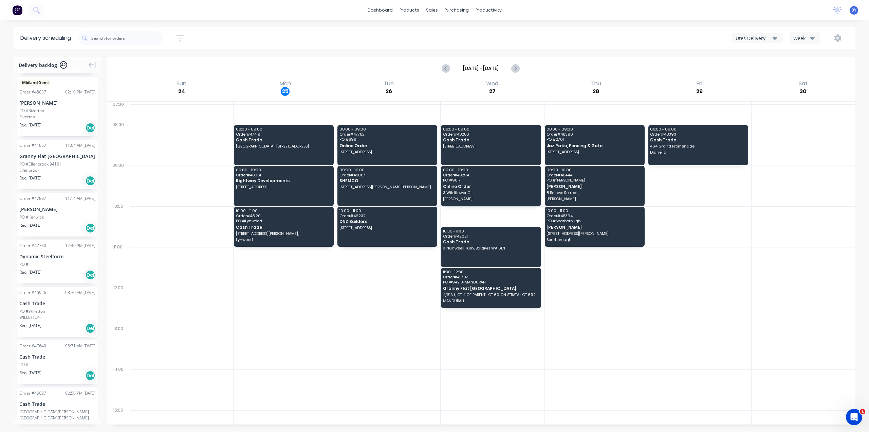
click at [436, 81] on div "Tue 26 Tuesday, August 26, 2025" at bounding box center [389, 90] width 104 height 22
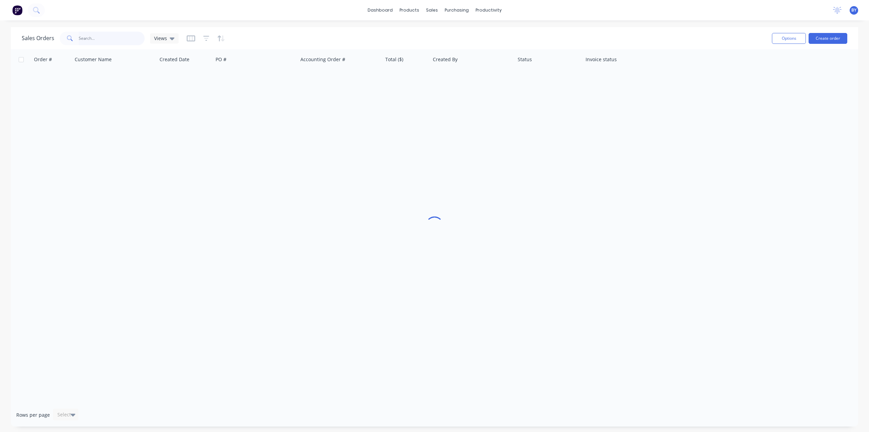
click at [119, 40] on input "text" at bounding box center [112, 39] width 66 height 14
type input "82"
click at [472, 34] on div "Purchase Orders" at bounding box center [479, 33] width 36 height 6
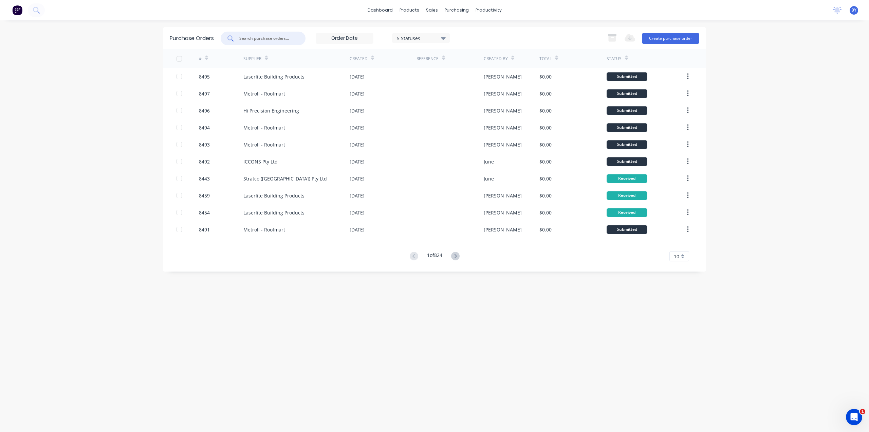
click at [250, 36] on input "text" at bounding box center [267, 38] width 56 height 7
type input "8259"
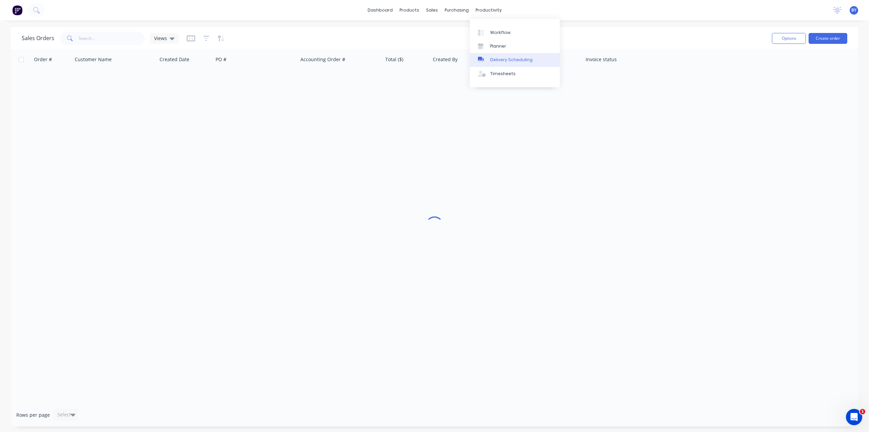
click at [488, 59] on div at bounding box center [483, 60] width 10 height 6
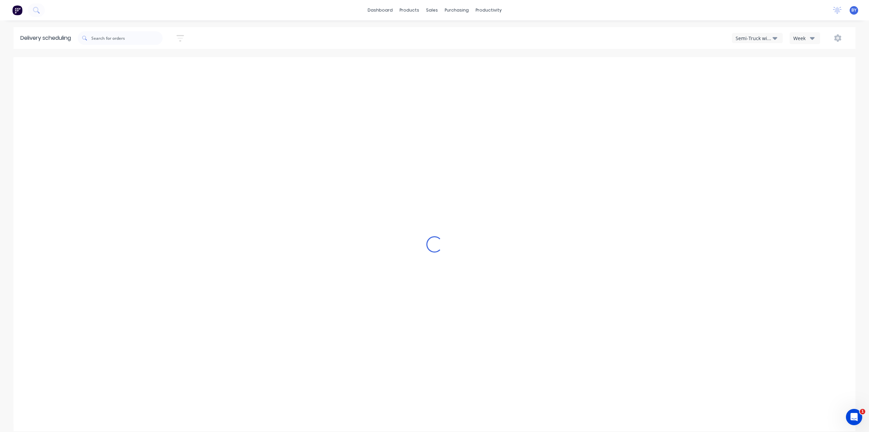
click at [761, 39] on div "Semi-Truck with Hiab" at bounding box center [754, 38] width 37 height 7
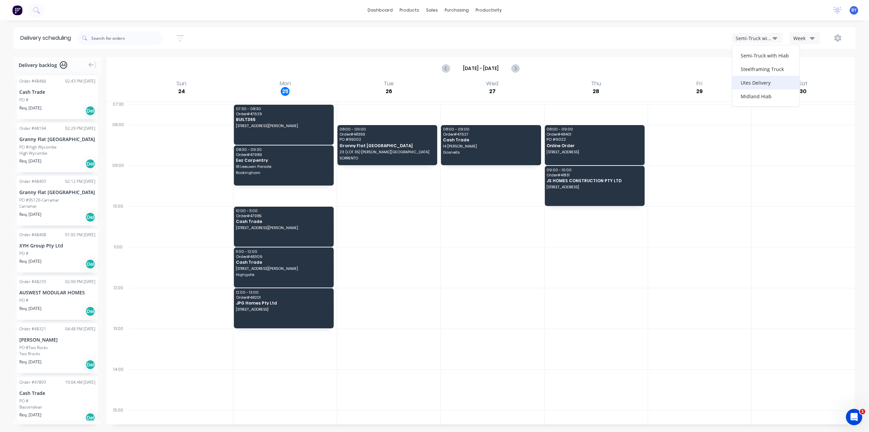
click at [755, 84] on div "Utes Delivery" at bounding box center [766, 83] width 67 height 14
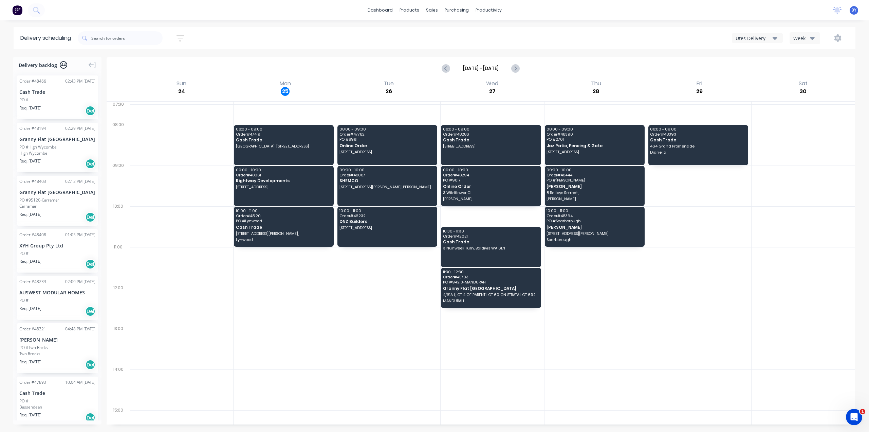
click at [24, 9] on div at bounding box center [22, 10] width 45 height 14
click at [435, 12] on div "sales" at bounding box center [432, 10] width 19 height 10
click at [441, 34] on div at bounding box center [436, 33] width 10 height 6
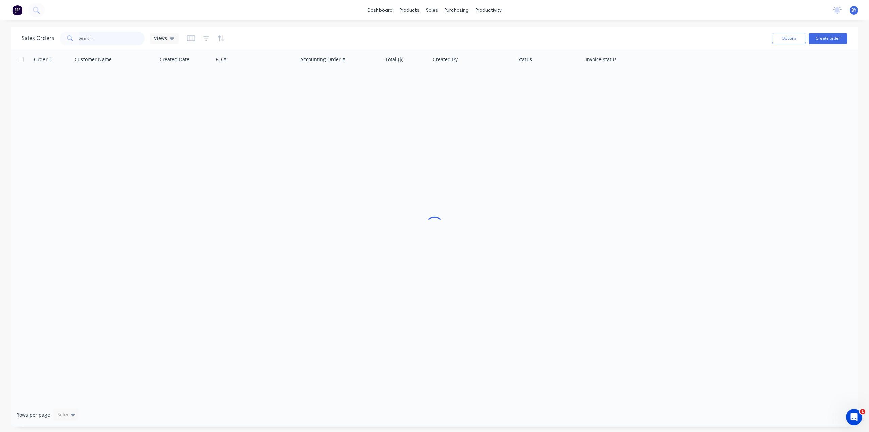
click at [96, 38] on input "text" at bounding box center [112, 39] width 66 height 14
type input "48194"
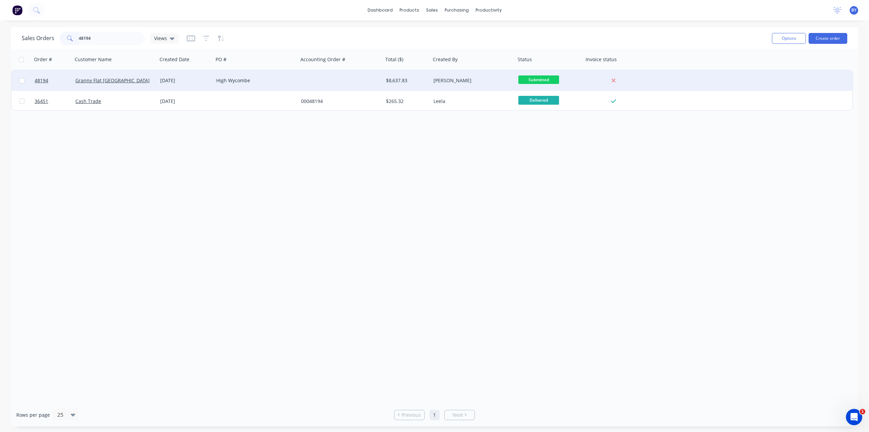
drag, startPoint x: 312, startPoint y: 70, endPoint x: 321, endPoint y: 74, distance: 9.3
click at [312, 70] on div "48194 [GEOGRAPHIC_DATA] [GEOGRAPHIC_DATA] [DATE] High [GEOGRAPHIC_DATA] $8,637.…" at bounding box center [432, 90] width 843 height 41
click at [323, 79] on div at bounding box center [341, 80] width 85 height 20
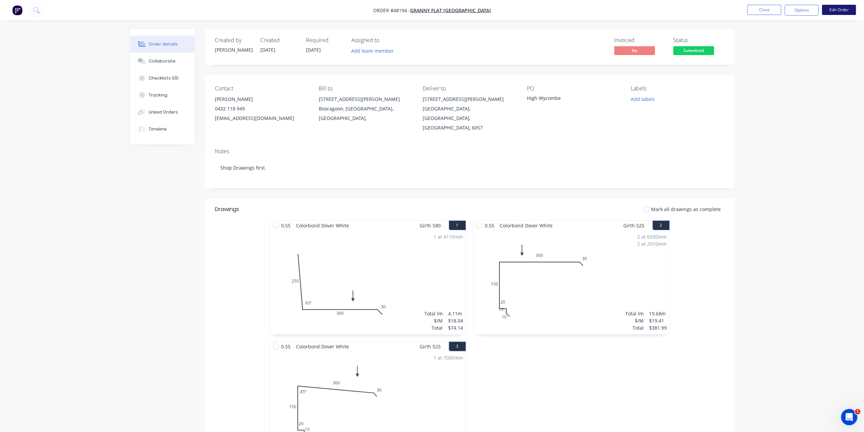
click at [833, 8] on button "Edit Order" at bounding box center [839, 10] width 34 height 10
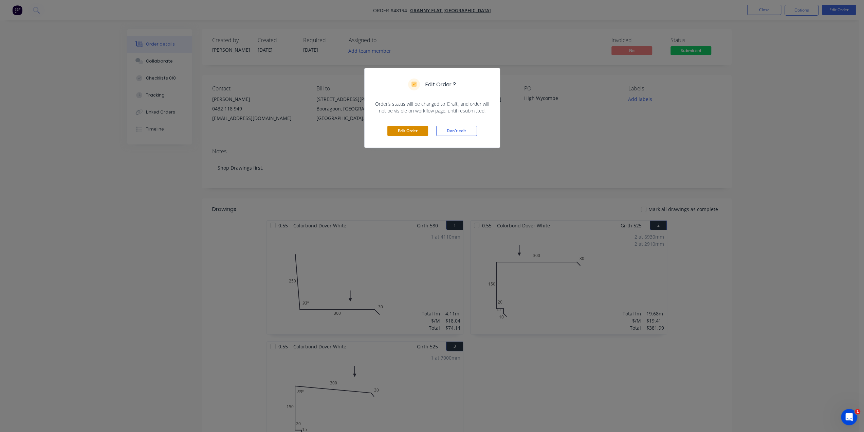
click at [409, 135] on button "Edit Order" at bounding box center [407, 131] width 41 height 10
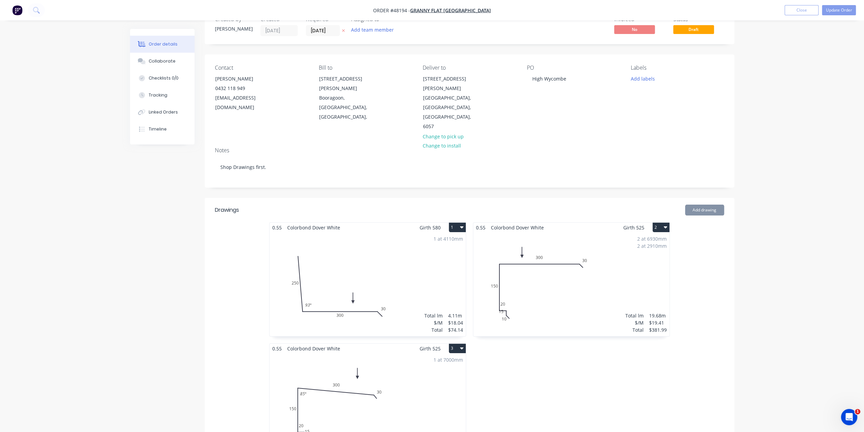
scroll to position [79, 0]
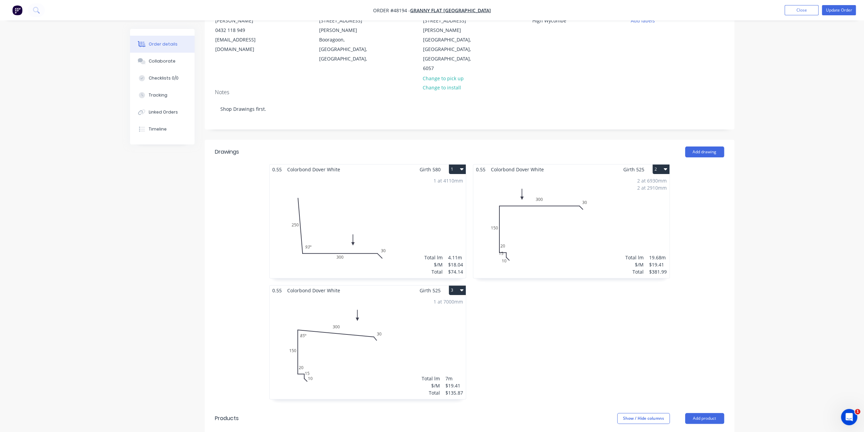
click at [604, 188] on div "2 at 6930mm 2 at 2910mm Total lm $/M Total 19.68m $19.41 $381.99" at bounding box center [571, 226] width 196 height 104
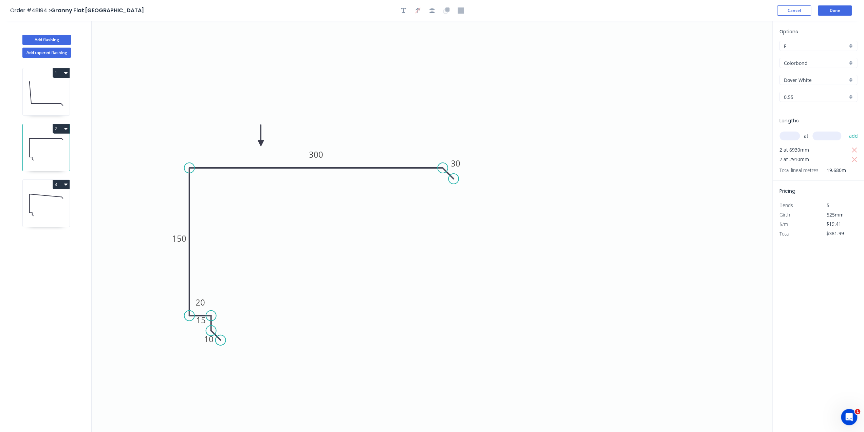
click at [796, 132] on input "text" at bounding box center [790, 135] width 20 height 9
type input "2"
type input "3100"
click at [846, 130] on button "add" at bounding box center [854, 136] width 16 height 12
click at [857, 158] on icon "button" at bounding box center [855, 160] width 6 height 8
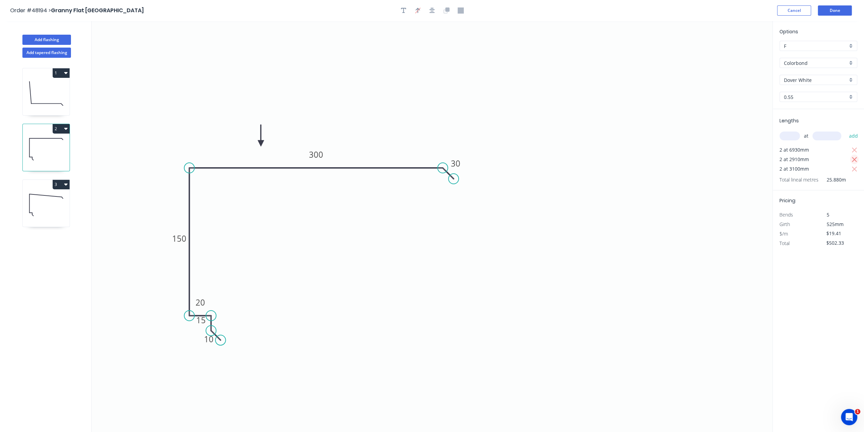
type input "$389.36"
click at [835, 9] on button "Done" at bounding box center [835, 10] width 34 height 10
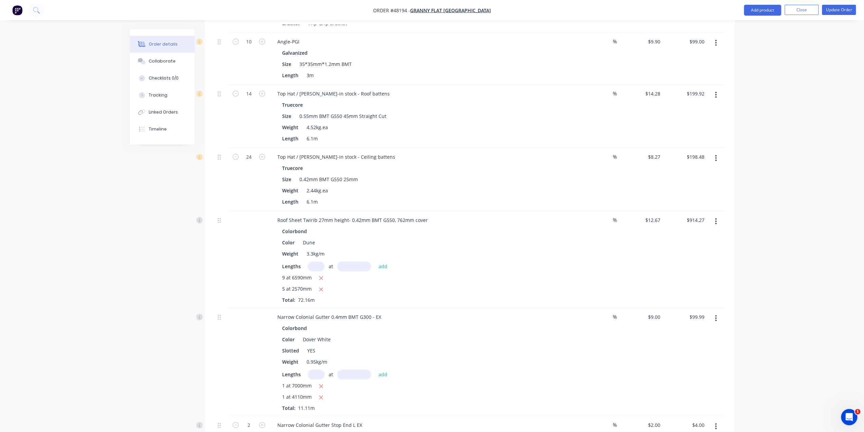
scroll to position [883, 0]
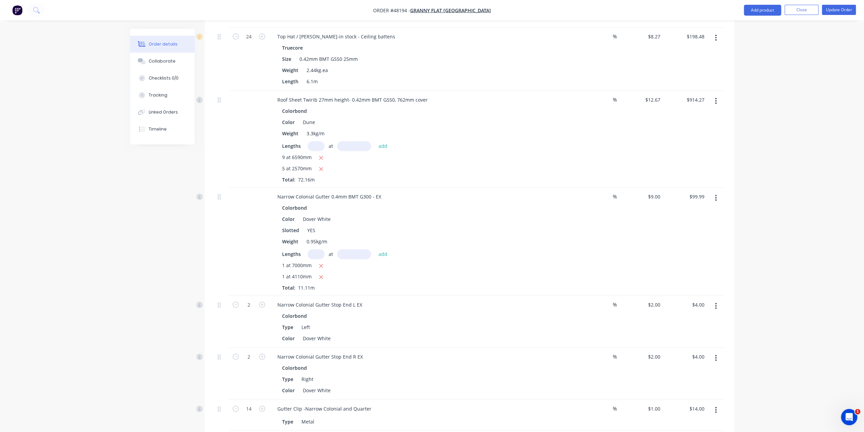
click at [314, 141] on input "text" at bounding box center [316, 146] width 17 height 10
type input "5"
type input "2750"
click at [375, 141] on button "add" at bounding box center [383, 145] width 16 height 9
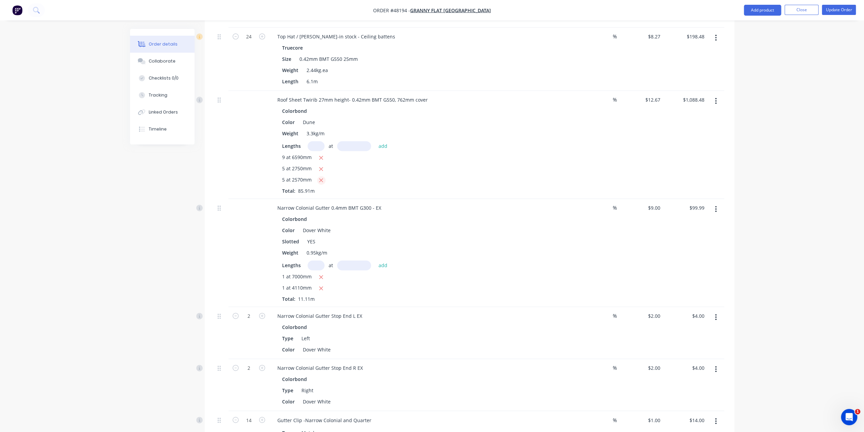
click at [321, 178] on icon "button" at bounding box center [322, 180] width 4 height 4
type input "$925.67"
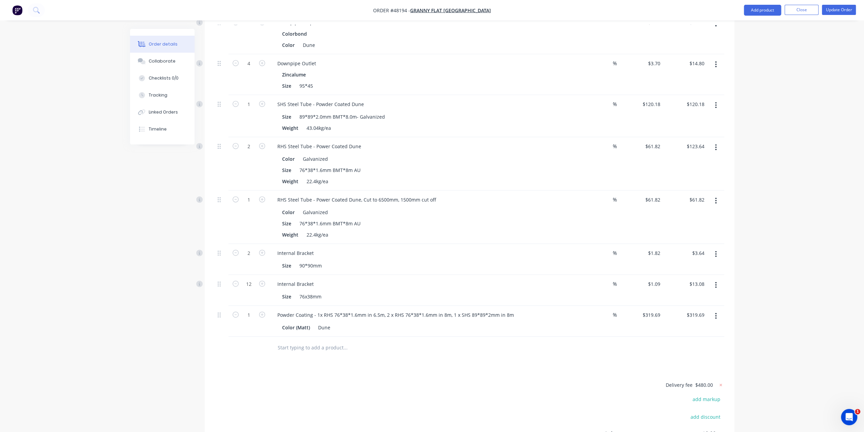
scroll to position [1585, 0]
drag, startPoint x: 428, startPoint y: 190, endPoint x: 424, endPoint y: 186, distance: 5.5
click at [428, 216] on div "Size 76*38*1.6mm BMT*8m AU" at bounding box center [420, 221] width 283 height 10
click at [400, 192] on div "RHS Steel Tube - Power Coated Dune, Cut to 6500mm, 1500mm cut off" at bounding box center [357, 197] width 170 height 10
drag, startPoint x: 359, startPoint y: 164, endPoint x: 534, endPoint y: 165, distance: 174.2
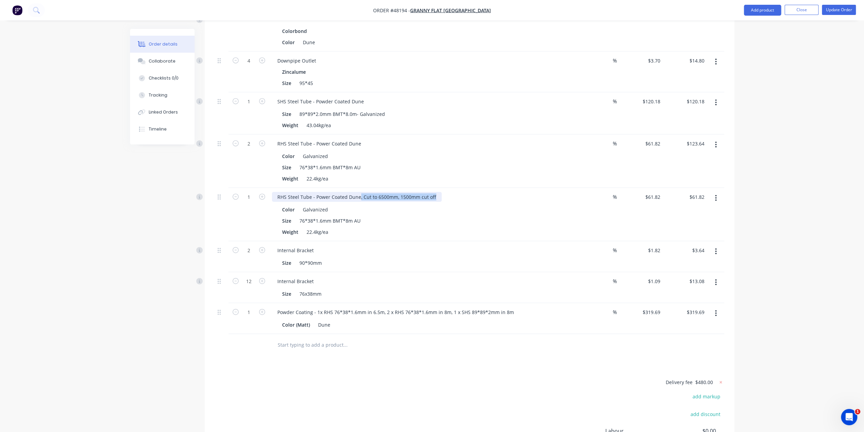
click at [527, 192] on div "RHS Steel Tube - Power Coated Dune, Cut to 6500mm, 1500mm cut off" at bounding box center [422, 197] width 300 height 10
click at [534, 227] on div "Weight 22.4kg/ea" at bounding box center [420, 232] width 283 height 10
click at [521, 258] on div "Size 90*90mm" at bounding box center [420, 263] width 283 height 10
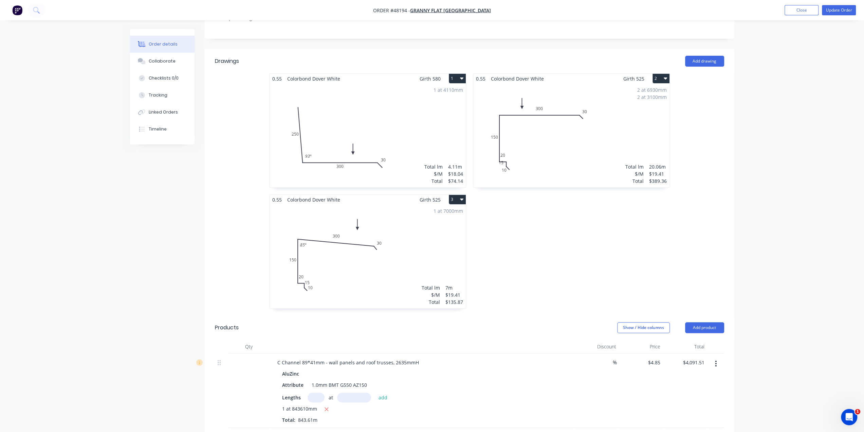
scroll to position [114, 0]
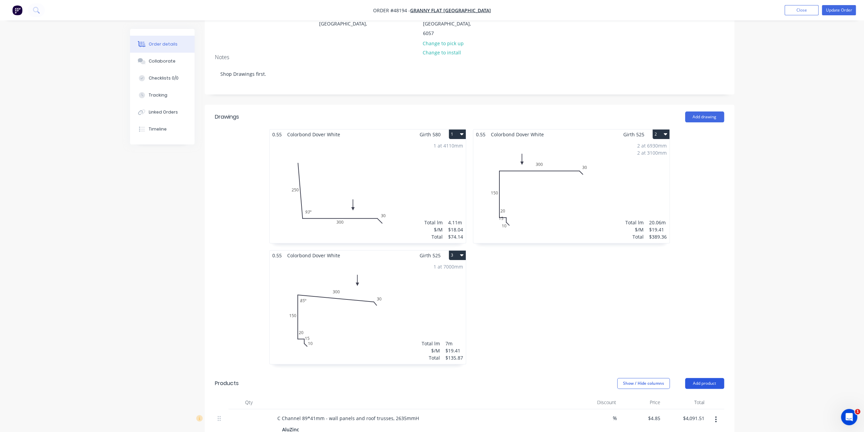
click at [701, 378] on button "Add product" at bounding box center [704, 383] width 39 height 11
click at [687, 395] on div "Product catalogue" at bounding box center [692, 400] width 52 height 10
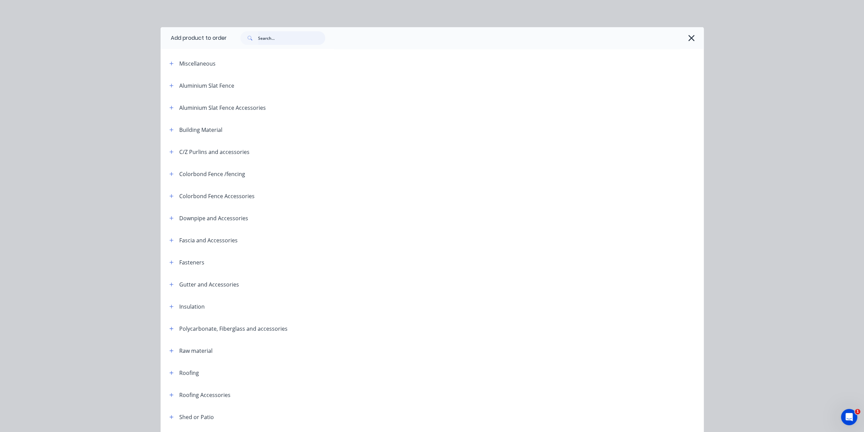
click at [283, 36] on input "text" at bounding box center [291, 38] width 67 height 14
type input "o"
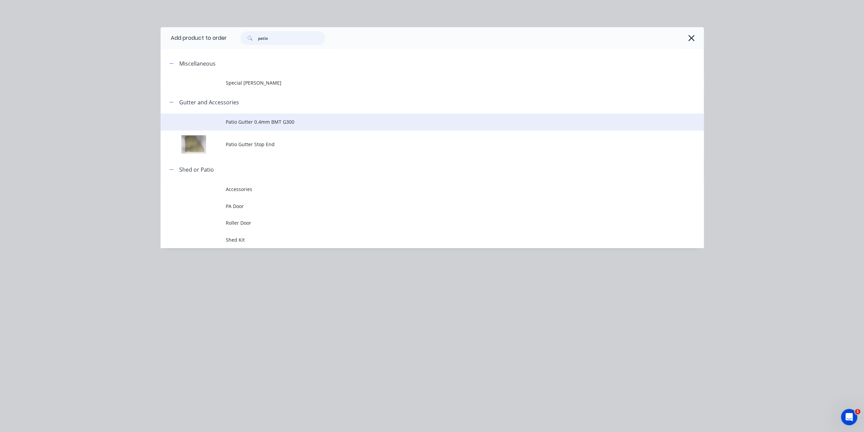
type input "patio"
click at [319, 120] on span "Patio Gutter 0.4mm BMT G300" at bounding box center [417, 121] width 382 height 7
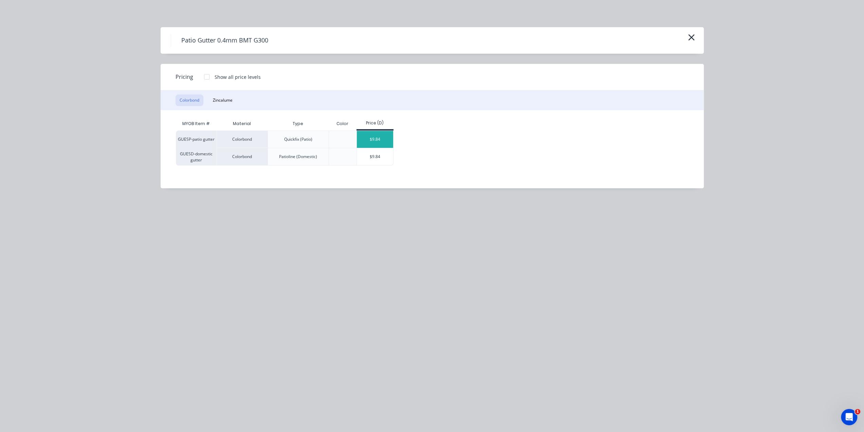
click at [372, 135] on div "$9.84" at bounding box center [375, 139] width 36 height 17
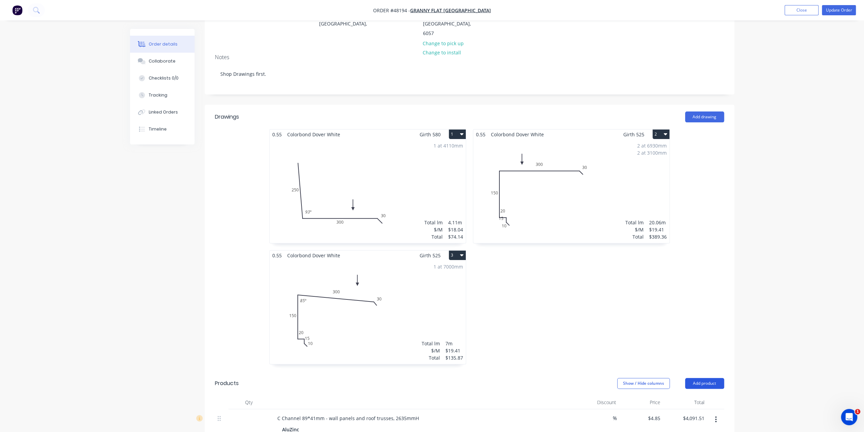
click at [701, 378] on button "Add product" at bounding box center [704, 383] width 39 height 11
click at [700, 395] on div "Product catalogue" at bounding box center [692, 400] width 52 height 10
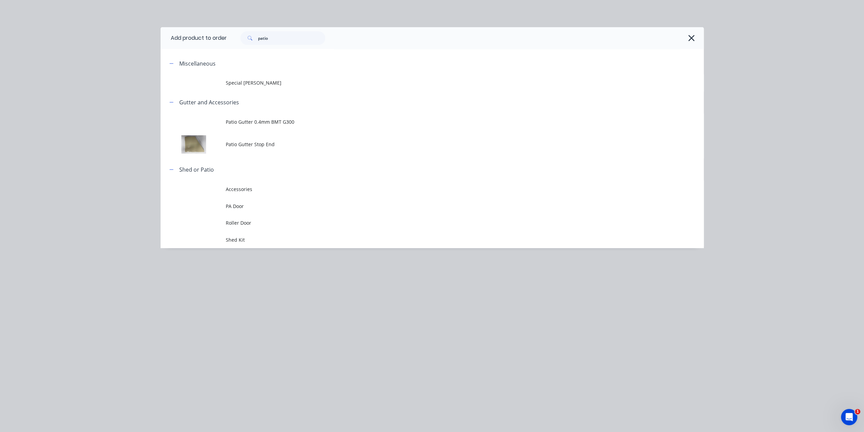
click at [288, 144] on span "Patio Gutter Stop End" at bounding box center [417, 144] width 382 height 7
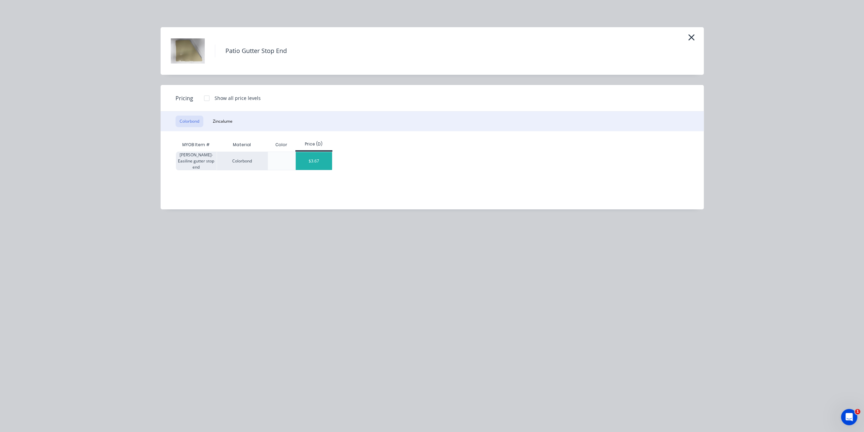
click at [320, 163] on div "$3.67" at bounding box center [314, 161] width 36 height 18
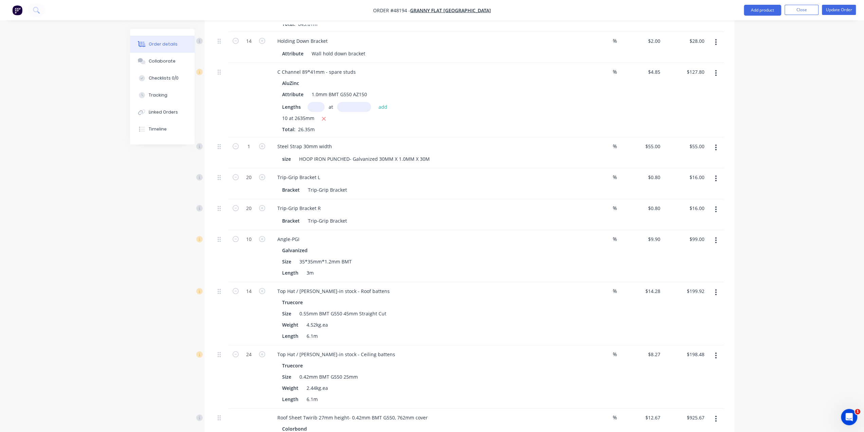
scroll to position [1746, 0]
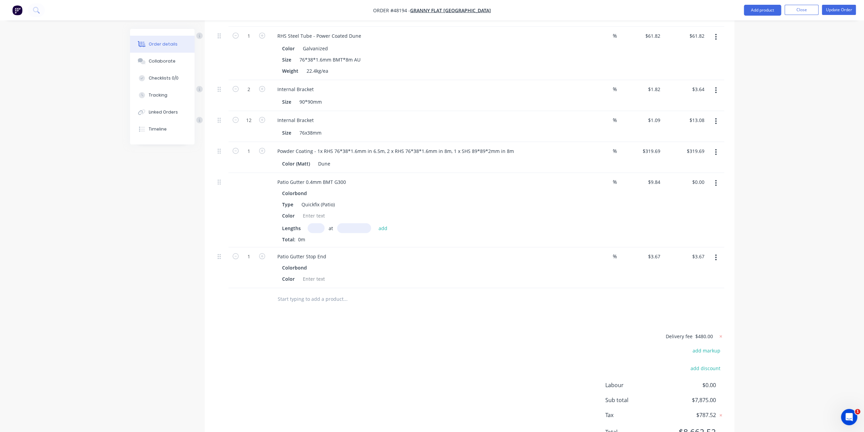
drag, startPoint x: 869, startPoint y: 141, endPoint x: 11, endPoint y: 13, distance: 867.3
click at [722, 251] on button "button" at bounding box center [716, 257] width 16 height 12
click at [687, 282] on button "Duplicate" at bounding box center [692, 289] width 65 height 14
click at [327, 251] on div "Patio Gutter Stop End" at bounding box center [302, 256] width 60 height 10
click at [328, 292] on div "Patio Gutter Stop End" at bounding box center [302, 297] width 60 height 10
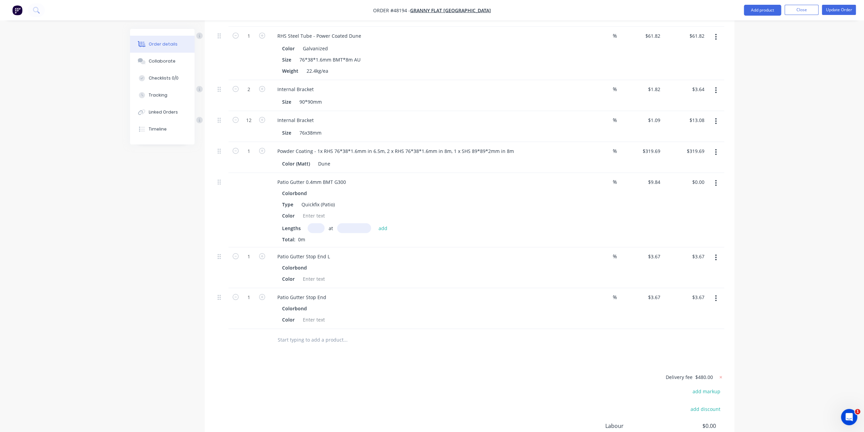
click at [471, 292] on div "Patio Gutter Stop End" at bounding box center [422, 297] width 300 height 10
click at [326, 292] on div "Patio Gutter Stop End" at bounding box center [302, 297] width 60 height 10
click at [396, 303] on div "Colorbond" at bounding box center [422, 308] width 280 height 10
click at [314, 274] on div at bounding box center [314, 279] width 28 height 10
click at [309, 314] on div at bounding box center [314, 319] width 28 height 10
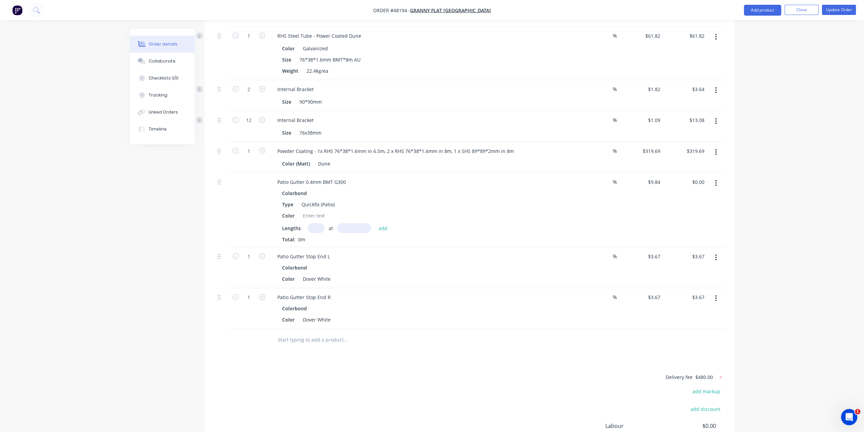
drag, startPoint x: 287, startPoint y: 330, endPoint x: 288, endPoint y: 319, distance: 10.7
click at [259, 373] on div "Delivery fee $480.00 add markup add discount Labour $0.00 Sub total $7,878.67 T…" at bounding box center [469, 429] width 509 height 113
click at [312, 211] on div at bounding box center [314, 216] width 28 height 10
click at [332, 251] on div "Patio Gutter Stop End L" at bounding box center [304, 256] width 64 height 10
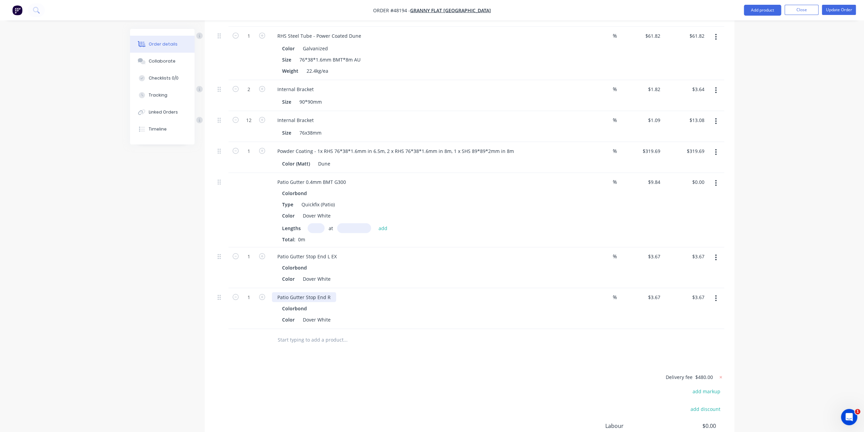
click at [331, 292] on div "Patio Gutter Stop End R" at bounding box center [304, 297] width 64 height 10
click at [346, 177] on div "Patio Gutter 0.4mm BMT G300" at bounding box center [311, 182] width 79 height 10
click at [404, 188] on div "Colorbond" at bounding box center [422, 193] width 280 height 10
click at [319, 223] on input "text" at bounding box center [316, 228] width 17 height 10
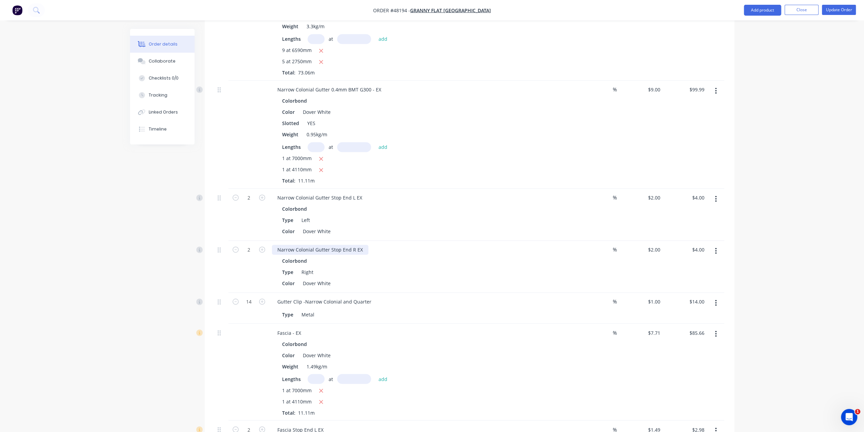
scroll to position [976, 0]
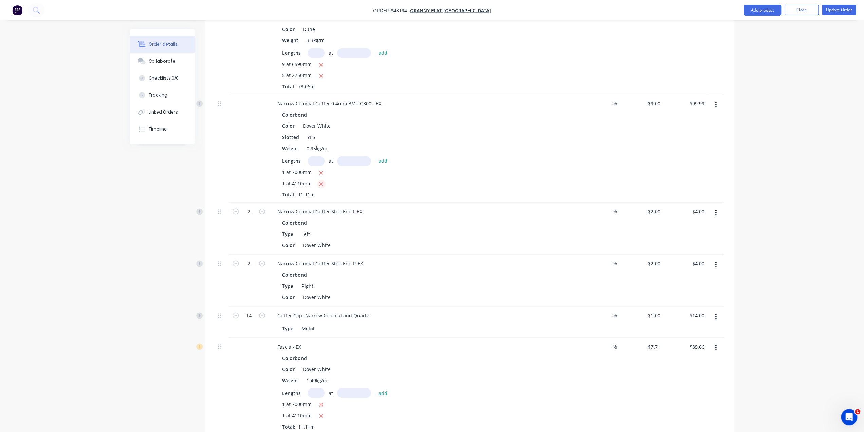
click at [321, 181] on icon "button" at bounding box center [321, 184] width 4 height 6
type input "$63.00"
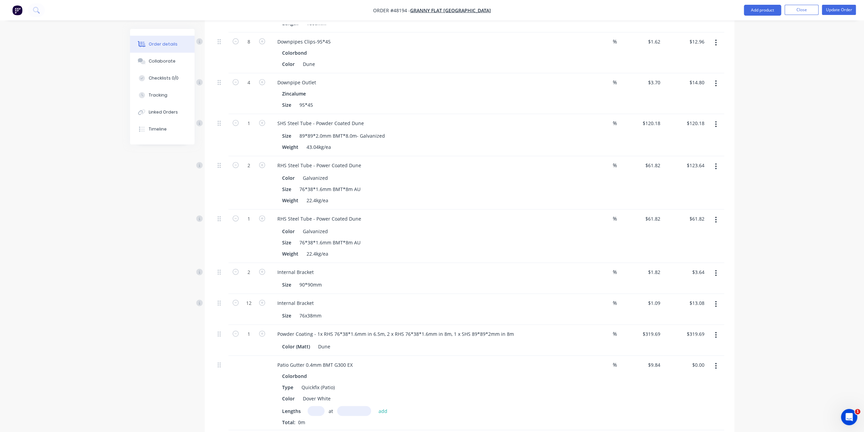
scroll to position [1632, 0]
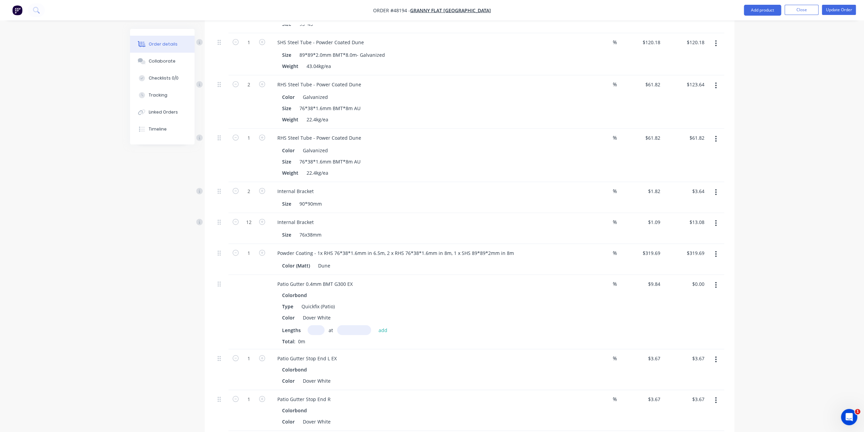
click at [315, 325] on input "text" at bounding box center [316, 330] width 17 height 10
type input "1"
click at [351, 325] on input "text" at bounding box center [354, 330] width 34 height 10
type input "4110"
click at [375, 325] on button "add" at bounding box center [383, 329] width 16 height 9
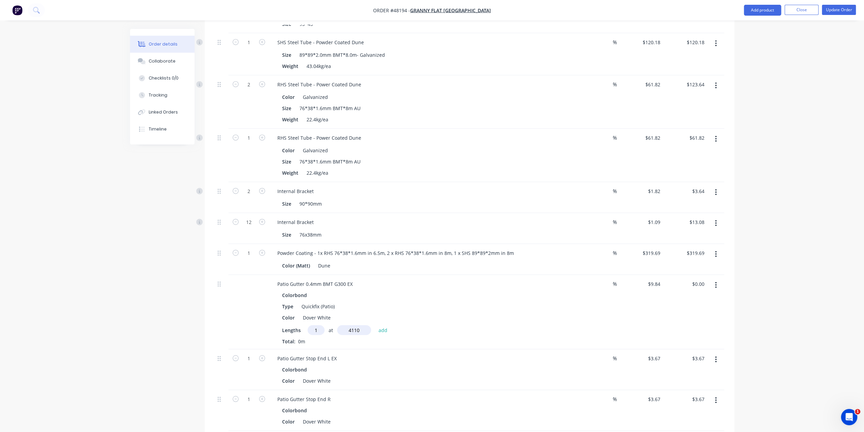
type input "$40.44"
click at [454, 364] on div "Patio Gutter Stop End L EX" at bounding box center [422, 369] width 300 height 10
click at [760, 9] on button "Add product" at bounding box center [762, 10] width 37 height 11
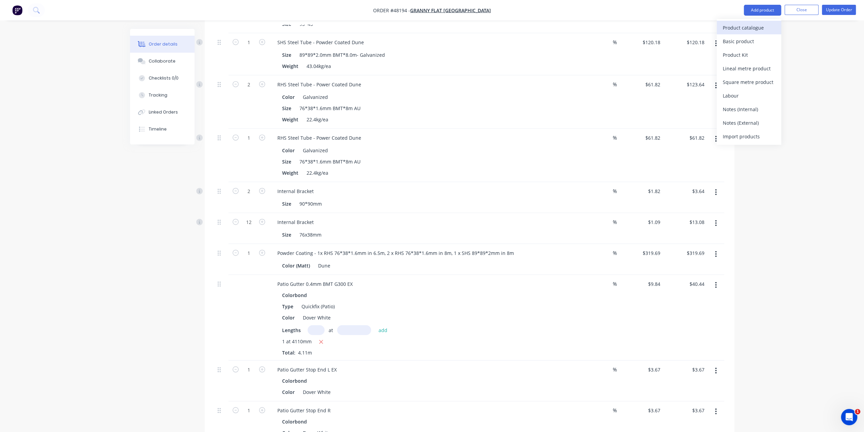
click at [738, 30] on div "Product catalogue" at bounding box center [749, 28] width 52 height 10
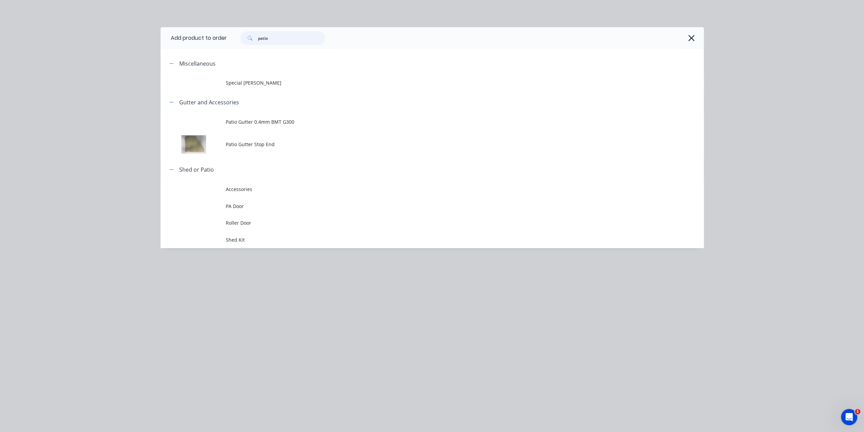
drag, startPoint x: 281, startPoint y: 39, endPoint x: 245, endPoint y: 38, distance: 36.0
click at [245, 38] on div "patio" at bounding box center [282, 38] width 85 height 14
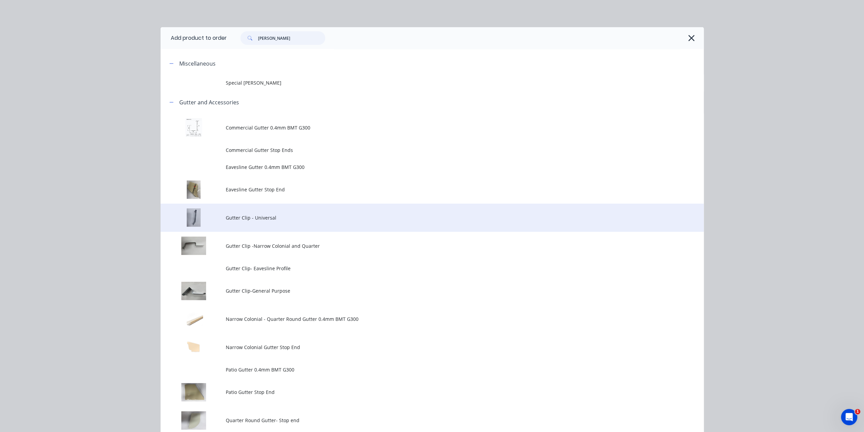
type input "[PERSON_NAME]"
click at [296, 220] on span "Gutter Clip - Universal" at bounding box center [417, 217] width 382 height 7
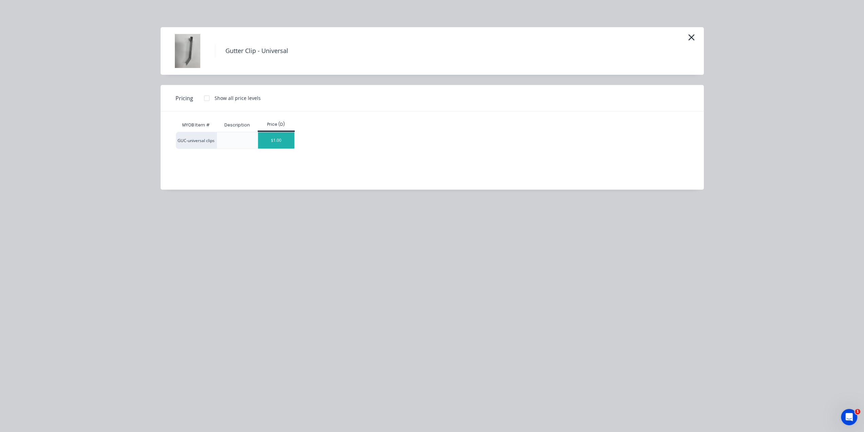
click at [285, 144] on div "$1.00" at bounding box center [276, 140] width 36 height 16
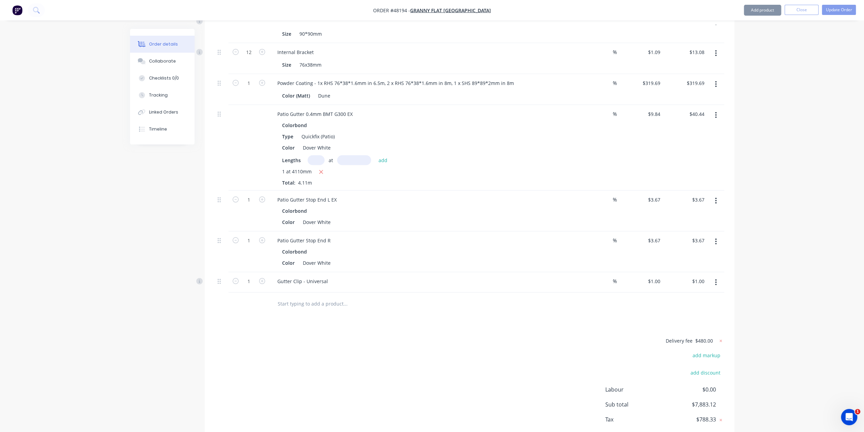
scroll to position [1807, 0]
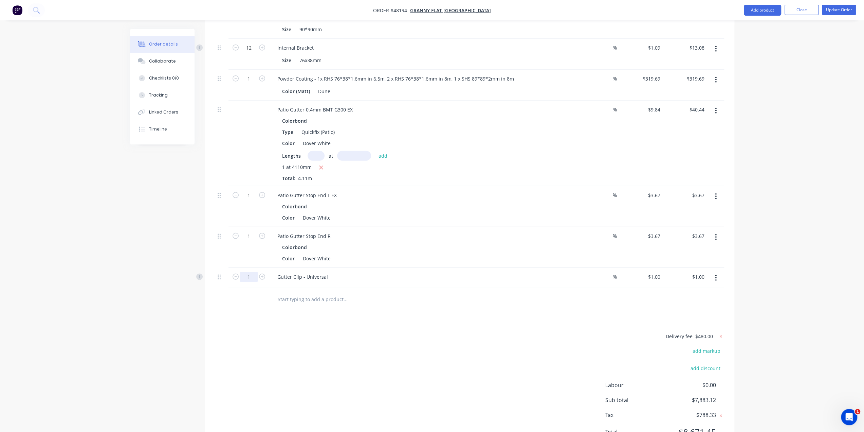
type input "5"
type input "$5.00"
drag, startPoint x: 171, startPoint y: 311, endPoint x: 177, endPoint y: 309, distance: 5.9
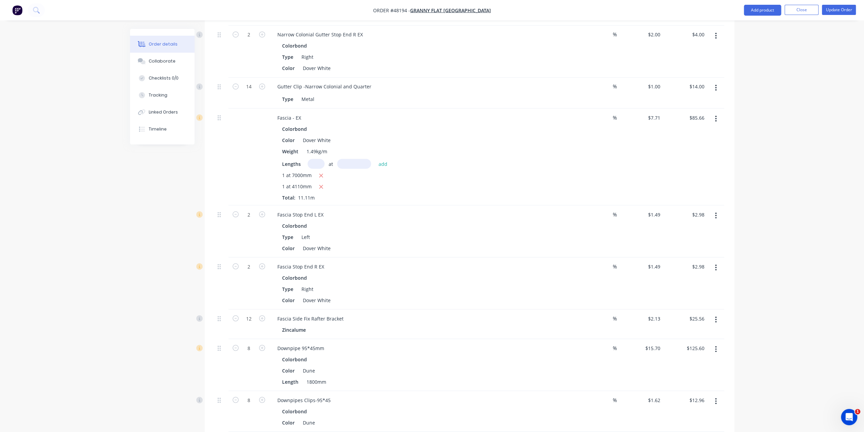
scroll to position [1184, 0]
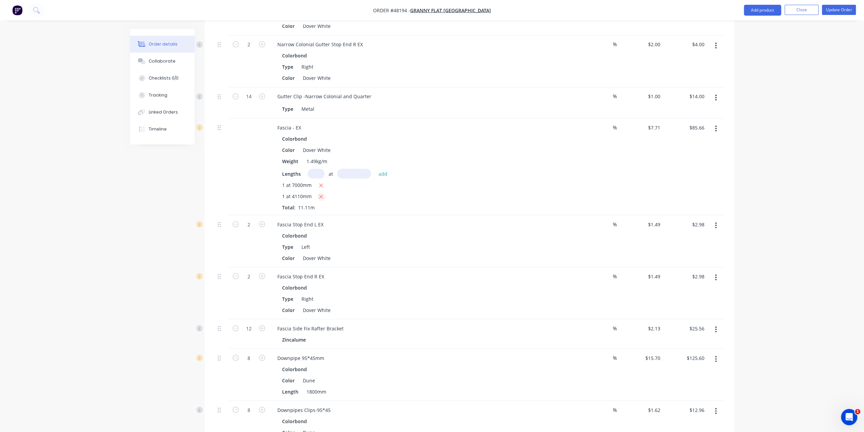
click at [321, 193] on icon "button" at bounding box center [321, 196] width 4 height 6
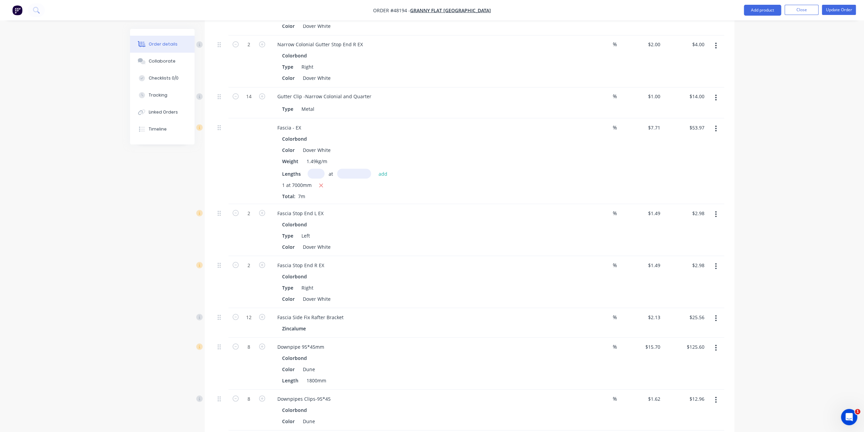
type input "$53.97"
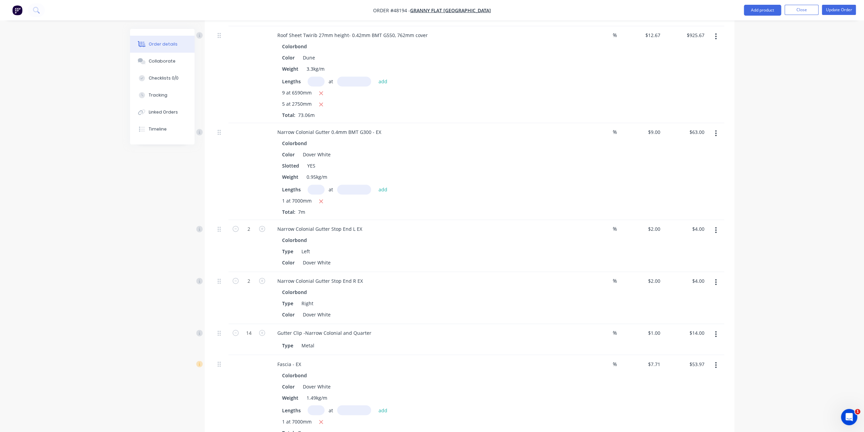
scroll to position [969, 0]
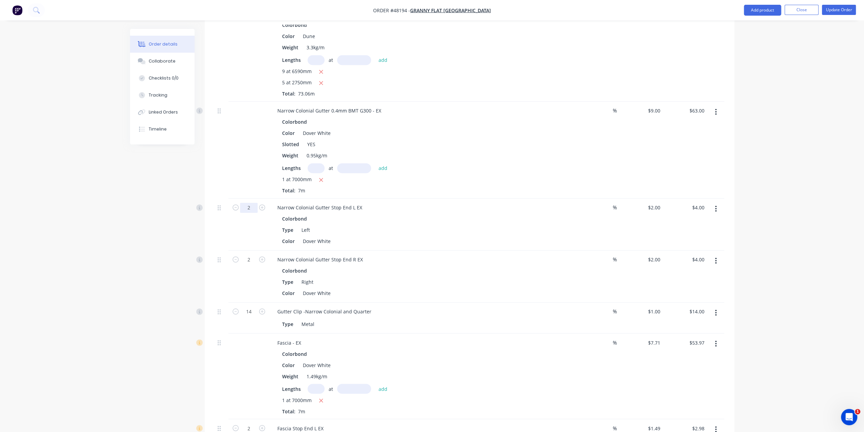
type input "1"
type input "$2.00"
click at [116, 210] on div "Order details Collaborate Checklists 0/0 Tracking Linked Orders Timeline Order …" at bounding box center [432, 161] width 864 height 2260
type input "2"
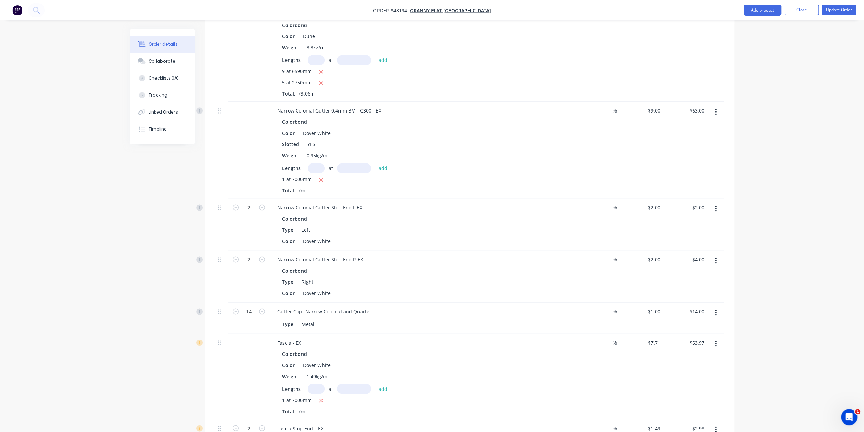
type input "$4.00"
click at [126, 206] on div "Order details Collaborate Checklists 0/0 Tracking Linked Orders Timeline Order …" at bounding box center [432, 175] width 618 height 2231
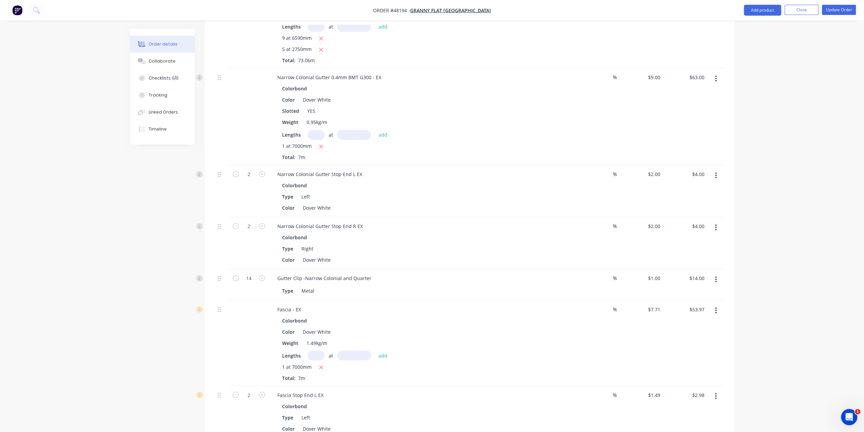
scroll to position [1003, 0]
type input "1"
type input "$2.00"
click at [198, 172] on div "Promised" at bounding box center [190, 166] width 28 height 17
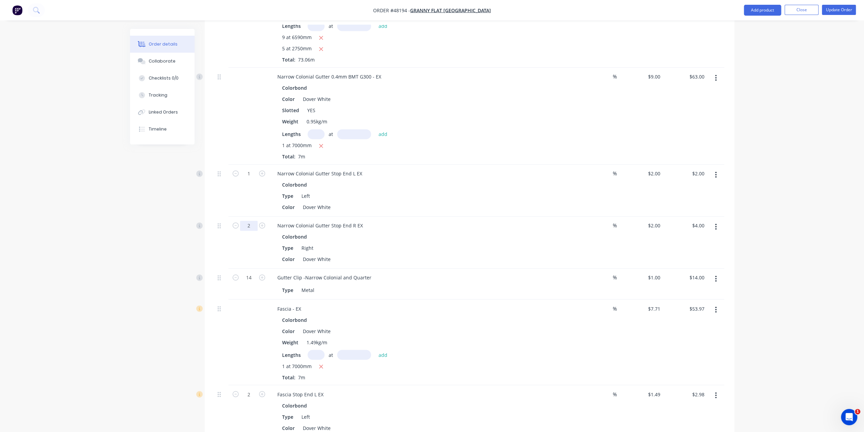
drag, startPoint x: 252, startPoint y: 195, endPoint x: 239, endPoint y: 199, distance: 13.8
type input "1"
type input "$2.00"
click at [104, 223] on div "Order details Collaborate Checklists 0/0 Tracking Linked Orders Timeline Order …" at bounding box center [432, 127] width 864 height 2260
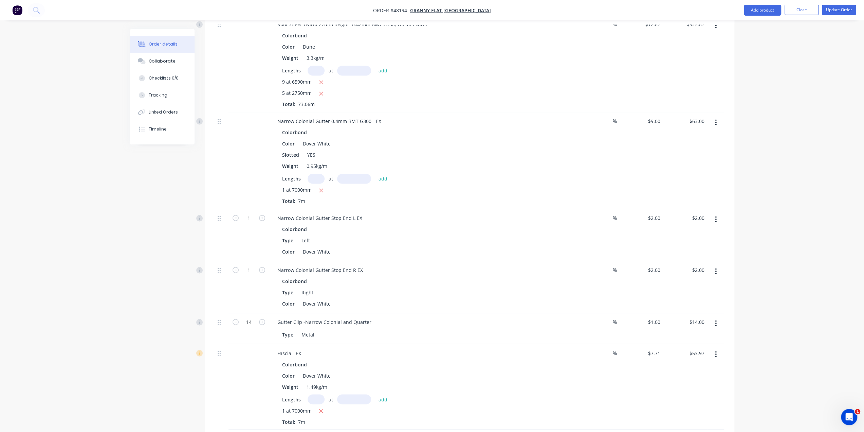
scroll to position [958, 0]
type input "10"
type input "$10.00"
click at [82, 253] on div "Order details Collaborate Checklists 0/0 Tracking Linked Orders Timeline Order …" at bounding box center [432, 172] width 864 height 2260
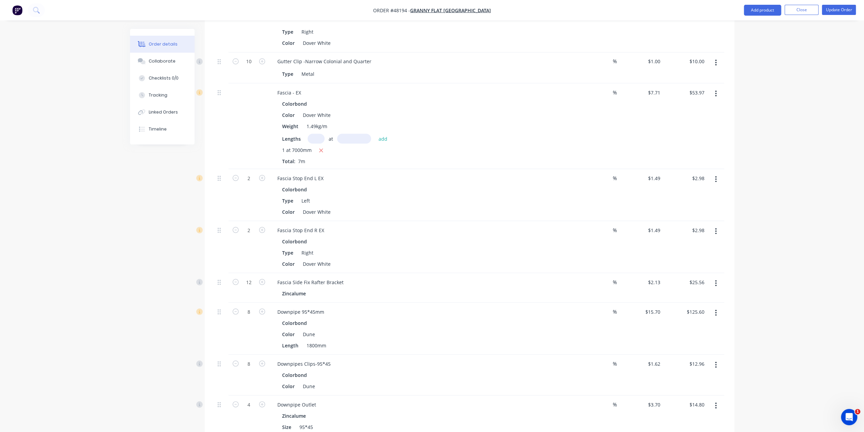
scroll to position [1274, 0]
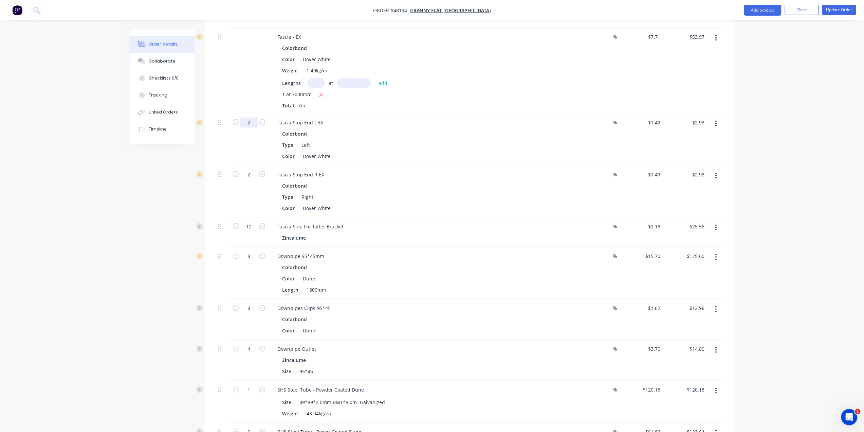
type input "1"
type input "$1.49"
click at [218, 114] on div at bounding box center [222, 139] width 14 height 52
drag, startPoint x: 250, startPoint y: 143, endPoint x: 233, endPoint y: 132, distance: 20.7
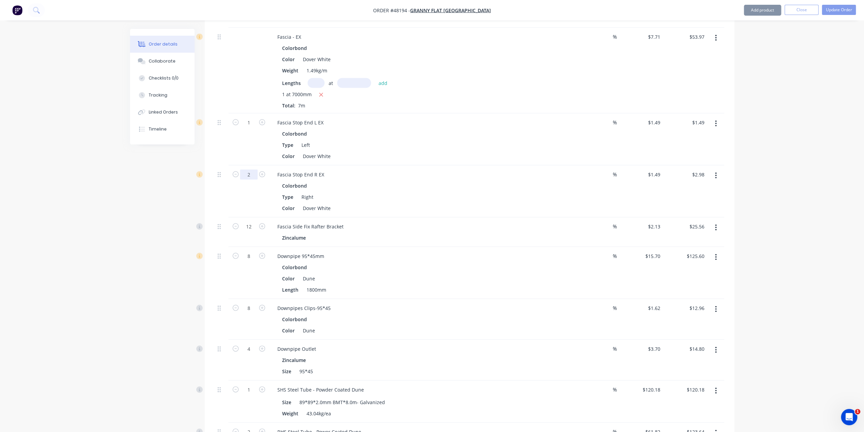
type input "1"
type input "$1.49"
click at [217, 120] on div at bounding box center [222, 139] width 14 height 52
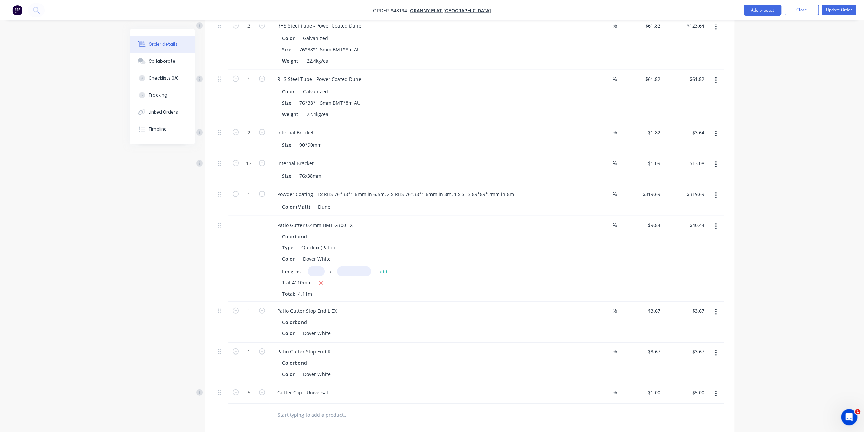
scroll to position [1682, 0]
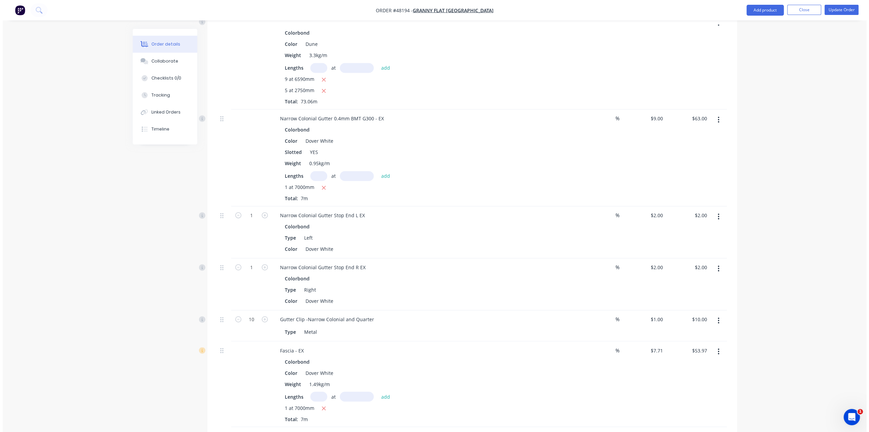
scroll to position [958, 0]
click at [849, 9] on button "Update Order" at bounding box center [839, 10] width 34 height 10
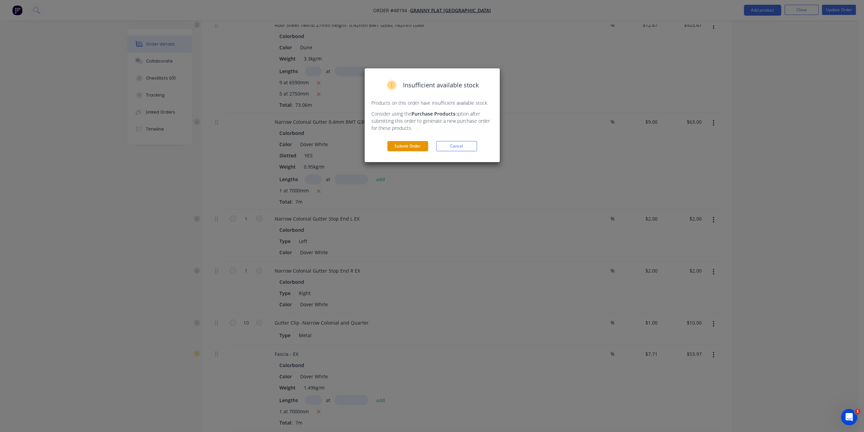
click at [405, 148] on button "Submit Order" at bounding box center [407, 146] width 41 height 10
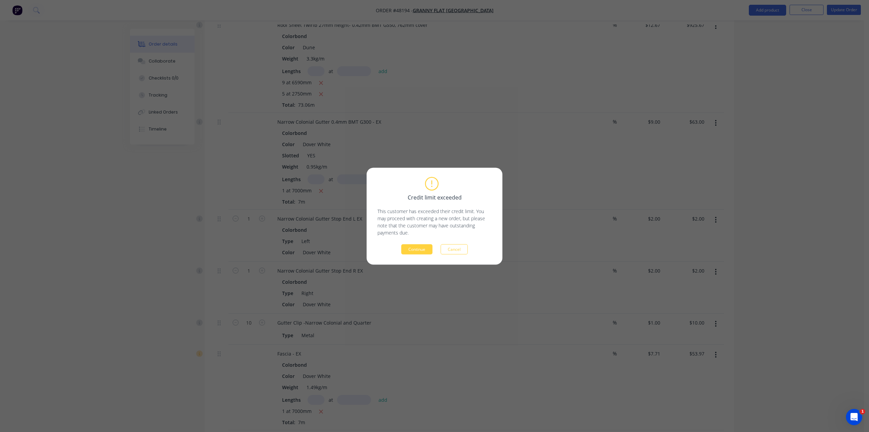
click at [413, 247] on button "Continue" at bounding box center [416, 249] width 31 height 10
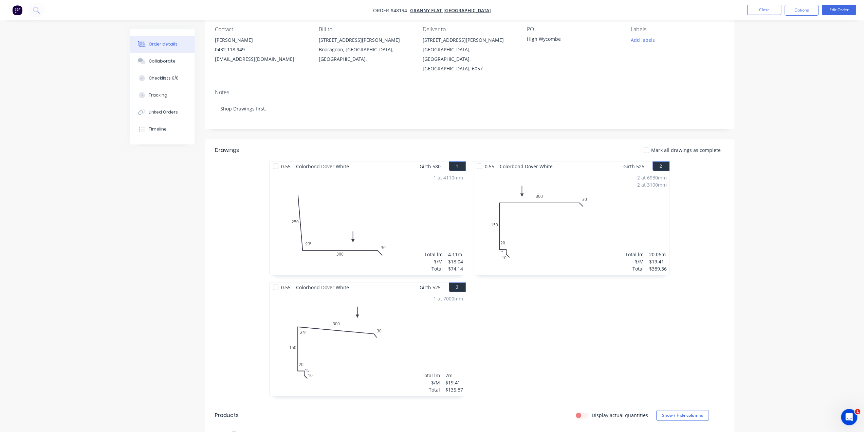
scroll to position [0, 0]
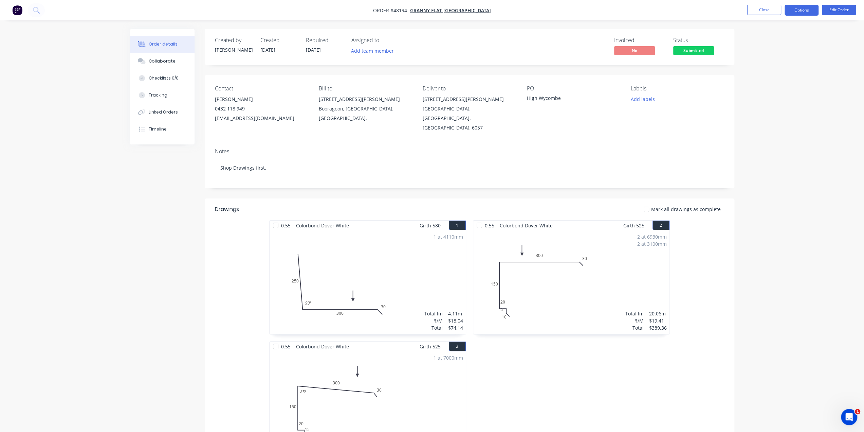
click at [806, 10] on button "Options" at bounding box center [802, 10] width 34 height 11
click at [791, 123] on div "Purchase Products" at bounding box center [781, 123] width 62 height 10
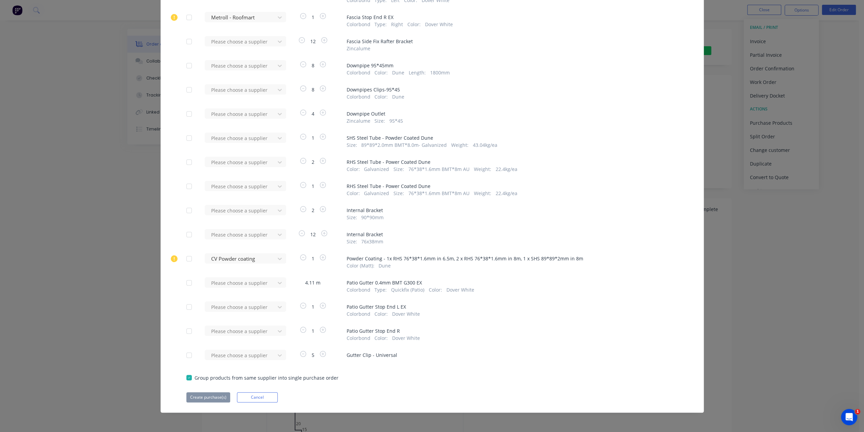
scroll to position [521, 0]
click at [188, 283] on div at bounding box center [189, 282] width 14 height 14
click at [185, 305] on div at bounding box center [189, 307] width 14 height 14
drag, startPoint x: 186, startPoint y: 329, endPoint x: 194, endPoint y: 315, distance: 15.8
click at [186, 329] on div at bounding box center [189, 331] width 14 height 14
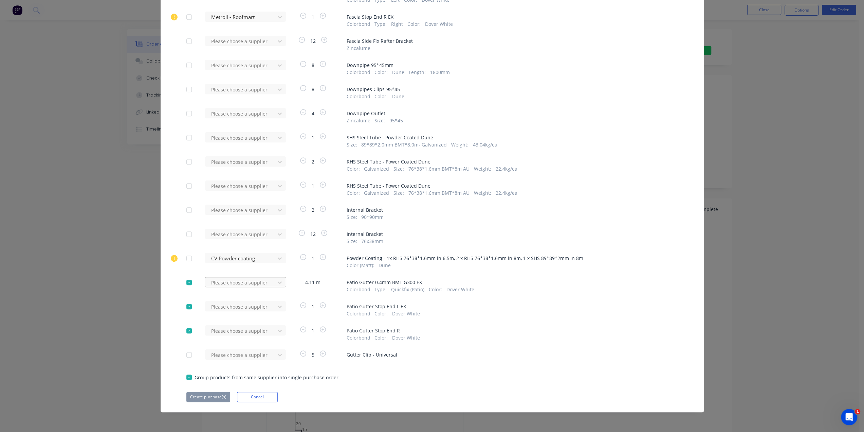
click at [234, 308] on div "Metroll - Roofmart" at bounding box center [246, 307] width 82 height 13
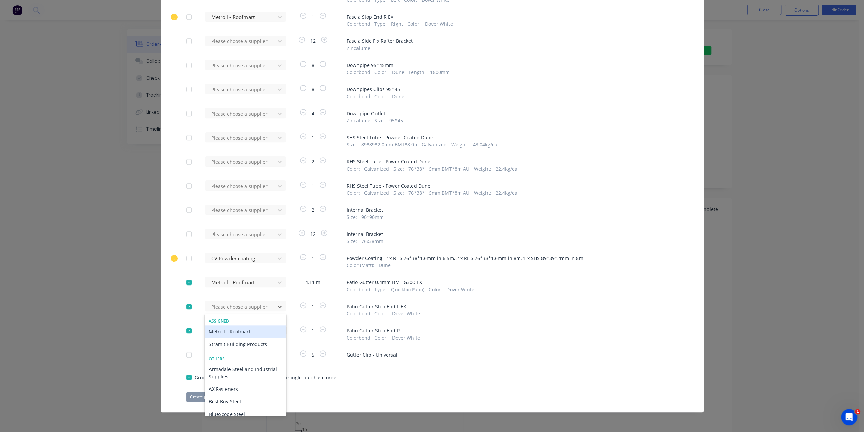
drag, startPoint x: 221, startPoint y: 333, endPoint x: 213, endPoint y: 330, distance: 9.3
click at [221, 333] on div "Metroll - Roofmart" at bounding box center [246, 331] width 82 height 13
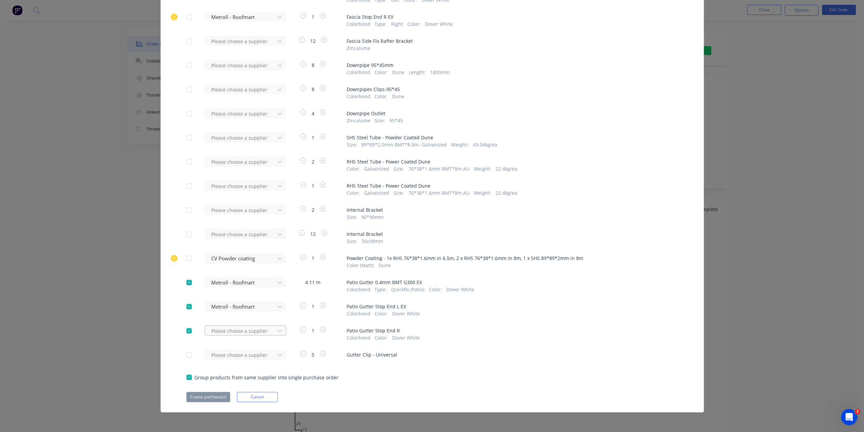
click at [213, 328] on div "Please choose a supplier" at bounding box center [242, 333] width 75 height 16
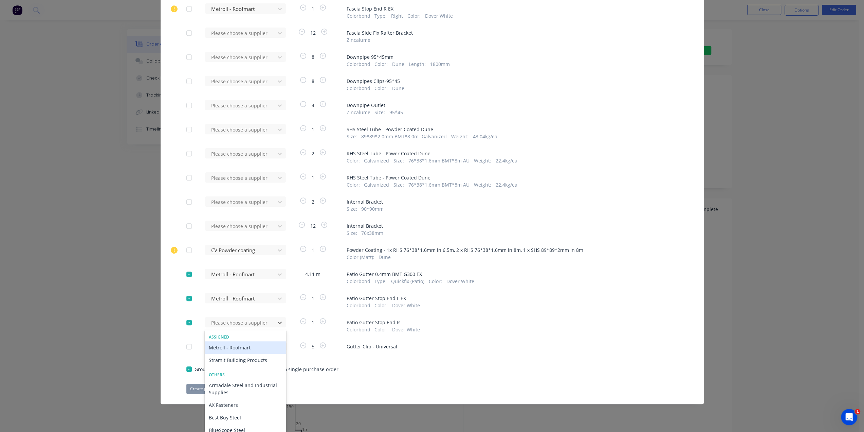
click at [215, 350] on div "Metroll - Roofmart" at bounding box center [246, 347] width 82 height 13
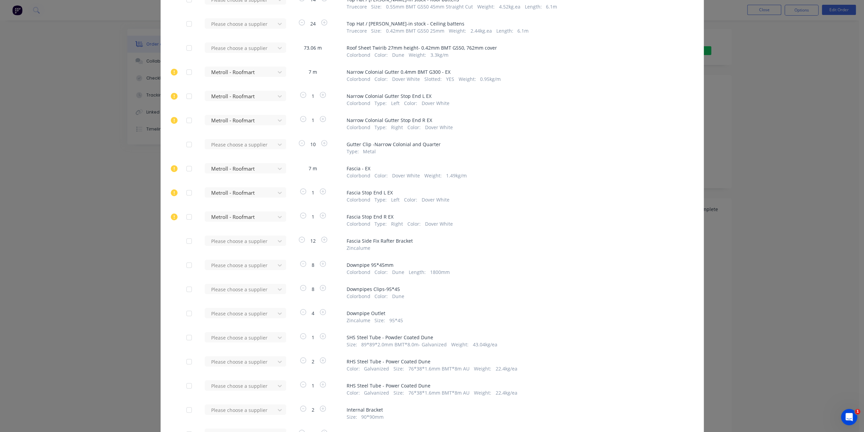
scroll to position [317, 0]
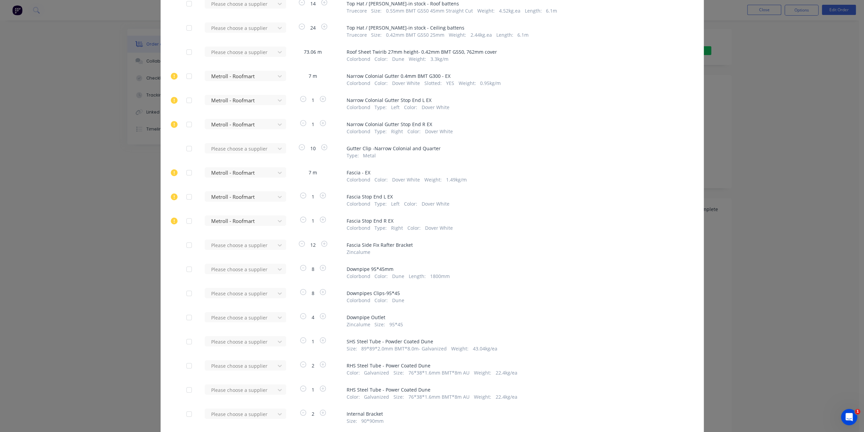
click at [185, 76] on div at bounding box center [189, 76] width 14 height 14
click at [185, 97] on div at bounding box center [189, 100] width 14 height 14
click at [186, 125] on div at bounding box center [189, 124] width 14 height 14
click at [187, 172] on div at bounding box center [189, 173] width 14 height 14
click at [187, 196] on div at bounding box center [189, 197] width 14 height 14
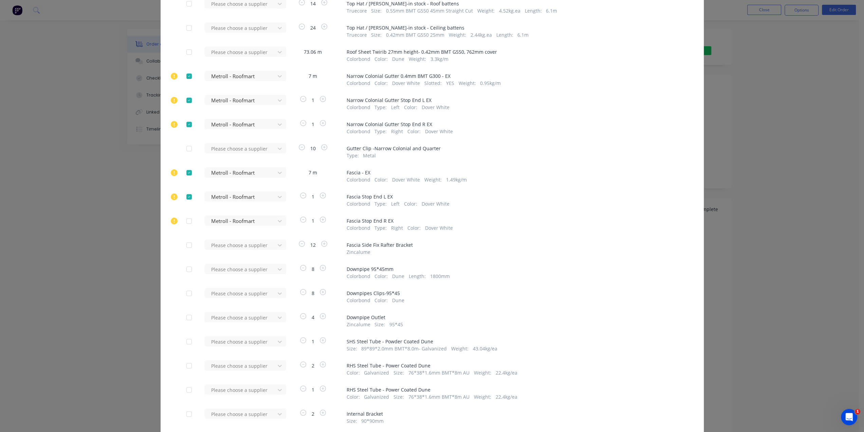
click at [185, 221] on div at bounding box center [189, 221] width 14 height 14
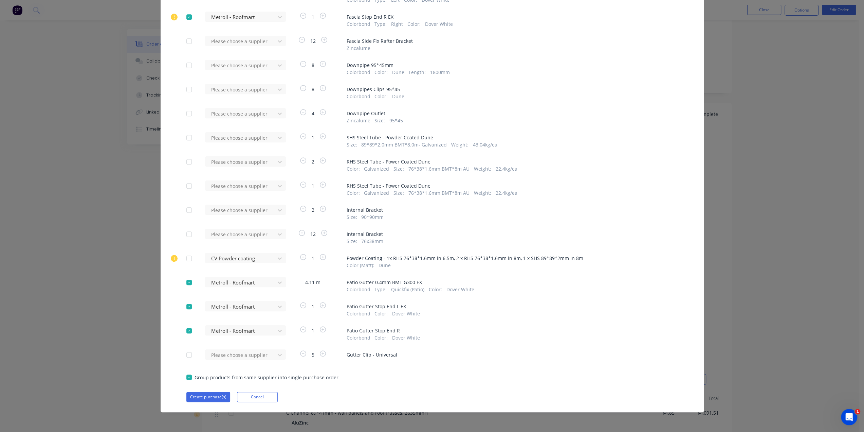
scroll to position [170, 0]
click at [197, 400] on button "Create purchase(s)" at bounding box center [208, 397] width 44 height 10
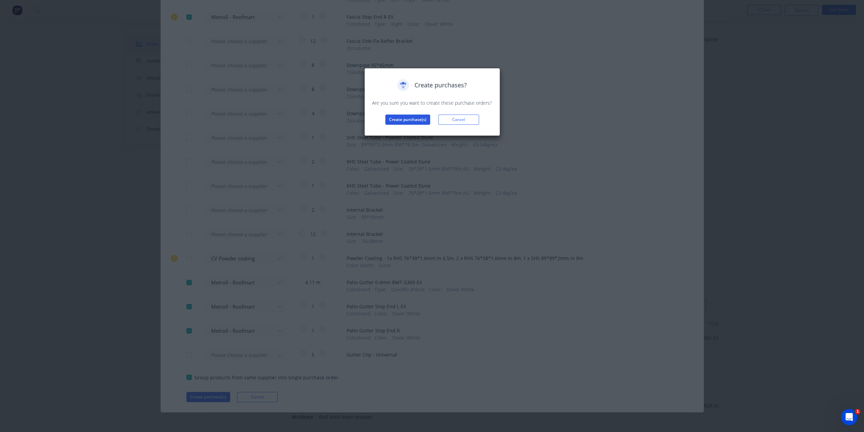
click at [408, 121] on button "Create purchase(s)" at bounding box center [407, 119] width 45 height 10
click at [418, 131] on button "View purchase(s)" at bounding box center [407, 130] width 41 height 10
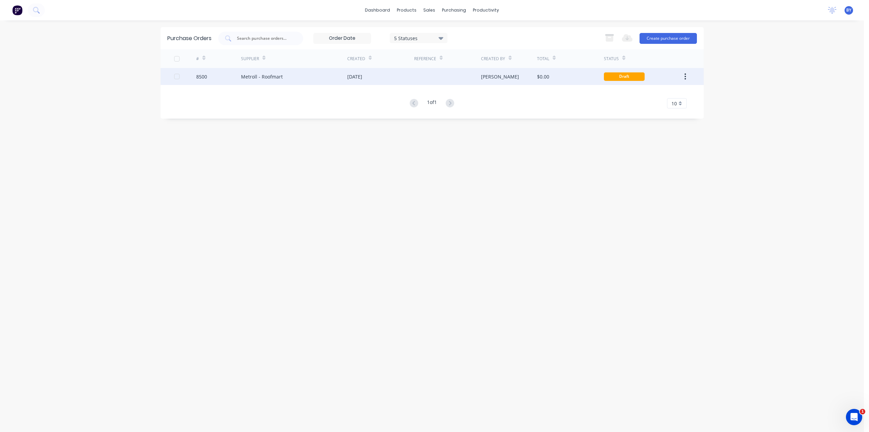
click at [511, 74] on div "[PERSON_NAME]" at bounding box center [509, 76] width 56 height 17
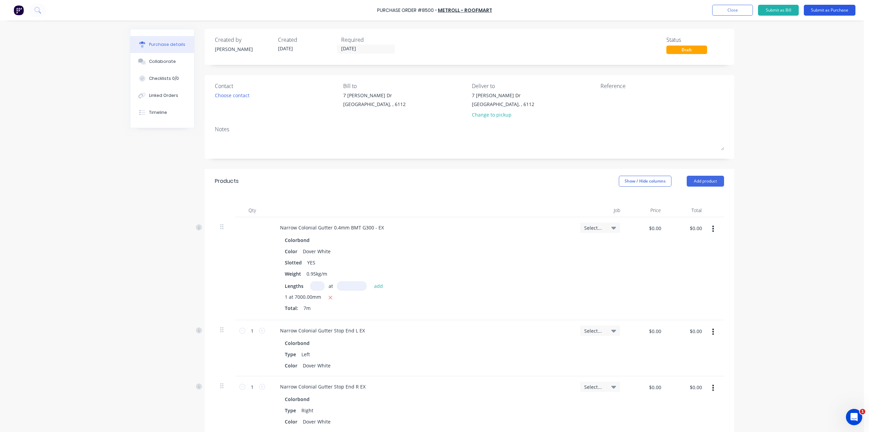
click at [834, 10] on button "Submit as Purchase" at bounding box center [830, 10] width 52 height 11
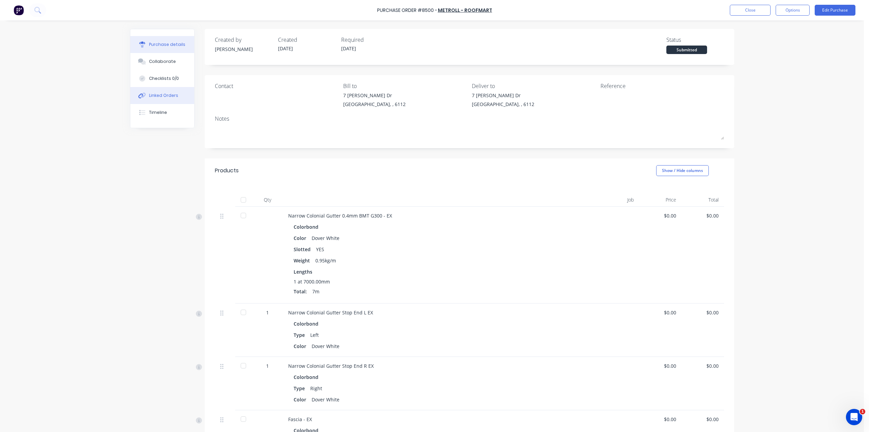
click at [160, 95] on div "Linked Orders" at bounding box center [163, 95] width 29 height 6
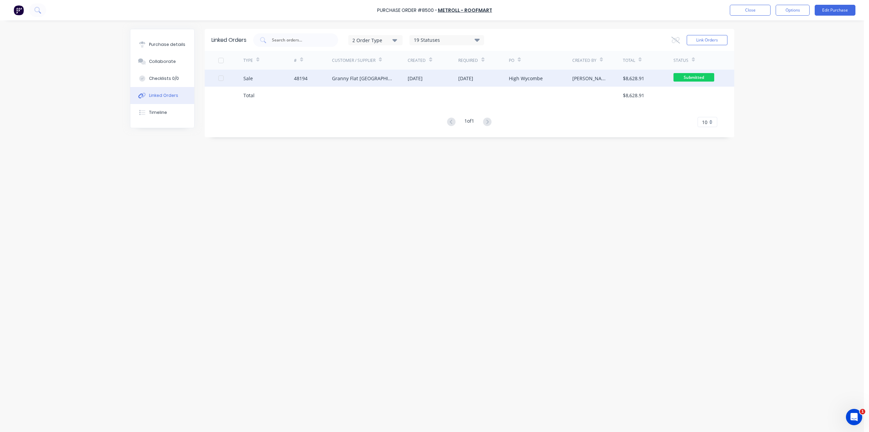
click at [275, 77] on div "Sale" at bounding box center [268, 78] width 51 height 17
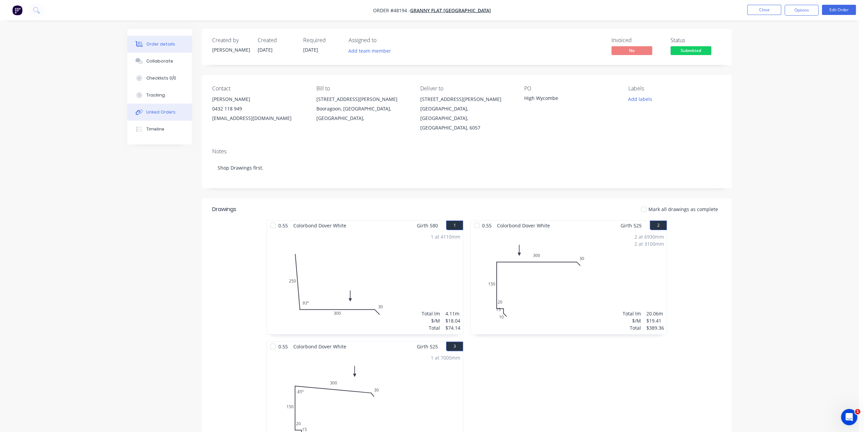
click at [165, 114] on div "Linked Orders" at bounding box center [160, 112] width 29 height 6
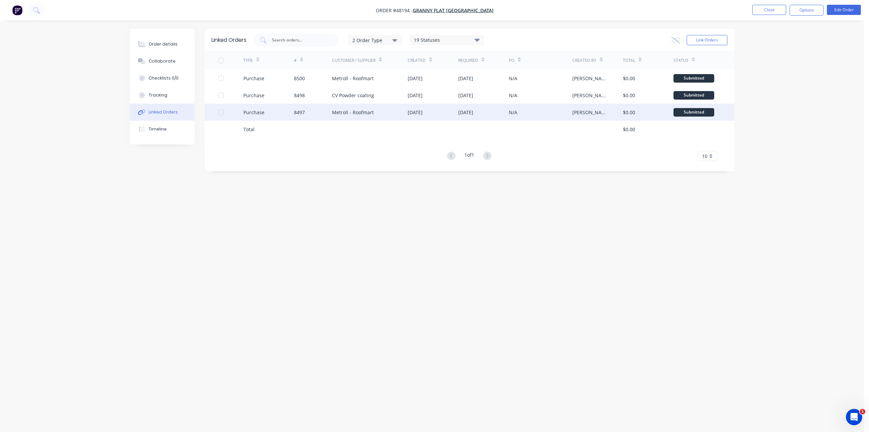
click at [546, 117] on div "N/A" at bounding box center [540, 112] width 63 height 17
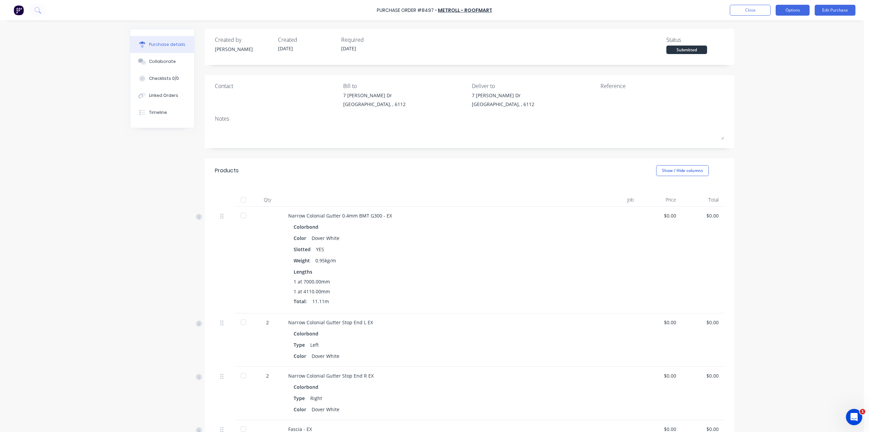
click at [798, 12] on button "Options" at bounding box center [793, 10] width 34 height 11
click at [789, 39] on div "Convert to Bill" at bounding box center [778, 41] width 52 height 10
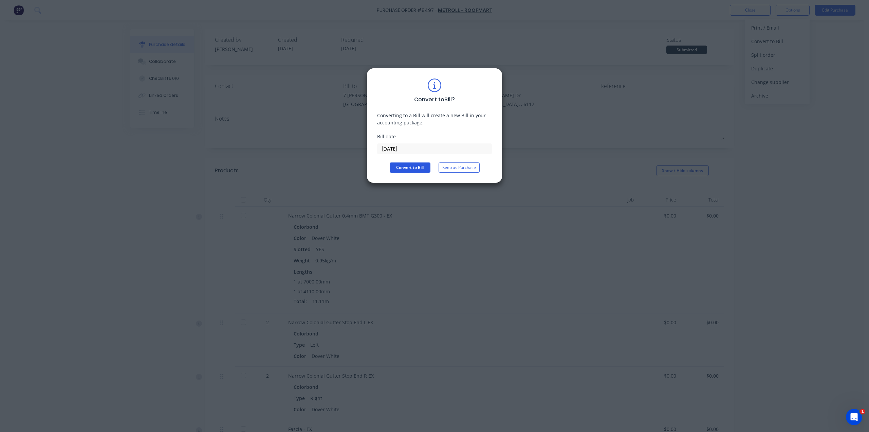
click at [401, 171] on button "Convert to Bill" at bounding box center [410, 167] width 41 height 10
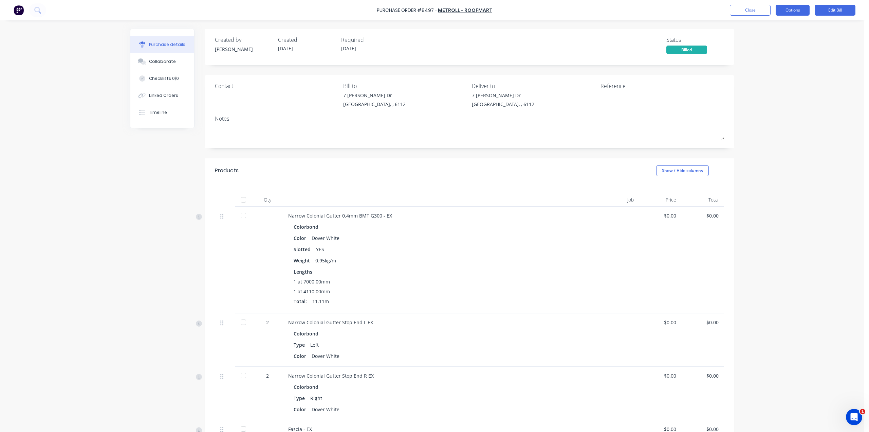
click at [796, 9] on button "Options" at bounding box center [793, 10] width 34 height 11
drag, startPoint x: 835, startPoint y: 51, endPoint x: 836, endPoint y: 46, distance: 5.8
click at [835, 51] on div "Purchase Order #8497 - Metroll - Roofmart Close Options Print / Email Convert t…" at bounding box center [432, 216] width 864 height 432
click at [834, 14] on button "Edit Bill" at bounding box center [835, 10] width 41 height 11
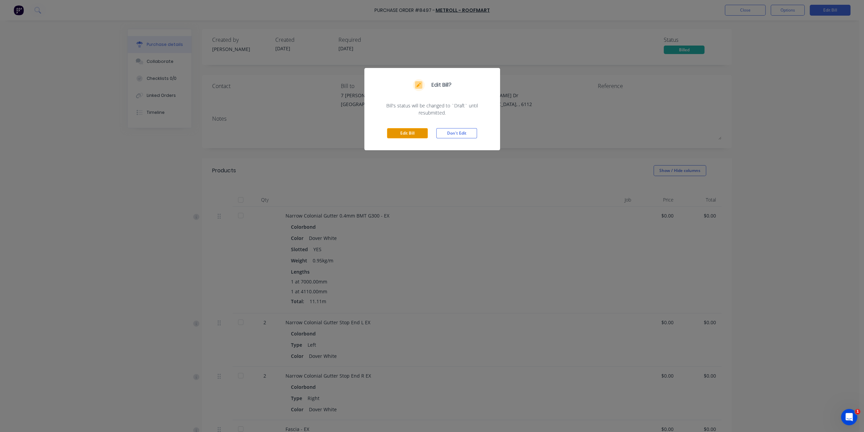
click at [414, 134] on button "Edit Bill" at bounding box center [407, 133] width 41 height 10
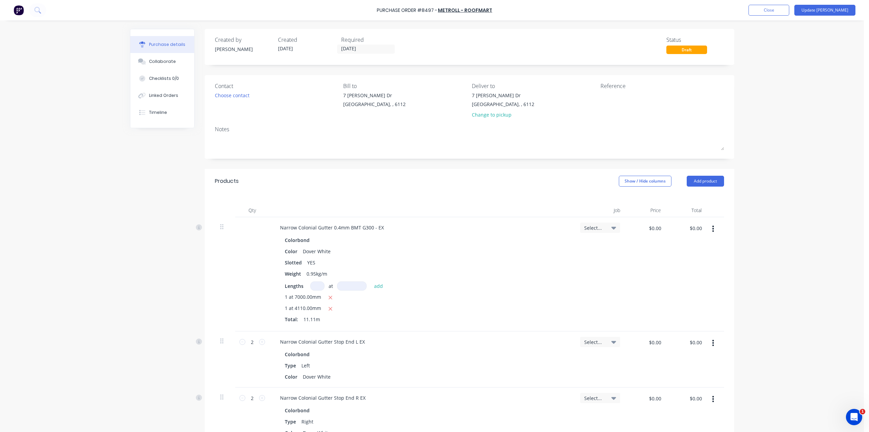
click at [716, 231] on button "button" at bounding box center [713, 228] width 16 height 12
click at [694, 291] on button "Delete" at bounding box center [693, 288] width 58 height 14
click at [712, 228] on icon "button" at bounding box center [713, 228] width 2 height 7
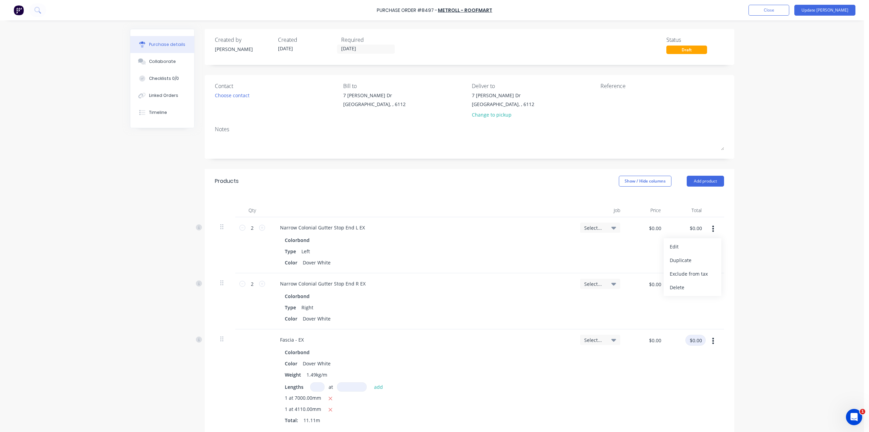
click at [689, 287] on button "Delete" at bounding box center [693, 288] width 58 height 14
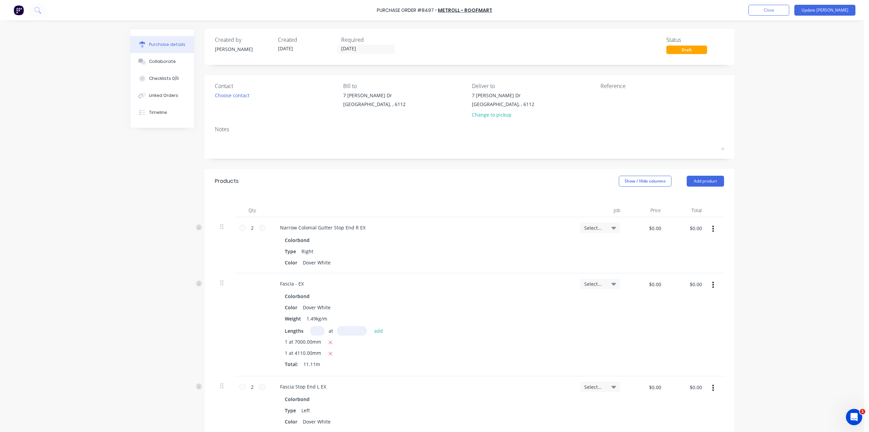
click at [712, 229] on icon "button" at bounding box center [713, 228] width 2 height 6
click at [686, 289] on button "Delete" at bounding box center [693, 288] width 58 height 14
click at [714, 230] on button "button" at bounding box center [713, 228] width 16 height 12
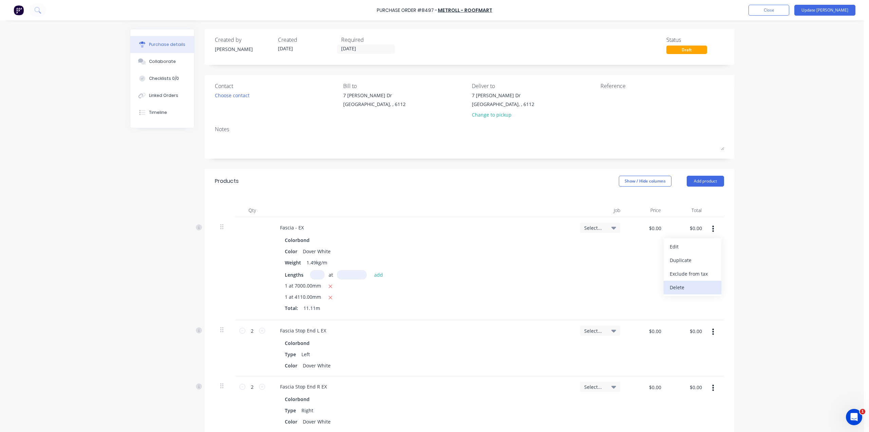
click at [695, 289] on button "Delete" at bounding box center [693, 288] width 58 height 14
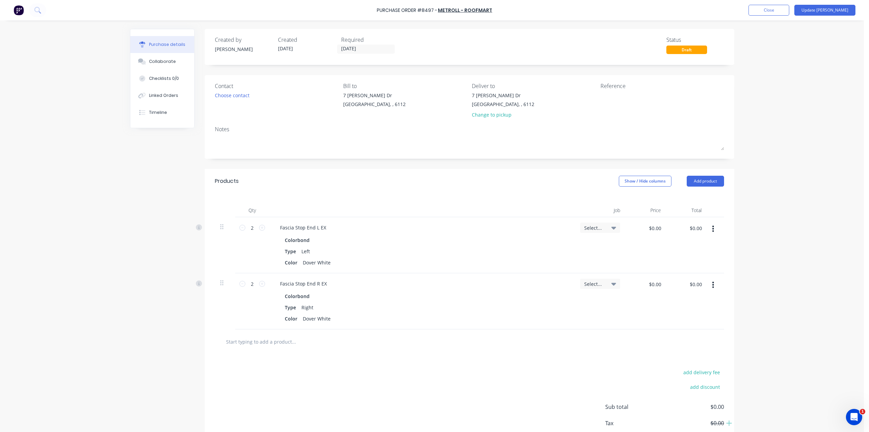
drag, startPoint x: 710, startPoint y: 229, endPoint x: 710, endPoint y: 232, distance: 3.5
click at [712, 229] on icon "button" at bounding box center [713, 228] width 2 height 7
click at [687, 287] on button "Delete" at bounding box center [693, 288] width 58 height 14
click at [713, 228] on icon "button" at bounding box center [713, 228] width 2 height 7
click at [685, 282] on button "Delete" at bounding box center [693, 288] width 58 height 14
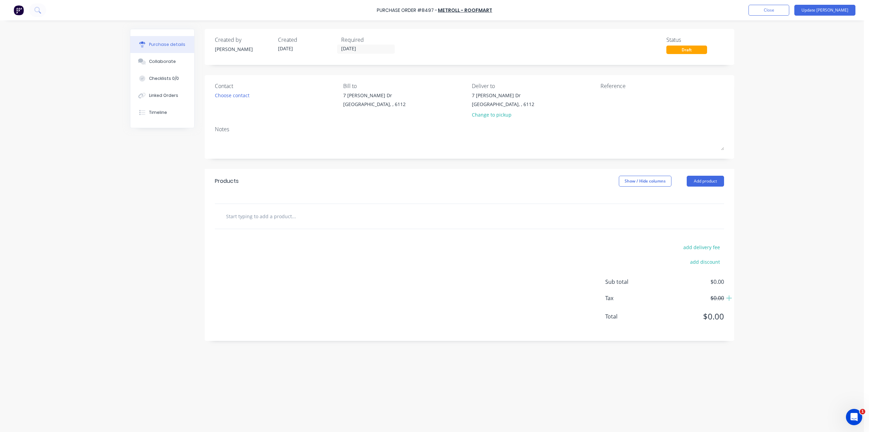
click at [789, 208] on div "Purchase Order #8497 - Metroll - Roofmart Add product Close Update Bill Purchas…" at bounding box center [432, 216] width 864 height 432
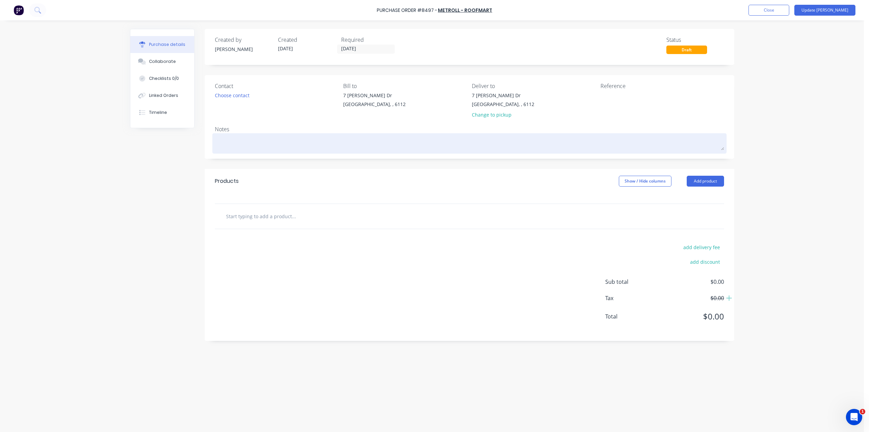
click at [235, 143] on textarea at bounding box center [469, 142] width 509 height 15
type textarea "x"
type textarea "W"
type textarea "x"
type textarea "Wr"
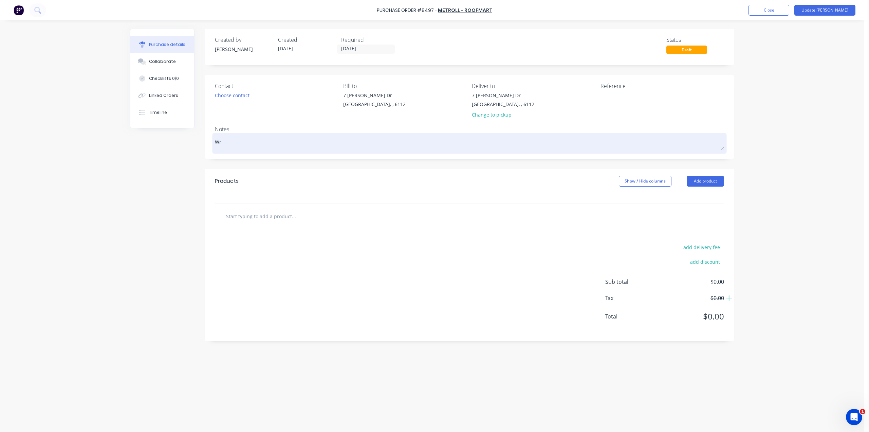
type textarea "x"
type textarea "Wro"
type textarea "x"
type textarea "Wron"
type textarea "x"
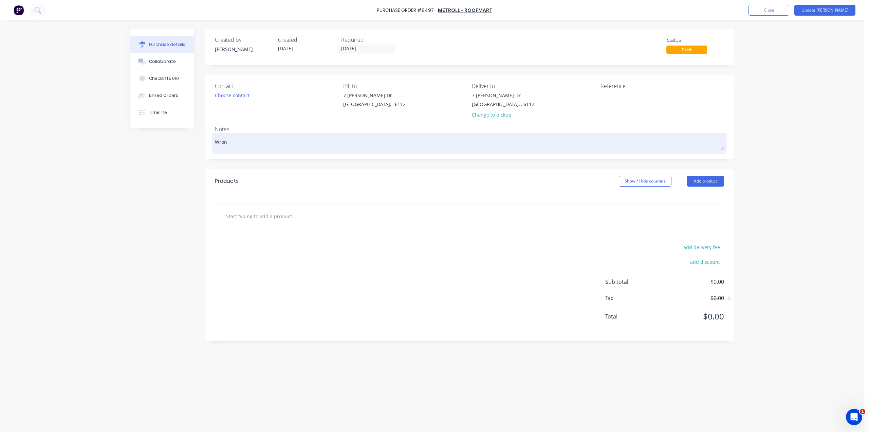
type textarea "Wrong"
type textarea "x"
type textarea "Wrong"
type textarea "x"
type textarea "Wrong p"
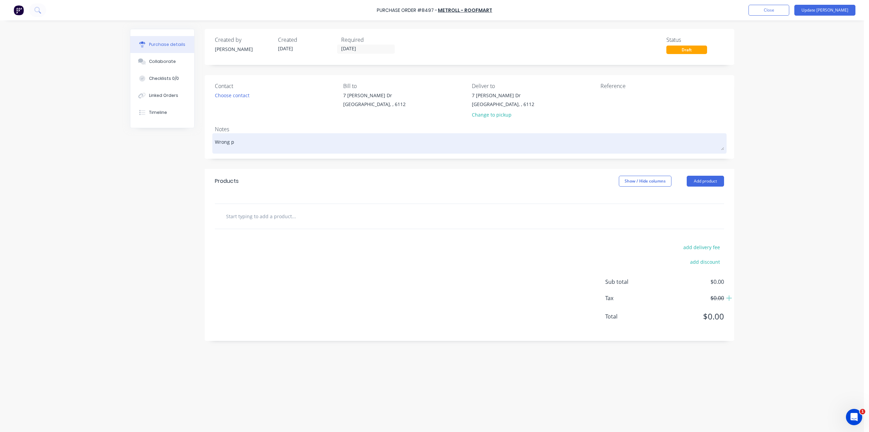
type textarea "x"
type textarea "Wrong pu"
type textarea "x"
type textarea "Wrong pur"
type textarea "x"
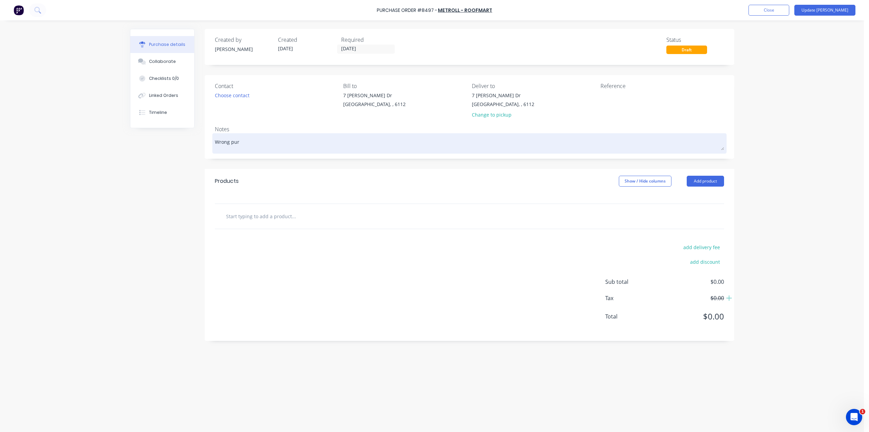
type textarea "Wrong purc"
type textarea "x"
type textarea "Wrong purch"
type textarea "x"
type textarea "Wrong purcha"
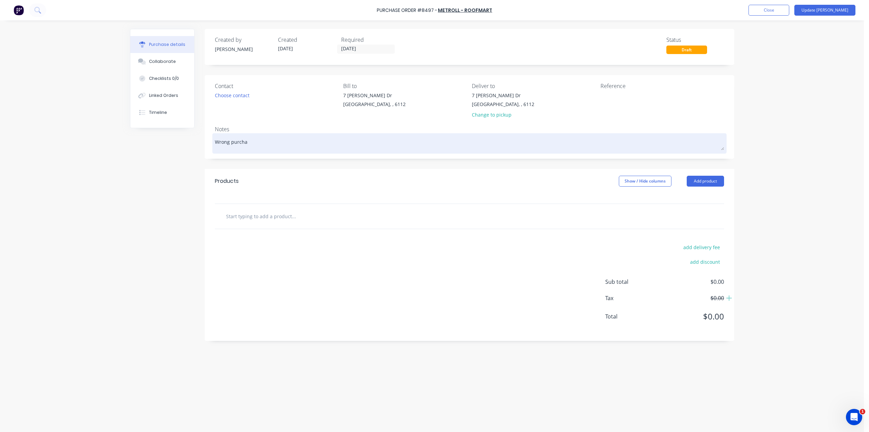
type textarea "x"
type textarea "Wrong purchae"
type textarea "x"
type textarea "Wrong purchaed"
type textarea "x"
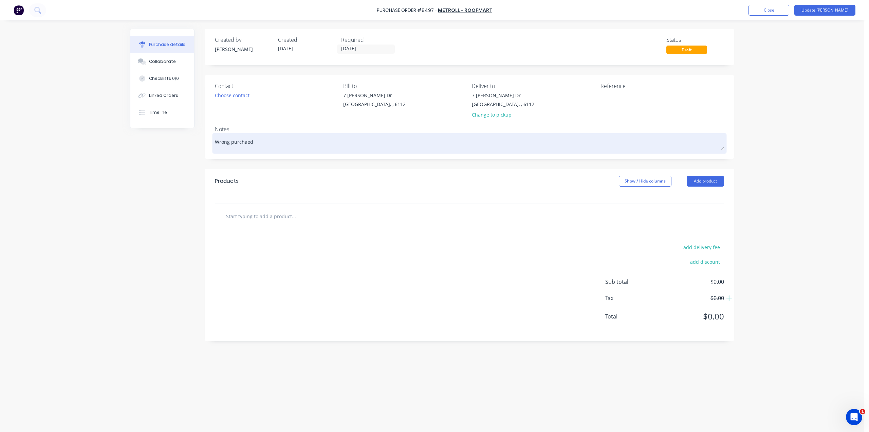
type textarea "Wrong purchae"
type textarea "x"
type textarea "Wrong purcha"
type textarea "x"
type textarea "Wrong purchas"
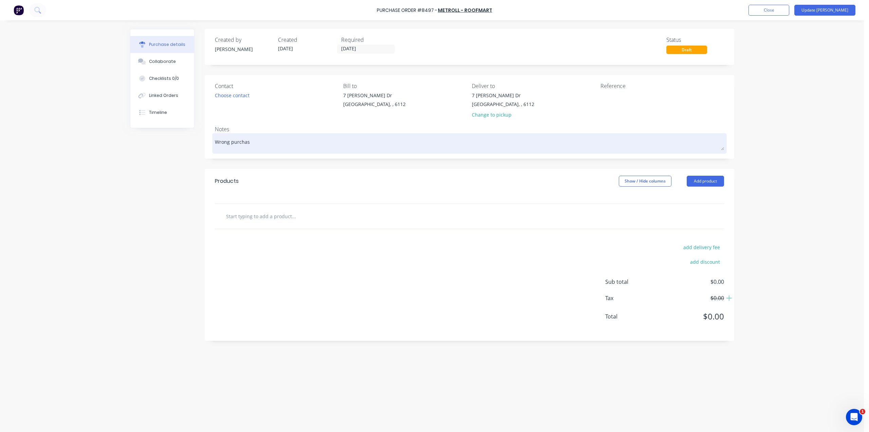
type textarea "x"
type textarea "Wrong purchase"
type textarea "x"
type textarea "Wrong purchase"
type textarea "x"
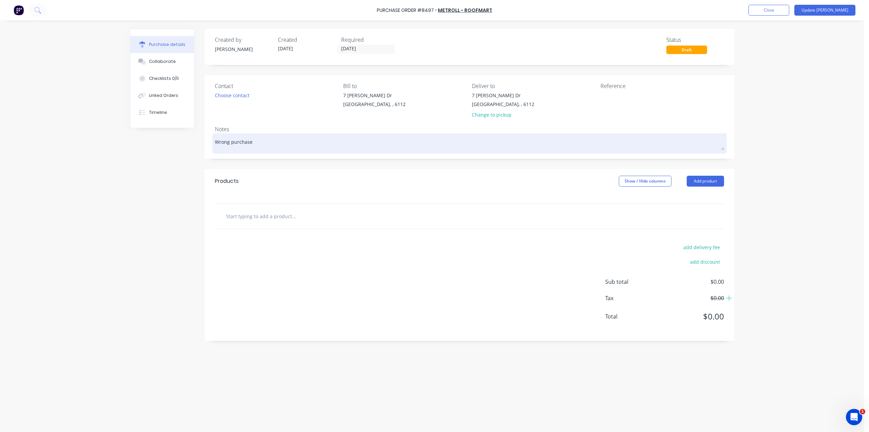
type textarea "Wrong purchase o"
type textarea "x"
type textarea "Wrong purchase or"
type textarea "x"
type textarea "Wrong purchase ord"
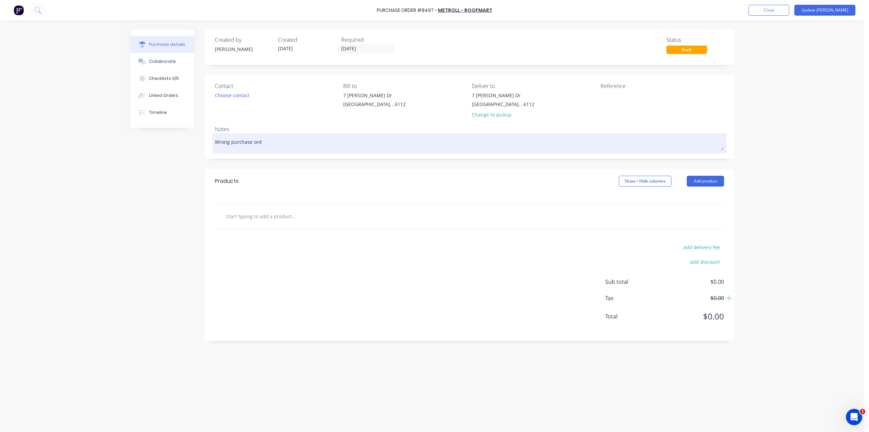
type textarea "x"
type textarea "Wrong purchase orde"
type textarea "x"
type textarea "Wrong purchase order"
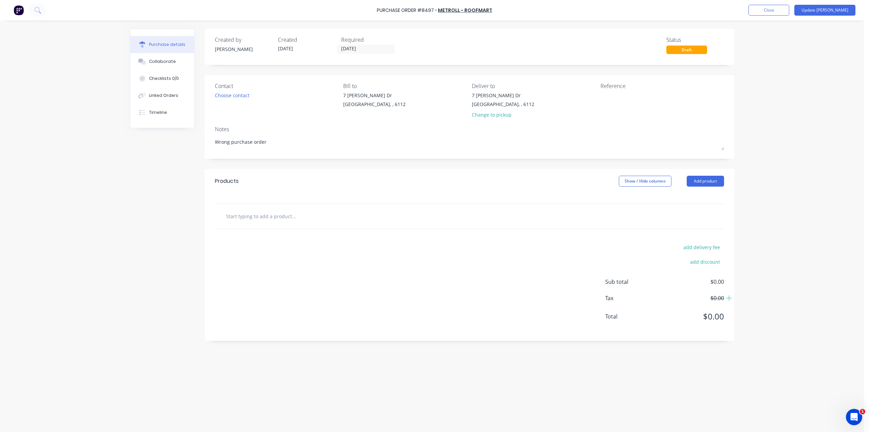
type textarea "x"
type textarea "Wrong purchase order,"
type textarea "x"
type textarea "Wrong purchase order,"
type textarea "x"
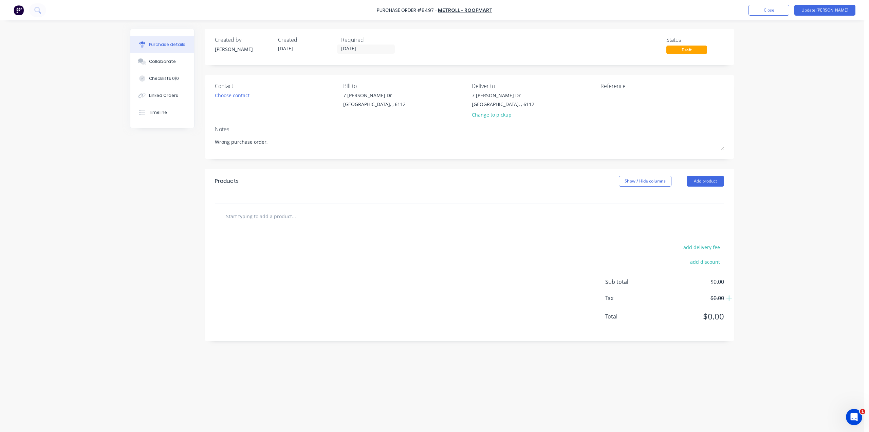
type textarea "Wrong purchase order, c"
type textarea "x"
type textarea "Wrong purchase order, ca"
type textarea "x"
type textarea "Wrong purchase order, can"
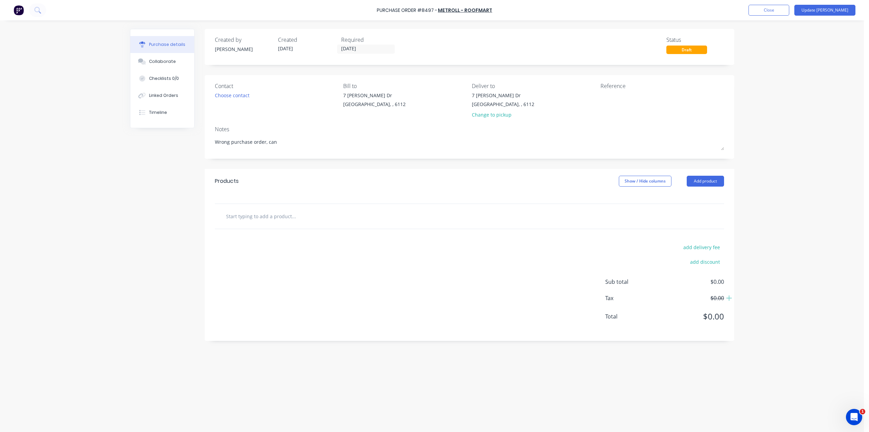
type textarea "x"
type textarea "Wrong purchase order, canc"
type textarea "x"
type textarea "Wrong purchase order, cancc"
type textarea "x"
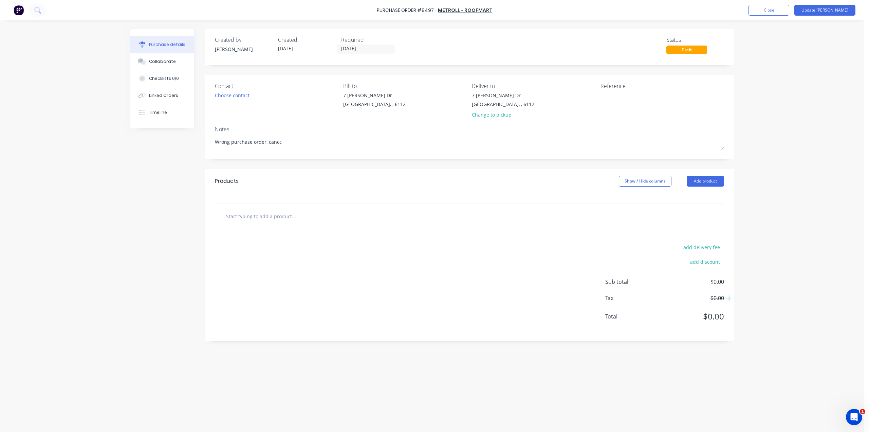
type textarea "Wrong purchase order, canc"
type textarea "x"
type textarea "Wrong purchase order, cance"
type textarea "x"
type textarea "Wrong purchase order, cancee"
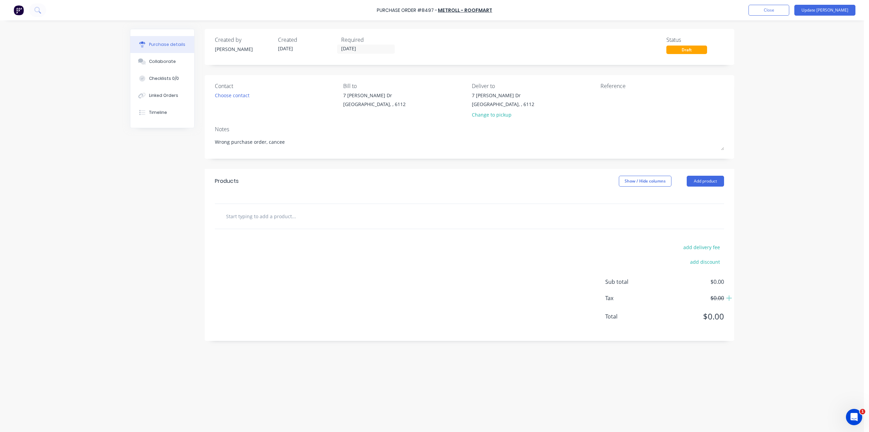
type textarea "x"
type textarea "Wrong purchase order, canceel"
type textarea "x"
type textarea "Wrong purchase order, cancee"
type textarea "x"
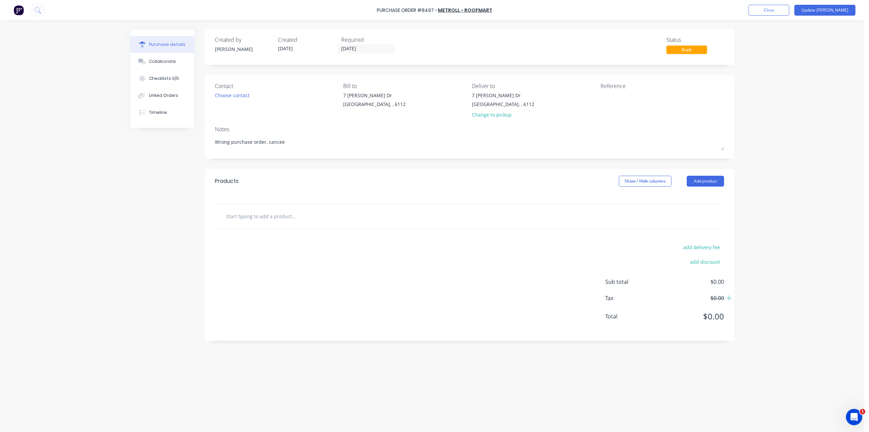
type textarea "Wrong purchase order, cance"
type textarea "x"
type textarea "Wrong purchase order, cancel"
type textarea "x"
type textarea "Wrong purchase order, cancell"
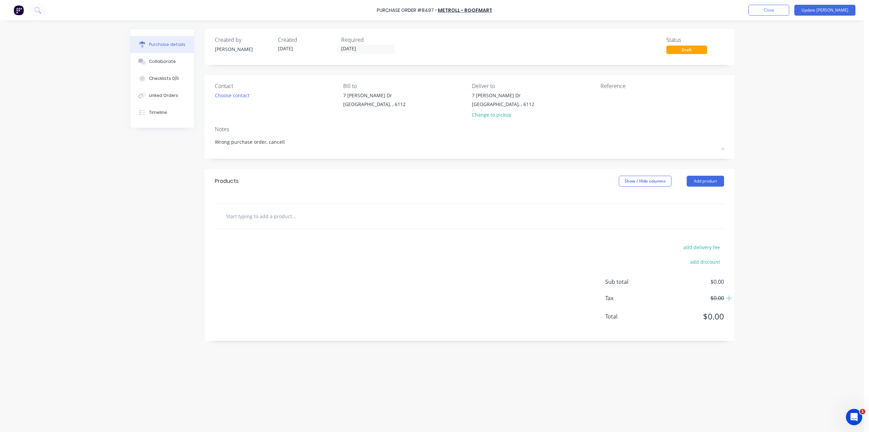
type textarea "x"
type textarea "Wrong purchase order, cancelled"
type textarea "x"
type textarea "Wrong purchase order, cancelled"
type textarea "x"
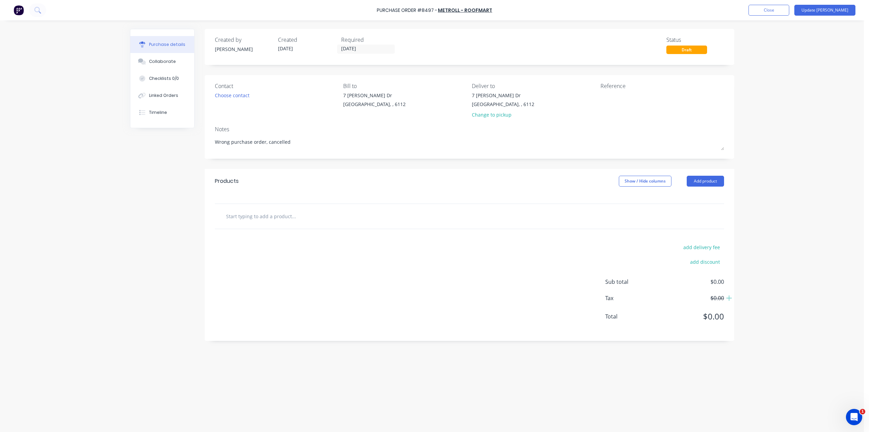
type textarea "Wrong purchase order, cancelled a"
type textarea "x"
type textarea "Wrong purchase order, cancelled al"
type textarea "x"
type textarea "Wrong purchase order, cancelled all"
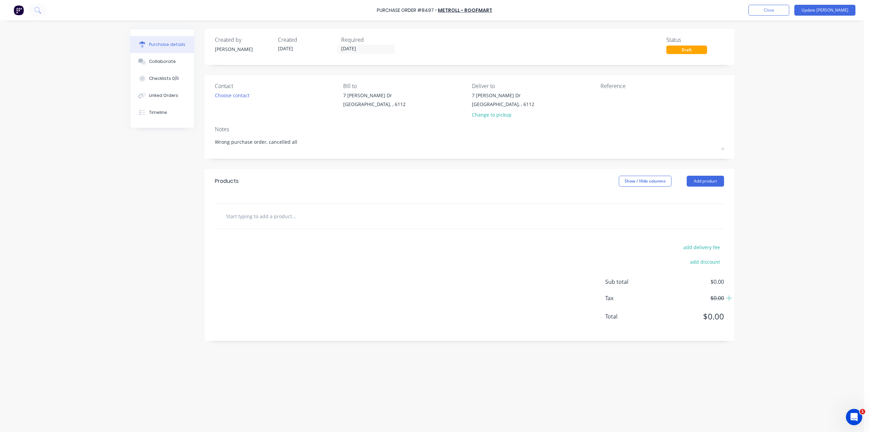
type textarea "x"
type textarea "Wrong purchase order, cancelled all"
type textarea "x"
type textarea "Wrong purchase order, cancelled all"
type textarea "x"
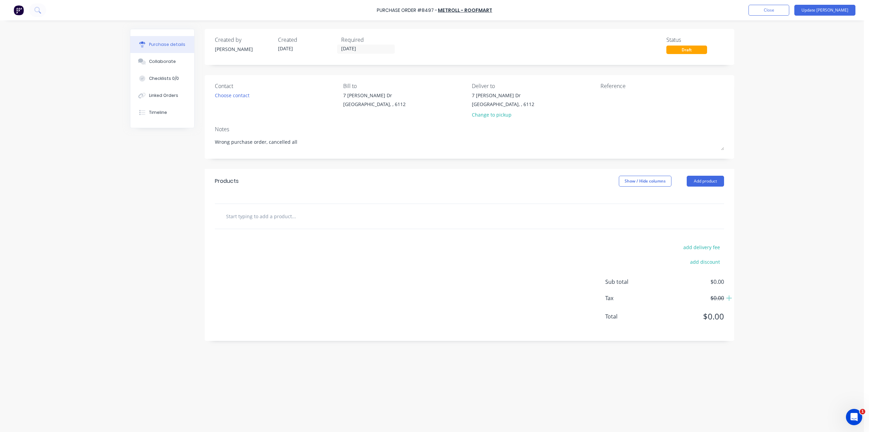
type textarea "Wrong purchase order, cancelled al"
type textarea "x"
type textarea "Wrong purchase order, cancelled a"
type textarea "x"
type textarea "Wrong purchase order, cancelled aa"
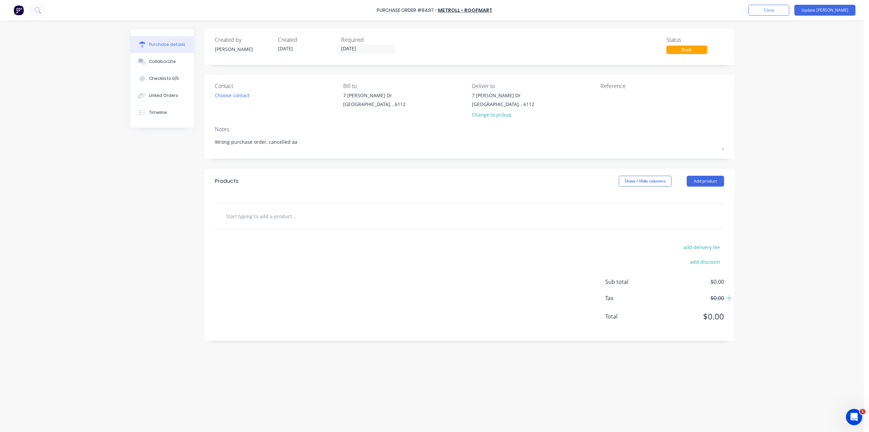
type textarea "x"
type textarea "Wrong purchase order, cancelled a"
type textarea "x"
type textarea "Wrong purchase order, cancelled"
type textarea "x"
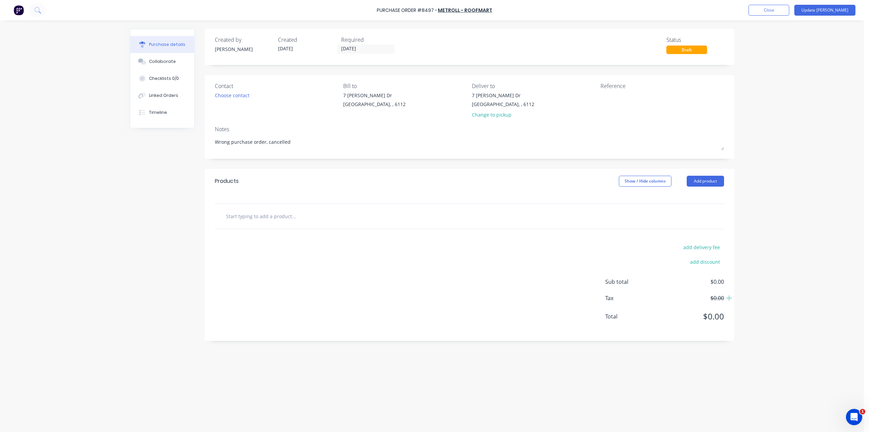
type textarea "Wrong purchase order, cancelled a"
type textarea "x"
type textarea "Wrong purchase order, cancelled al"
type textarea "x"
type textarea "Wrong purchase order, cancelled all"
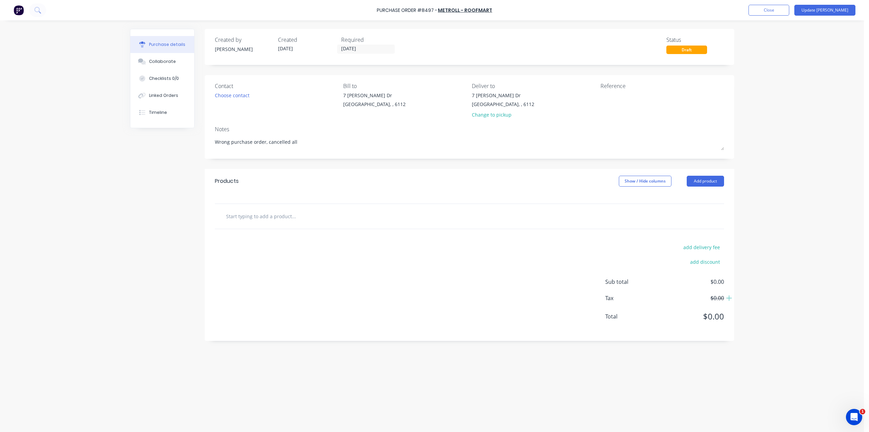
type textarea "x"
type textarea "Wrong purchase order, cancelled all"
type textarea "x"
type textarea "Wrong purchase order, cancelled all i"
type textarea "x"
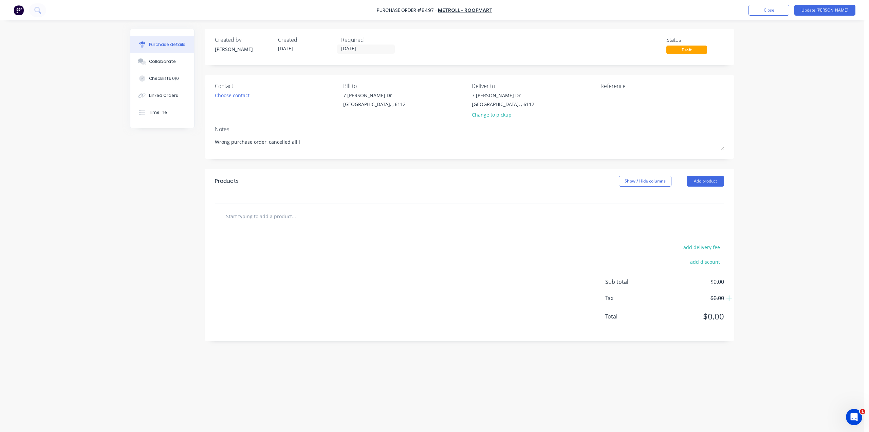
type textarea "Wrong purchase order, cancelled all it"
type textarea "x"
type textarea "Wrong purchase order, cancelled all ite"
type textarea "x"
type textarea "Wrong purchase order, cancelled all item"
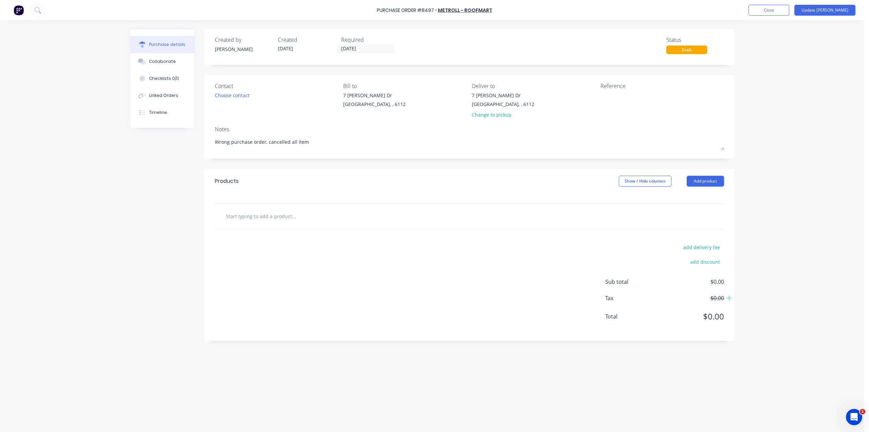
type textarea "x"
type textarea "Wrong purchase order, cancelled all items"
type textarea "x"
type textarea "Wrong purchase order, cancelled all items."
type textarea "x"
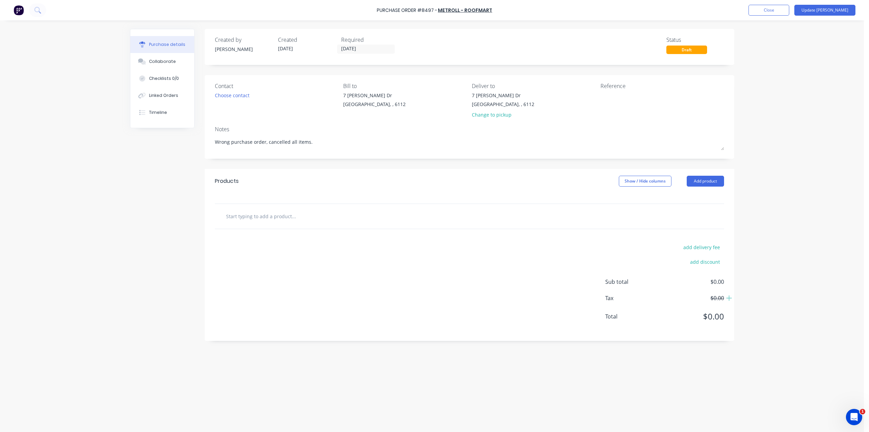
type textarea "Wrong purchase order, cancelled all items."
type textarea "x"
type textarea "Wrong purchase order, cancelled all items. A"
type textarea "x"
type textarea "Wrong purchase order, cancelled all items. Ar"
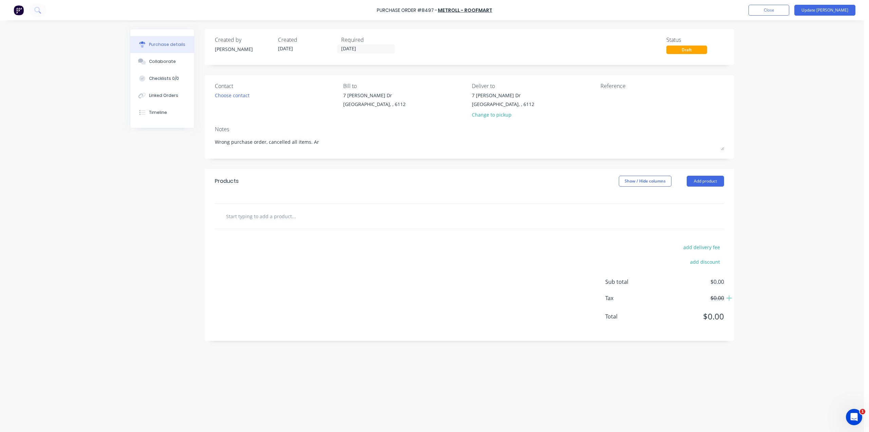
type textarea "x"
type textarea "Wrong purchase order, cancelled all items. Are"
type textarea "x"
type textarea "Wrong purchase order, cancelled all items. Area"
type textarea "x"
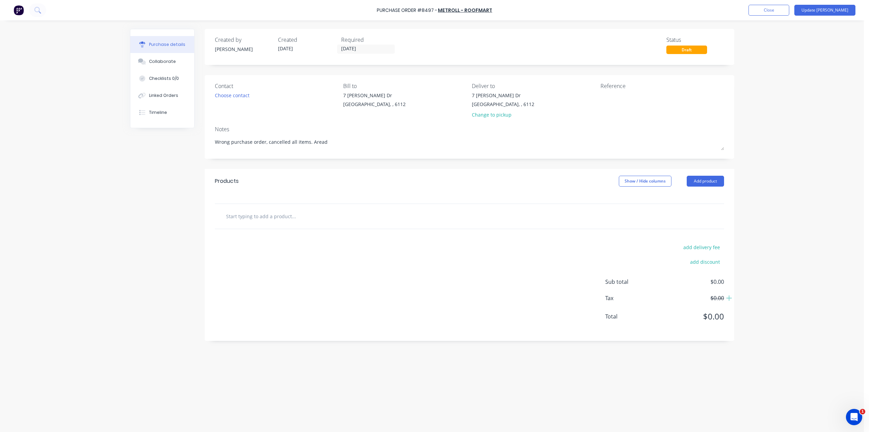
type textarea "Wrong purchase order, cancelled all items. Aready"
type textarea "x"
type textarea "Wrong purchase order, cancelled all items. Aready"
type textarea "x"
type textarea "Wrong purchase order, cancelled all items. Aready m"
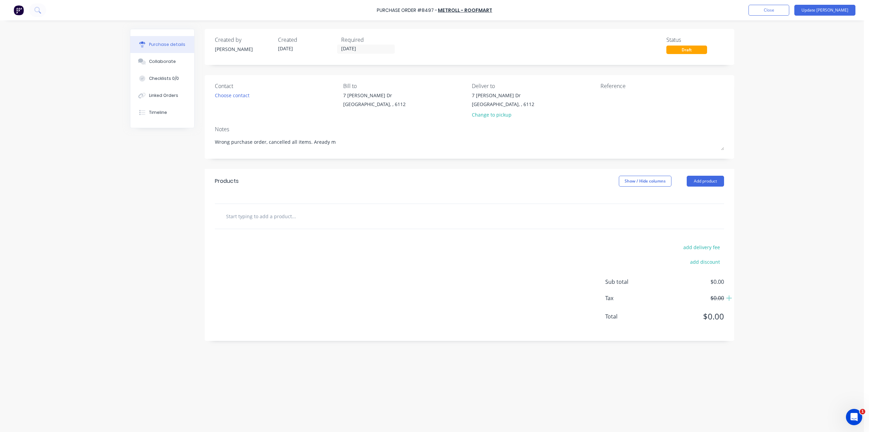
type textarea "x"
type textarea "Wrong purchase order, cancelled all items. Aready ma"
type textarea "x"
type textarea "Wrong purchase order, cancelled all items. Aready mad"
type textarea "x"
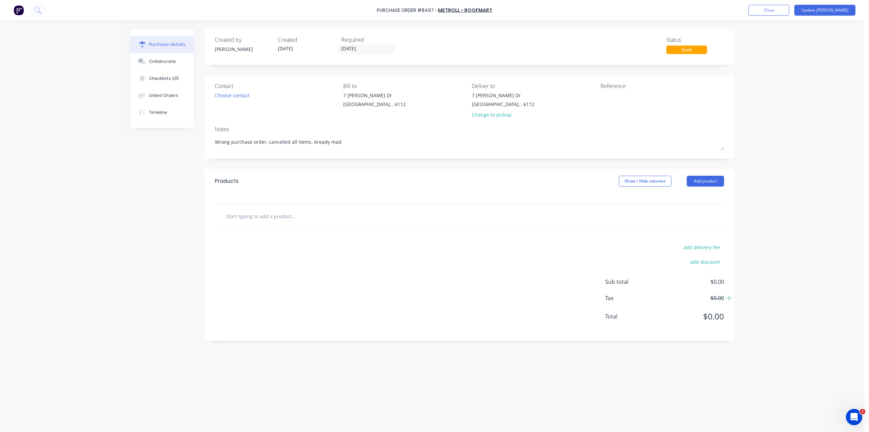
type textarea "Wrong purchase order, cancelled all items. Aready made"
type textarea "x"
type textarea "Wrong purchase order, cancelled all items. Aready made"
type textarea "x"
type textarea "Wrong purchase order, cancelled all items. Aready made a"
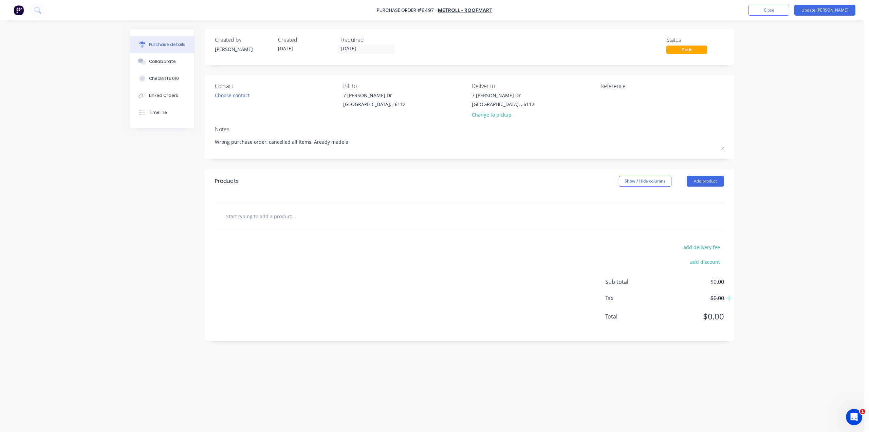
type textarea "x"
type textarea "Wrong purchase order, cancelled all items. Aready made a"
type textarea "x"
type textarea "Wrong purchase order, cancelled all items. Aready made a n"
type textarea "x"
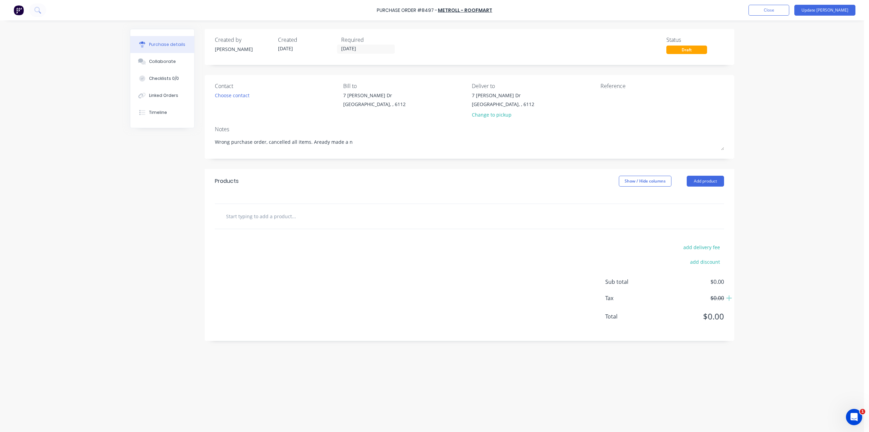
type textarea "Wrong purchase order, cancelled all items. Aready made a ne"
type textarea "x"
type textarea "Wrong purchase order, cancelled all items. Aready made a new"
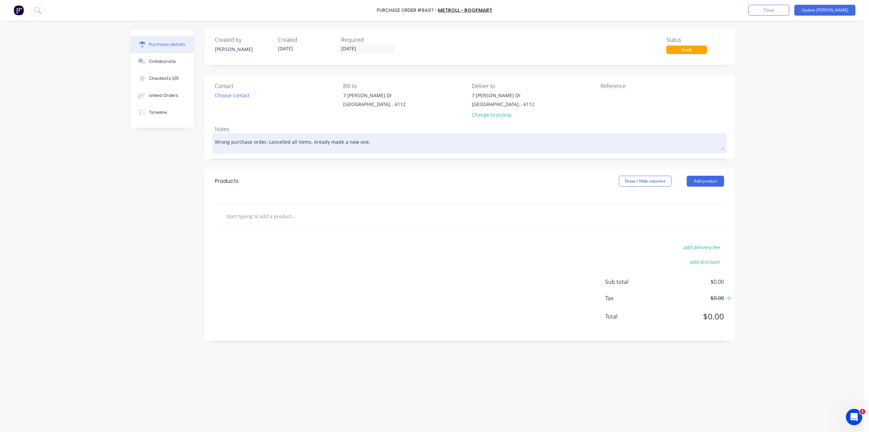
click at [313, 140] on textarea "Wrong purchase order, cancelled all items. Aready made a new one." at bounding box center [469, 142] width 509 height 15
click at [396, 144] on textarea "Wrong purchase order, cancelled all items. Already made a new one." at bounding box center [469, 142] width 509 height 15
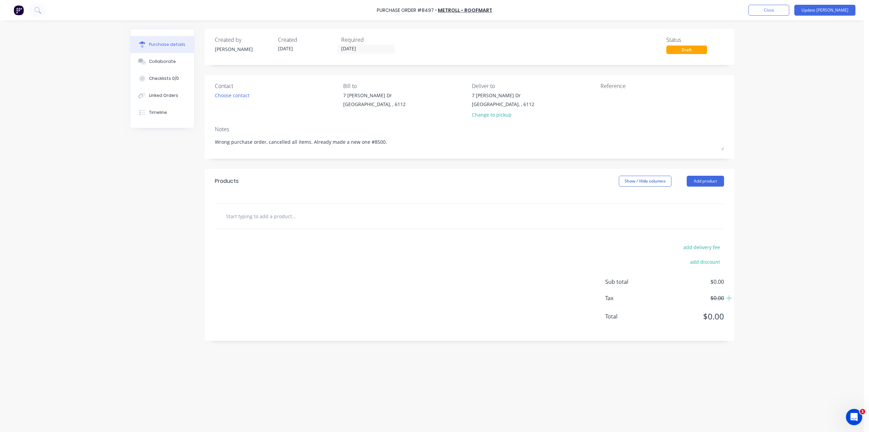
click at [800, 129] on div "Purchase Order #8497 - Metroll - Roofmart Add product Close Update Bill Purchas…" at bounding box center [432, 216] width 864 height 432
click at [833, 7] on button "Update [PERSON_NAME]" at bounding box center [825, 10] width 61 height 11
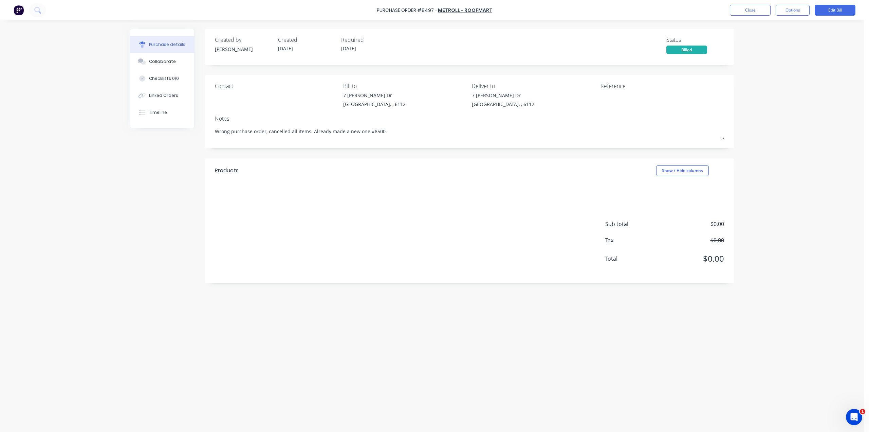
click at [791, 157] on div "Purchase Order #8497 - Metroll - Roofmart Close Options Edit Bill Purchase deta…" at bounding box center [432, 216] width 864 height 432
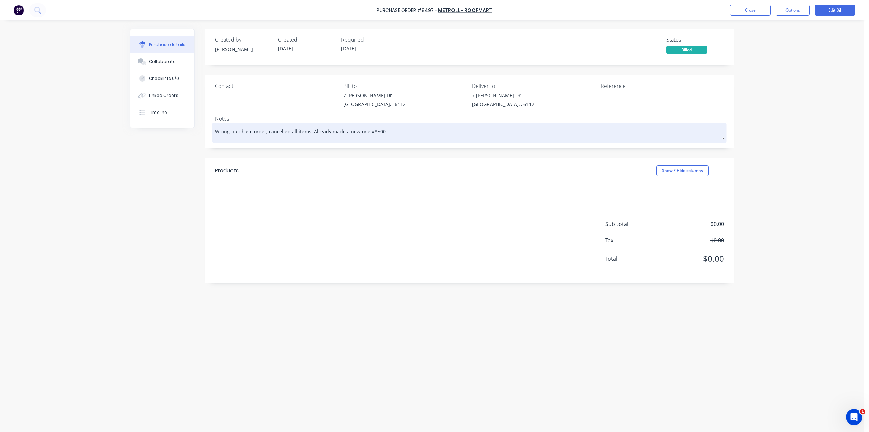
drag, startPoint x: 279, startPoint y: 132, endPoint x: 277, endPoint y: 137, distance: 4.9
click at [279, 132] on textarea "Wrong purchase order, cancelled all items. Already made a new one #8500." at bounding box center [469, 131] width 509 height 15
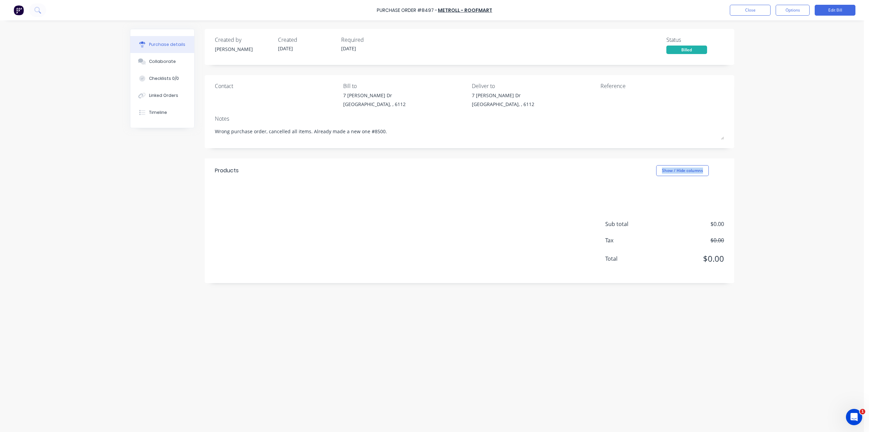
click at [316, 182] on div "Products Show / Hide columns Sub total $0.00 Tax $0.00 Total $0.00" at bounding box center [470, 220] width 530 height 125
drag, startPoint x: 829, startPoint y: 87, endPoint x: 826, endPoint y: 90, distance: 4.8
click at [829, 87] on div "Purchase Order #8497 - Metroll - Roofmart Close Options Edit Bill Purchase deta…" at bounding box center [432, 216] width 864 height 432
click at [156, 95] on div "Linked Orders" at bounding box center [163, 95] width 29 height 6
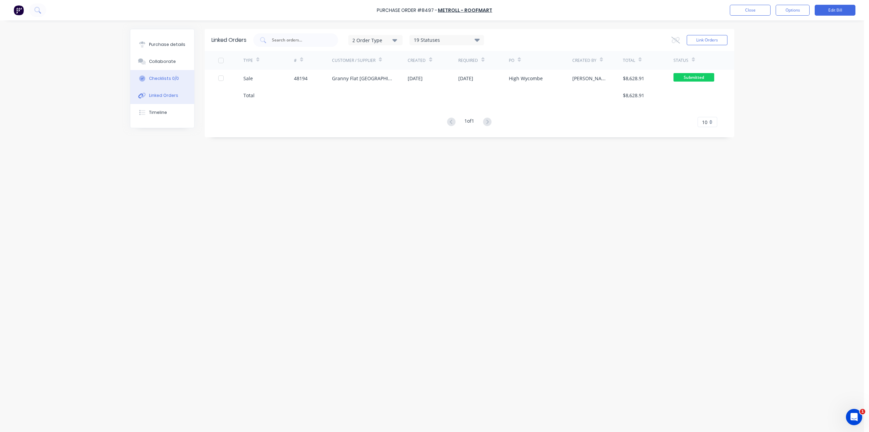
click at [158, 78] on div "Checklists 0/0" at bounding box center [164, 78] width 30 height 6
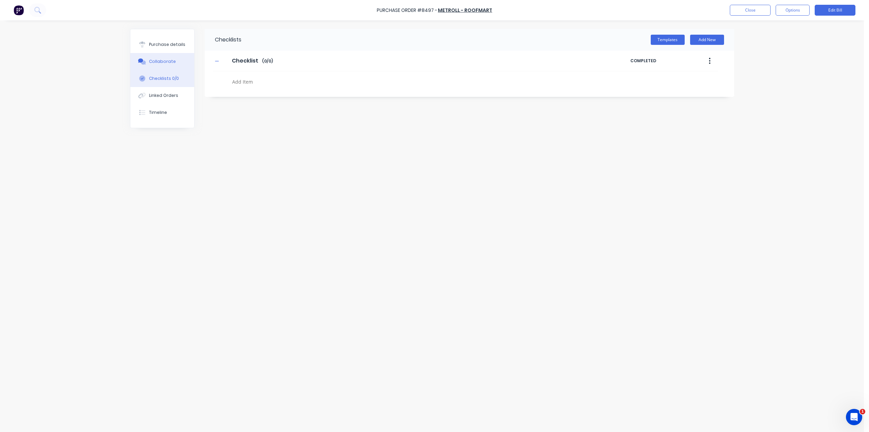
click at [161, 59] on div "Collaborate" at bounding box center [162, 61] width 27 height 6
click at [163, 92] on button "Linked Orders" at bounding box center [162, 95] width 64 height 17
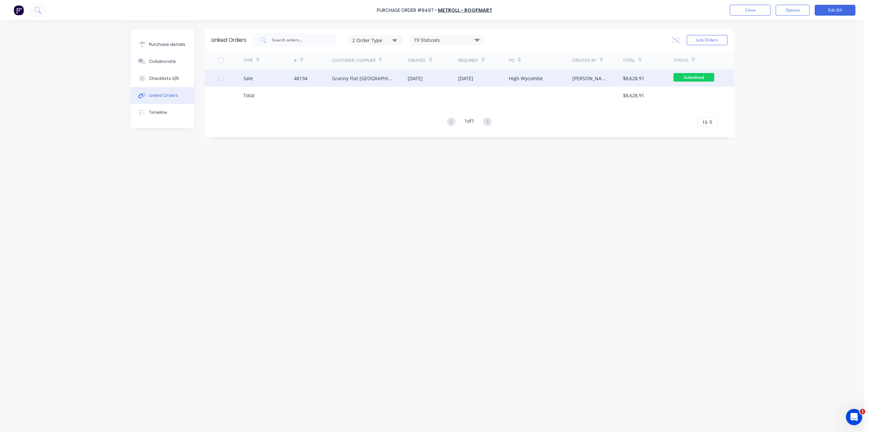
click at [328, 78] on div "48194" at bounding box center [313, 78] width 38 height 17
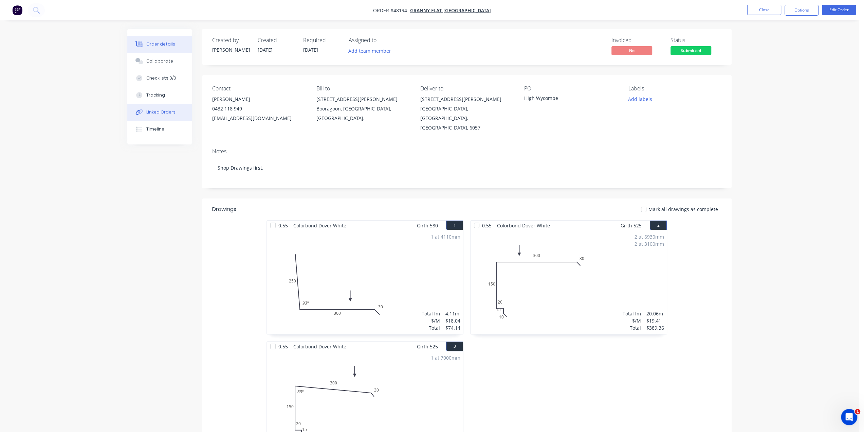
click at [165, 115] on button "Linked Orders" at bounding box center [159, 112] width 65 height 17
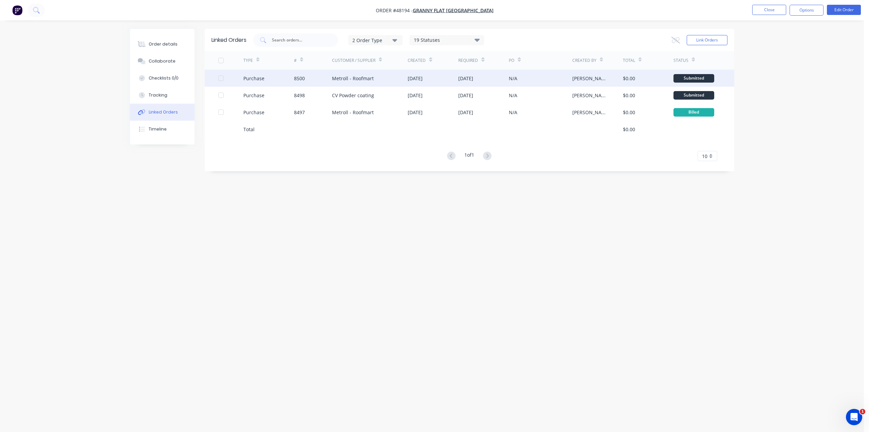
click at [554, 75] on div "N/A" at bounding box center [540, 78] width 63 height 17
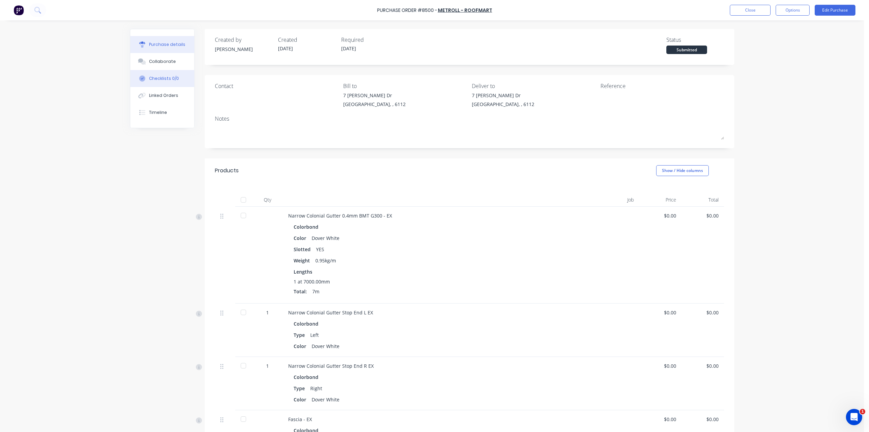
click at [158, 81] on button "Checklists 0/0" at bounding box center [162, 78] width 64 height 17
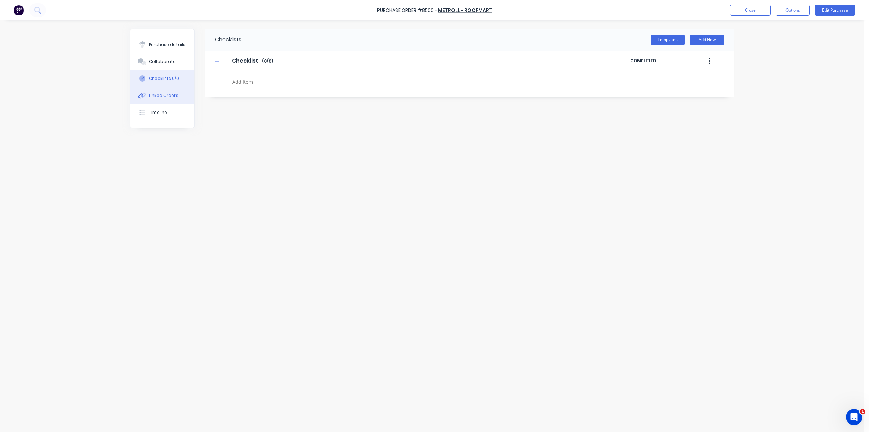
click at [162, 94] on div "Linked Orders" at bounding box center [163, 95] width 29 height 6
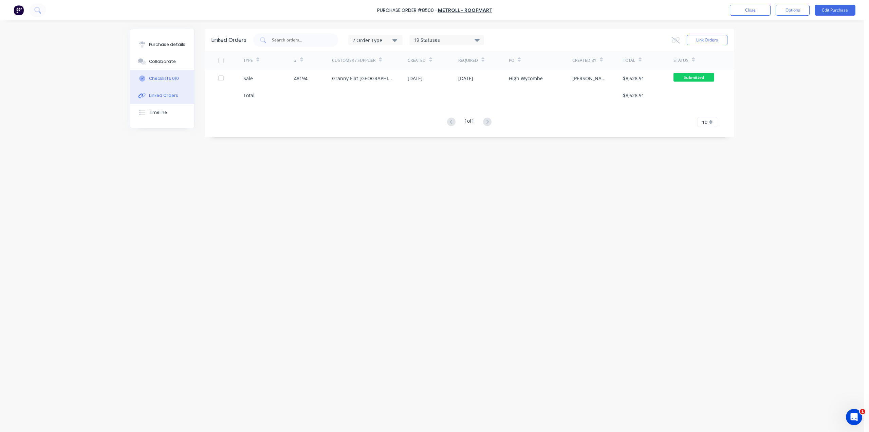
click at [156, 75] on button "Checklists 0/0" at bounding box center [162, 78] width 64 height 17
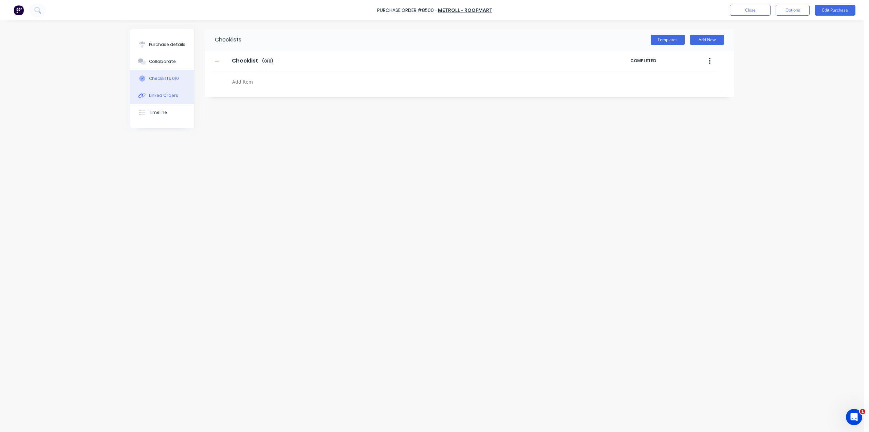
click at [162, 95] on div "Linked Orders" at bounding box center [163, 95] width 29 height 6
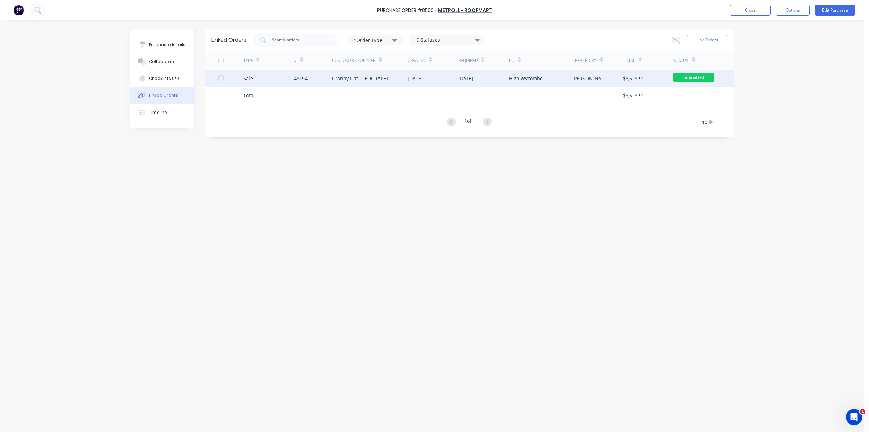
click at [332, 80] on div "Granny Flat [GEOGRAPHIC_DATA]" at bounding box center [363, 78] width 62 height 7
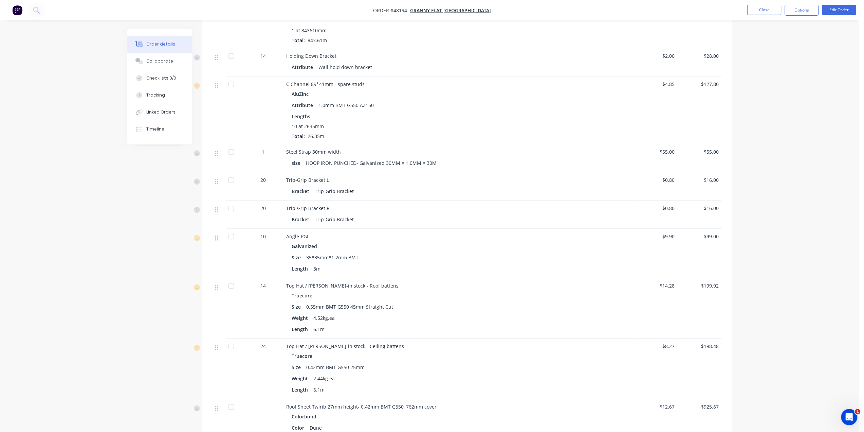
scroll to position [577, 0]
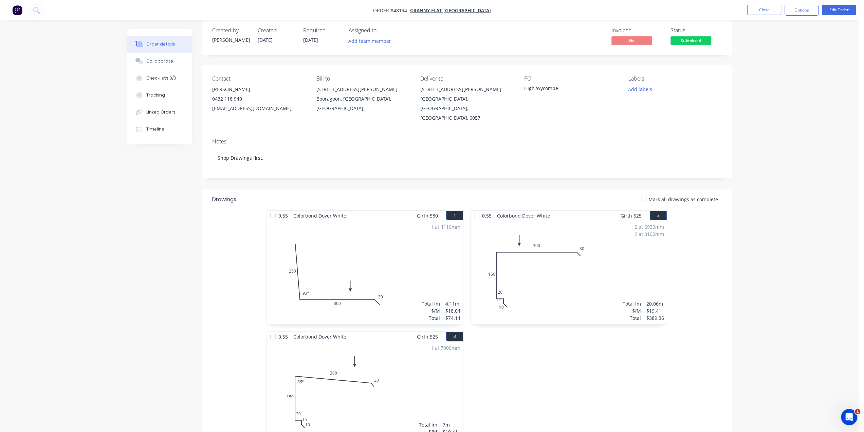
scroll to position [0, 0]
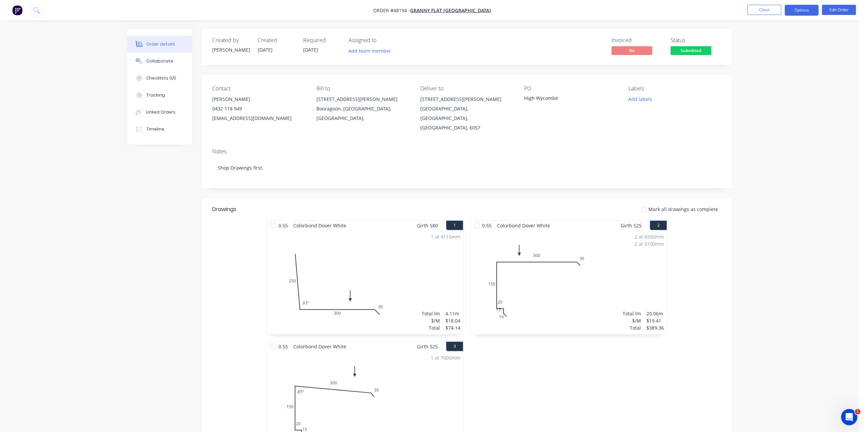
click at [804, 9] on button "Options" at bounding box center [802, 10] width 34 height 11
click at [778, 176] on div "Convert to Quote" at bounding box center [781, 177] width 62 height 10
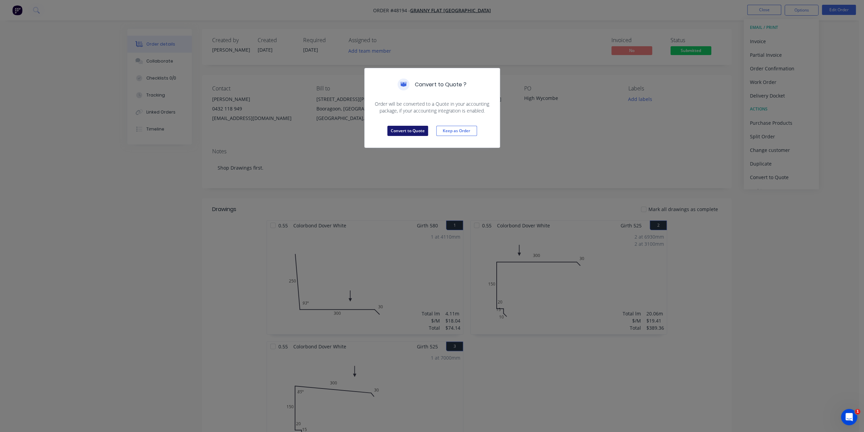
click at [415, 130] on button "Convert to Quote" at bounding box center [407, 131] width 41 height 10
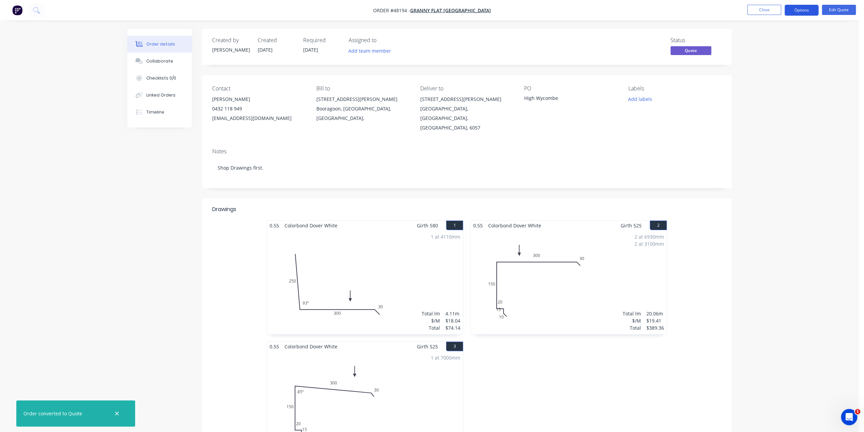
click at [801, 11] on button "Options" at bounding box center [802, 10] width 34 height 11
click at [779, 37] on div "Quote" at bounding box center [781, 41] width 62 height 10
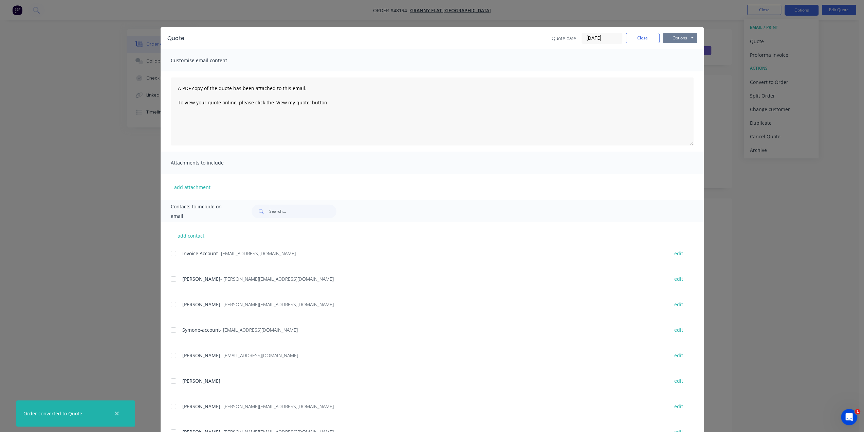
click at [677, 39] on button "Options" at bounding box center [680, 38] width 34 height 10
click at [675, 63] on button "Print" at bounding box center [684, 61] width 43 height 11
click at [794, 52] on div "Quote Quote date [DATE] Close Options Preview Print Email Customise email conte…" at bounding box center [432, 216] width 864 height 432
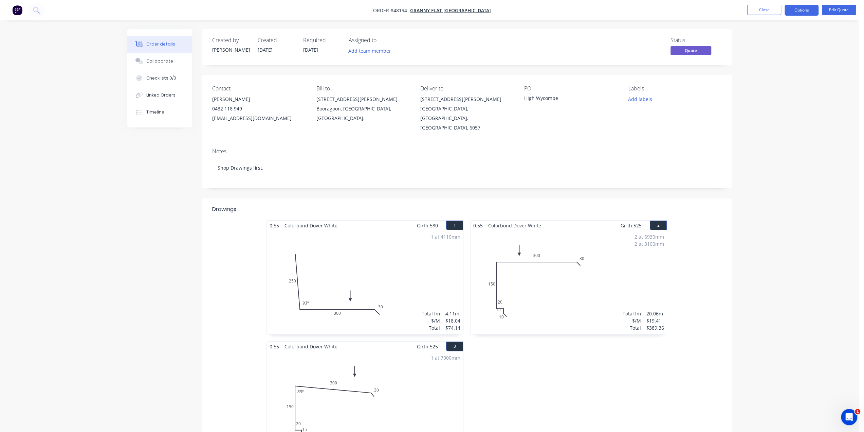
click at [791, 4] on nav "Order #48194 - Granny Flat [GEOGRAPHIC_DATA] Close Options Edit Quote" at bounding box center [432, 10] width 864 height 20
click at [794, 8] on button "Options" at bounding box center [802, 10] width 34 height 11
click at [778, 76] on button "Convert to Order" at bounding box center [781, 82] width 75 height 14
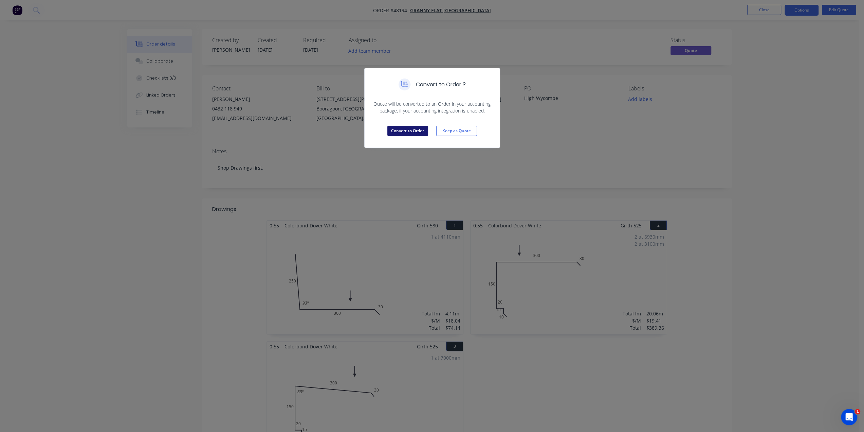
click at [401, 132] on button "Convert to Order" at bounding box center [407, 131] width 41 height 10
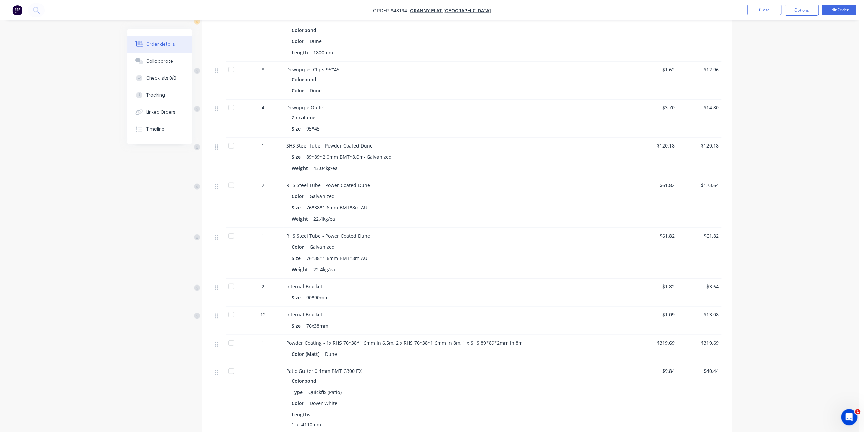
scroll to position [1396, 0]
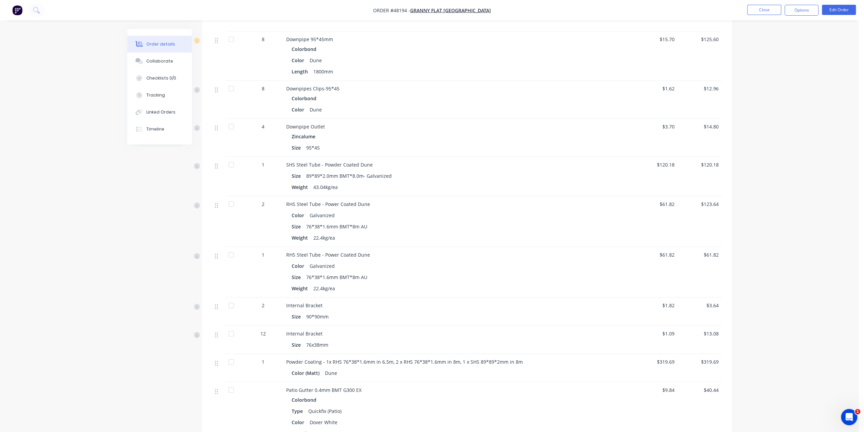
drag, startPoint x: 797, startPoint y: 324, endPoint x: 794, endPoint y: 323, distance: 3.5
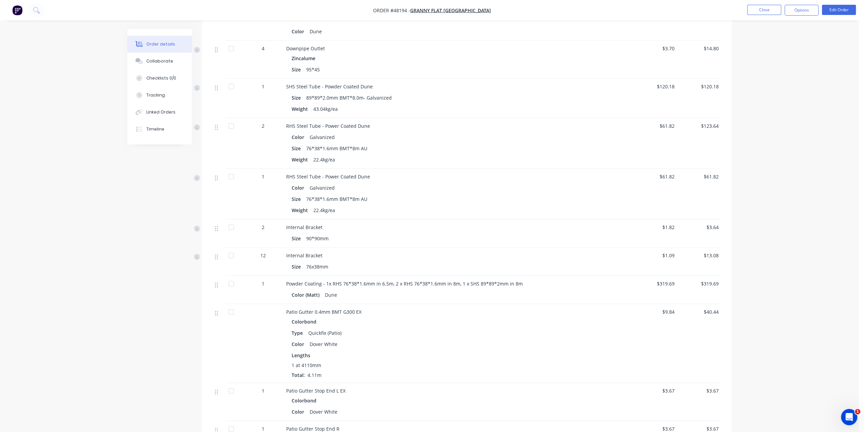
scroll to position [1475, 0]
click at [835, 10] on button "Edit Order" at bounding box center [839, 10] width 34 height 10
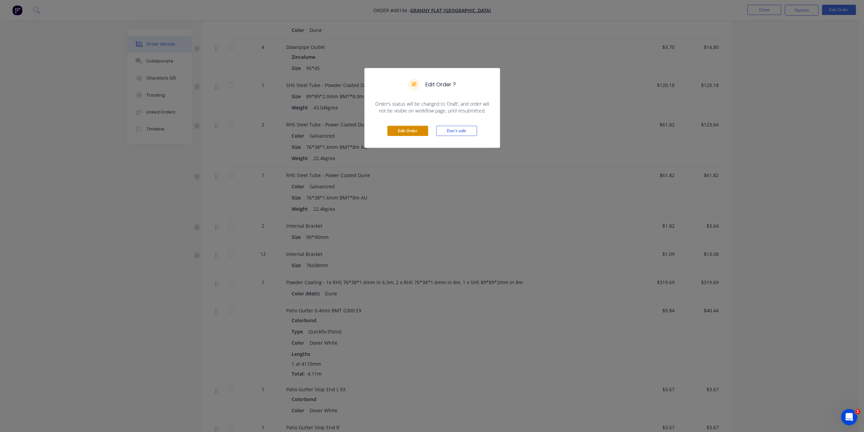
click at [404, 131] on button "Edit Order" at bounding box center [407, 131] width 41 height 10
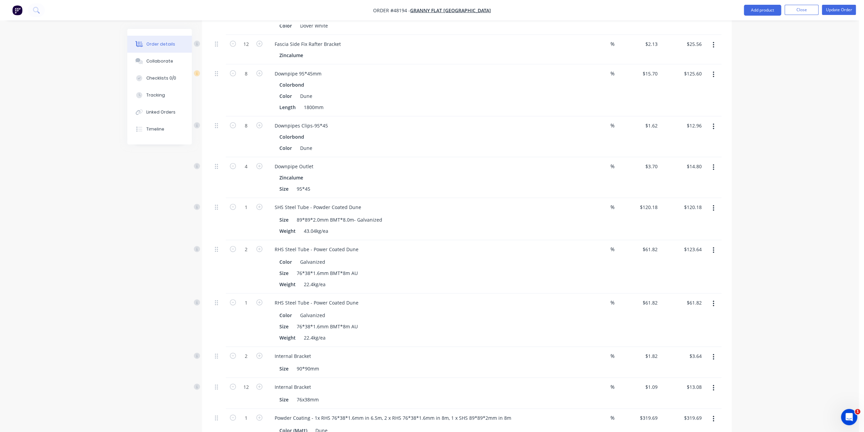
scroll to position [1505, 0]
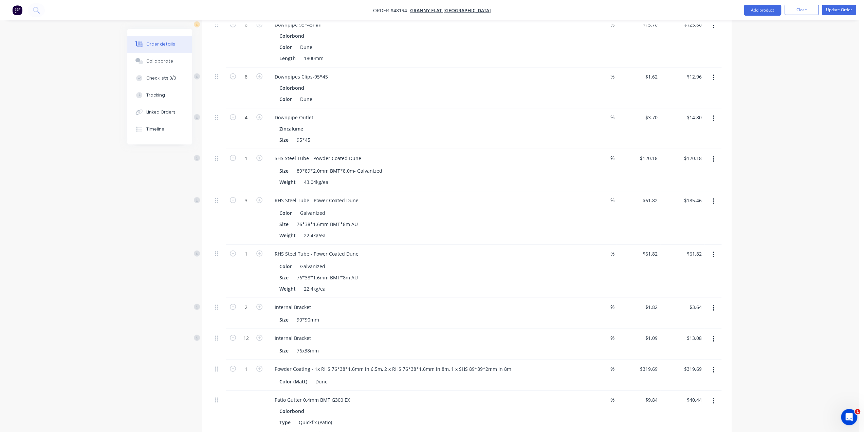
click at [715, 251] on icon "button" at bounding box center [714, 254] width 2 height 7
click at [672, 308] on div "Delete" at bounding box center [689, 313] width 52 height 10
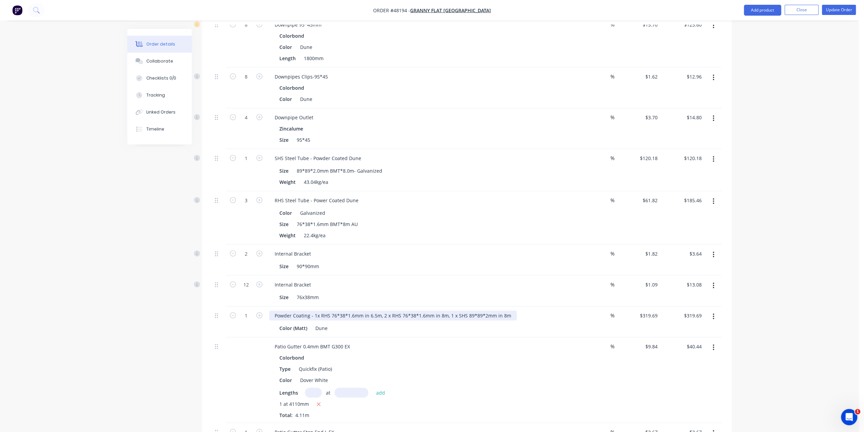
click at [391, 310] on div "Powder Coating - 1x RHS 76*38*1.6mm in 6.5m, 2 x RHS 76*38*1.6mm in 8m, 1 x SHS…" at bounding box center [393, 315] width 248 height 10
click at [383, 310] on div "Powder Coating - 1x RHS 76*38*1.6mm in 6.5m, 2 x RHS 76*38*1.6mm in 8m, 1 x SHS…" at bounding box center [393, 315] width 248 height 10
drag, startPoint x: 382, startPoint y: 283, endPoint x: 314, endPoint y: 283, distance: 67.2
click at [314, 310] on div "Powder Coating - 1x RHS 76*38*1.6mm in 6.5m, 3 x RHS 76*38*1.6mm in 8m, 1 x SHS…" at bounding box center [393, 315] width 248 height 10
click at [401, 279] on div "Internal Bracket" at bounding box center [419, 284] width 300 height 10
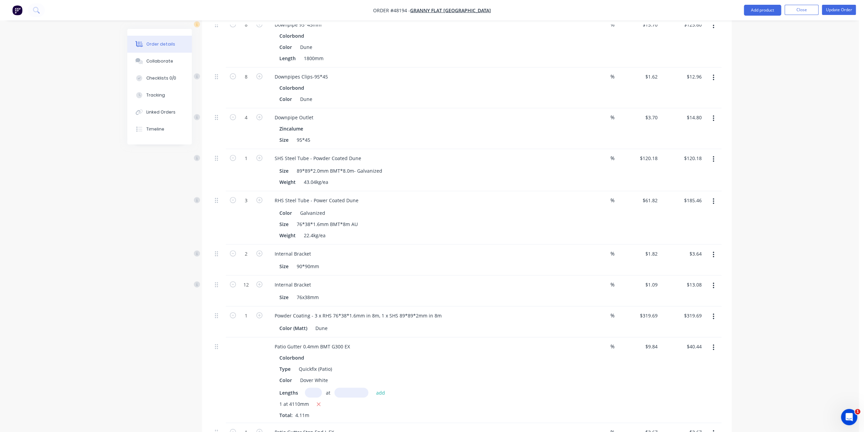
click at [433, 387] on div "Lengths at add" at bounding box center [419, 392] width 280 height 10
click at [455, 375] on div "Color Dover White" at bounding box center [418, 380] width 283 height 10
click at [478, 352] on div "Colorbond" at bounding box center [419, 357] width 280 height 10
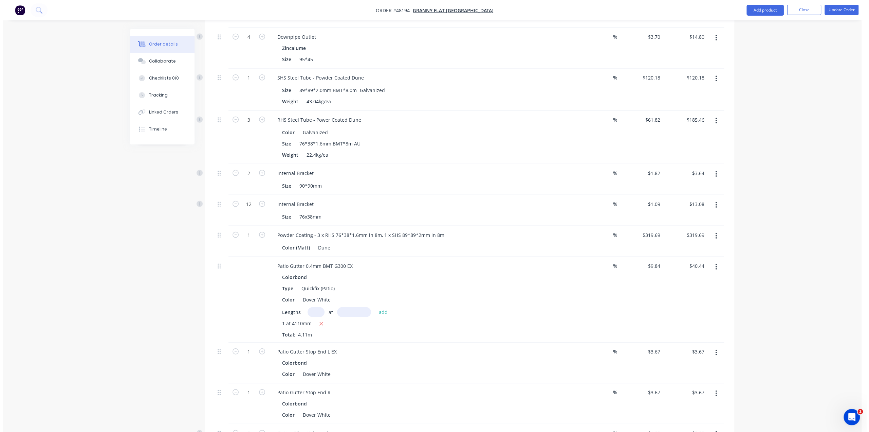
scroll to position [1585, 0]
click at [842, 10] on button "Update Order" at bounding box center [839, 10] width 34 height 10
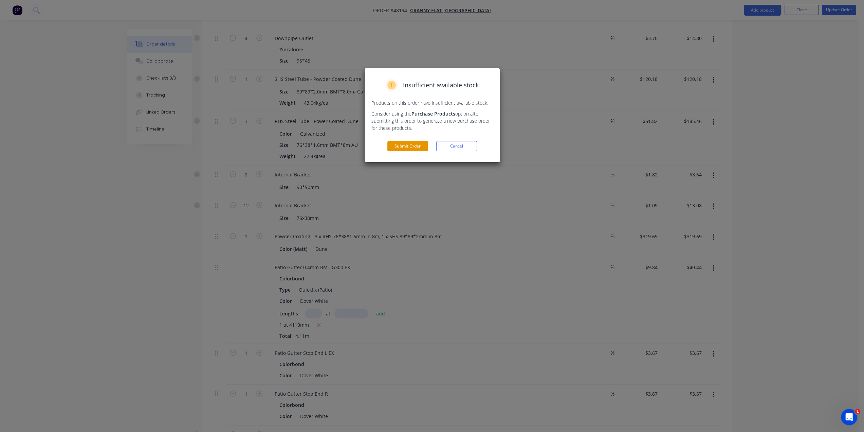
click at [420, 143] on button "Submit Order" at bounding box center [407, 146] width 41 height 10
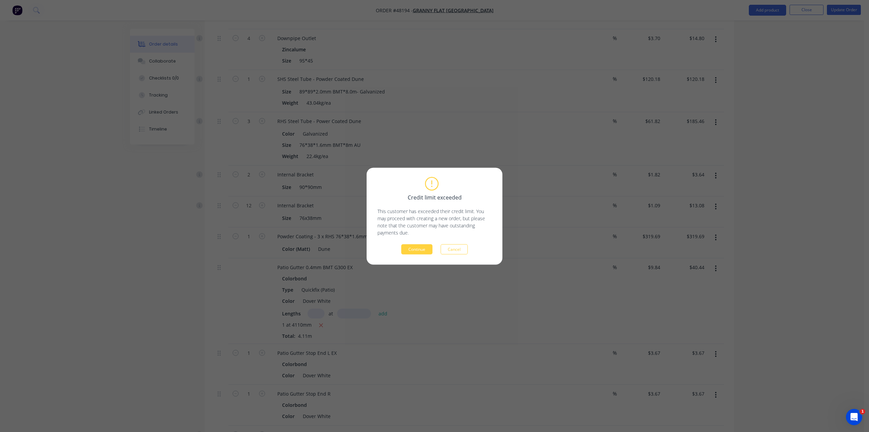
click at [423, 251] on button "Continue" at bounding box center [416, 249] width 31 height 10
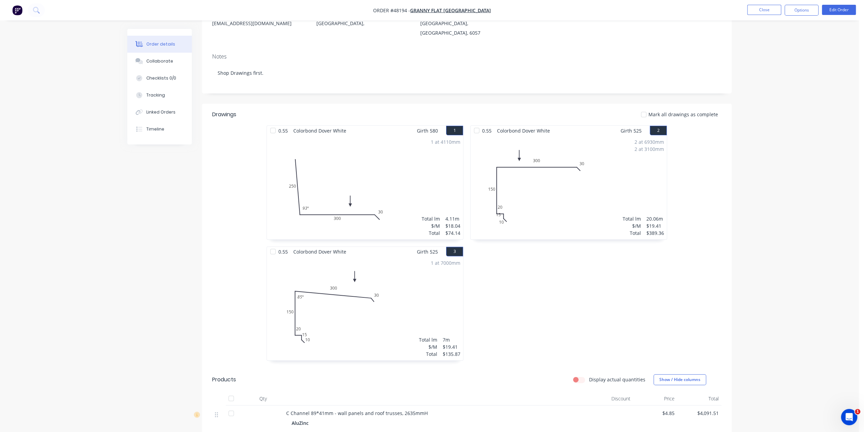
scroll to position [36, 0]
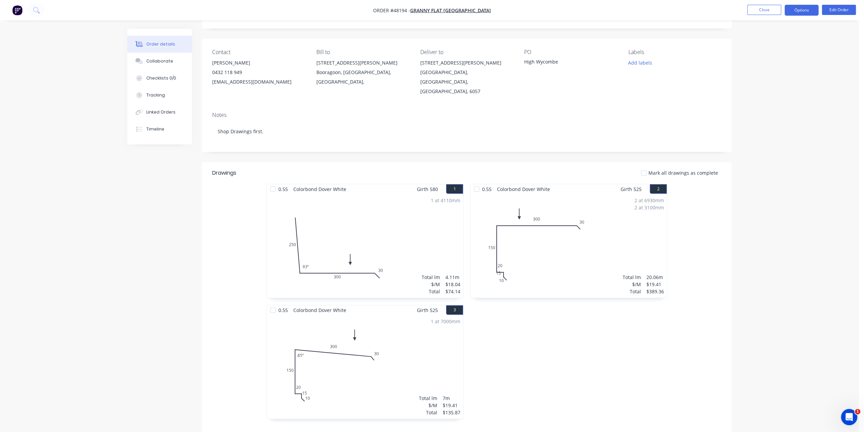
click at [801, 9] on button "Options" at bounding box center [802, 10] width 34 height 11
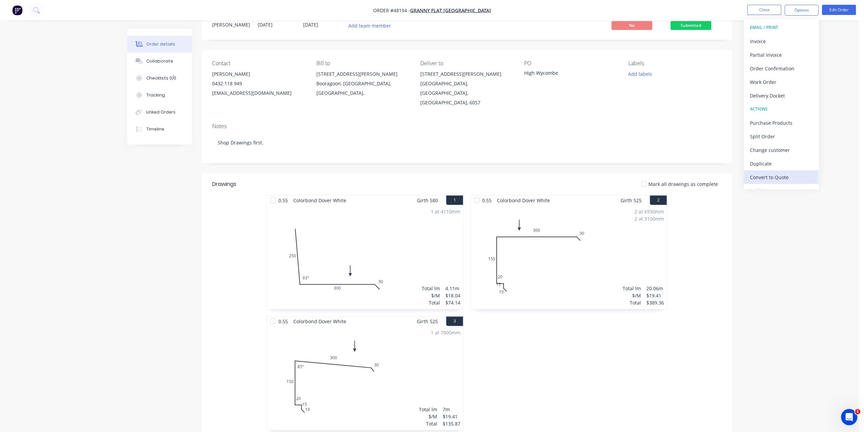
click at [773, 173] on div "Convert to Quote" at bounding box center [781, 177] width 62 height 10
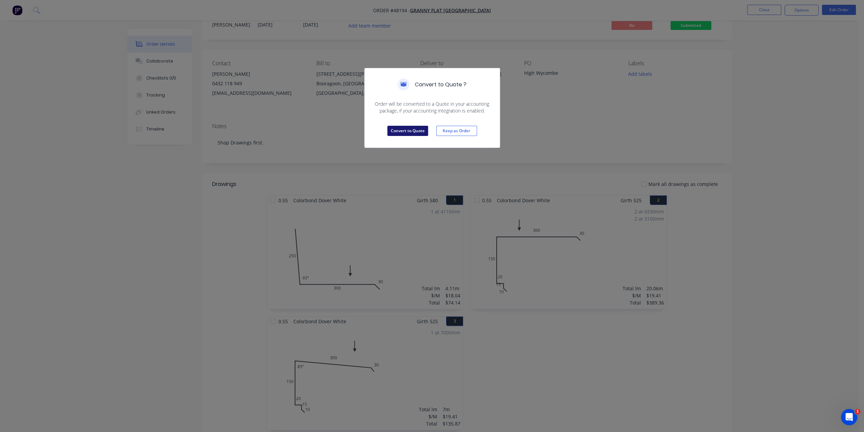
click at [410, 126] on button "Convert to Quote" at bounding box center [407, 131] width 41 height 10
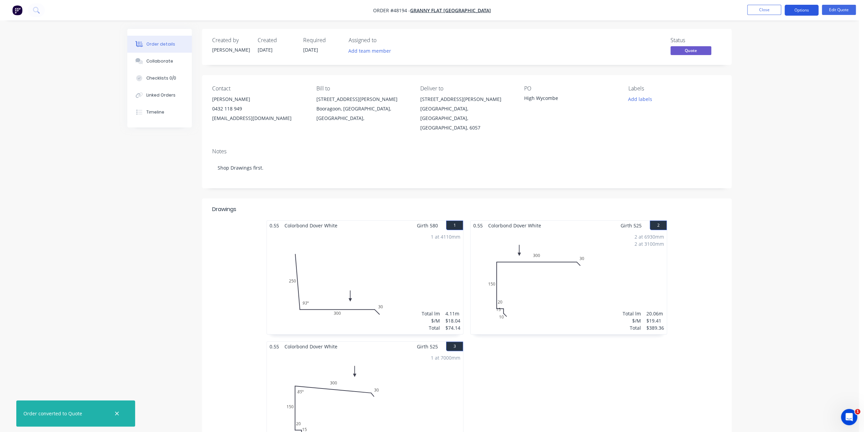
click at [802, 11] on button "Options" at bounding box center [802, 10] width 34 height 11
click at [782, 44] on div "Quote" at bounding box center [781, 41] width 62 height 10
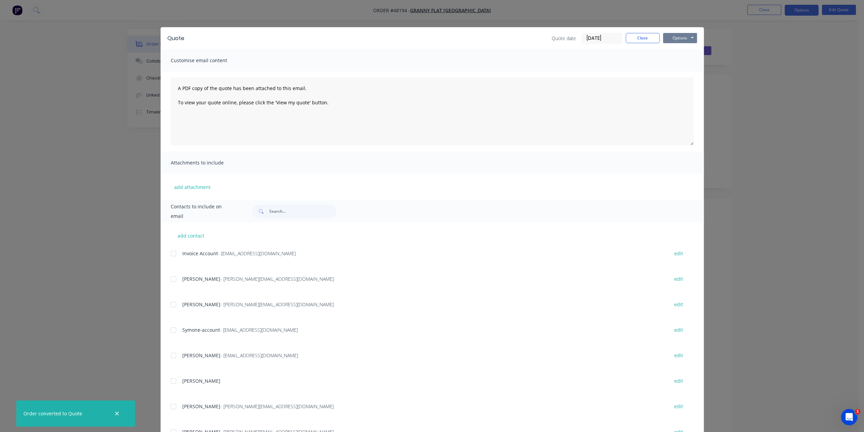
click at [673, 38] on button "Options" at bounding box center [680, 38] width 34 height 10
click at [680, 66] on button "Print" at bounding box center [684, 61] width 43 height 11
drag, startPoint x: 800, startPoint y: 51, endPoint x: 795, endPoint y: 31, distance: 20.7
click at [801, 51] on div "Quote Quote date [DATE] Close Options Preview Print Email Customise email conte…" at bounding box center [432, 216] width 864 height 432
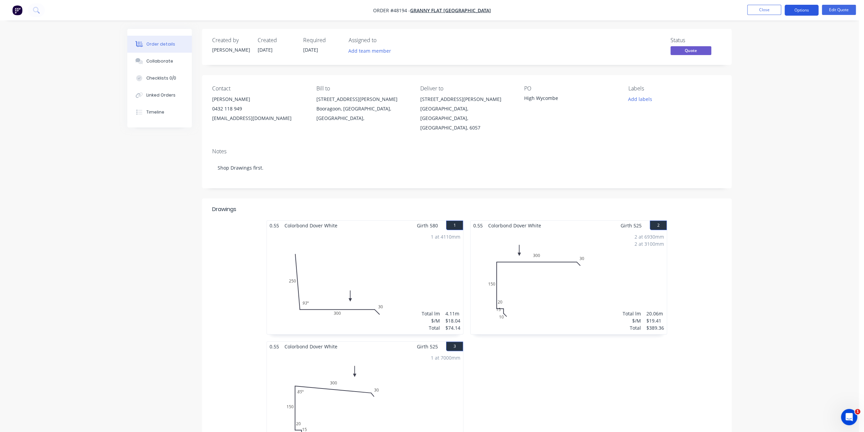
click at [803, 9] on button "Options" at bounding box center [802, 10] width 34 height 11
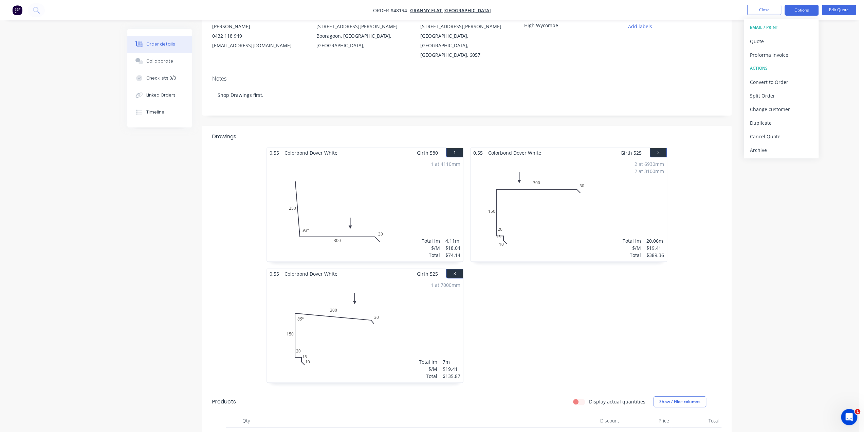
scroll to position [45, 0]
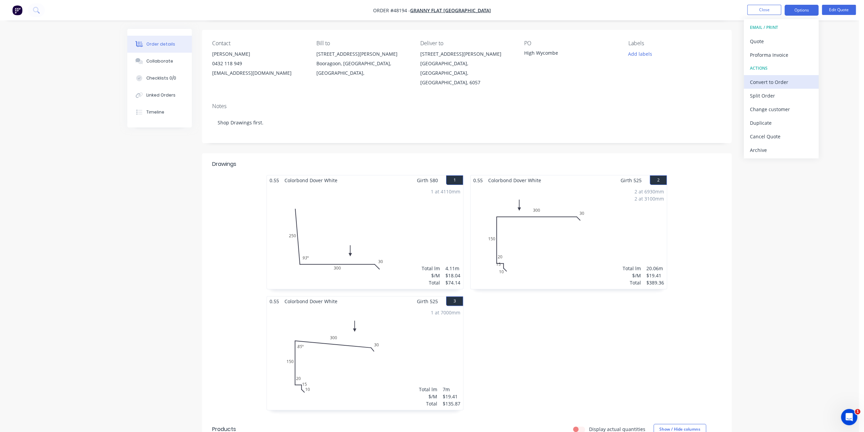
click at [770, 81] on div "Convert to Order" at bounding box center [781, 82] width 62 height 10
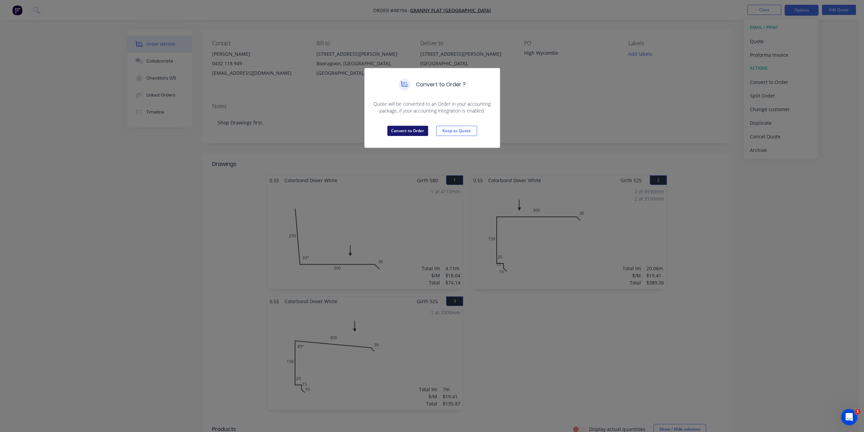
click at [400, 129] on button "Convert to Order" at bounding box center [407, 131] width 41 height 10
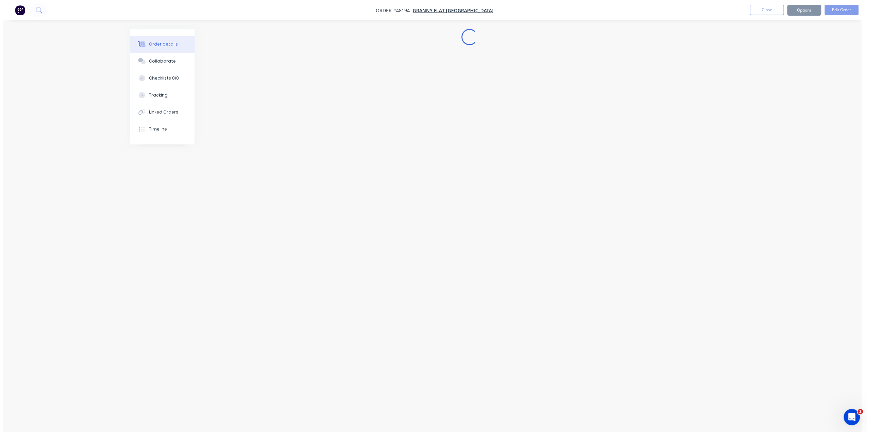
scroll to position [0, 0]
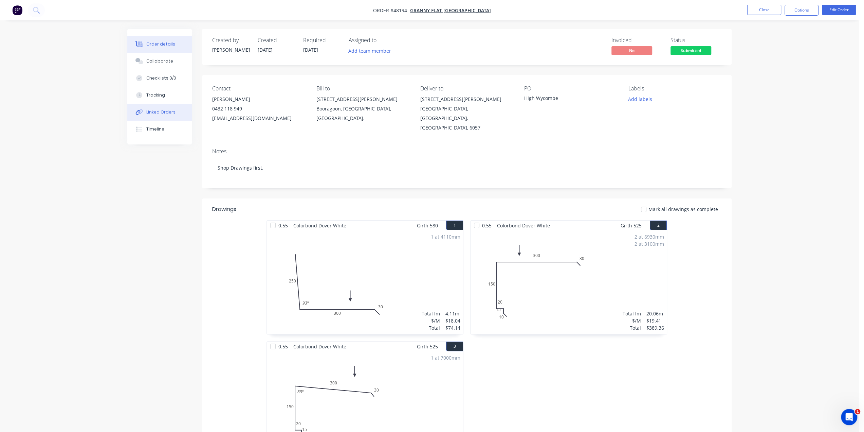
click at [154, 113] on div "Linked Orders" at bounding box center [160, 112] width 29 height 6
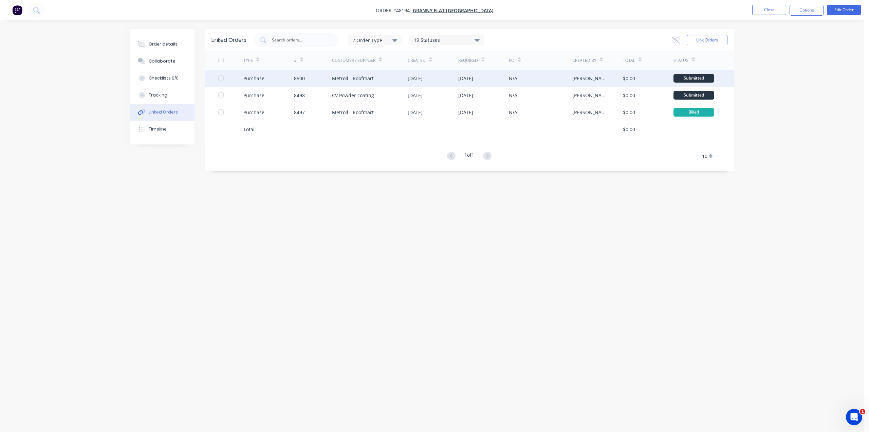
click at [401, 74] on div "Metroll - Roofmart" at bounding box center [370, 78] width 76 height 17
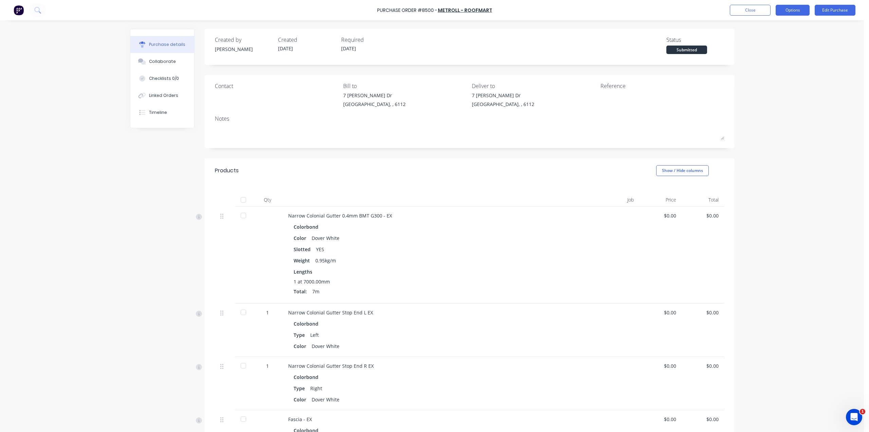
click at [787, 10] on button "Options" at bounding box center [793, 10] width 34 height 11
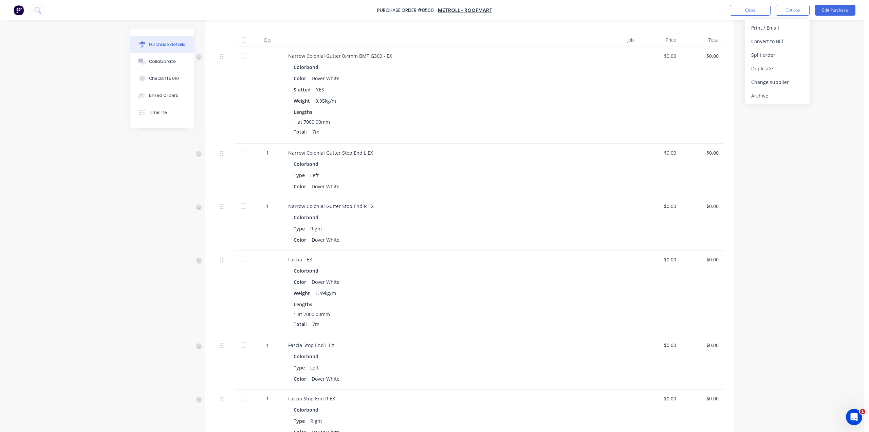
scroll to position [108, 0]
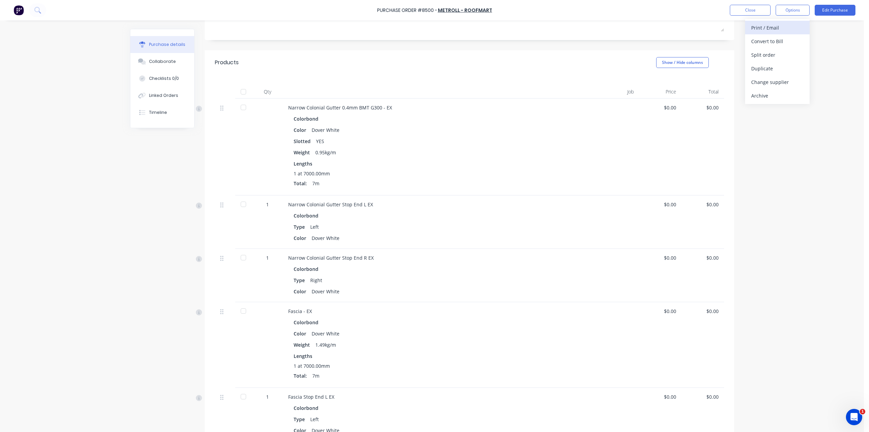
click at [784, 28] on div "Print / Email" at bounding box center [778, 28] width 52 height 10
click at [772, 54] on div "Without pricing" at bounding box center [778, 55] width 52 height 10
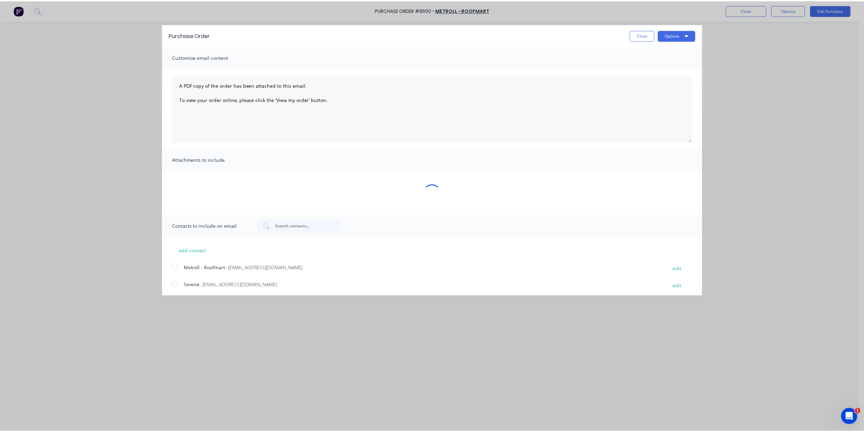
scroll to position [0, 0]
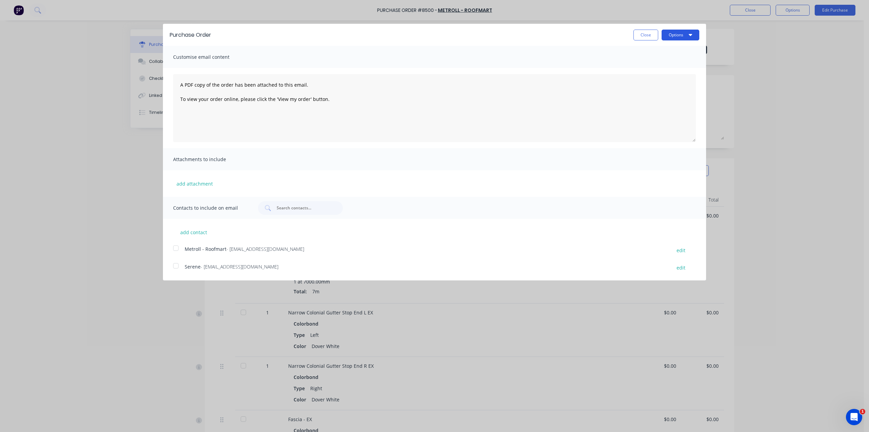
click at [676, 36] on button "Options" at bounding box center [681, 35] width 38 height 11
click at [671, 54] on div "Print" at bounding box center [667, 52] width 52 height 10
click at [817, 109] on div "Purchase Order Close Options Print Email Customise email content A PDF copy of …" at bounding box center [434, 216] width 869 height 432
drag, startPoint x: 773, startPoint y: 72, endPoint x: 748, endPoint y: 62, distance: 26.8
click at [773, 71] on div "Purchase Order Close Options Customise email content A PDF copy of the order ha…" at bounding box center [434, 216] width 869 height 432
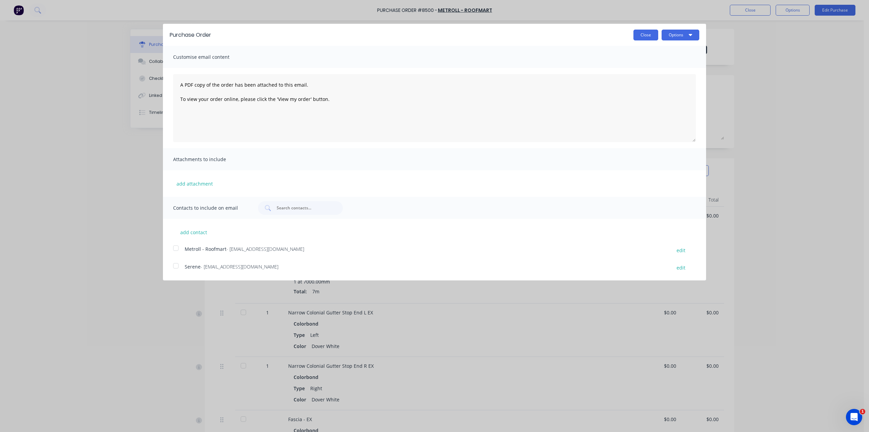
click at [641, 34] on button "Close" at bounding box center [646, 35] width 25 height 11
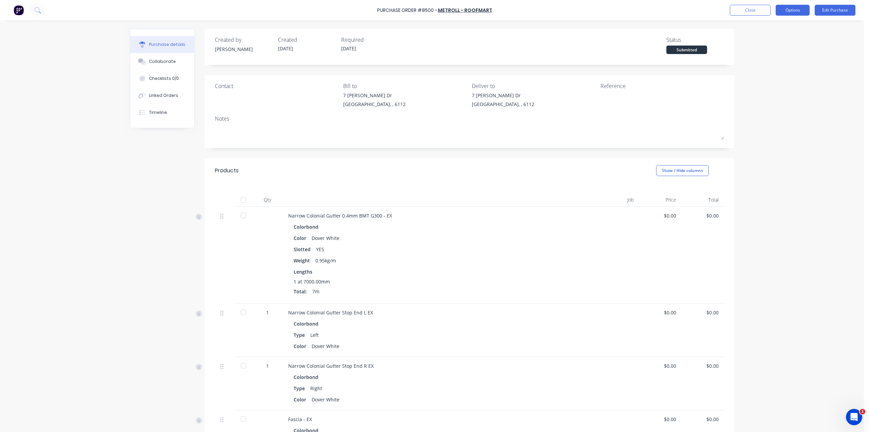
click at [791, 9] on button "Options" at bounding box center [793, 10] width 34 height 11
click at [832, 100] on div "Purchase Order #8500 - Metroll - Roofmart Close Options Edit Purchase Purchase …" at bounding box center [432, 216] width 864 height 432
click at [135, 98] on button "Linked Orders" at bounding box center [162, 95] width 64 height 17
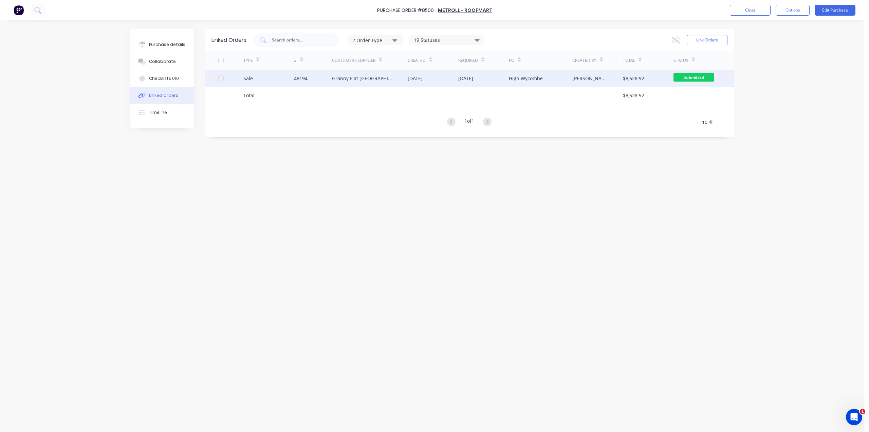
click at [563, 76] on div "High Wycombe" at bounding box center [540, 78] width 63 height 17
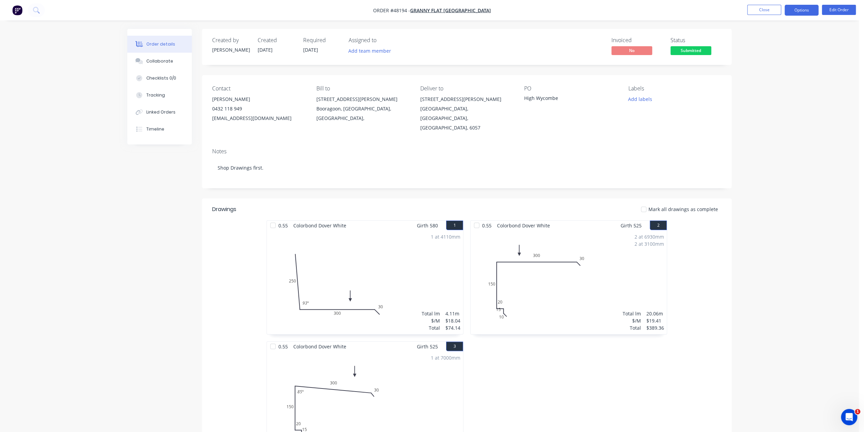
click at [795, 11] on button "Options" at bounding box center [802, 10] width 34 height 11
click at [772, 78] on div "Work Order" at bounding box center [781, 82] width 62 height 10
drag, startPoint x: 770, startPoint y: 83, endPoint x: 772, endPoint y: 76, distance: 6.6
click at [770, 83] on div "Custom" at bounding box center [781, 82] width 62 height 10
click at [774, 69] on div "Without pricing" at bounding box center [781, 69] width 62 height 10
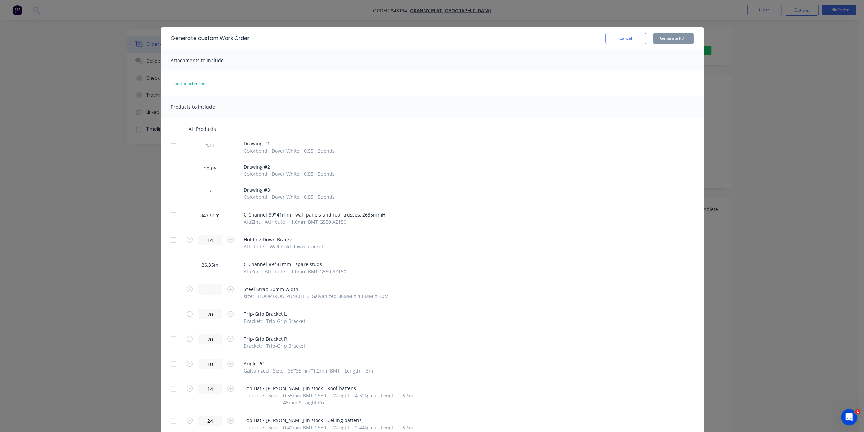
click at [172, 144] on div at bounding box center [174, 146] width 14 height 14
click at [172, 168] on div at bounding box center [174, 169] width 14 height 14
click at [170, 192] on div at bounding box center [174, 192] width 14 height 14
click at [670, 36] on button "Generate PDF" at bounding box center [673, 38] width 41 height 11
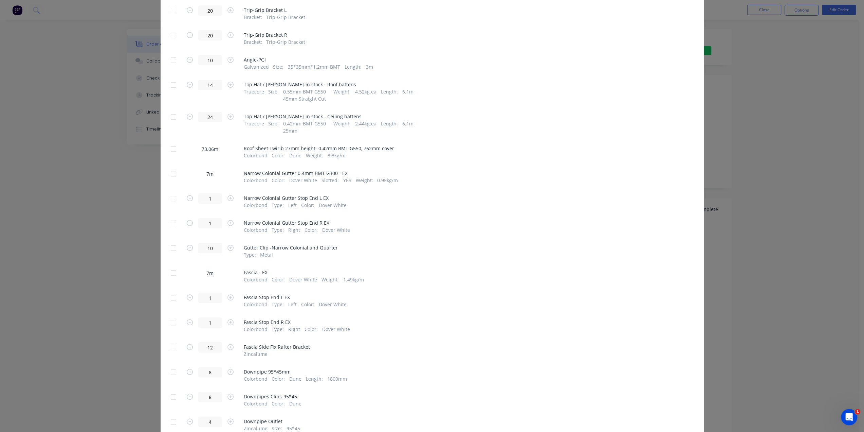
scroll to position [302, 0]
click at [167, 149] on div at bounding box center [174, 150] width 14 height 14
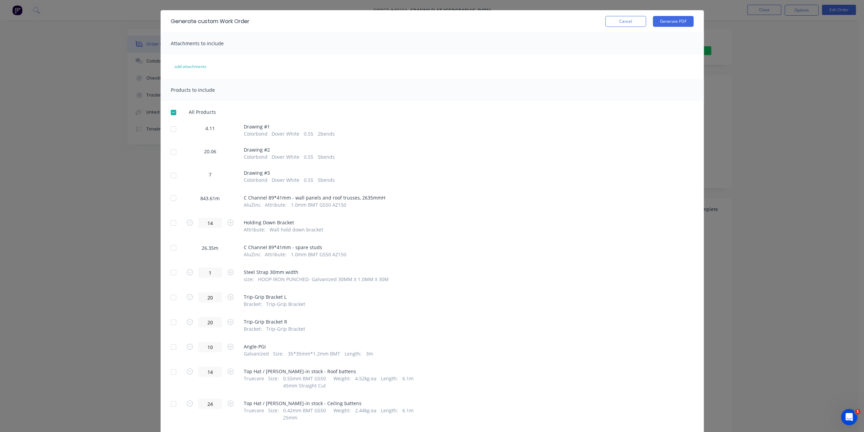
scroll to position [0, 0]
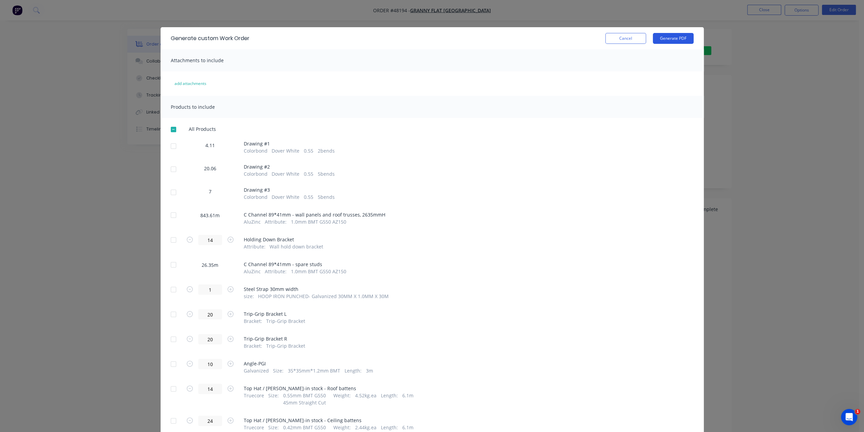
click at [664, 39] on button "Generate PDF" at bounding box center [673, 38] width 41 height 11
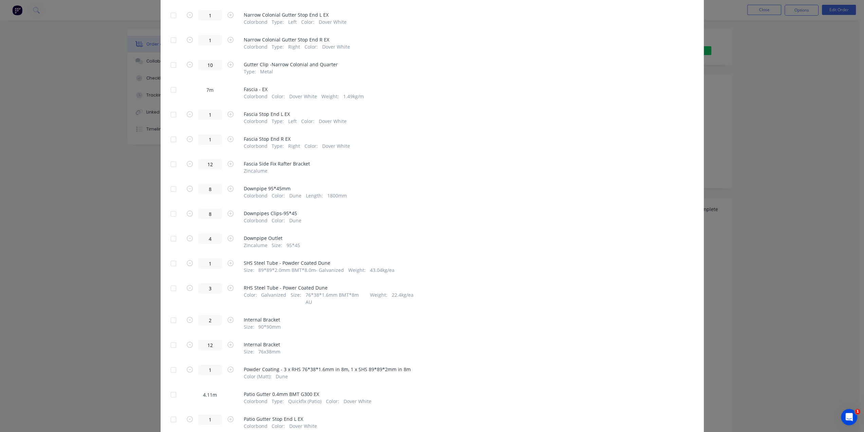
scroll to position [551, 0]
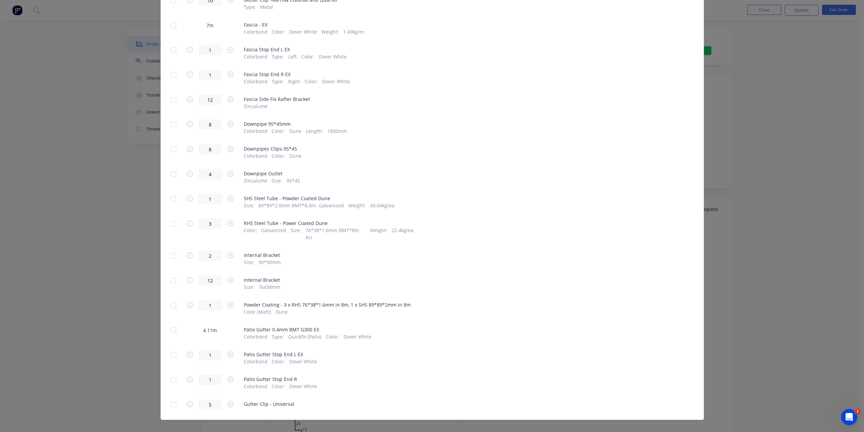
click at [729, 90] on div "Generate custom Work Order Cancel Generate PDF Attachments to include add attac…" at bounding box center [432, 216] width 864 height 432
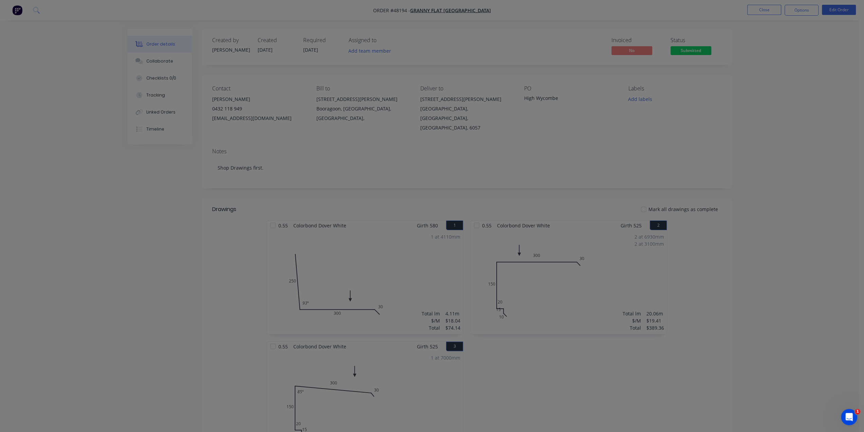
scroll to position [0, 0]
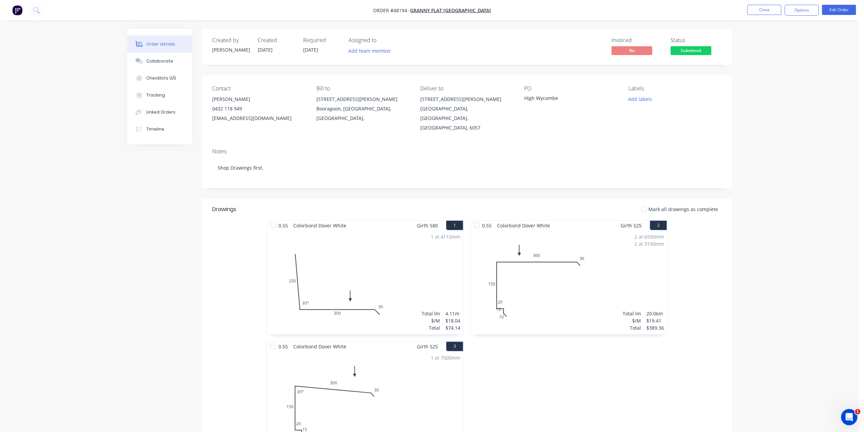
click at [15, 6] on img "button" at bounding box center [17, 10] width 10 height 10
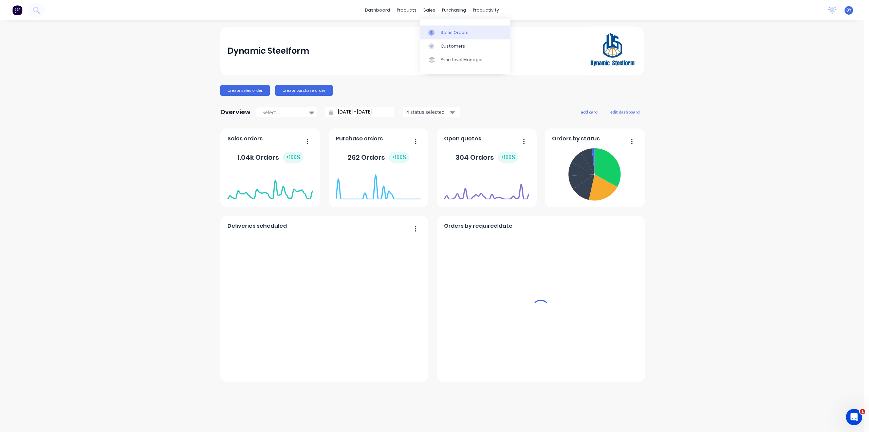
click at [438, 30] on div at bounding box center [434, 33] width 10 height 6
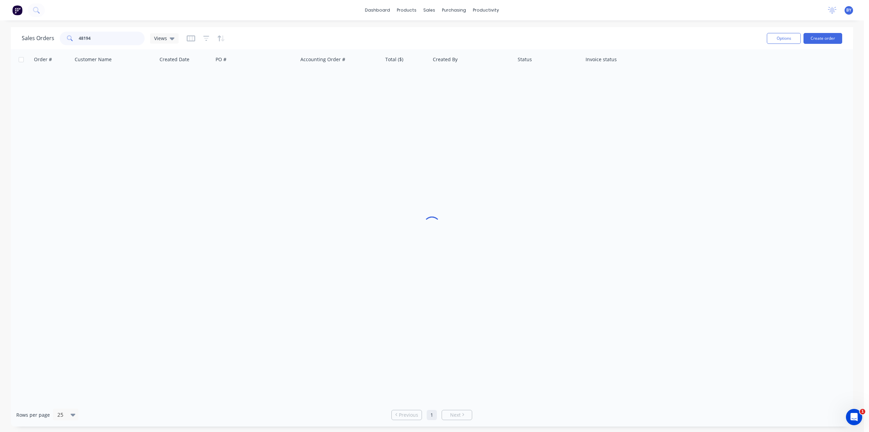
drag, startPoint x: 108, startPoint y: 44, endPoint x: 61, endPoint y: 42, distance: 46.9
click at [61, 42] on div "48194" at bounding box center [102, 39] width 85 height 14
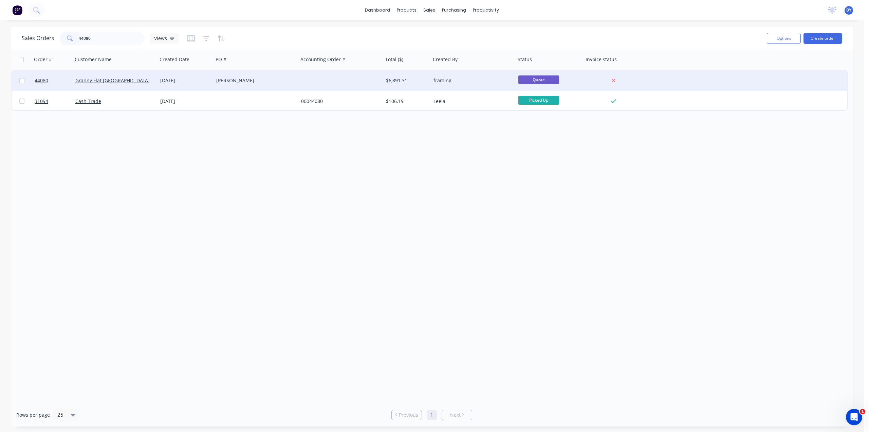
click at [268, 84] on div "[PERSON_NAME]" at bounding box center [256, 80] width 85 height 20
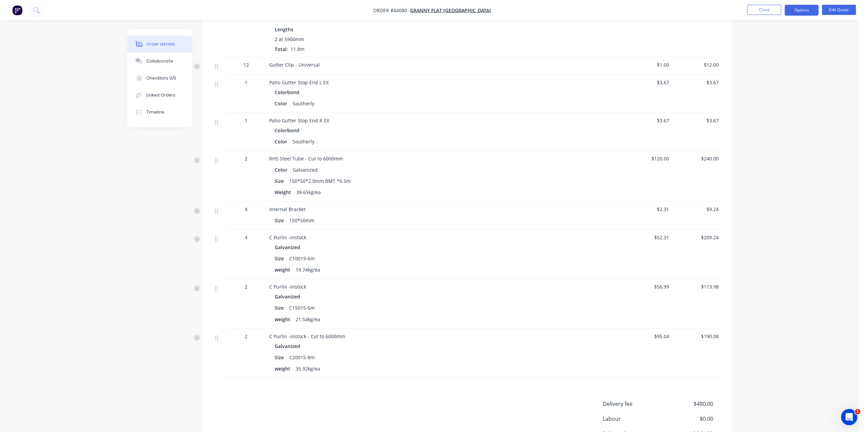
scroll to position [1041, 0]
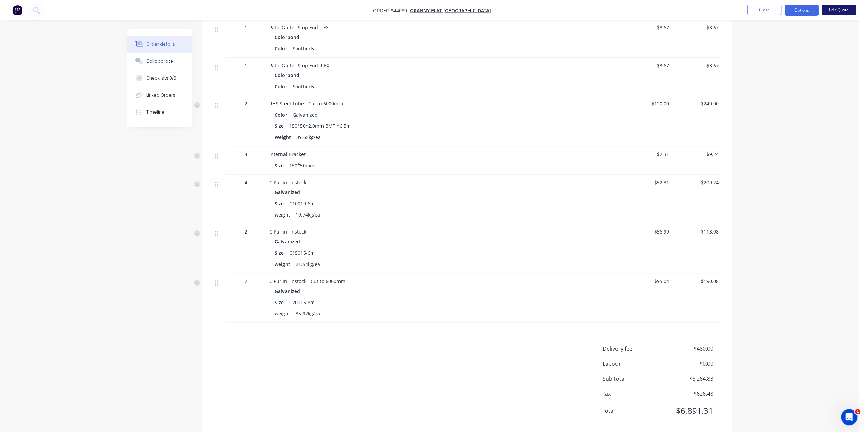
click at [840, 5] on button "Edit Quote" at bounding box center [839, 10] width 34 height 10
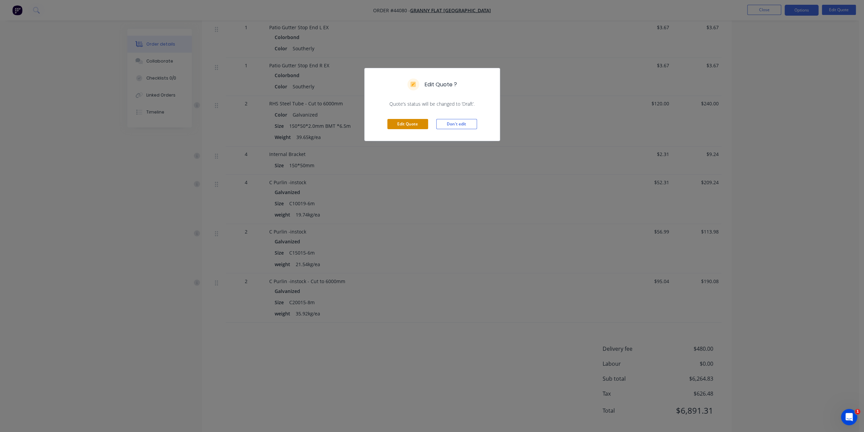
click at [415, 122] on button "Edit Quote" at bounding box center [407, 124] width 41 height 10
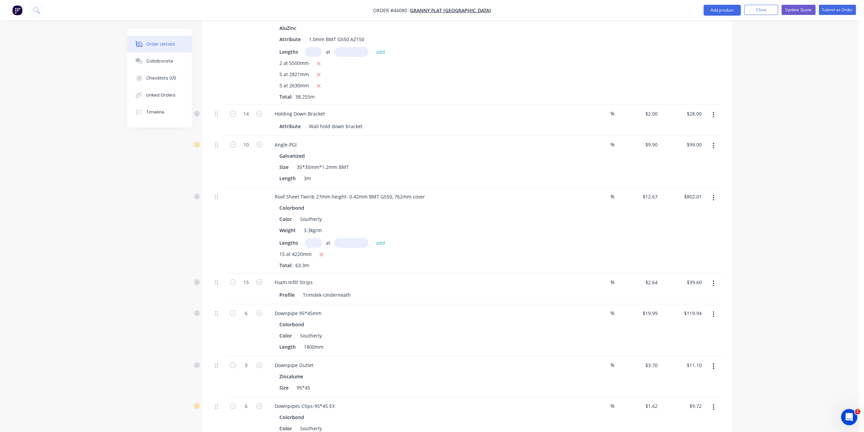
scroll to position [634, 0]
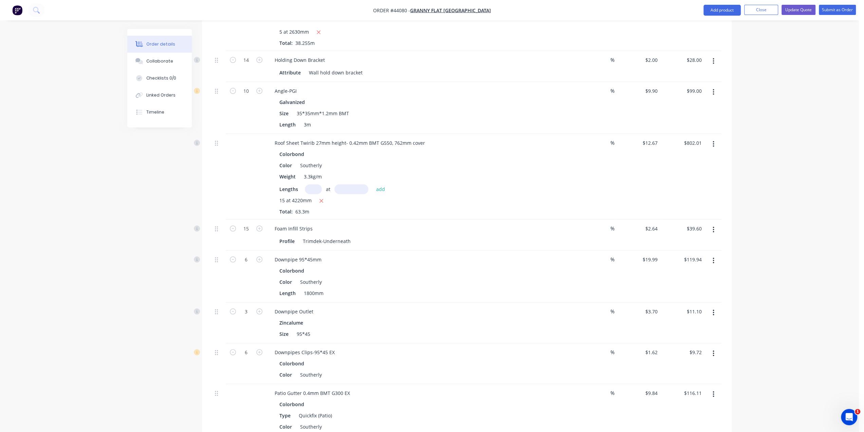
click at [313, 184] on input "text" at bounding box center [313, 189] width 17 height 10
click at [373, 184] on button "add" at bounding box center [381, 188] width 16 height 9
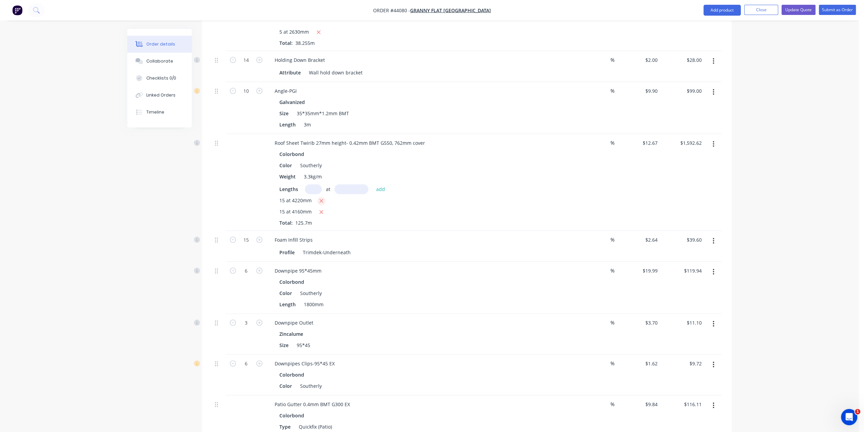
click at [320, 198] on icon "button" at bounding box center [321, 201] width 4 height 6
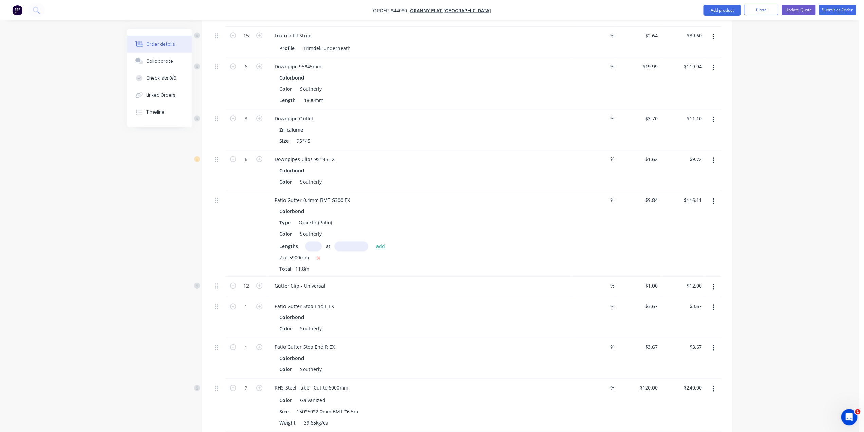
scroll to position [985, 0]
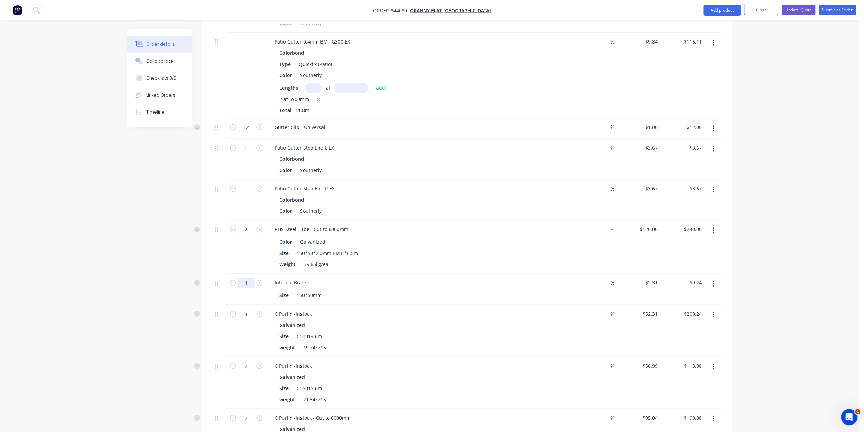
click at [473, 290] on div "Size 150*50mm" at bounding box center [418, 295] width 283 height 10
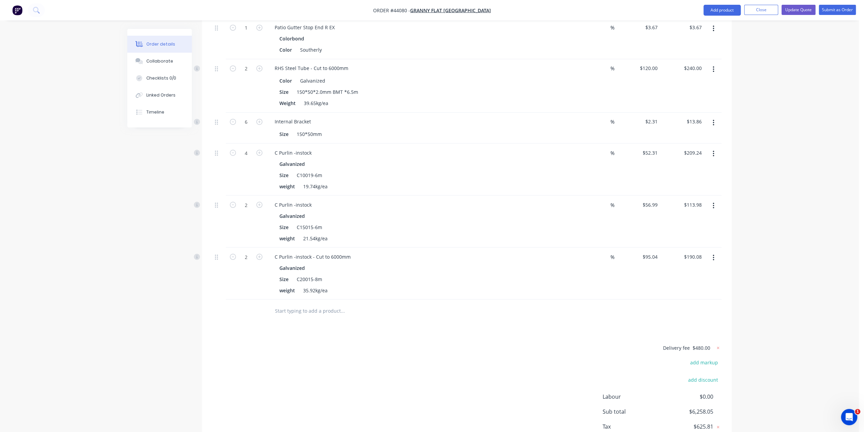
scroll to position [1177, 0]
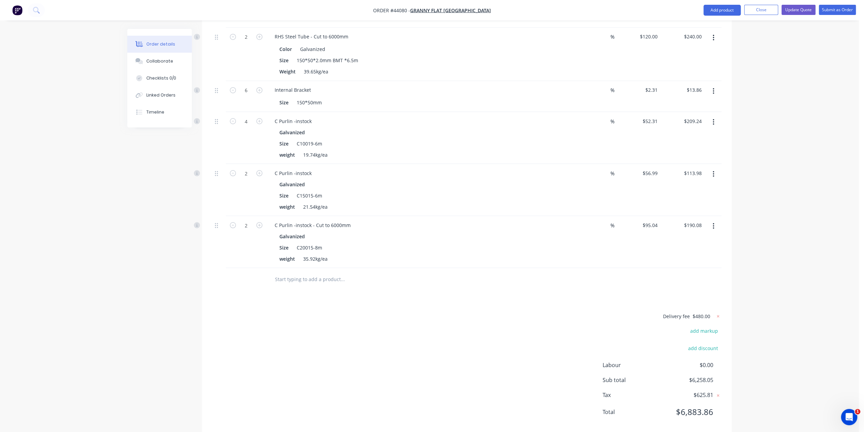
click at [716, 220] on button "button" at bounding box center [714, 226] width 16 height 12
click at [683, 279] on div "Delete" at bounding box center [689, 284] width 52 height 10
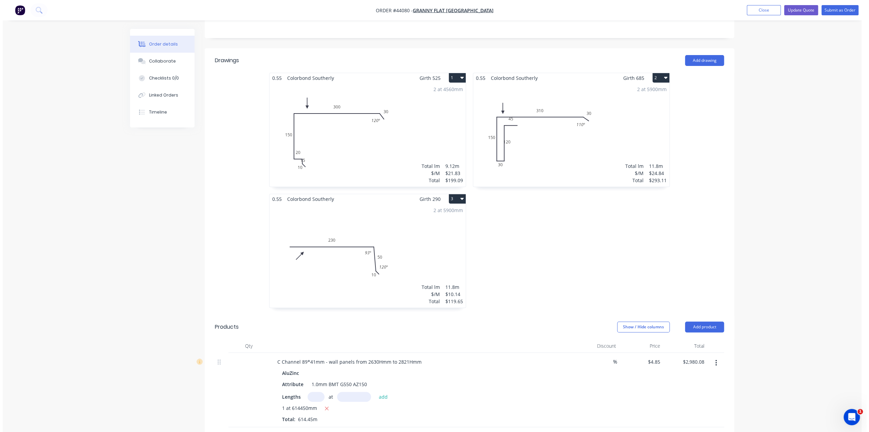
scroll to position [84, 0]
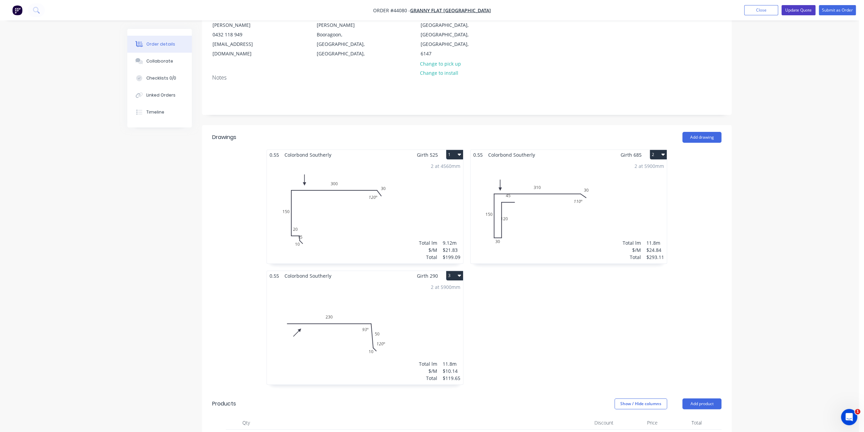
click at [801, 11] on button "Update Quote" at bounding box center [799, 10] width 34 height 10
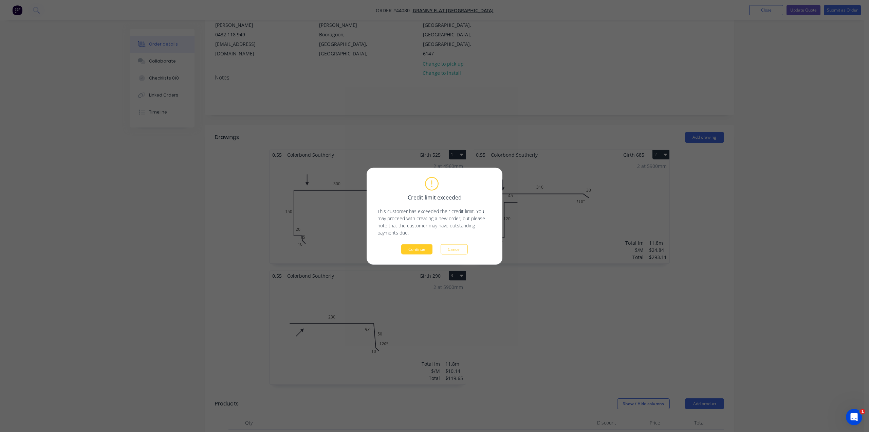
click at [421, 247] on button "Continue" at bounding box center [416, 249] width 31 height 10
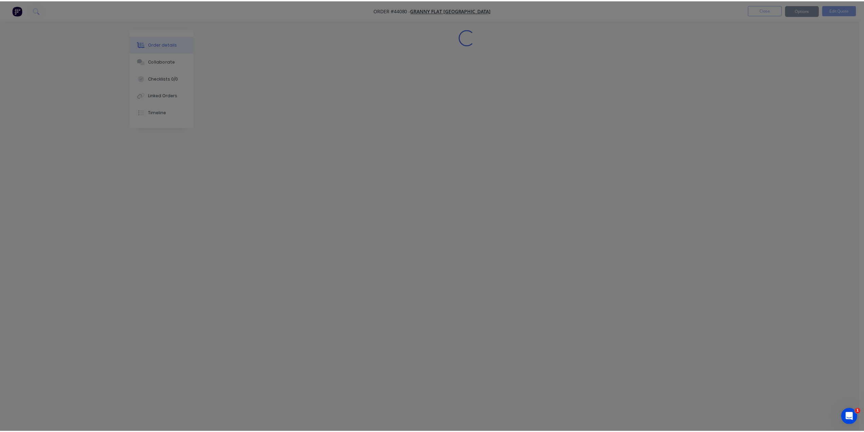
scroll to position [0, 0]
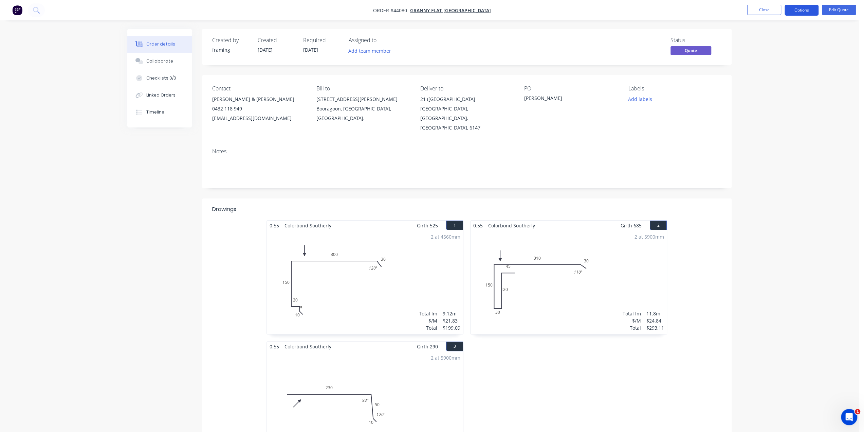
click at [801, 13] on button "Options" at bounding box center [802, 10] width 34 height 11
click at [764, 40] on div "Quote" at bounding box center [781, 41] width 62 height 10
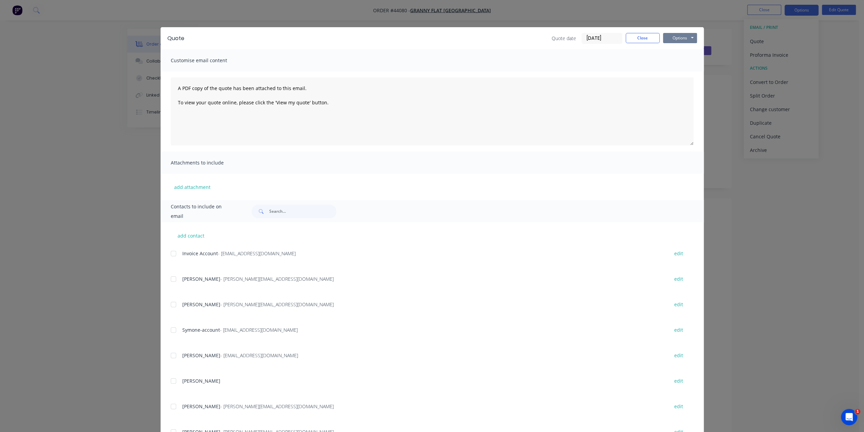
click at [667, 38] on button "Options" at bounding box center [680, 38] width 34 height 10
click at [671, 63] on button "Print" at bounding box center [684, 61] width 43 height 11
click at [766, 155] on div "Quote Quote date [DATE] Close Options Preview Print Email Customise email conte…" at bounding box center [432, 216] width 864 height 432
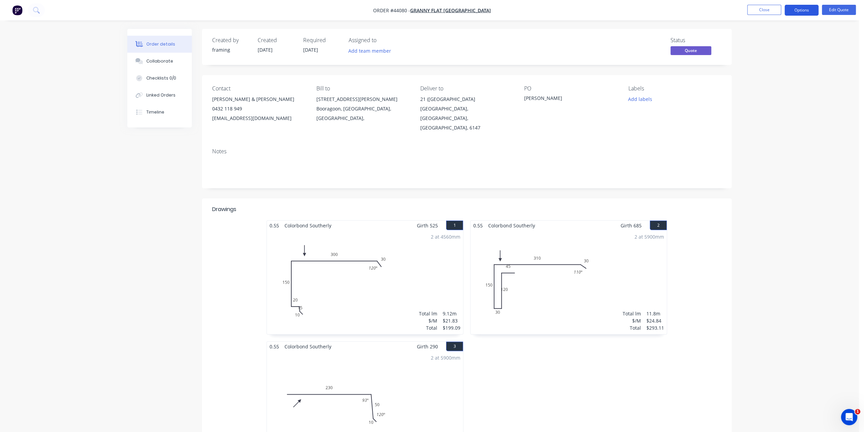
click at [803, 11] on button "Options" at bounding box center [802, 10] width 34 height 11
click at [781, 82] on div "Convert to Order" at bounding box center [781, 82] width 62 height 10
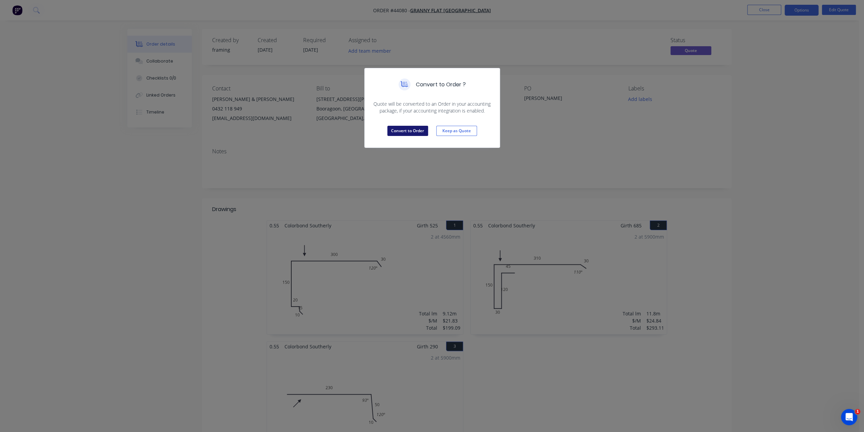
click at [411, 130] on button "Convert to Order" at bounding box center [407, 131] width 41 height 10
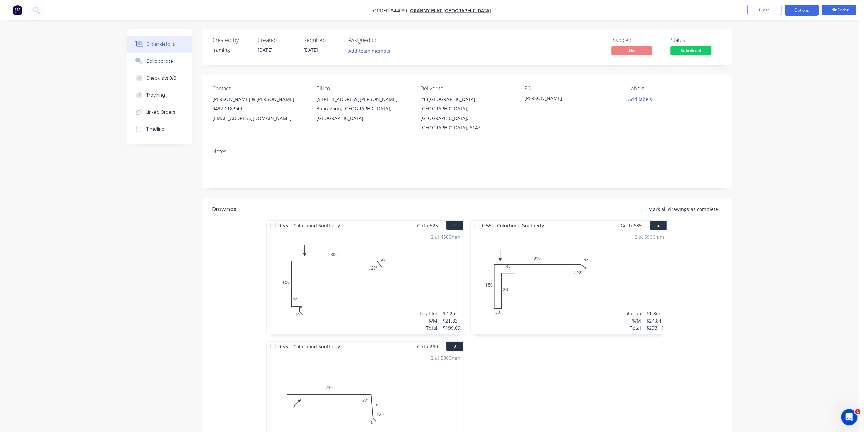
click at [804, 10] on button "Options" at bounding box center [802, 10] width 34 height 11
click at [776, 115] on div "Purchase Products" at bounding box center [781, 113] width 62 height 10
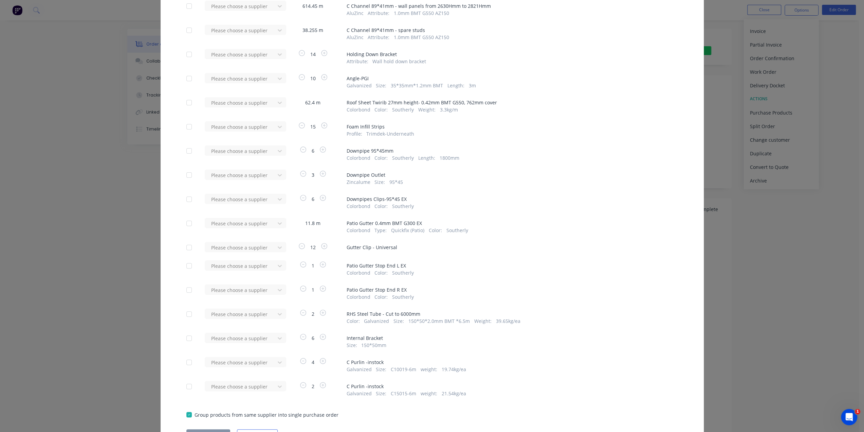
scroll to position [158, 0]
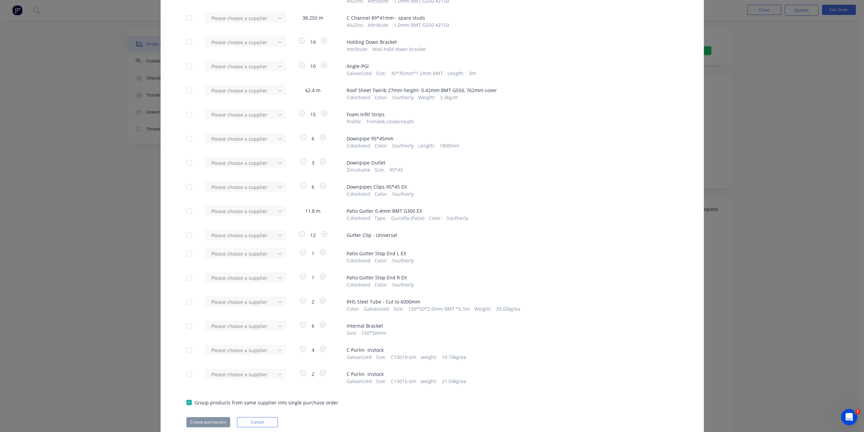
drag, startPoint x: 188, startPoint y: 186, endPoint x: 188, endPoint y: 198, distance: 12.2
click at [188, 186] on div at bounding box center [189, 187] width 14 height 14
click at [182, 212] on div at bounding box center [189, 211] width 14 height 14
click at [186, 256] on div at bounding box center [189, 254] width 14 height 14
click at [185, 279] on div at bounding box center [189, 278] width 14 height 14
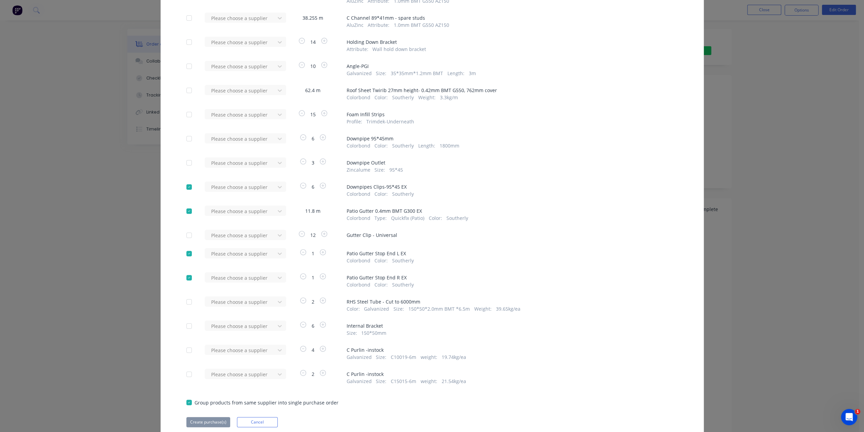
click at [807, 111] on div "Purchase Products Apply to all Please choose a supplier 9.12 m # 1 Colorbond So…" at bounding box center [432, 216] width 864 height 432
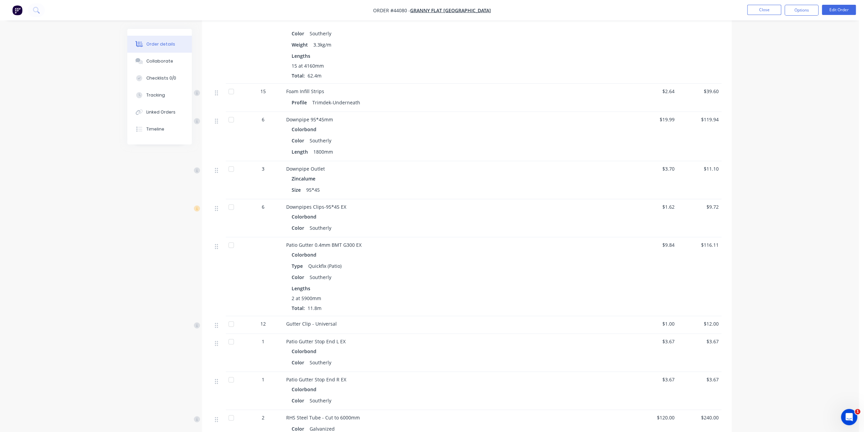
scroll to position [724, 0]
click at [159, 233] on div "Created by framing Created [DATE] Required [DATE] Assigned to Add team member I…" at bounding box center [429, 8] width 604 height 1406
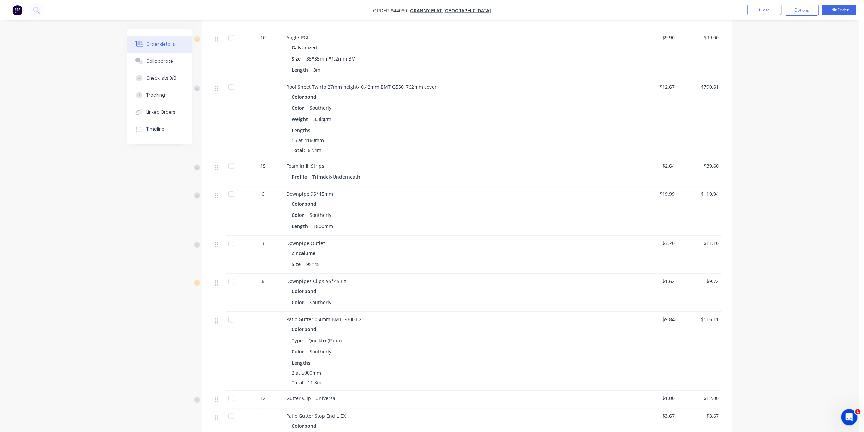
scroll to position [747, 0]
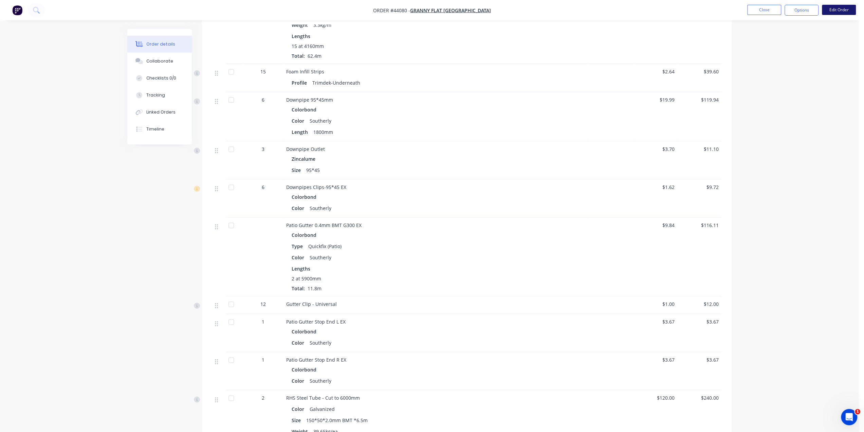
click at [840, 8] on button "Edit Order" at bounding box center [839, 10] width 34 height 10
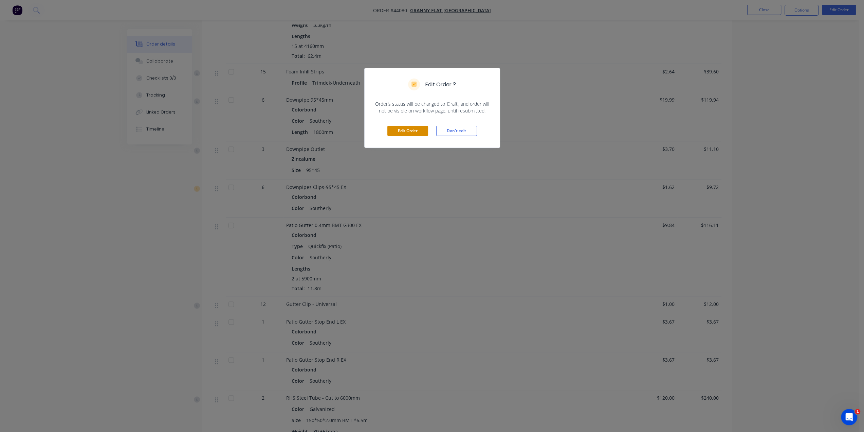
click at [405, 130] on button "Edit Order" at bounding box center [407, 131] width 41 height 10
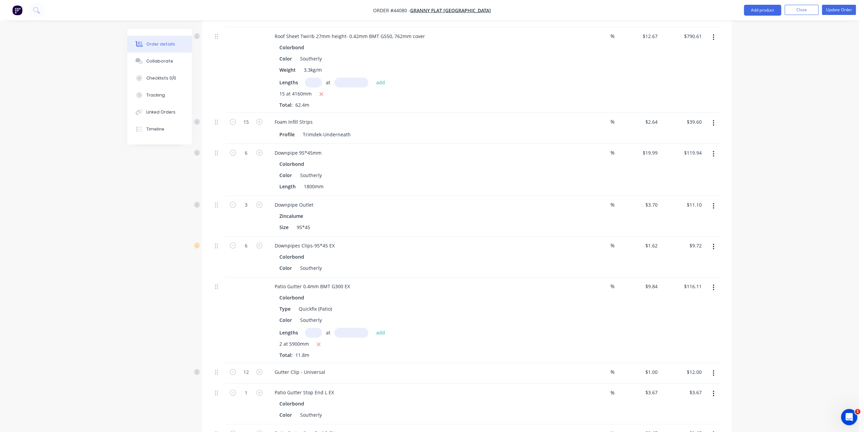
scroll to position [792, 0]
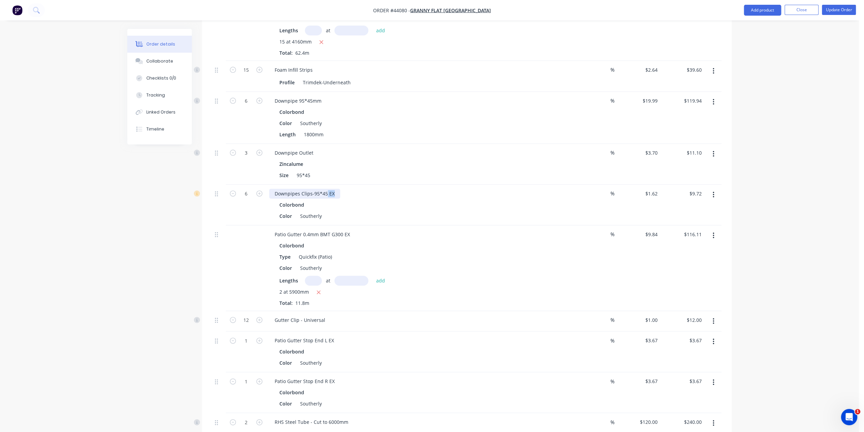
drag, startPoint x: 327, startPoint y: 182, endPoint x: 359, endPoint y: 181, distance: 32.3
click at [359, 188] on div "Downpipes Clips-95*45 EX" at bounding box center [419, 193] width 300 height 10
click at [374, 200] on div "Colorbond" at bounding box center [419, 205] width 280 height 10
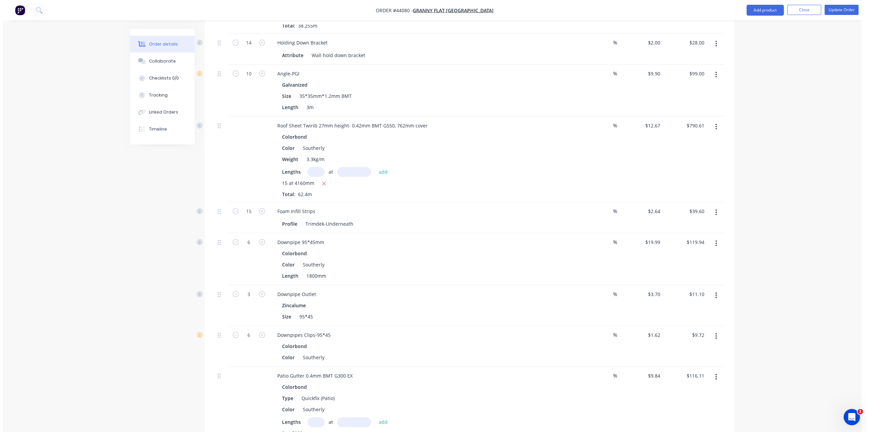
scroll to position [634, 0]
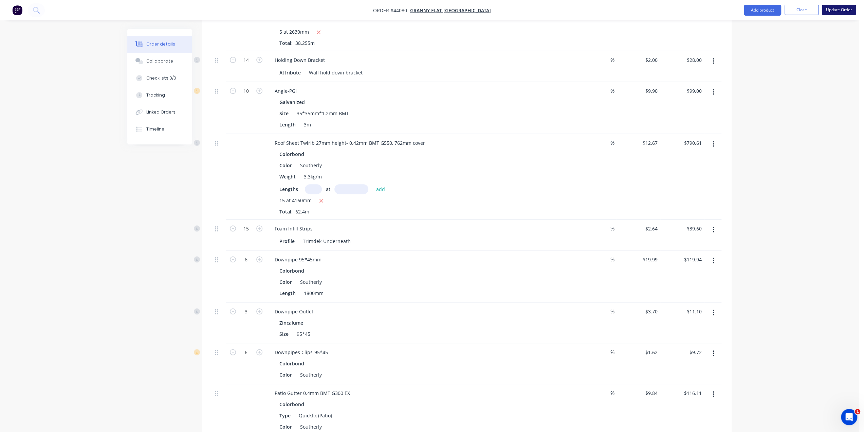
click at [834, 9] on button "Update Order" at bounding box center [839, 10] width 34 height 10
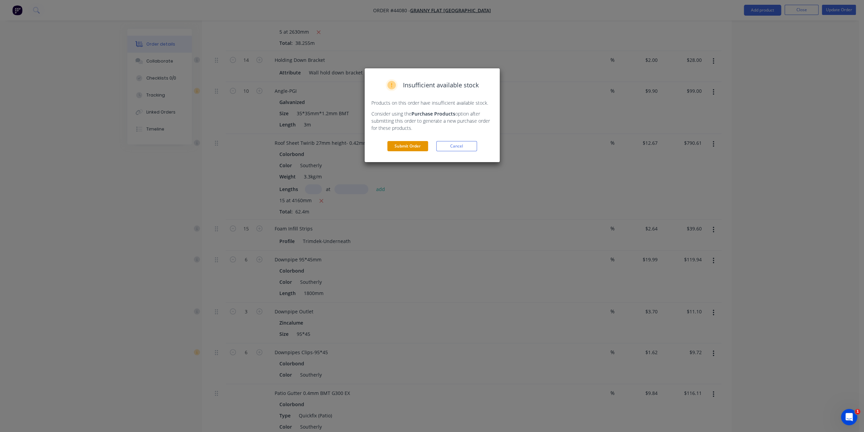
click at [410, 146] on button "Submit Order" at bounding box center [407, 146] width 41 height 10
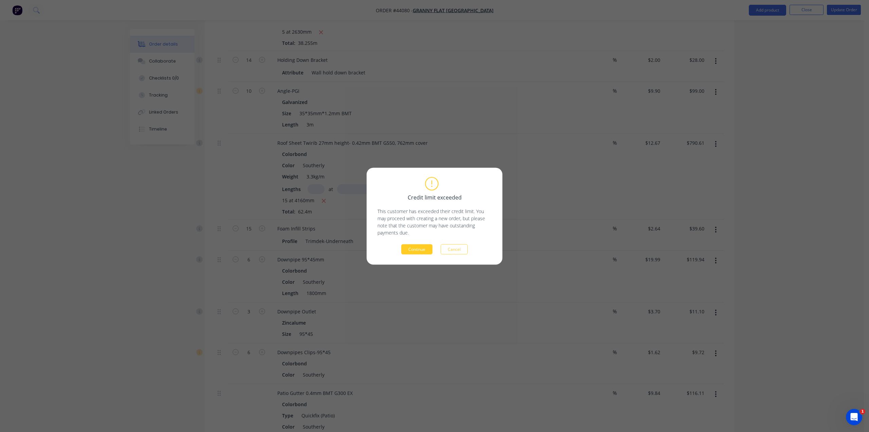
click at [418, 253] on button "Continue" at bounding box center [416, 249] width 31 height 10
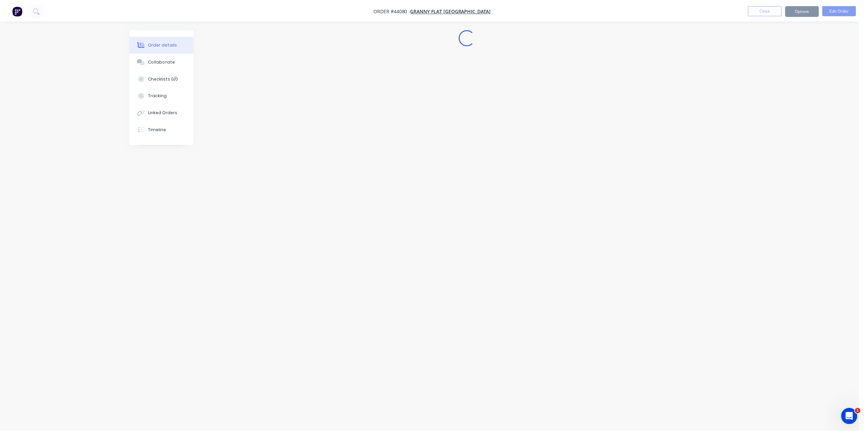
scroll to position [0, 0]
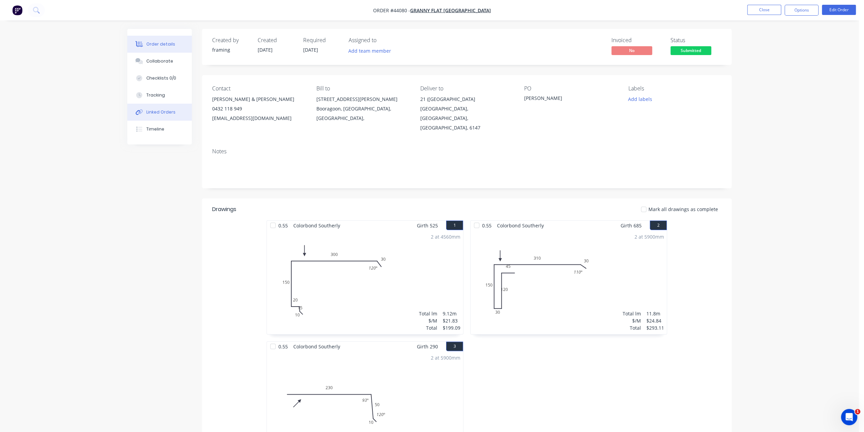
click at [163, 113] on div "Linked Orders" at bounding box center [160, 112] width 29 height 6
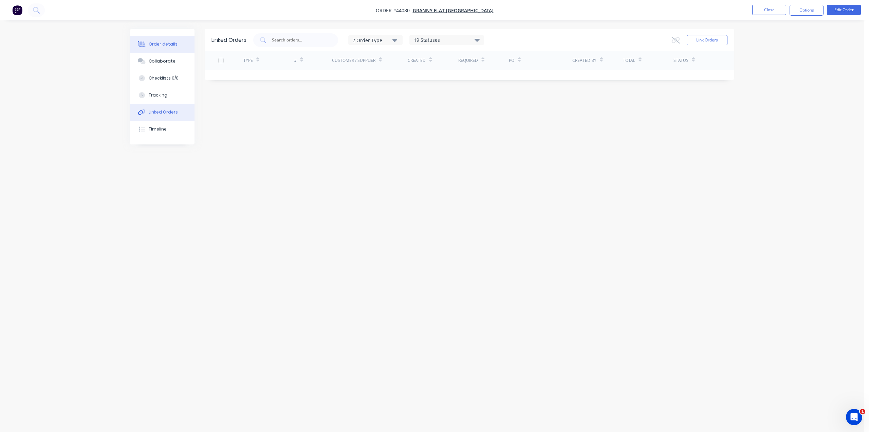
click at [163, 44] on div "Order details" at bounding box center [163, 44] width 29 height 6
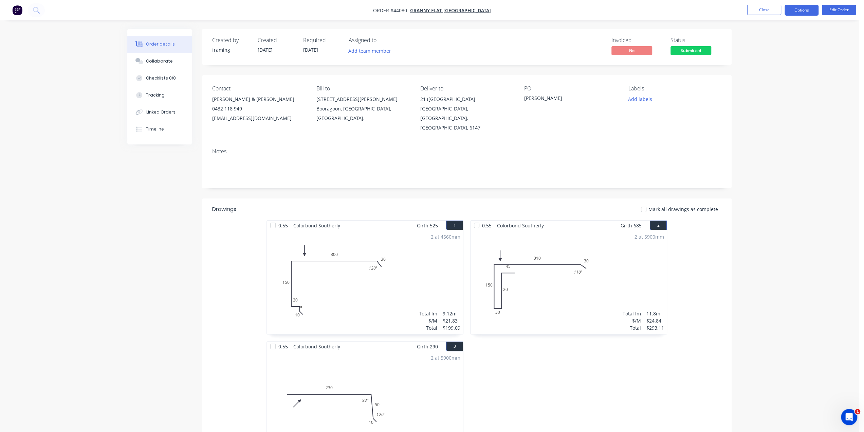
click at [806, 8] on button "Options" at bounding box center [802, 10] width 34 height 11
click at [780, 125] on div "Purchase Products" at bounding box center [781, 123] width 62 height 10
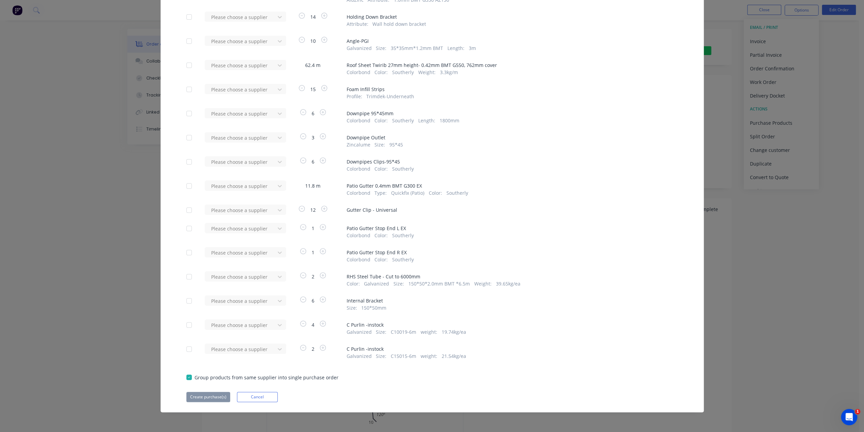
scroll to position [147, 0]
click at [186, 228] on div at bounding box center [189, 228] width 14 height 14
click at [186, 252] on div at bounding box center [189, 253] width 14 height 14
click at [184, 188] on div at bounding box center [189, 186] width 14 height 14
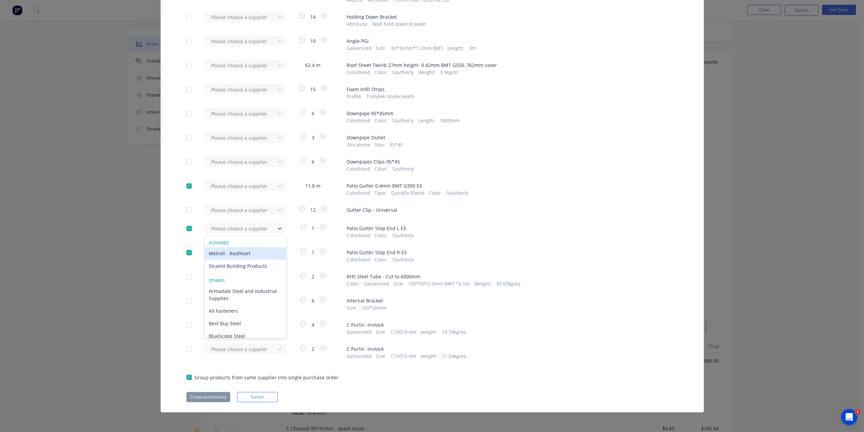
click at [217, 252] on div "Metroll - Roofmart" at bounding box center [246, 253] width 82 height 13
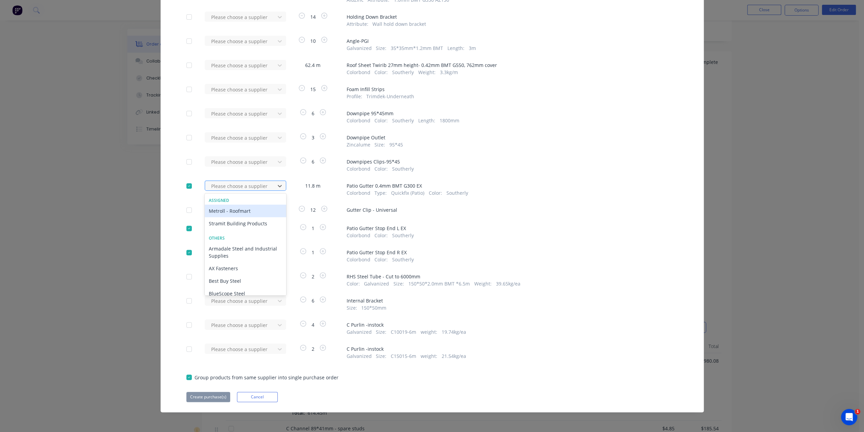
click at [221, 186] on div at bounding box center [241, 186] width 61 height 8
click at [220, 210] on div "Metroll - Roofmart" at bounding box center [246, 210] width 82 height 13
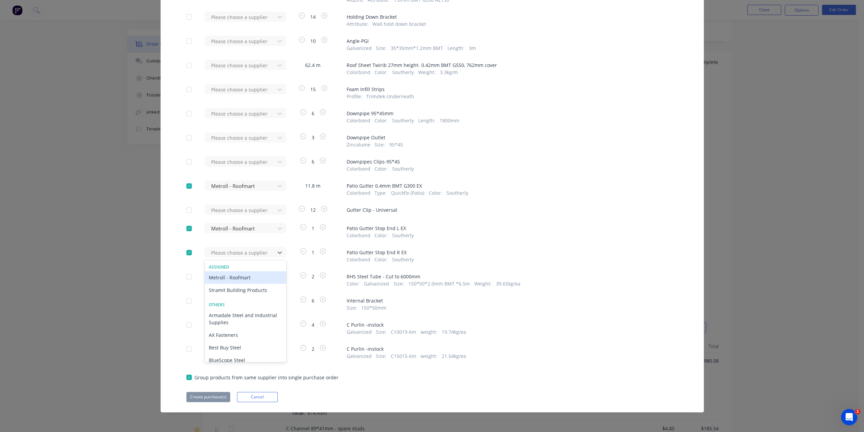
click at [226, 274] on div "Metroll - Roofmart" at bounding box center [246, 277] width 82 height 13
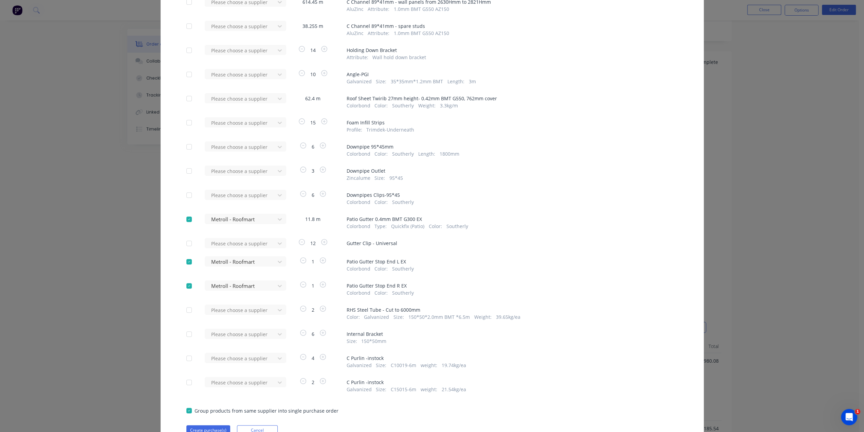
scroll to position [183, 0]
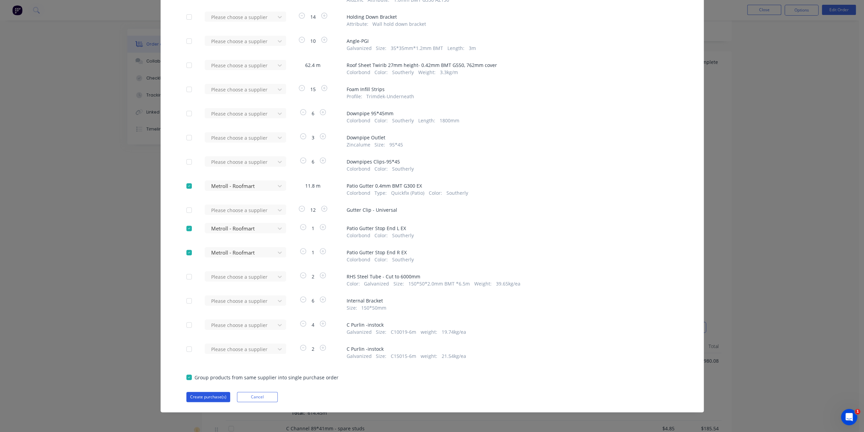
click at [200, 395] on button "Create purchase(s)" at bounding box center [208, 397] width 44 height 10
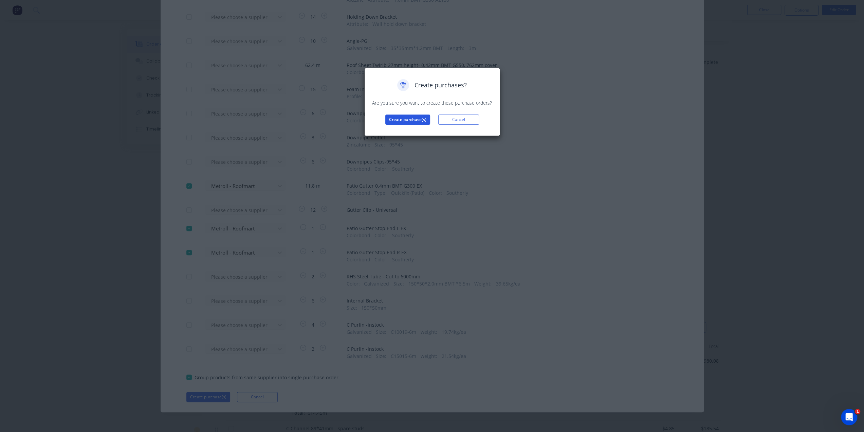
click at [405, 120] on button "Create purchase(s)" at bounding box center [407, 119] width 45 height 10
click at [405, 128] on button "View purchase(s)" at bounding box center [407, 130] width 41 height 10
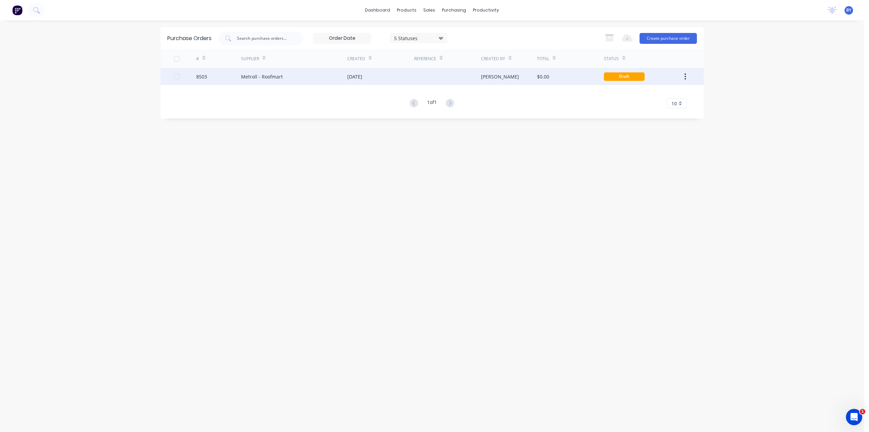
click at [525, 80] on div "[PERSON_NAME]" at bounding box center [509, 76] width 56 height 17
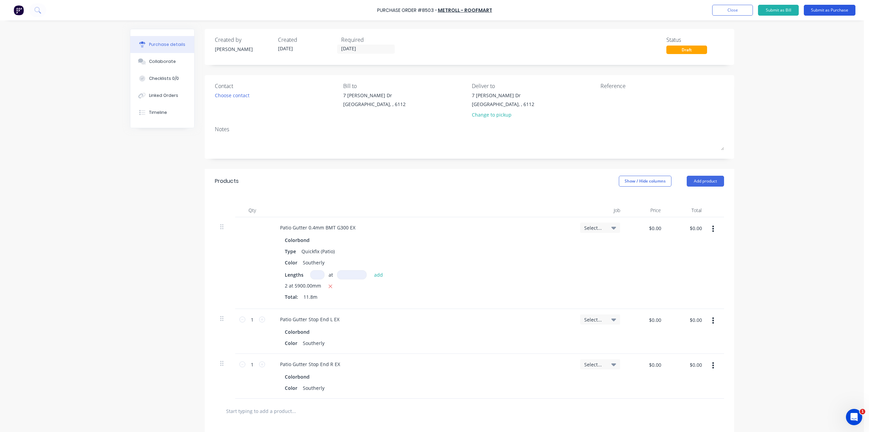
click at [832, 9] on button "Submit as Purchase" at bounding box center [830, 10] width 52 height 11
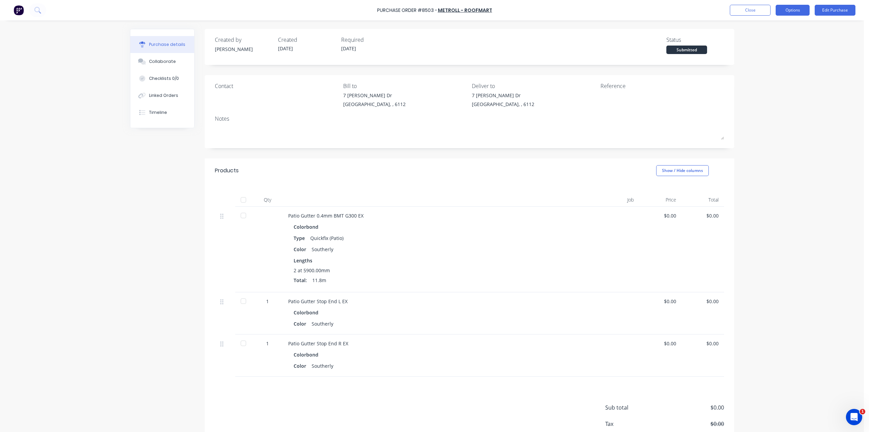
click at [782, 11] on button "Options" at bounding box center [793, 10] width 34 height 11
click at [777, 30] on div "Print / Email" at bounding box center [778, 28] width 52 height 10
click at [773, 56] on div "Without pricing" at bounding box center [778, 55] width 52 height 10
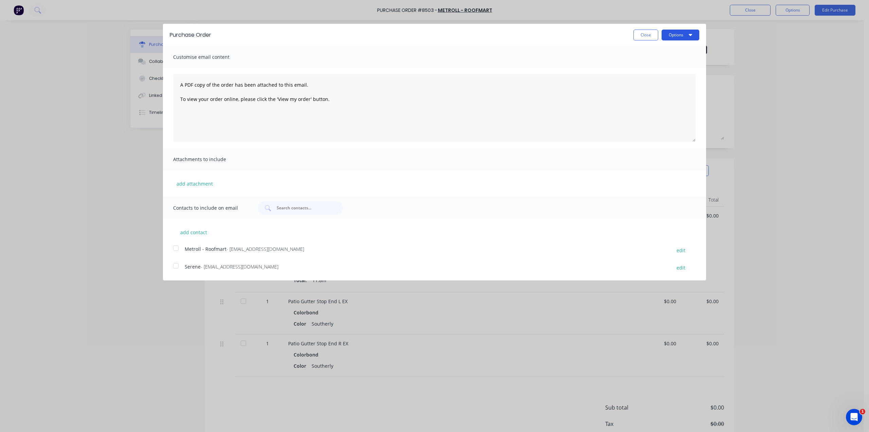
click at [691, 37] on icon "button" at bounding box center [690, 34] width 3 height 5
click at [668, 55] on div "Print" at bounding box center [667, 52] width 52 height 10
click at [810, 100] on div "Purchase Order Close Options Print Email Customise email content A PDF copy of …" at bounding box center [434, 216] width 869 height 432
click at [771, 69] on div "Purchase Order Close Options Customise email content A PDF copy of the order ha…" at bounding box center [434, 216] width 869 height 432
click at [644, 36] on button "Close" at bounding box center [646, 35] width 25 height 11
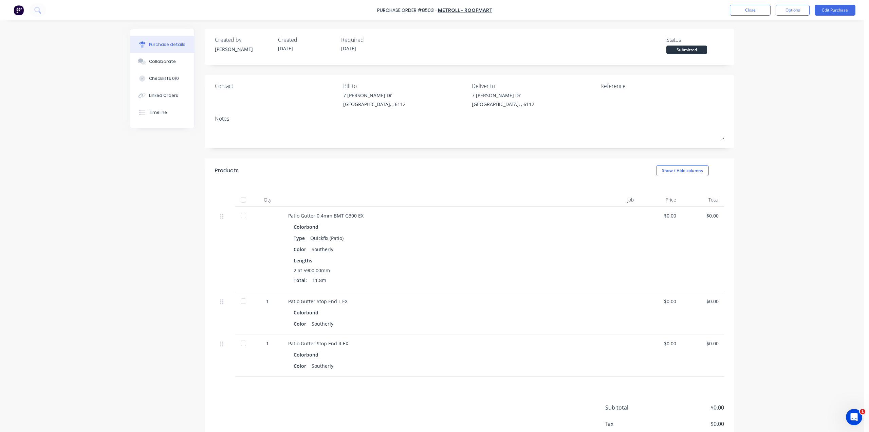
click at [809, 118] on div "Purchase Order #8503 - Metroll - Roofmart Close Options Edit Purchase Purchase …" at bounding box center [432, 216] width 864 height 432
click at [156, 100] on button "Linked Orders" at bounding box center [162, 95] width 64 height 17
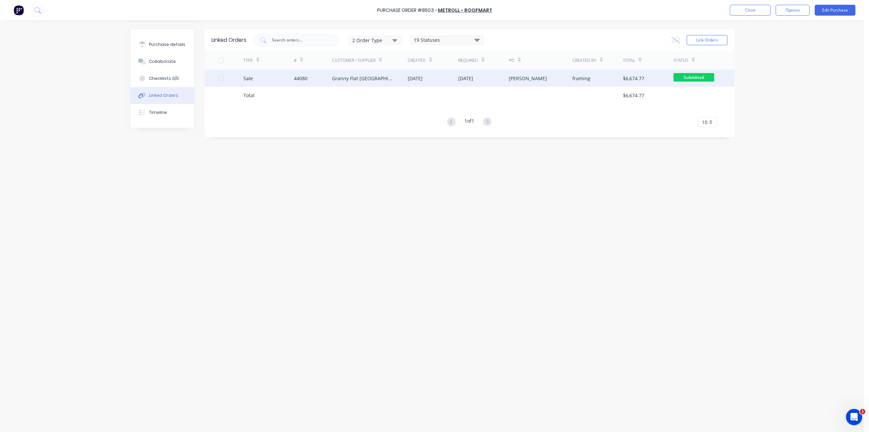
click at [555, 80] on div "[PERSON_NAME]" at bounding box center [540, 78] width 63 height 17
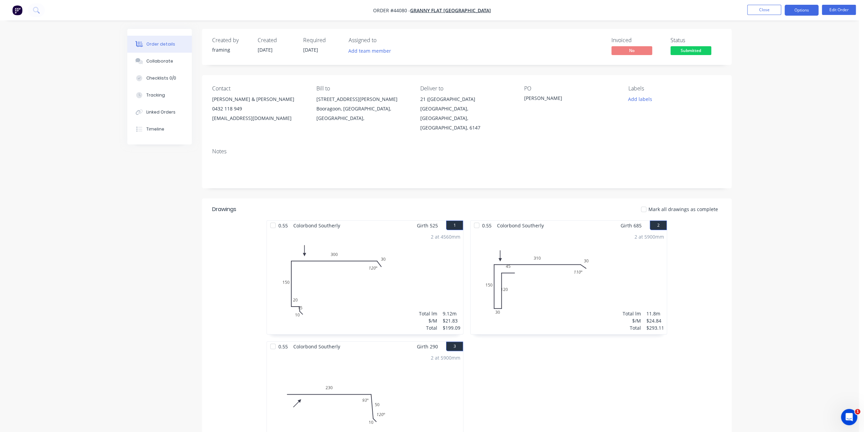
click at [808, 10] on button "Options" at bounding box center [802, 10] width 34 height 11
click at [793, 92] on div "Delivery Docket" at bounding box center [781, 96] width 62 height 10
click at [765, 84] on div "Custom" at bounding box center [781, 82] width 62 height 10
click at [767, 66] on div "Without pricing" at bounding box center [781, 69] width 62 height 10
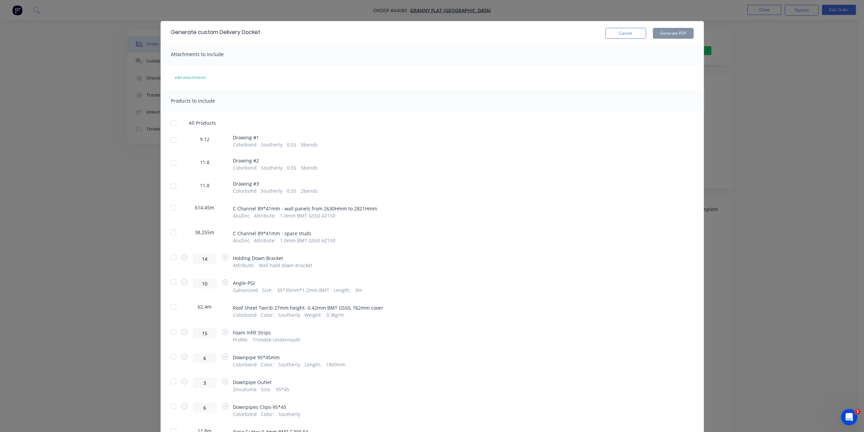
scroll to position [11, 0]
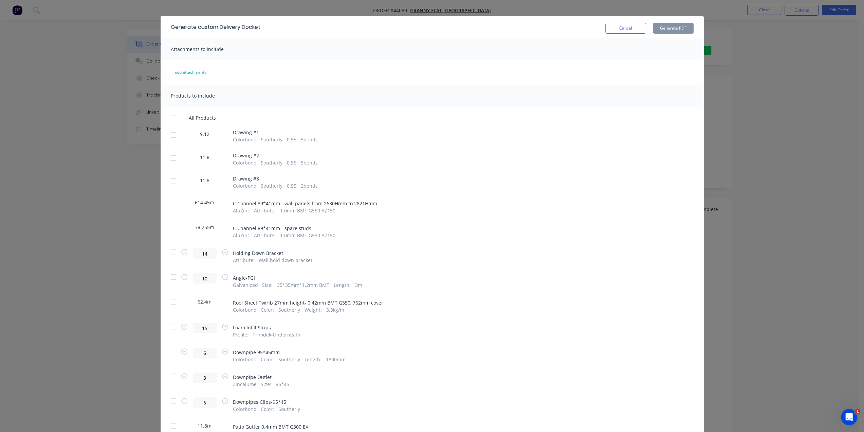
click at [173, 134] on div at bounding box center [174, 135] width 14 height 14
click at [173, 156] on div at bounding box center [174, 158] width 14 height 14
click at [173, 176] on div at bounding box center [174, 181] width 14 height 14
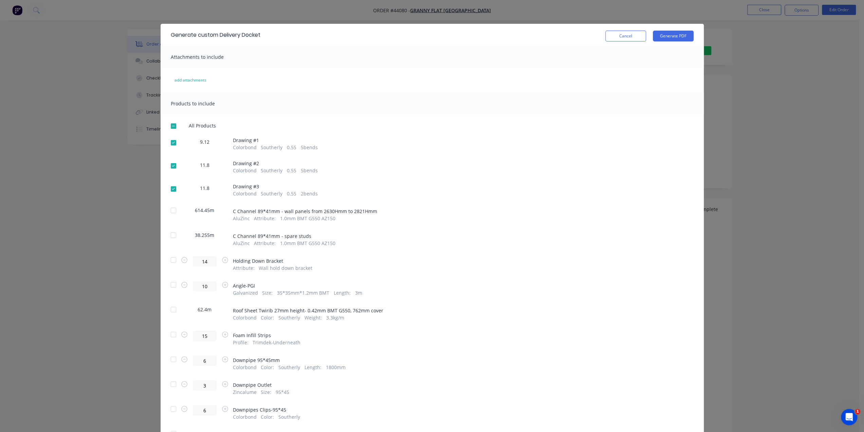
scroll to position [0, 0]
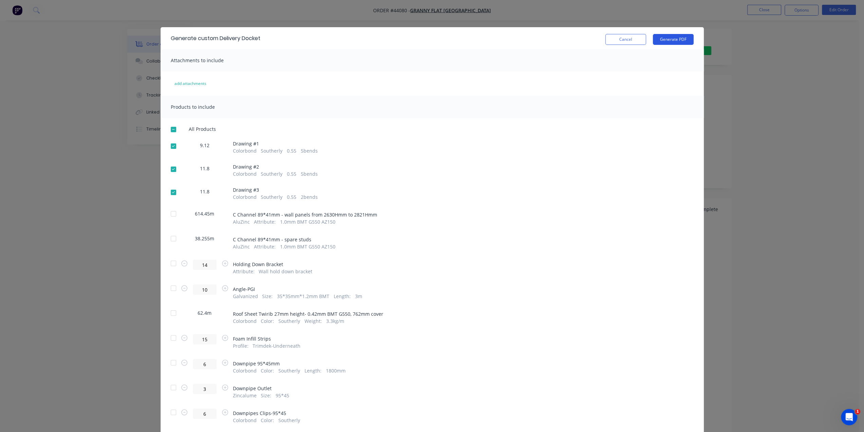
click at [667, 42] on button "Generate PDF" at bounding box center [673, 39] width 41 height 11
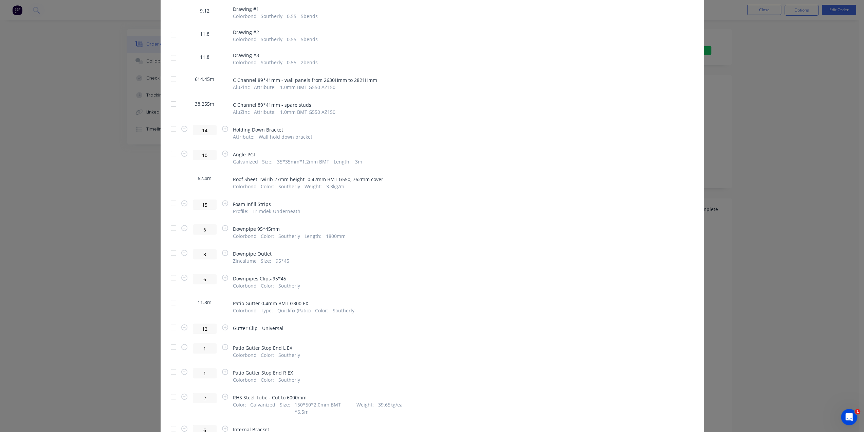
scroll to position [147, 0]
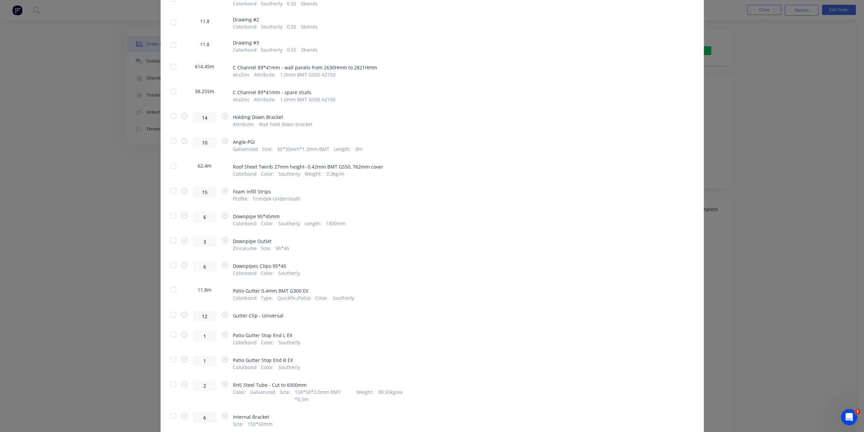
click at [171, 165] on div at bounding box center [174, 166] width 14 height 14
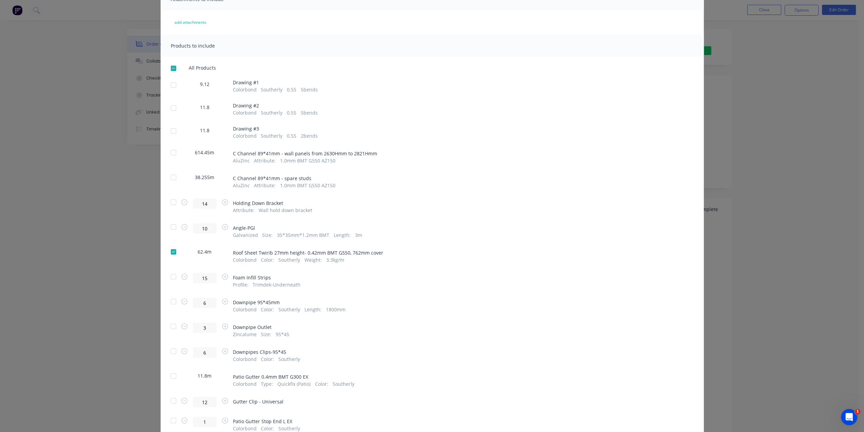
scroll to position [0, 0]
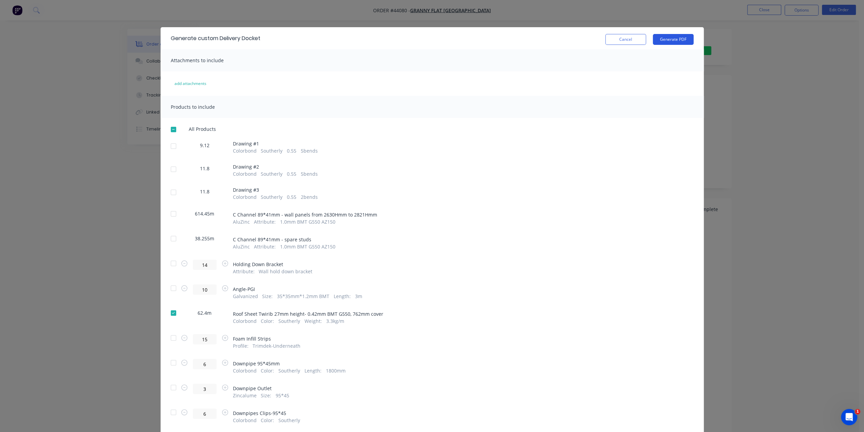
click at [662, 40] on button "Generate PDF" at bounding box center [673, 39] width 41 height 11
click at [793, 172] on div "Generate custom Delivery Docket Cancel Generate PDF Attachments to include add …" at bounding box center [432, 216] width 864 height 432
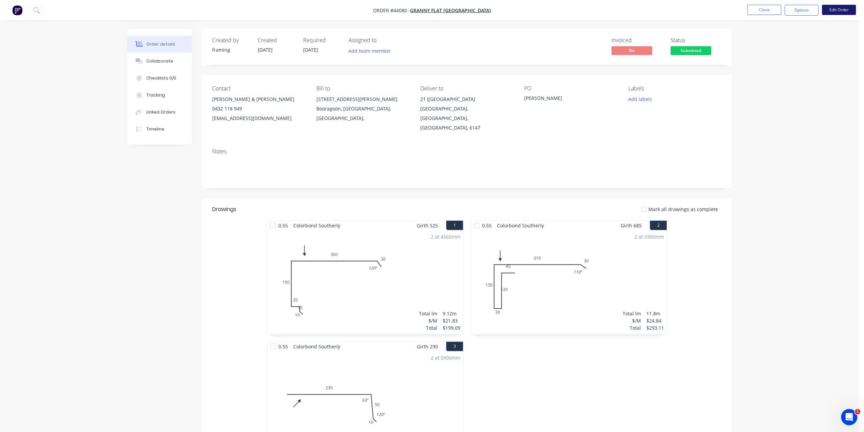
click at [830, 10] on button "Edit Order" at bounding box center [839, 10] width 34 height 10
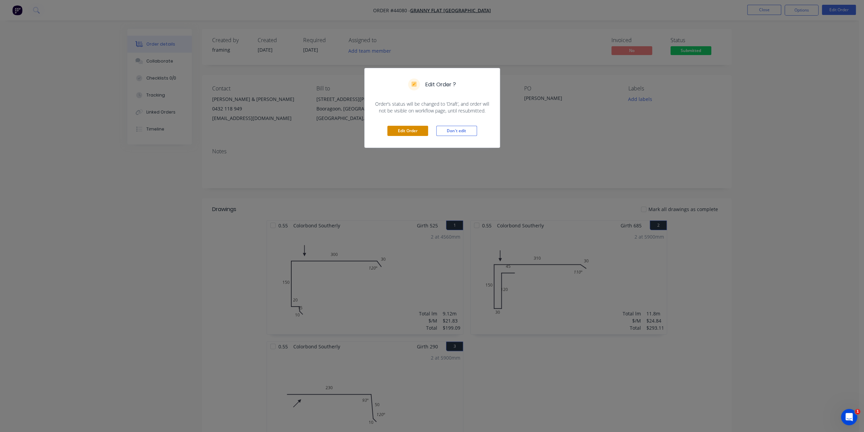
click at [410, 133] on button "Edit Order" at bounding box center [407, 131] width 41 height 10
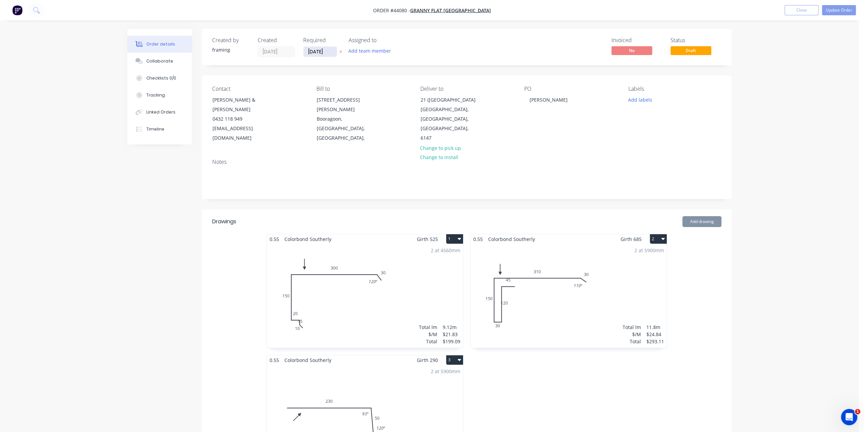
click at [319, 50] on input "[DATE]" at bounding box center [320, 52] width 33 height 10
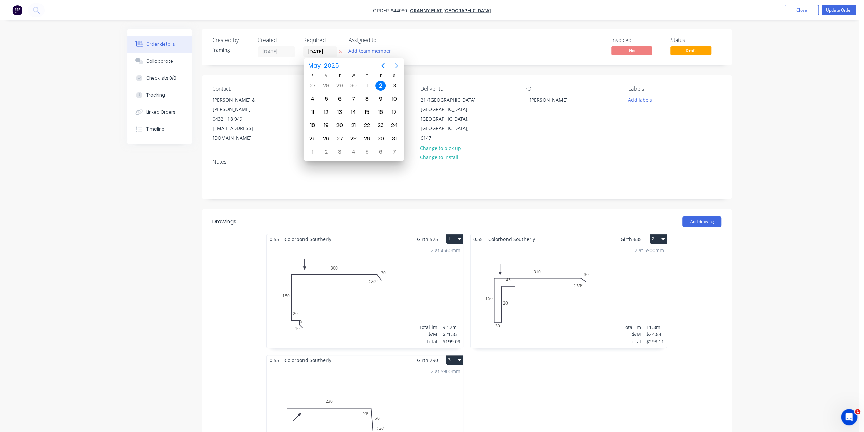
click at [399, 62] on icon "Next page" at bounding box center [397, 65] width 8 height 8
click at [397, 64] on icon "Next page" at bounding box center [397, 65] width 8 height 8
click at [396, 64] on icon "Next page" at bounding box center [397, 65] width 8 height 8
click at [339, 150] on div "2" at bounding box center [340, 152] width 10 height 10
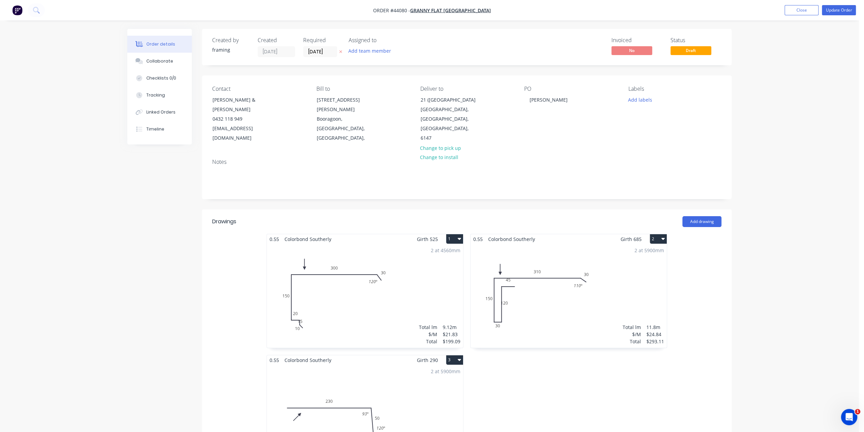
drag, startPoint x: 848, startPoint y: 95, endPoint x: 808, endPoint y: 68, distance: 48.0
click at [831, 11] on button "Update Order" at bounding box center [839, 10] width 34 height 10
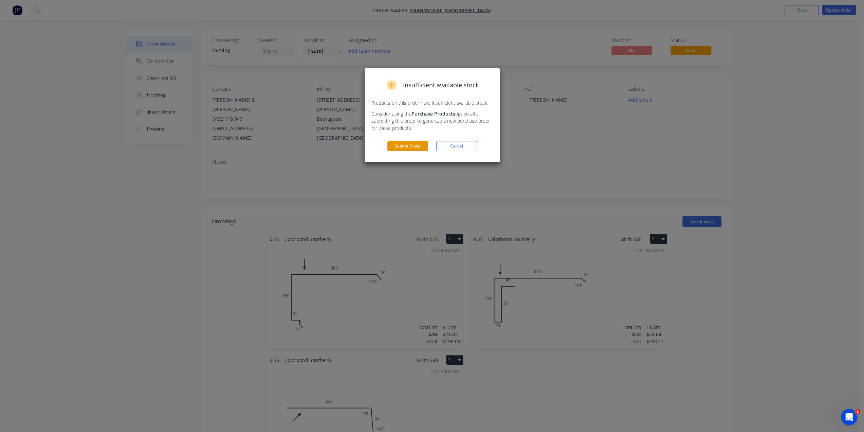
click at [400, 142] on button "Submit Order" at bounding box center [407, 146] width 41 height 10
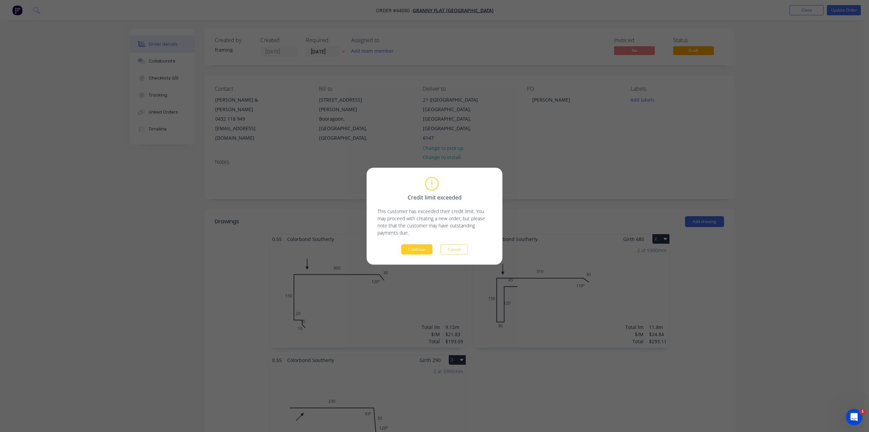
click at [416, 247] on button "Continue" at bounding box center [416, 249] width 31 height 10
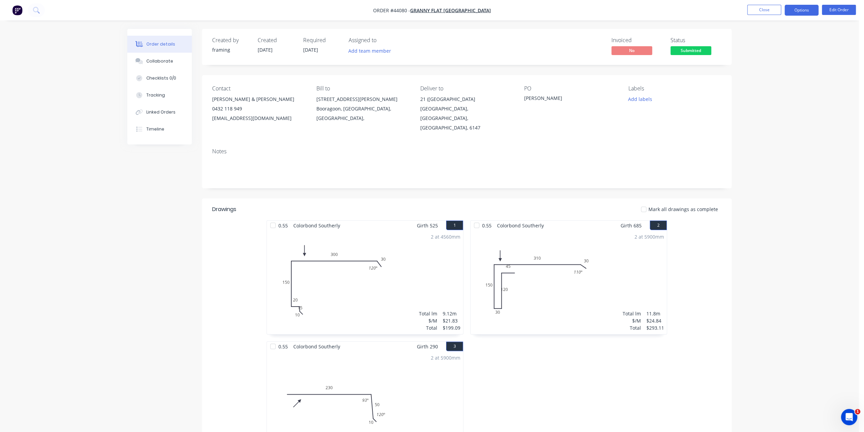
click at [799, 11] on button "Options" at bounding box center [802, 10] width 34 height 11
click at [768, 69] on div "Work Order" at bounding box center [781, 72] width 62 height 10
click at [759, 84] on div "Custom" at bounding box center [781, 82] width 62 height 10
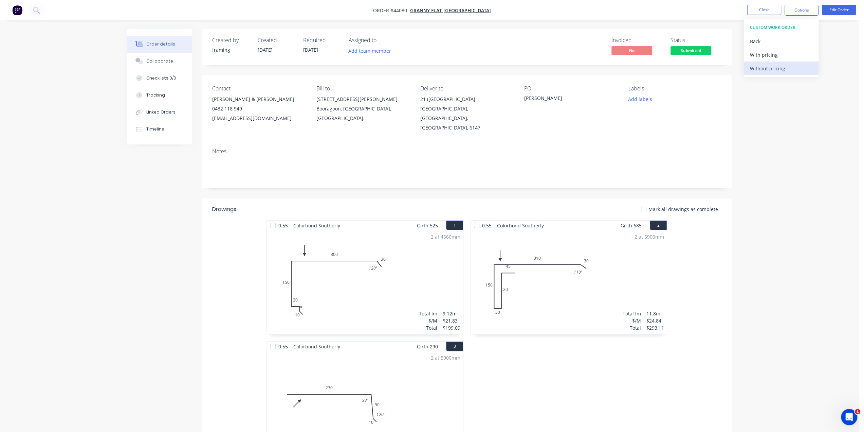
click at [767, 69] on div "Without pricing" at bounding box center [781, 69] width 62 height 10
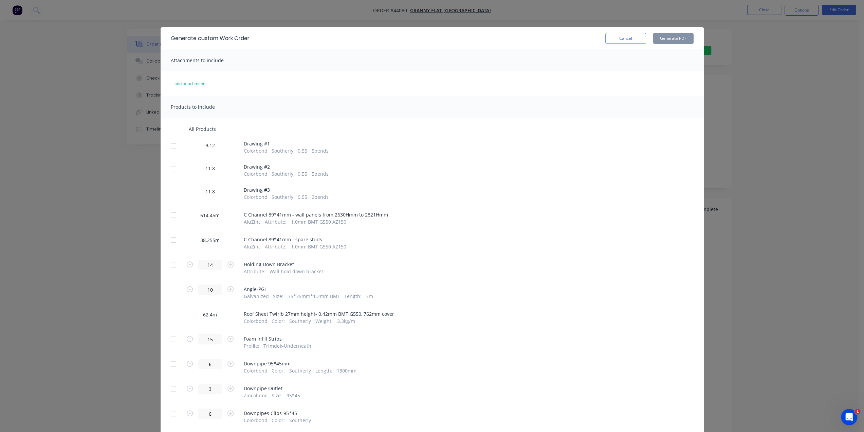
click at [171, 146] on div at bounding box center [174, 146] width 14 height 14
click at [176, 168] on div at bounding box center [174, 169] width 14 height 14
click at [171, 191] on div at bounding box center [174, 192] width 14 height 14
click at [670, 39] on button "Generate PDF" at bounding box center [673, 38] width 41 height 11
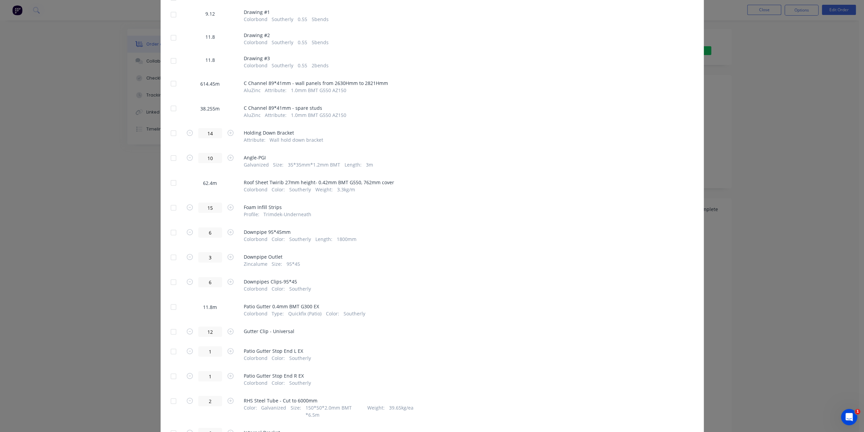
scroll to position [131, 0]
click at [167, 185] on div at bounding box center [174, 183] width 14 height 14
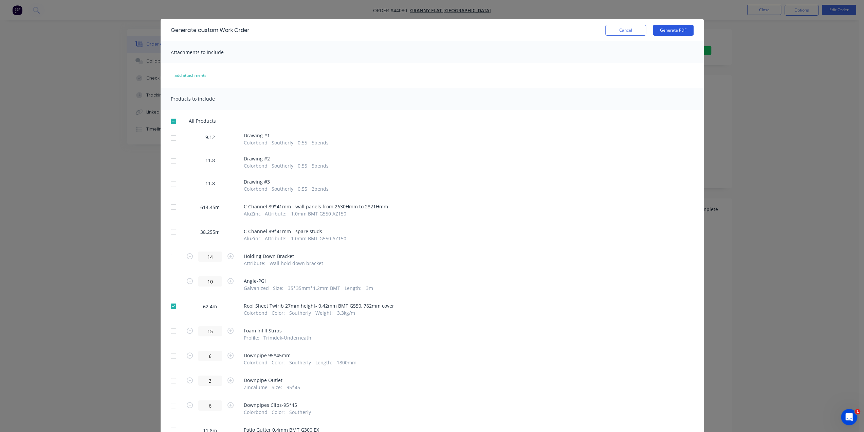
scroll to position [0, 0]
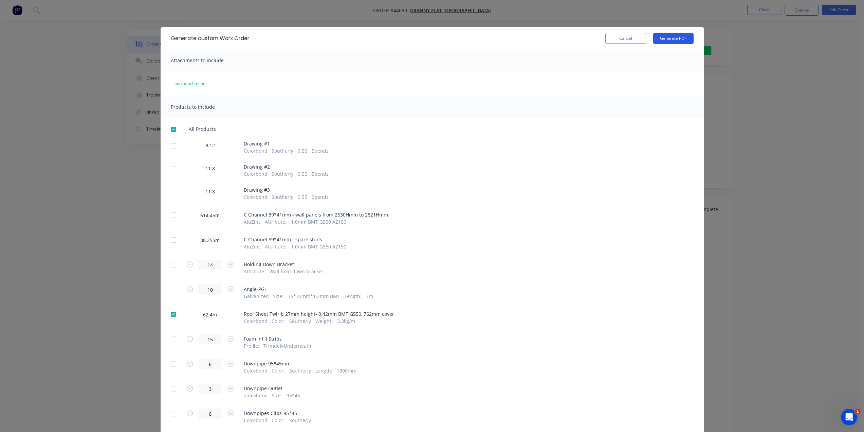
click at [671, 34] on button "Generate PDF" at bounding box center [673, 38] width 41 height 11
click at [626, 40] on button "Cancel" at bounding box center [625, 38] width 41 height 11
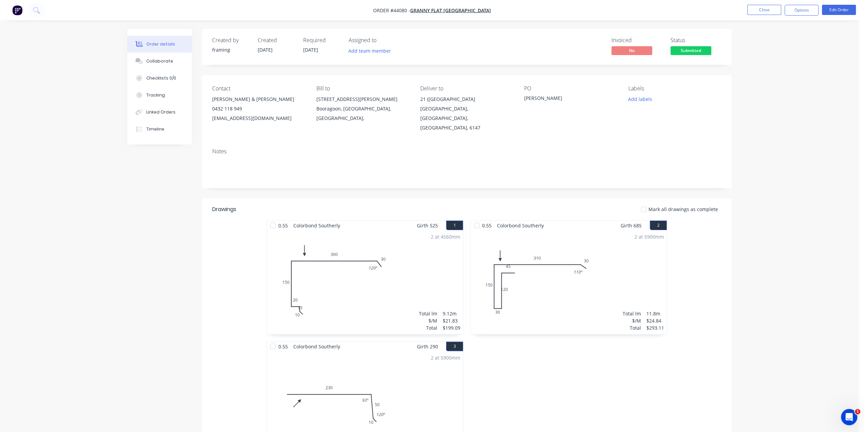
drag, startPoint x: 791, startPoint y: 69, endPoint x: 791, endPoint y: 54, distance: 15.6
click at [798, 8] on button "Options" at bounding box center [802, 10] width 34 height 11
click at [783, 93] on div "Delivery Docket" at bounding box center [781, 96] width 62 height 10
click at [777, 67] on div "Without pricing" at bounding box center [781, 69] width 62 height 10
